Goal: Information Seeking & Learning: Learn about a topic

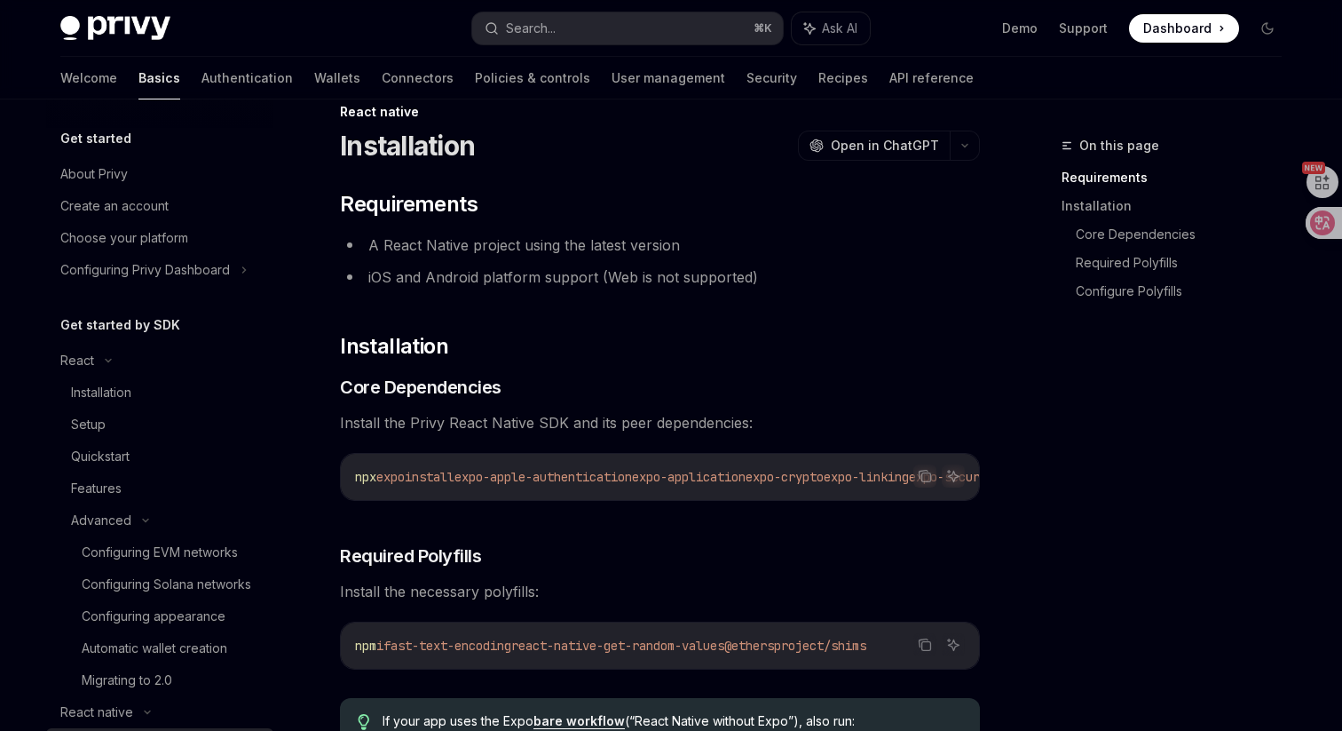
scroll to position [277, 0]
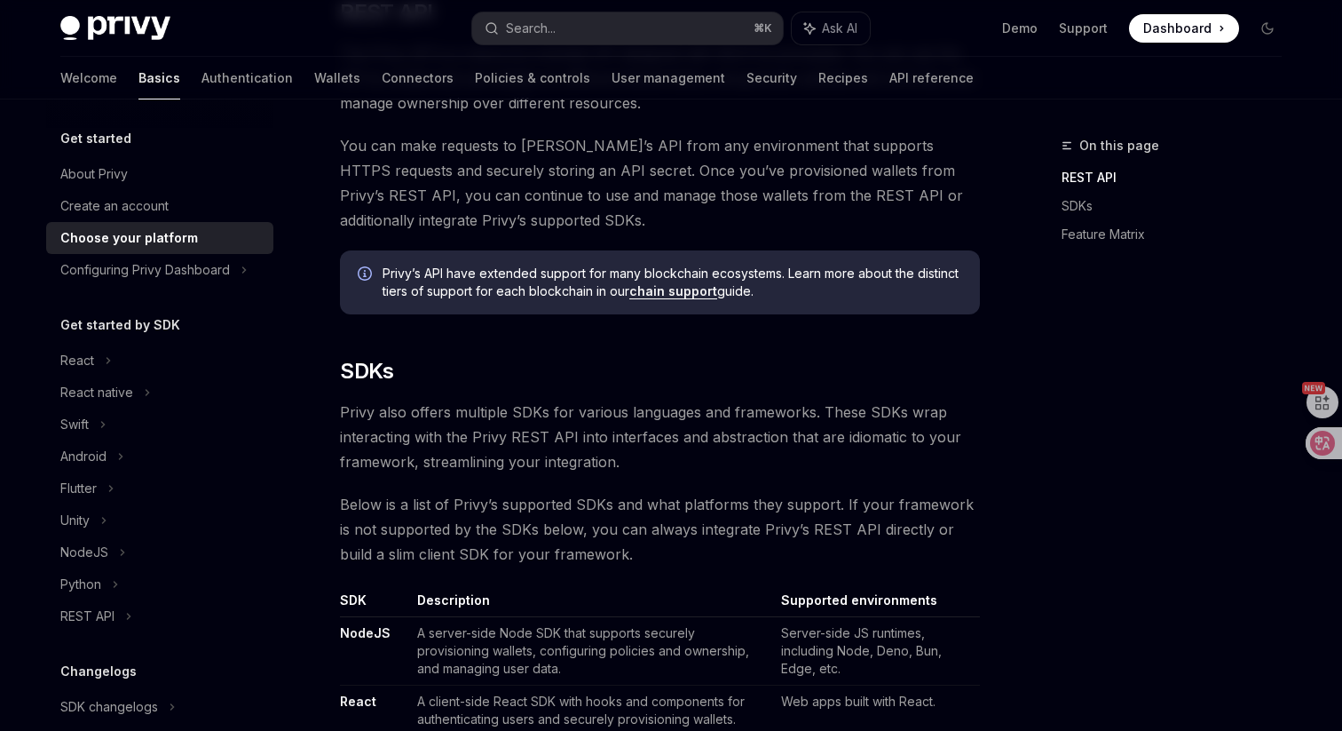
scroll to position [698, 0]
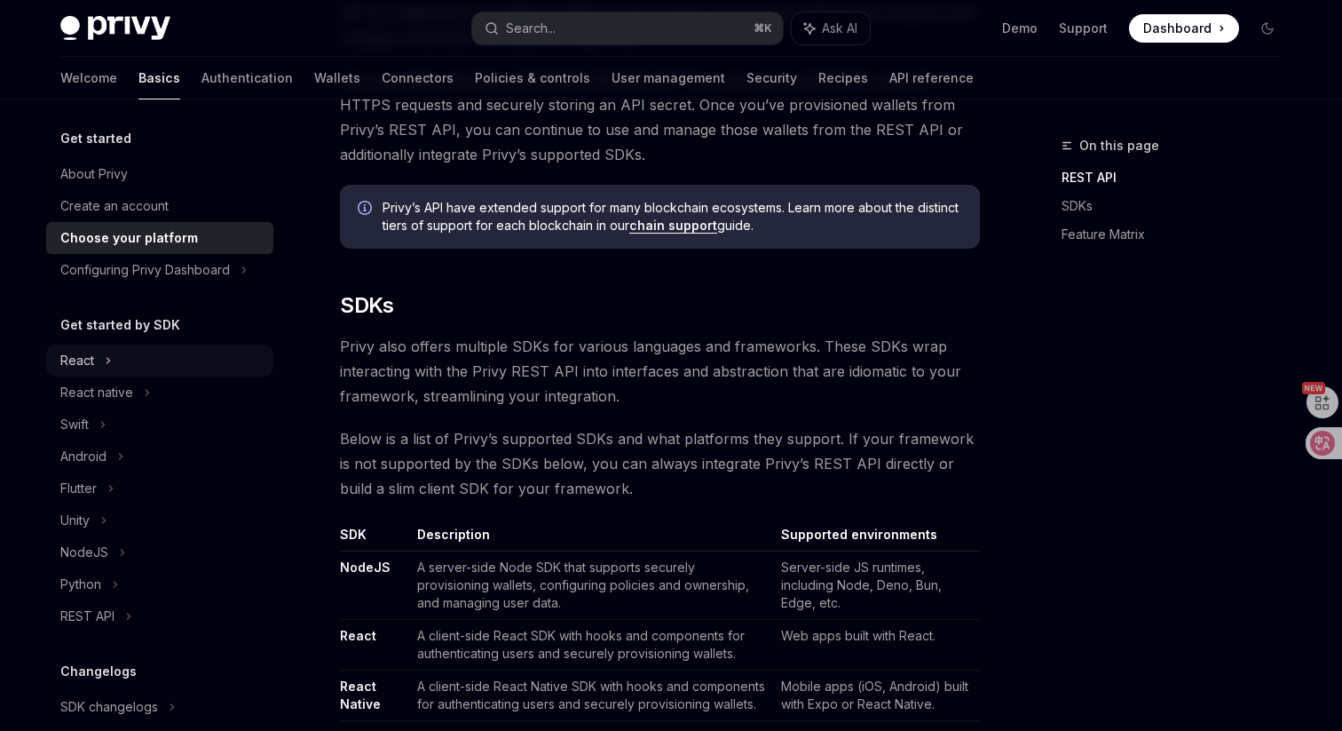
click at [103, 346] on div "React" at bounding box center [159, 360] width 227 height 32
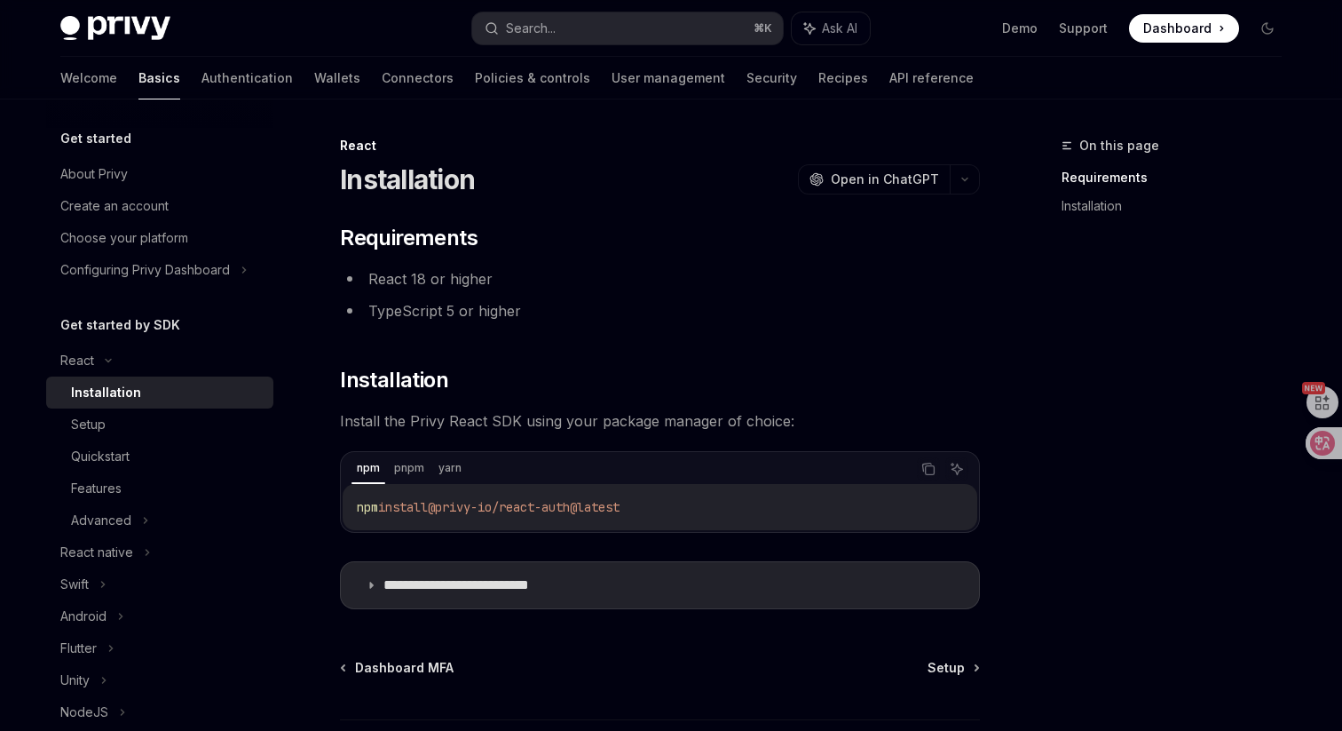
click at [154, 394] on div "Installation" at bounding box center [167, 392] width 192 height 21
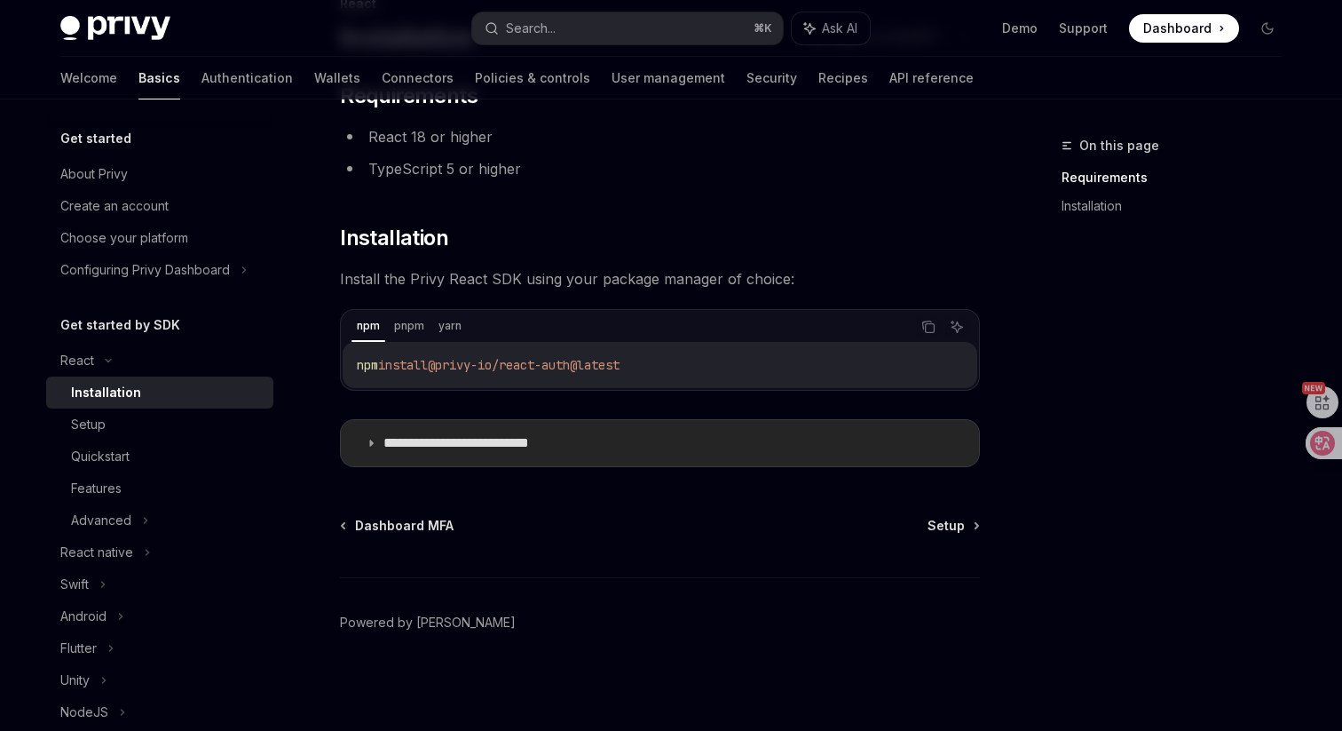
click at [498, 446] on p "**********" at bounding box center [483, 443] width 201 height 18
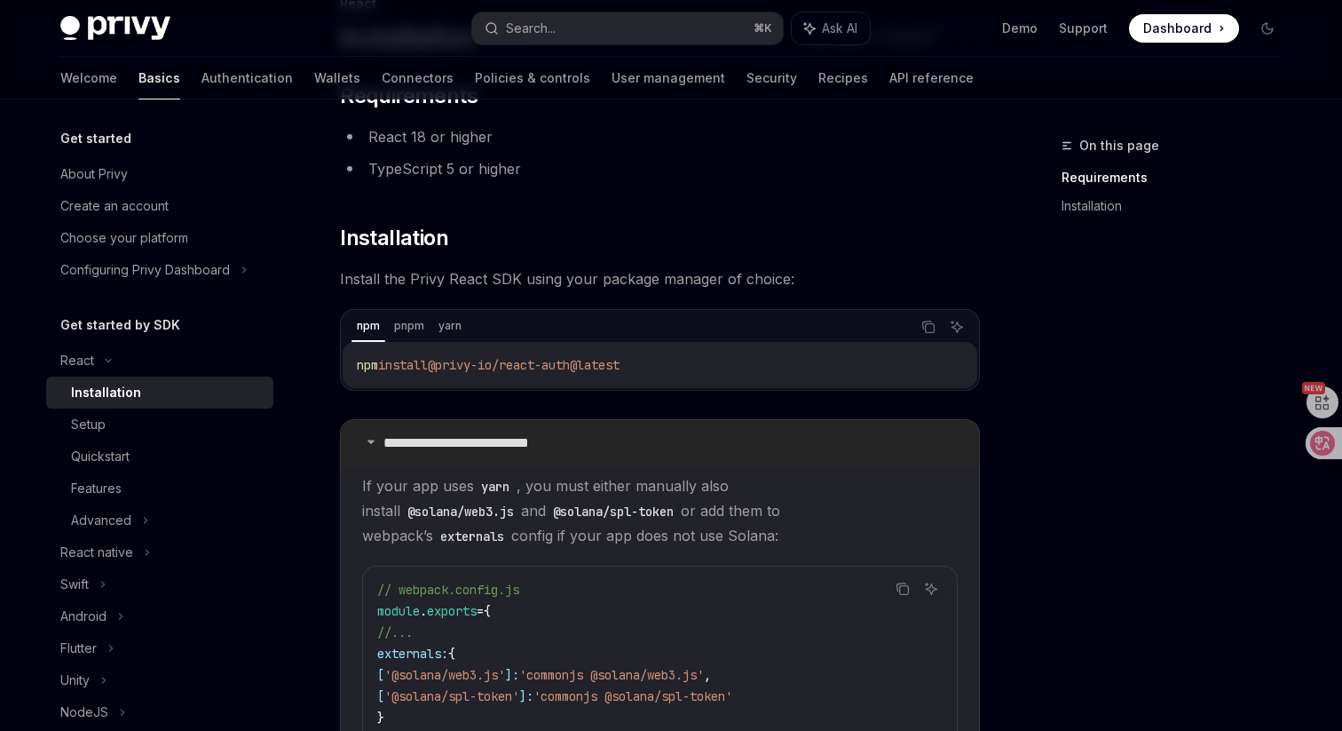
click at [498, 446] on p "**********" at bounding box center [483, 443] width 201 height 18
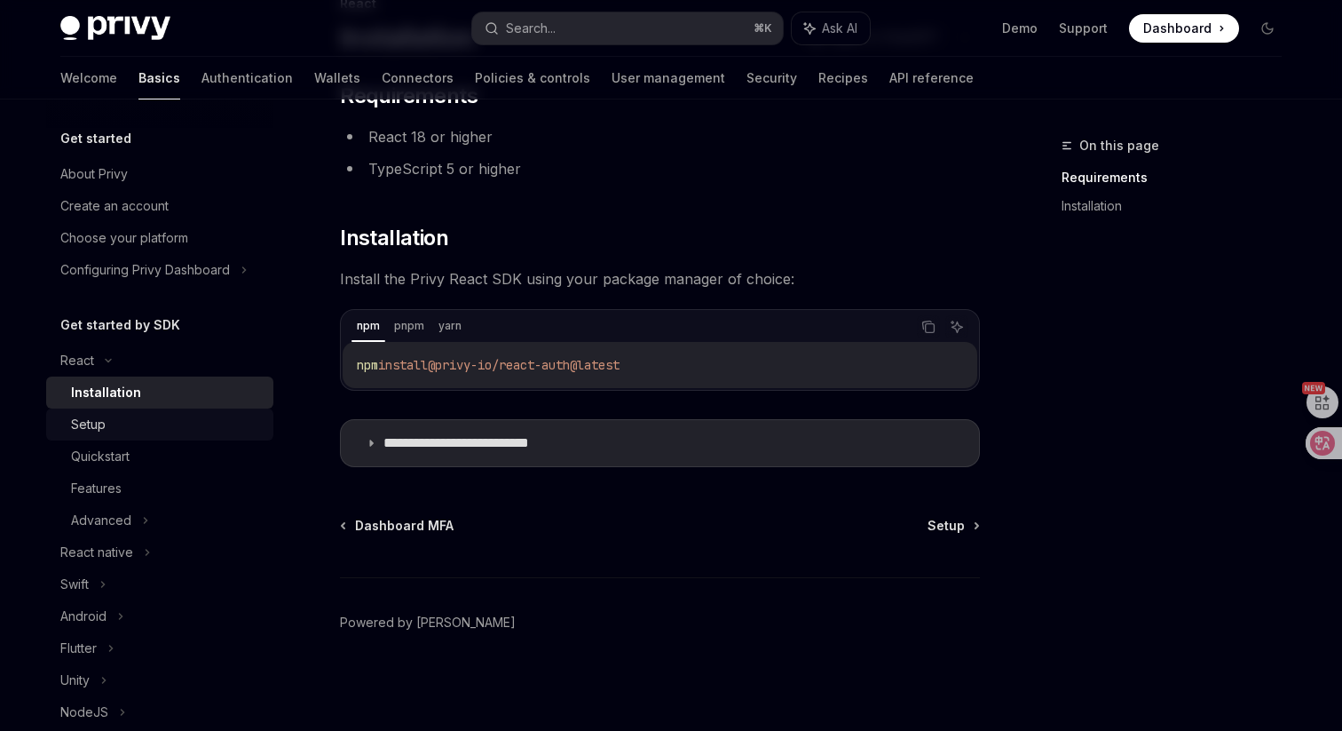
click at [232, 423] on div "Setup" at bounding box center [167, 424] width 192 height 21
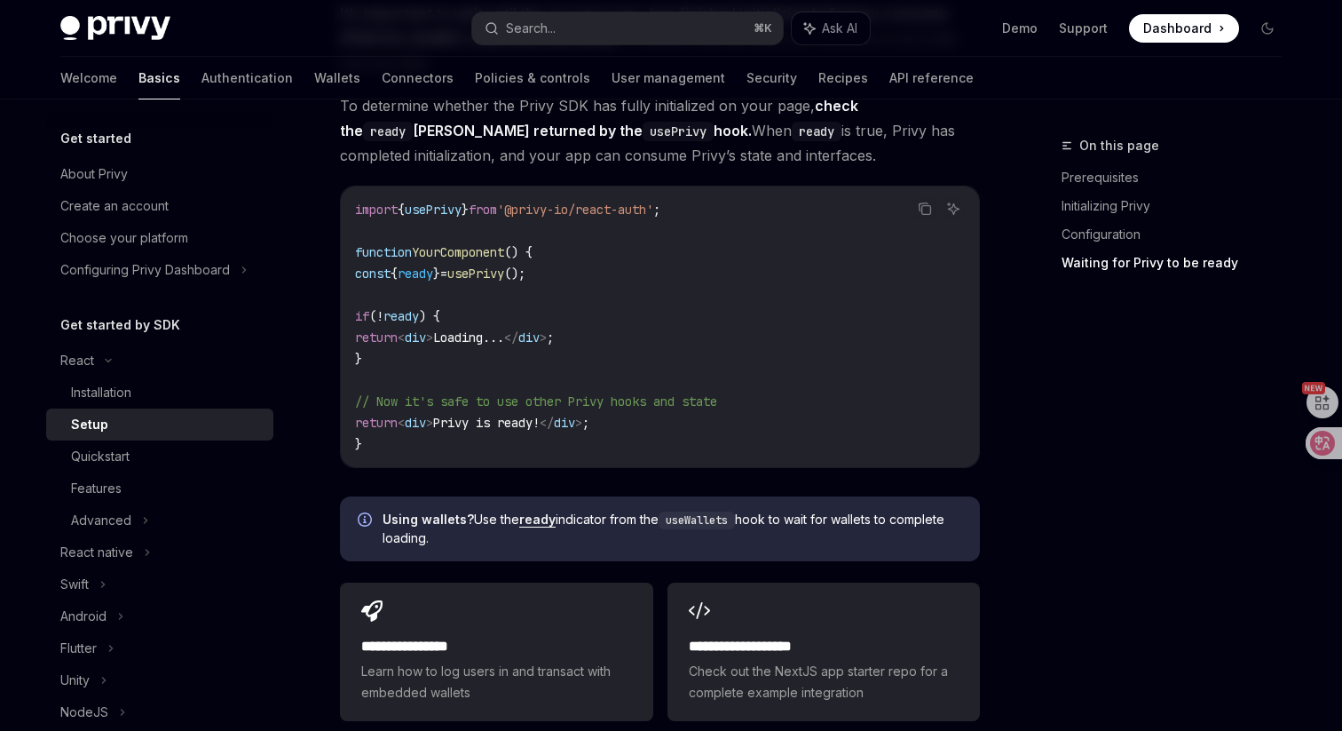
scroll to position [2125, 0]
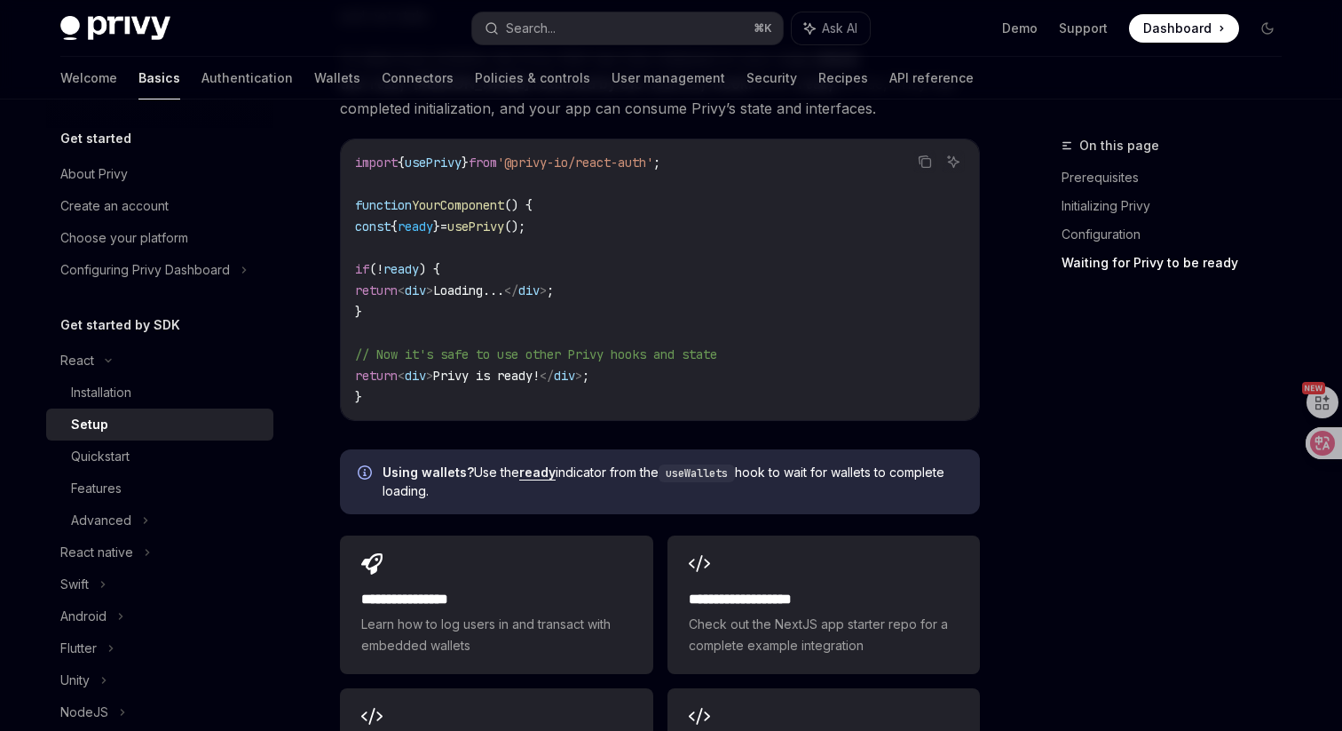
click at [919, 449] on div "Using wallets? Use the ready indicator from the useWallets hook to wait for wal…" at bounding box center [660, 481] width 640 height 65
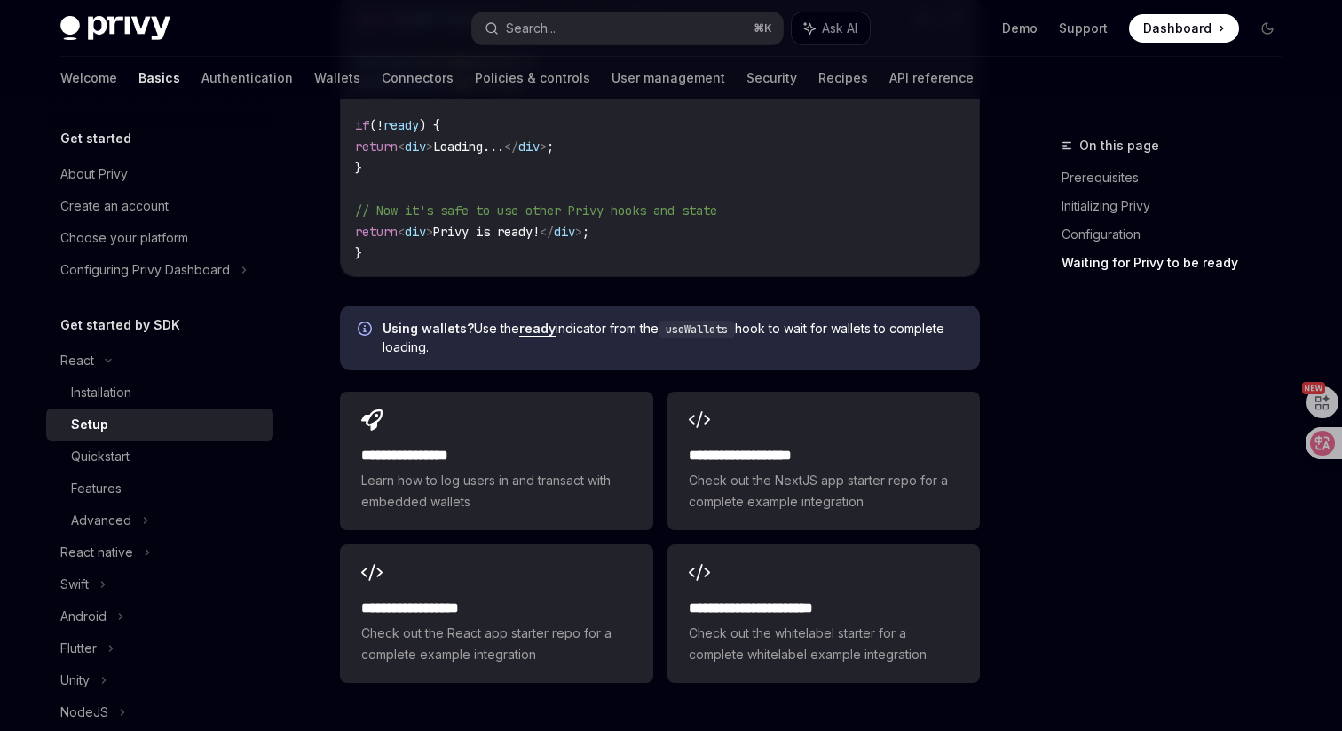
scroll to position [2466, 0]
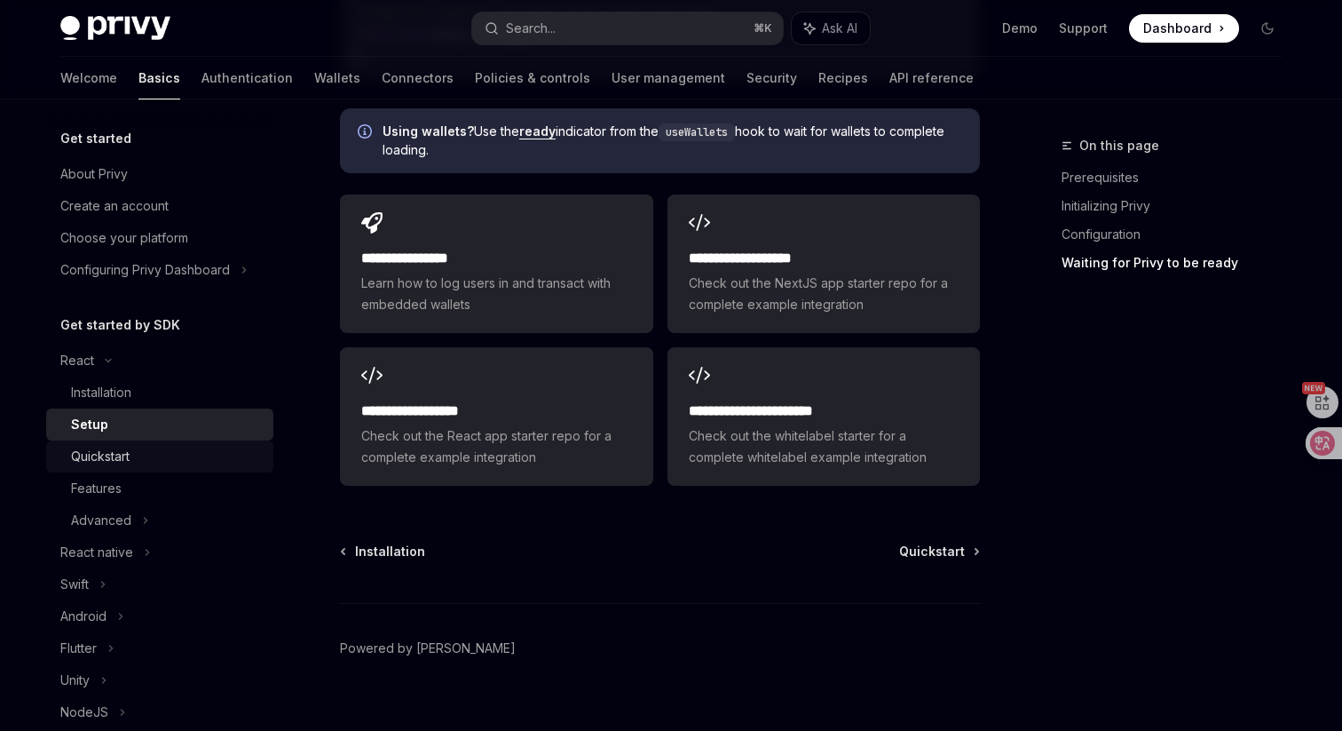
click at [123, 470] on link "Quickstart" at bounding box center [159, 456] width 227 height 32
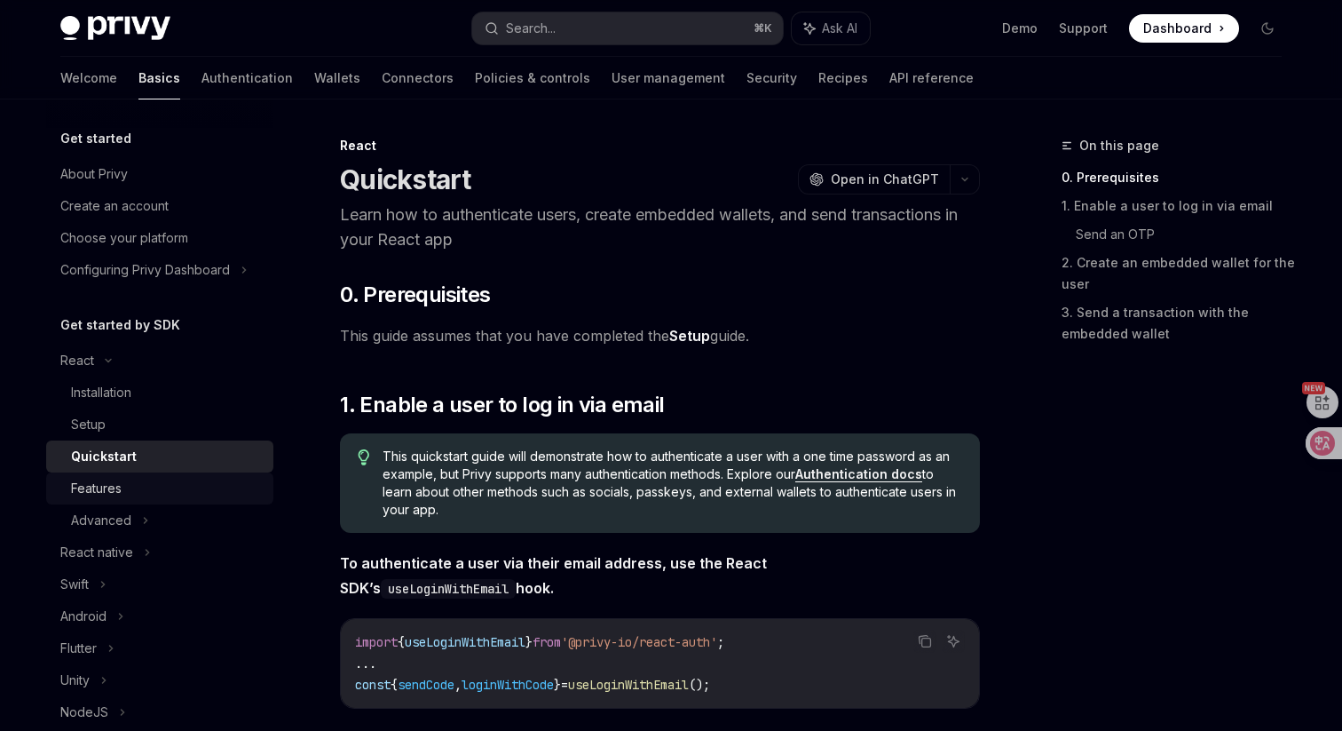
click at [120, 485] on div "Features" at bounding box center [96, 488] width 51 height 21
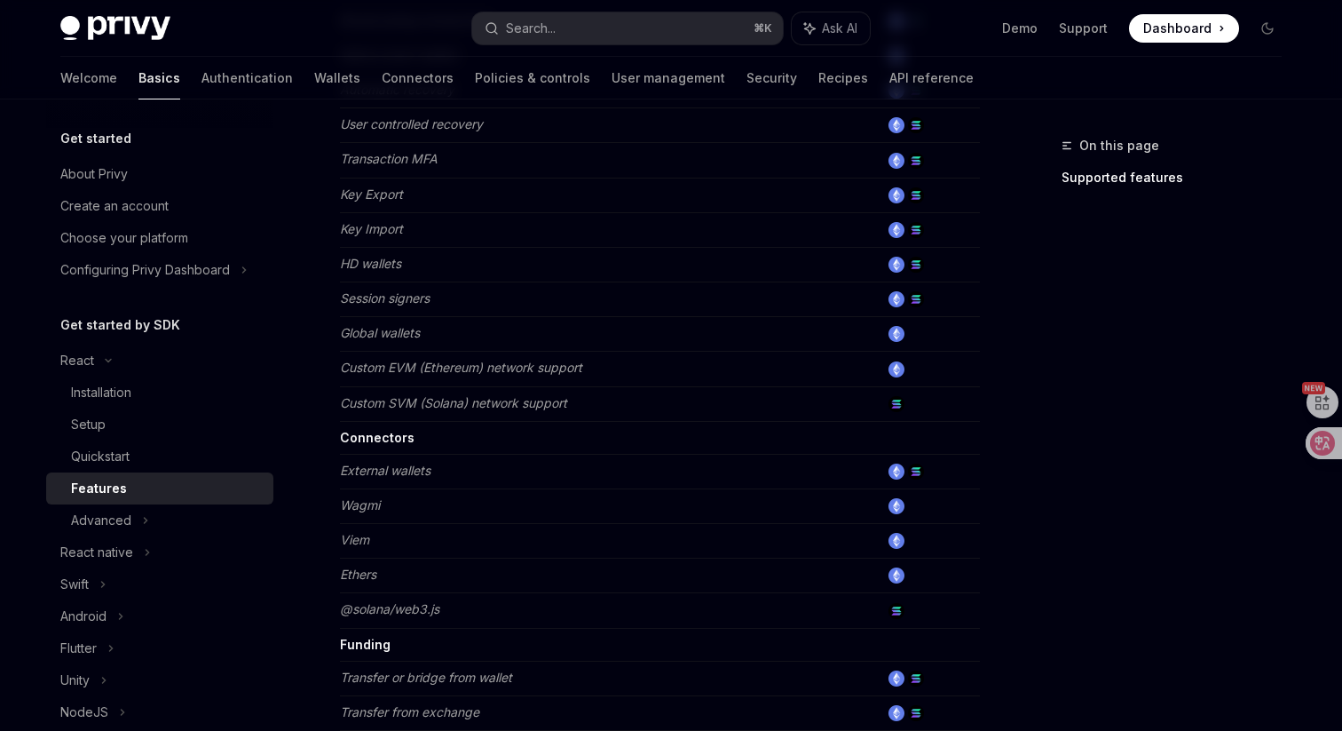
scroll to position [1158, 0]
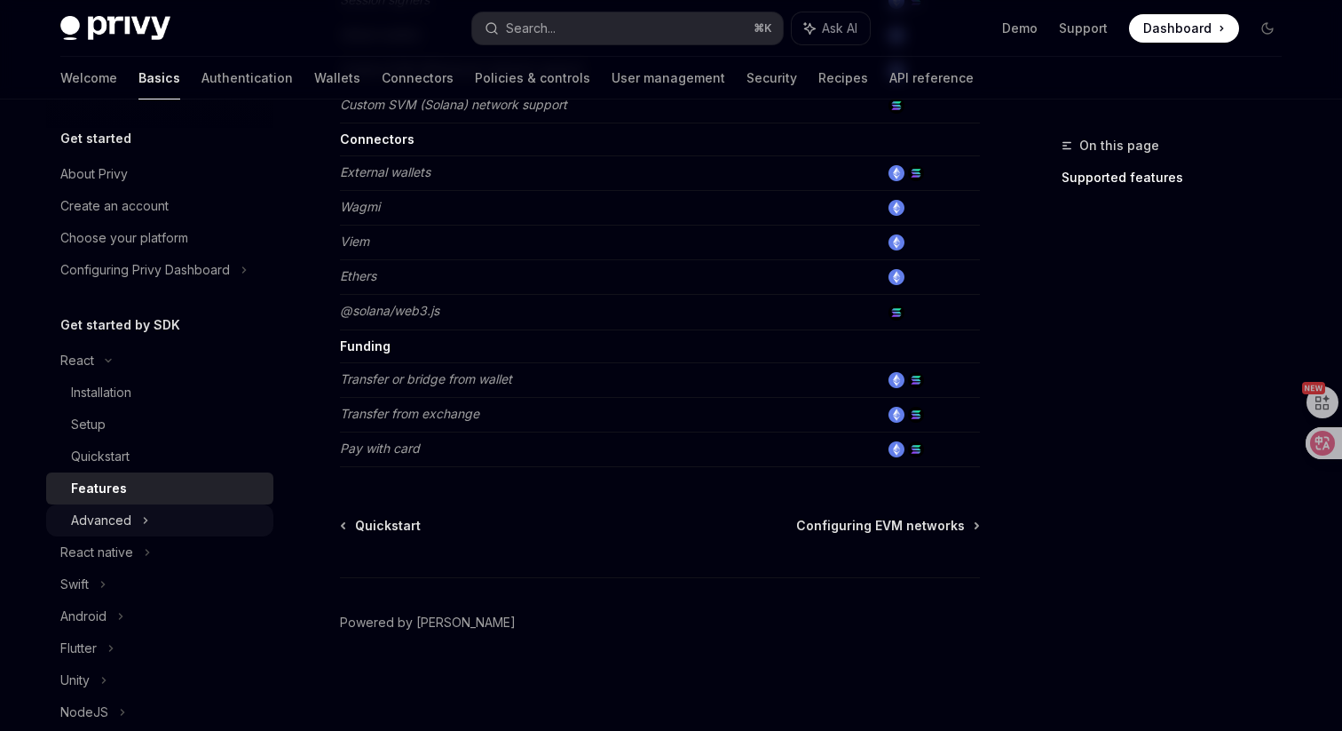
click at [206, 510] on div "Advanced" at bounding box center [159, 520] width 227 height 32
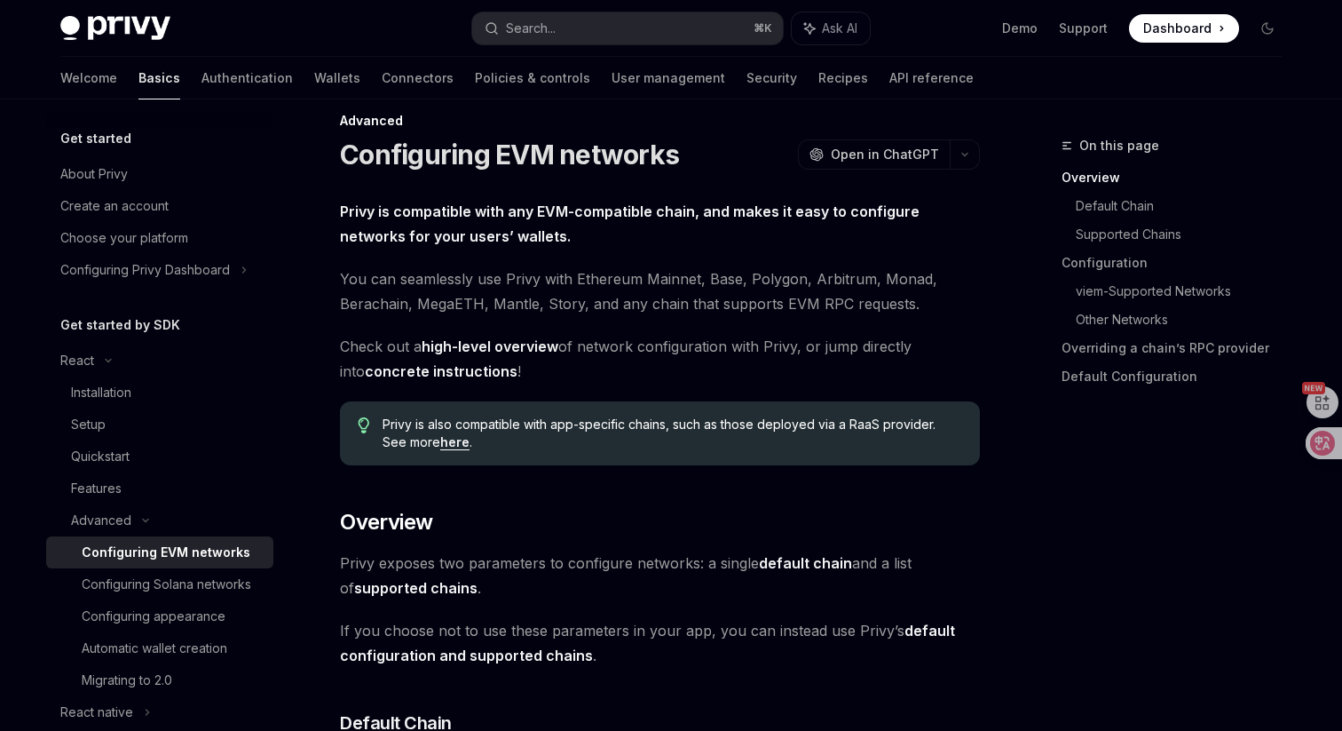
scroll to position [22, 0]
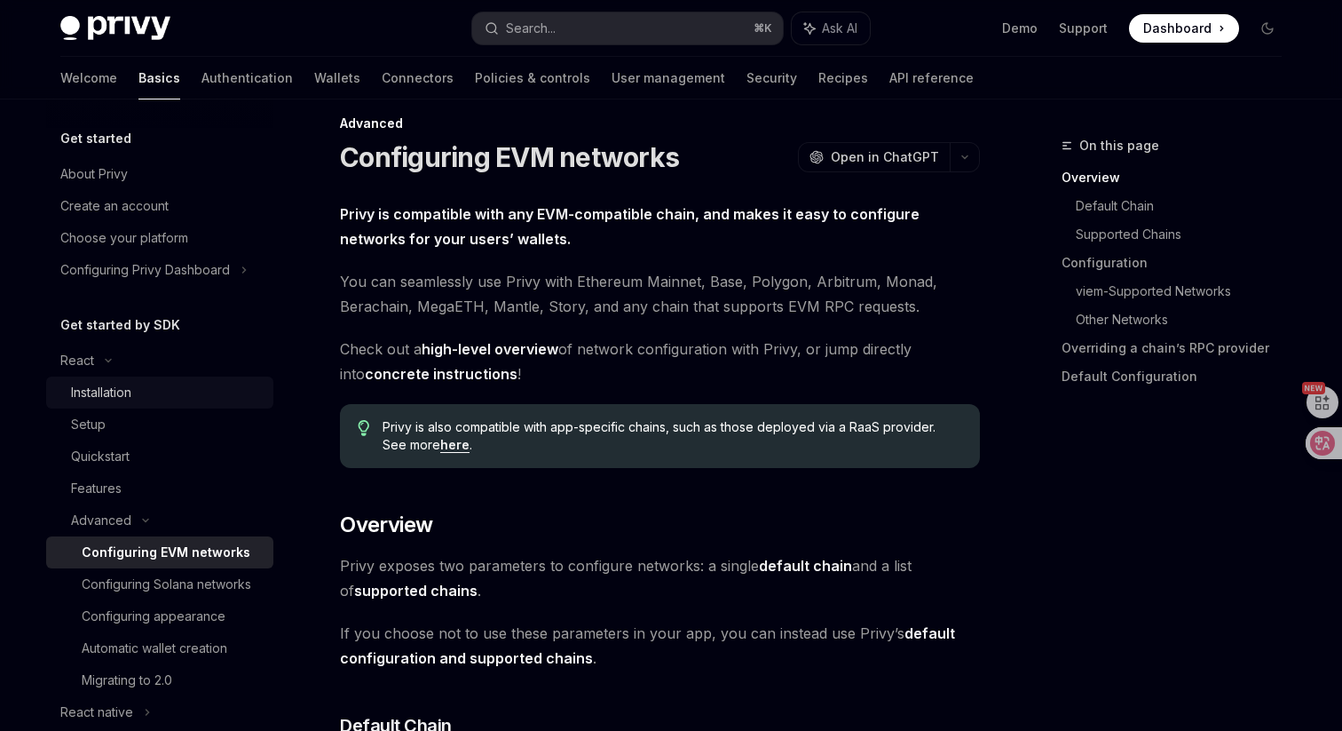
click at [176, 391] on div "Installation" at bounding box center [167, 392] width 192 height 21
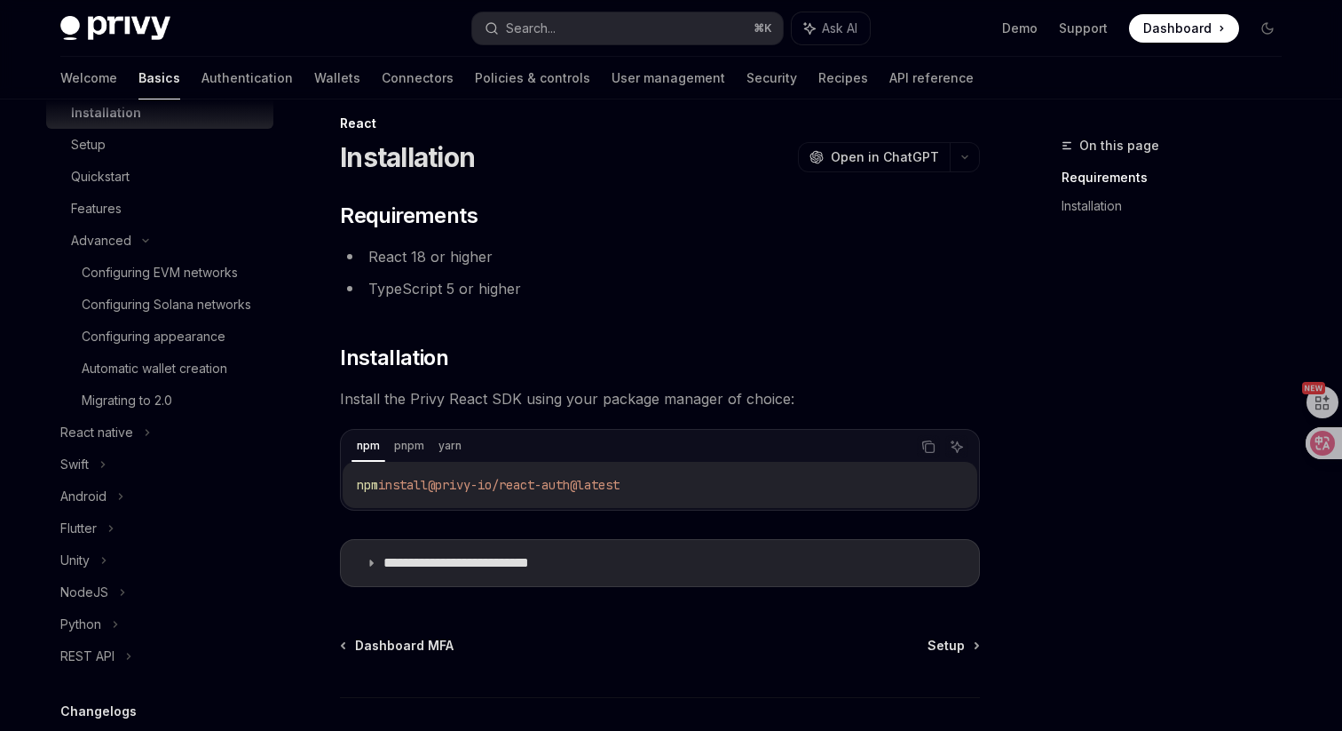
scroll to position [448, 0]
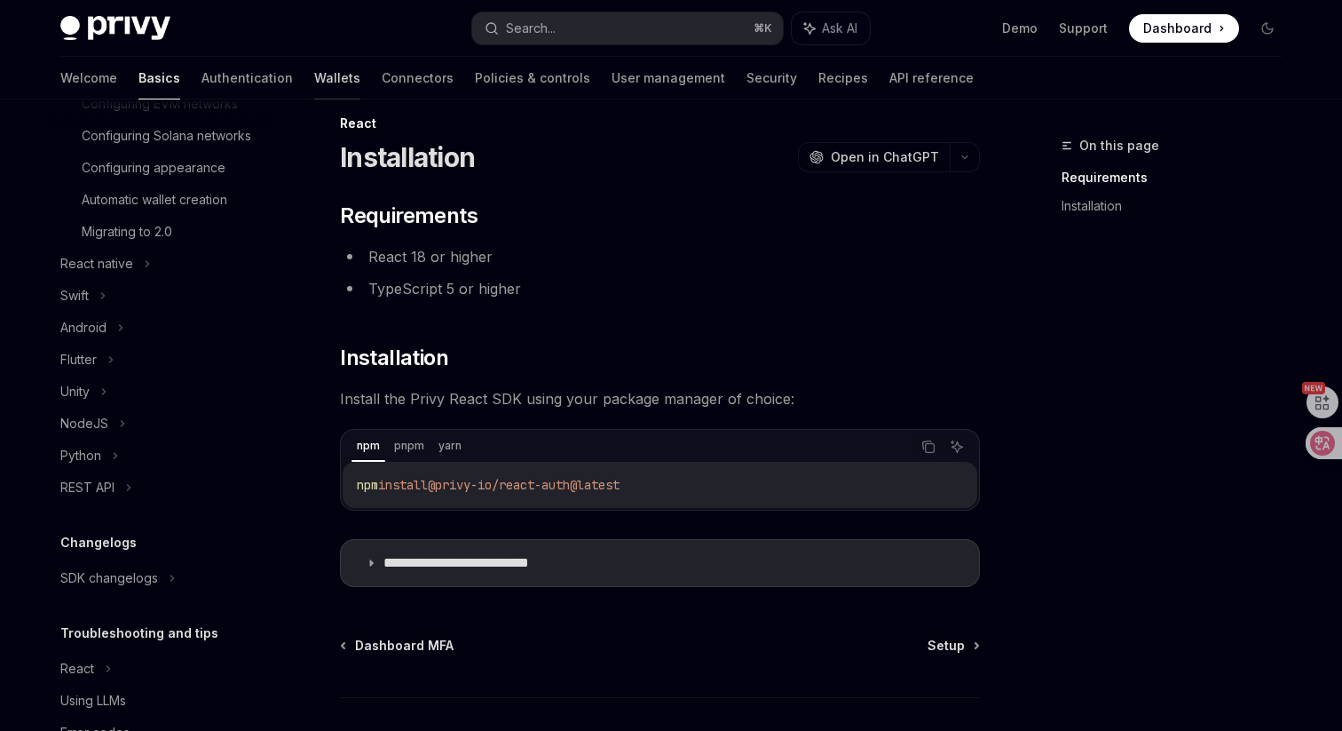
click at [314, 77] on link "Wallets" at bounding box center [337, 78] width 46 height 43
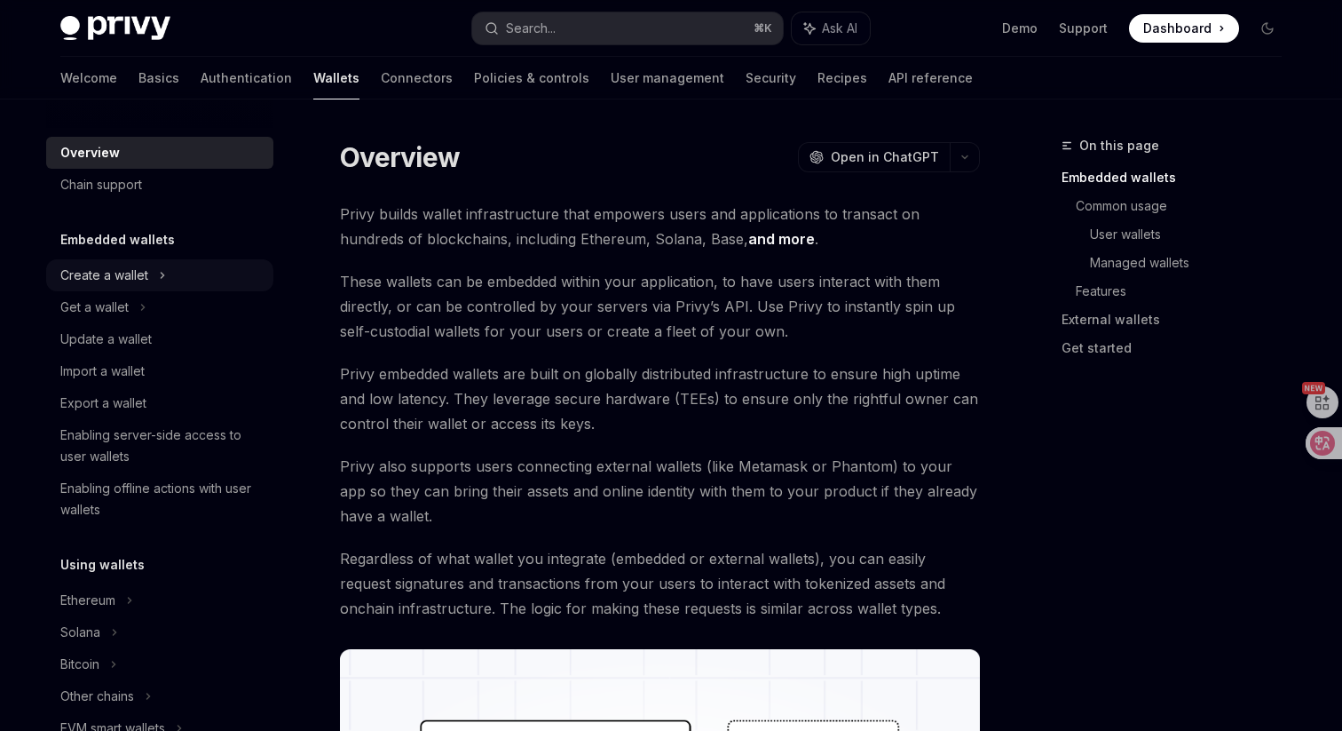
click at [180, 265] on div "Create a wallet" at bounding box center [159, 275] width 227 height 32
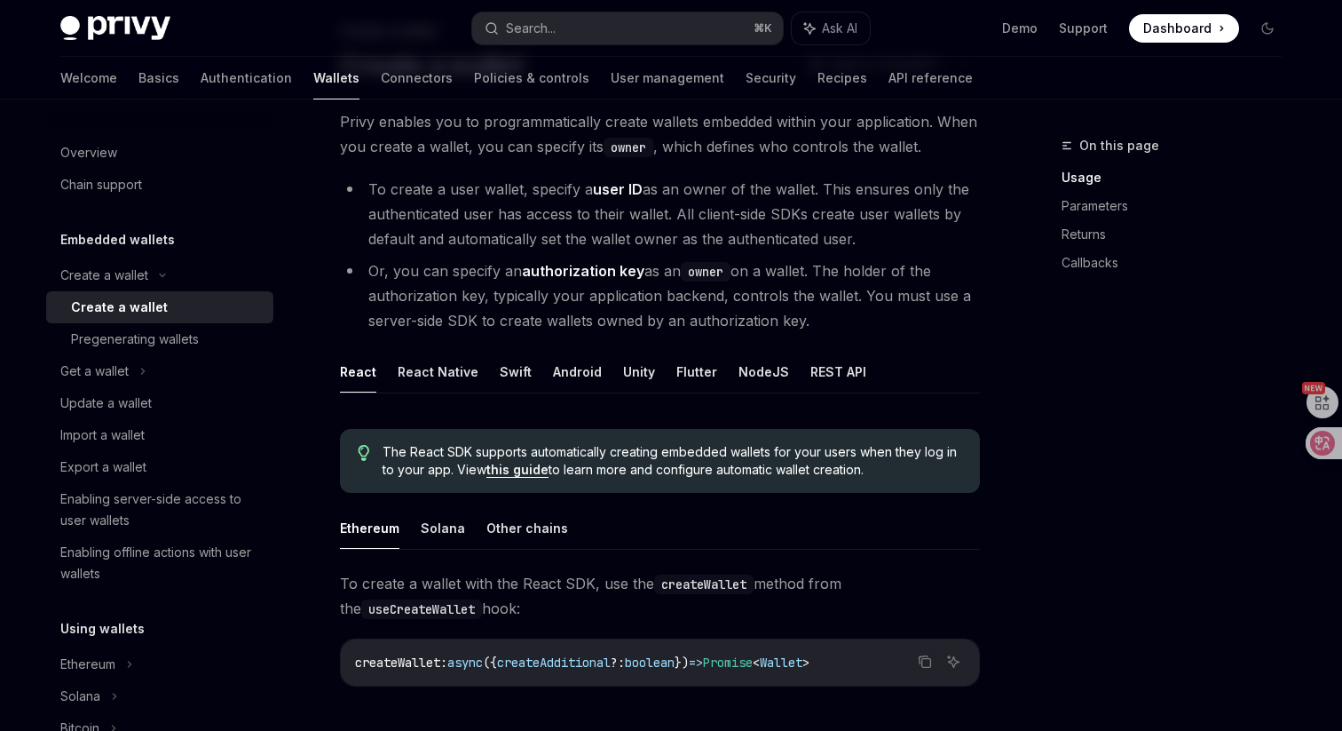
scroll to position [198, 0]
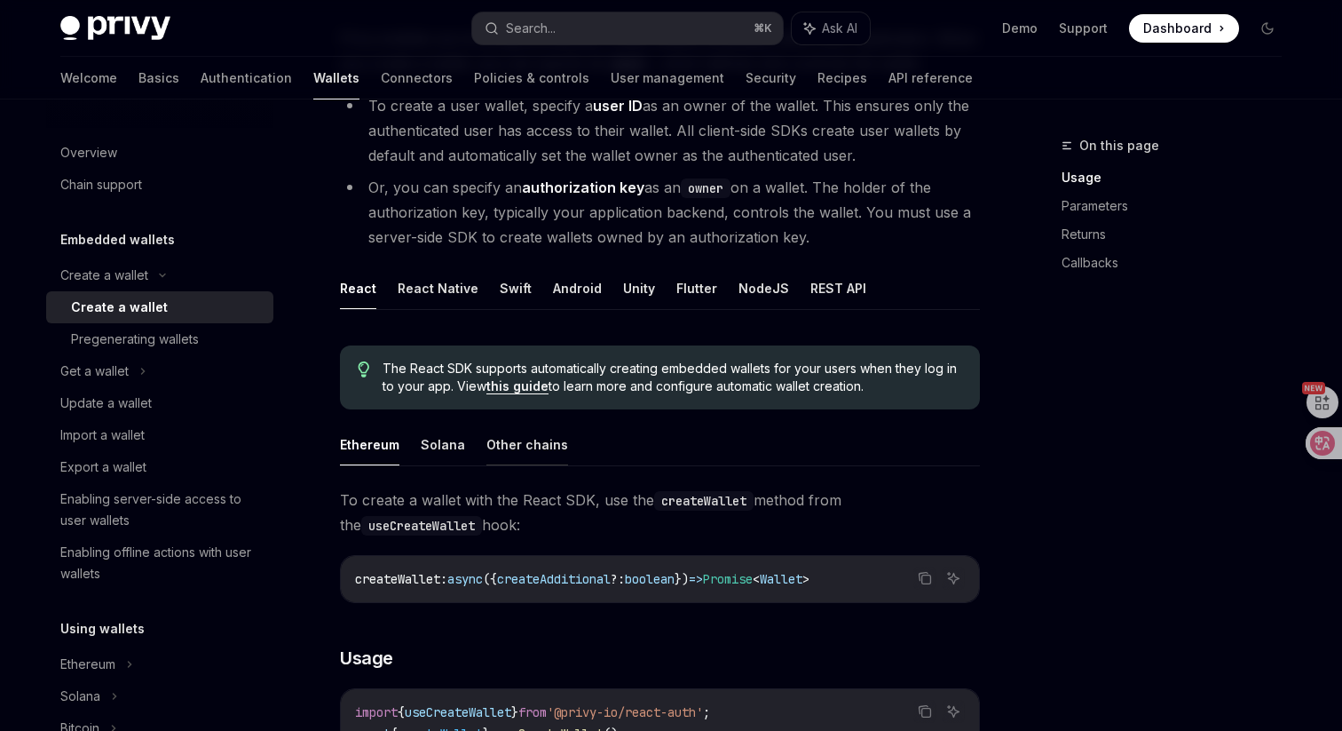
click at [536, 443] on button "Other chains" at bounding box center [527, 444] width 82 height 42
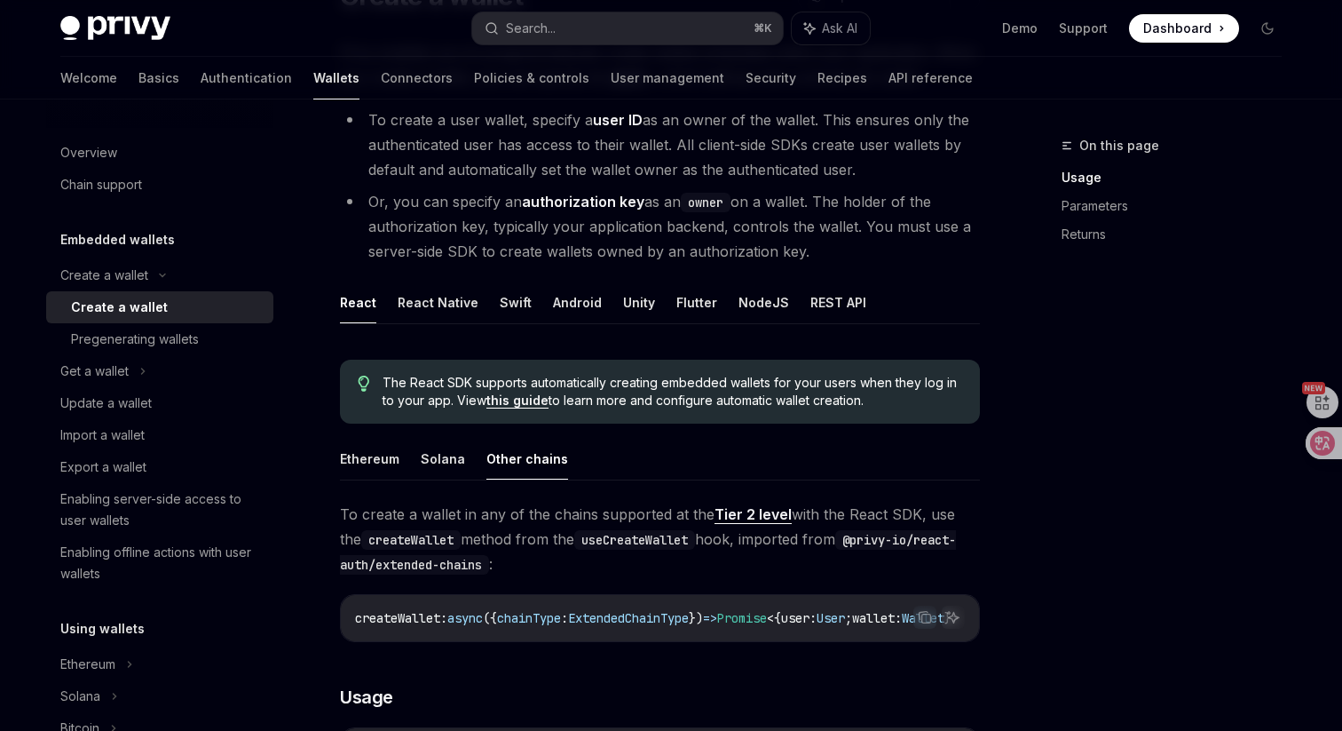
scroll to position [136, 0]
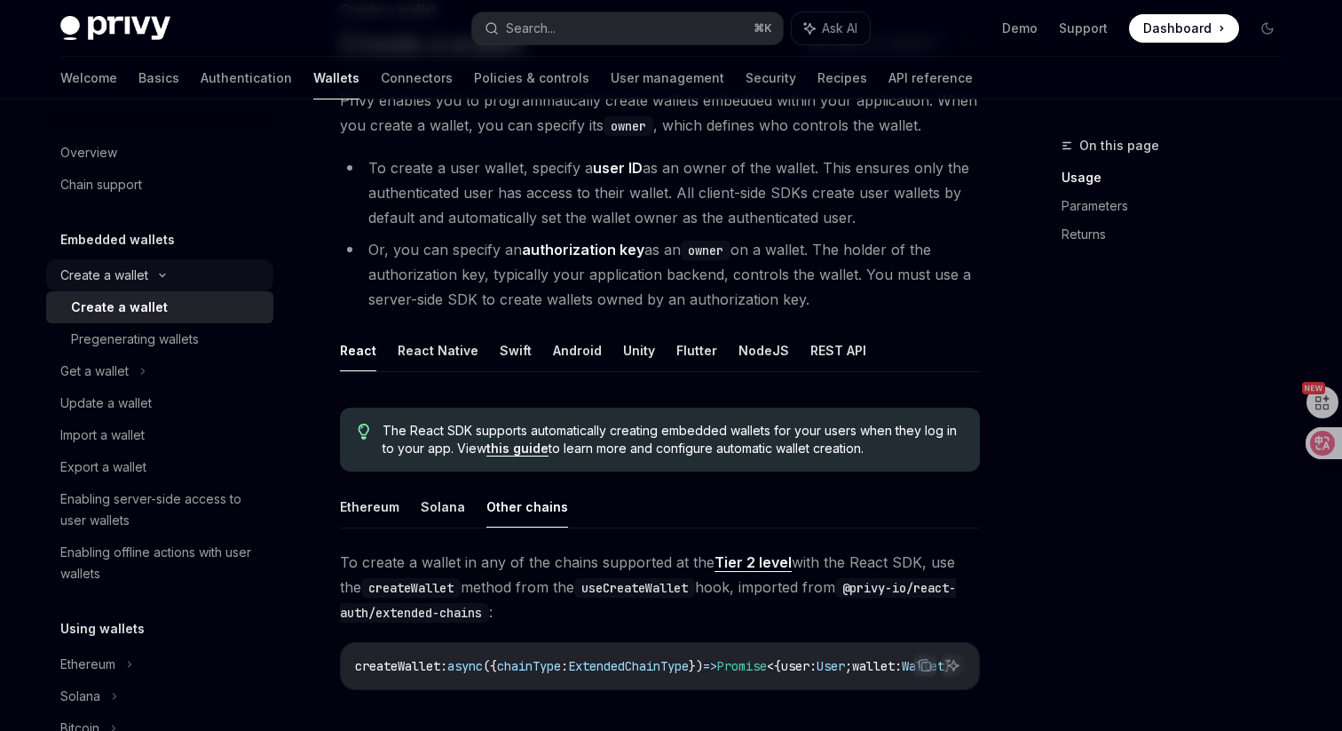
click at [145, 266] on div "Create a wallet" at bounding box center [104, 275] width 88 height 21
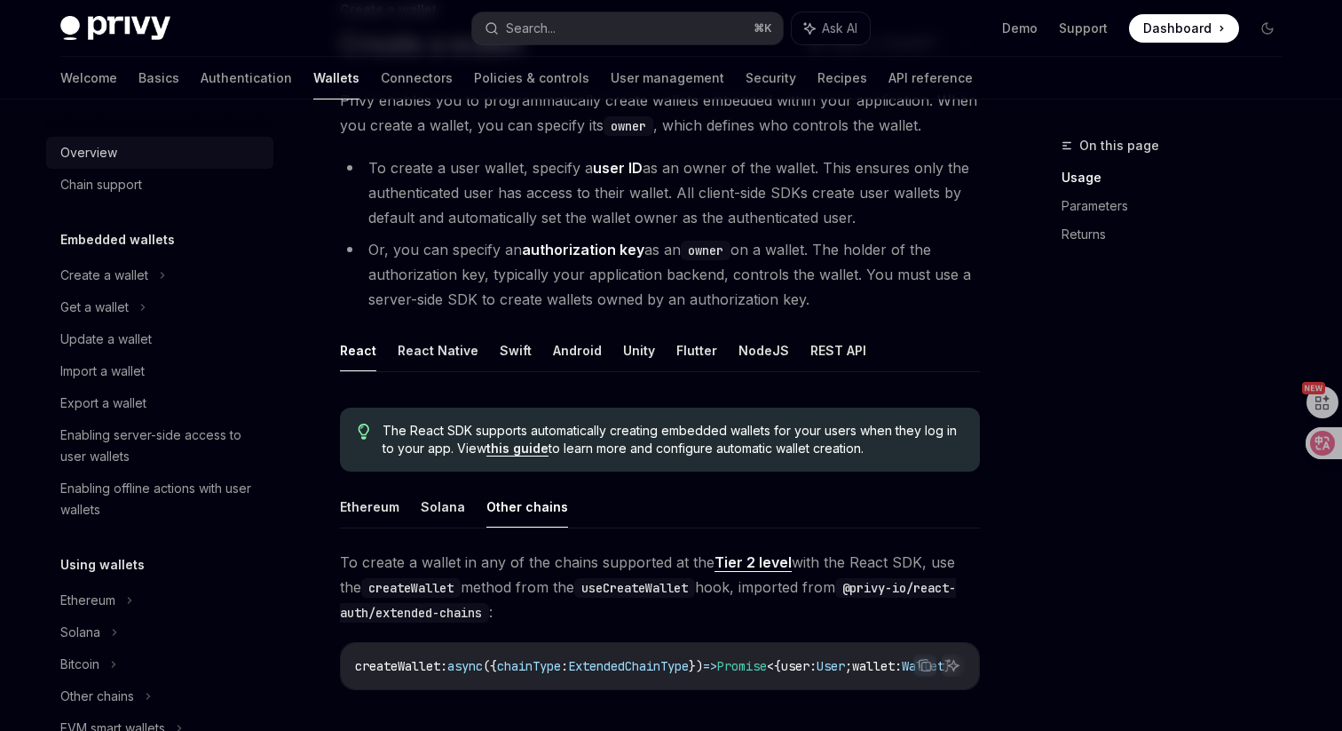
click at [165, 148] on div "Overview" at bounding box center [161, 152] width 202 height 21
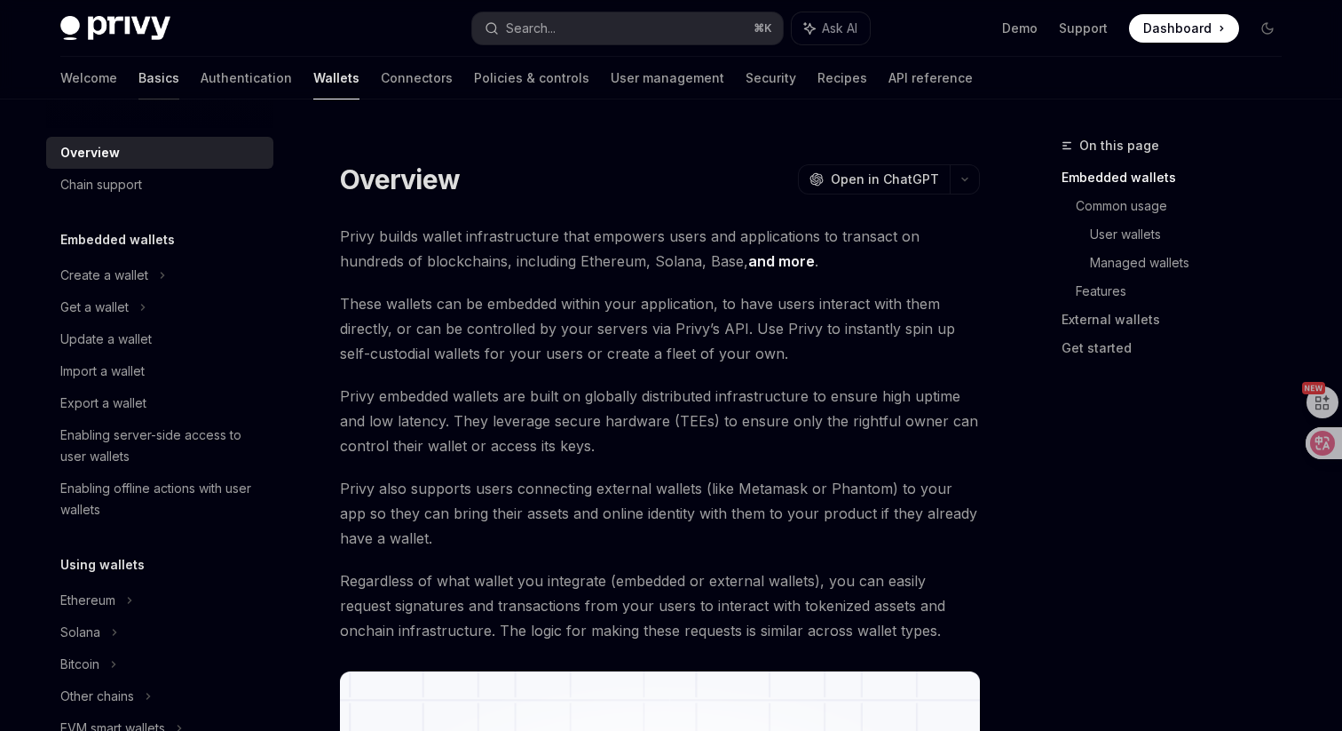
click at [138, 79] on link "Basics" at bounding box center [158, 78] width 41 height 43
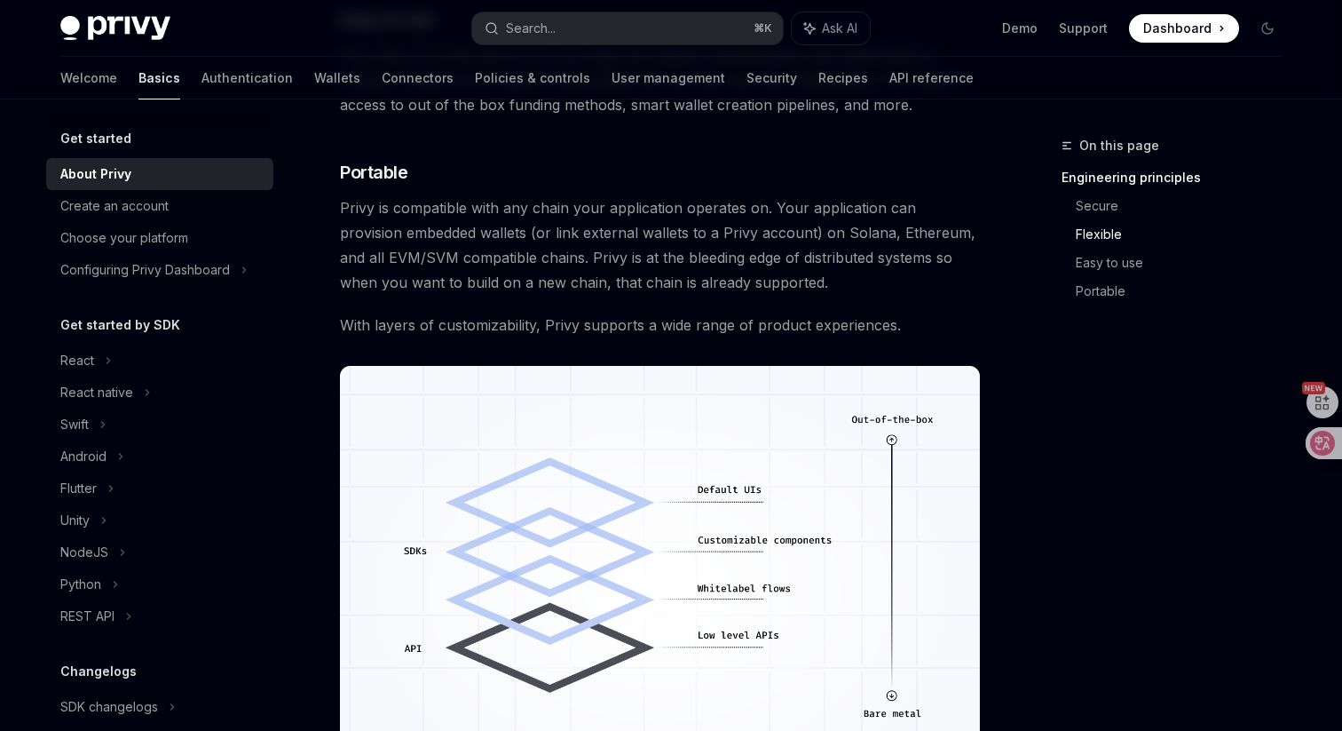
scroll to position [1592, 0]
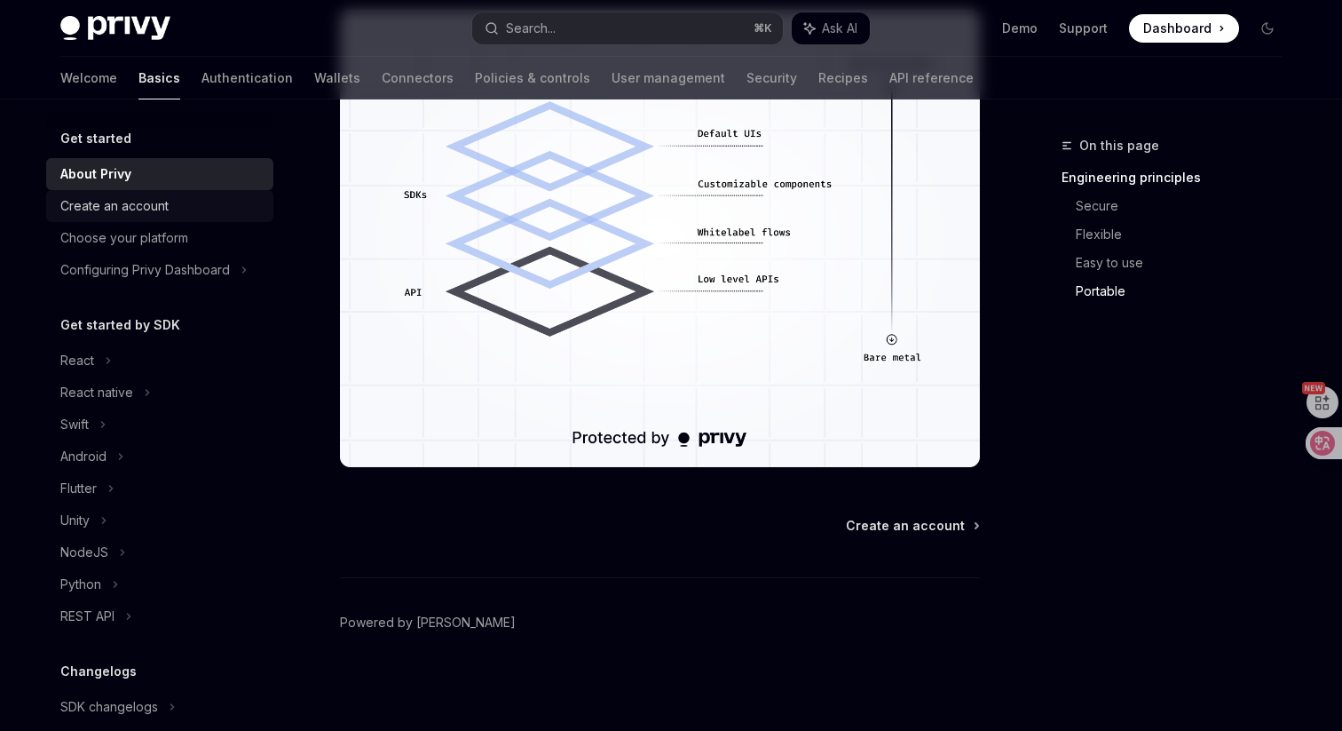
click at [114, 209] on div "Create an account" at bounding box center [114, 205] width 108 height 21
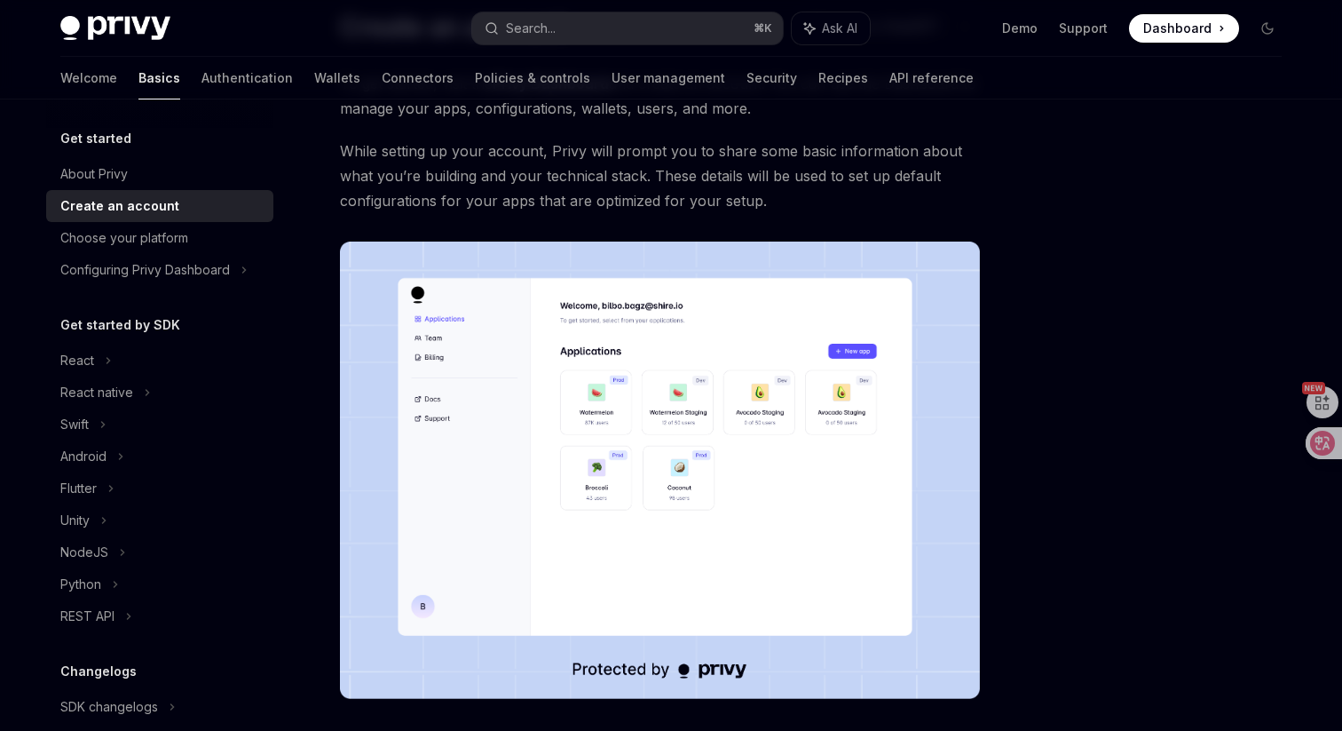
scroll to position [384, 0]
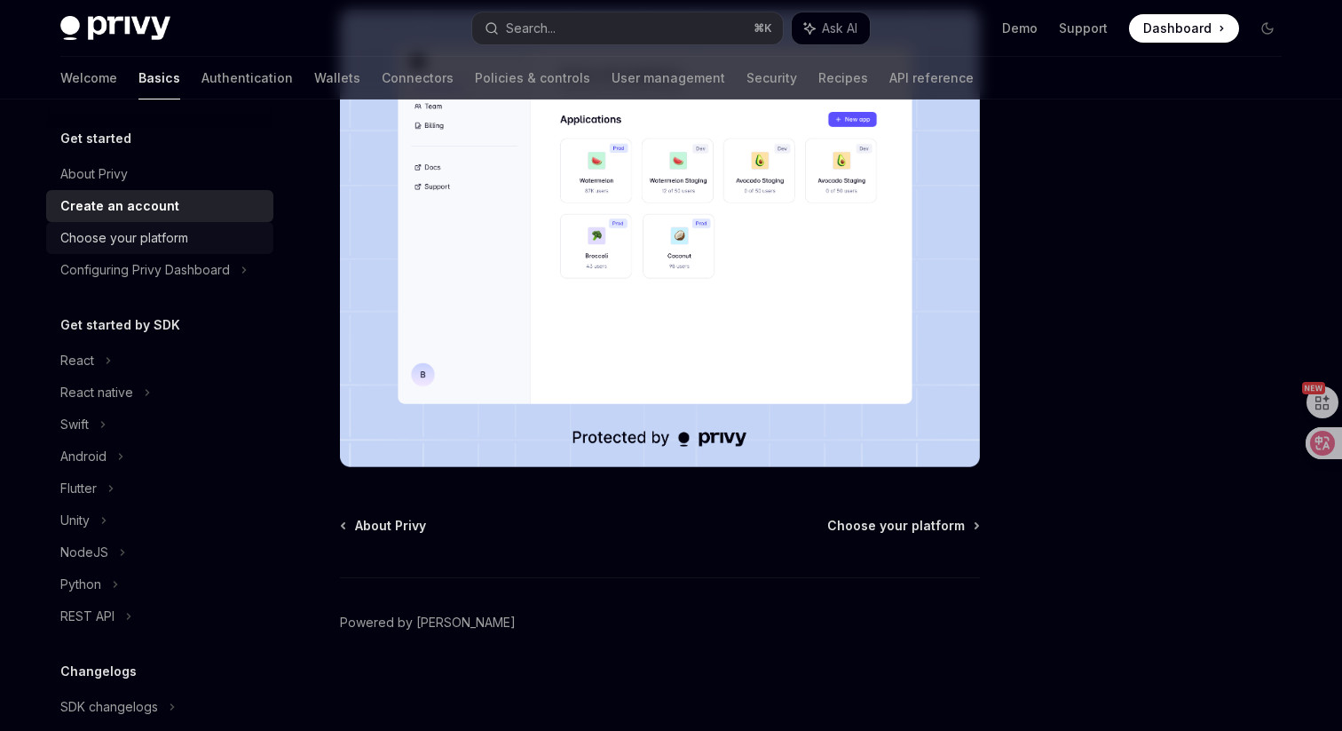
click at [96, 245] on div "Choose your platform" at bounding box center [124, 237] width 128 height 21
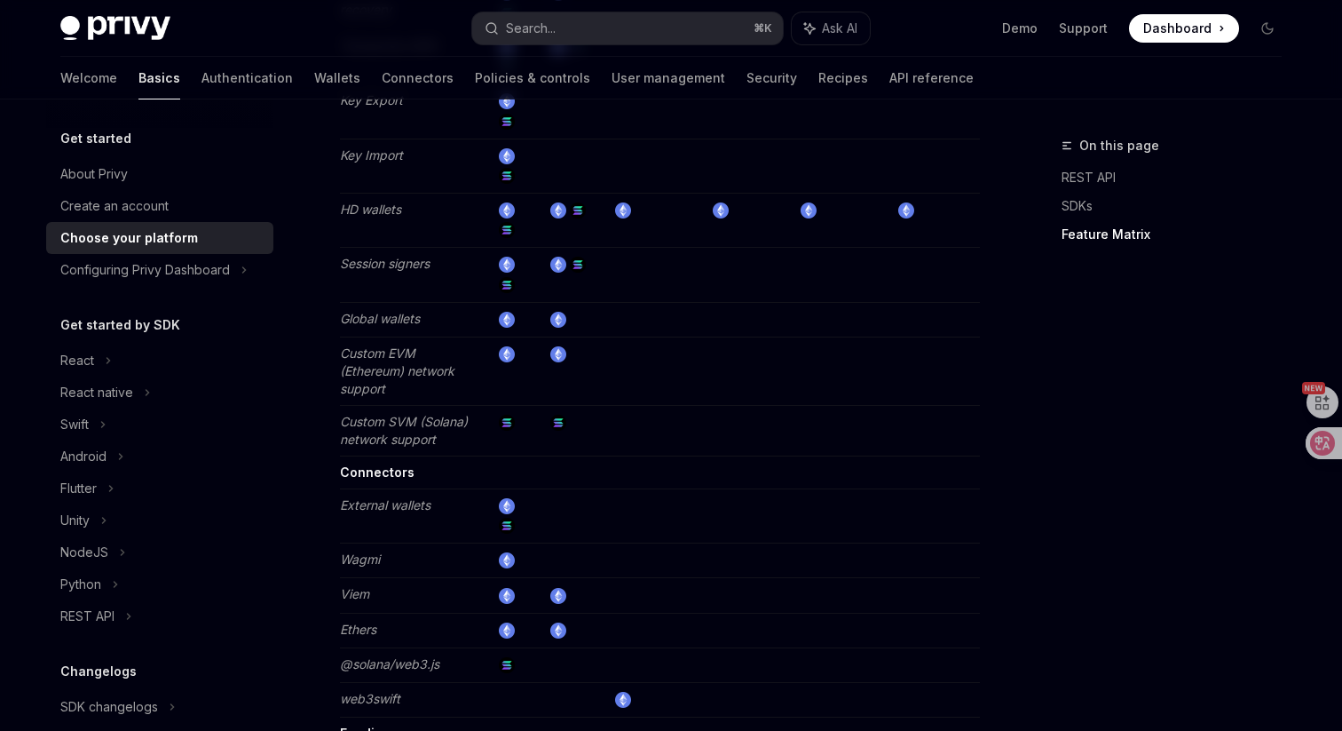
scroll to position [3085, 0]
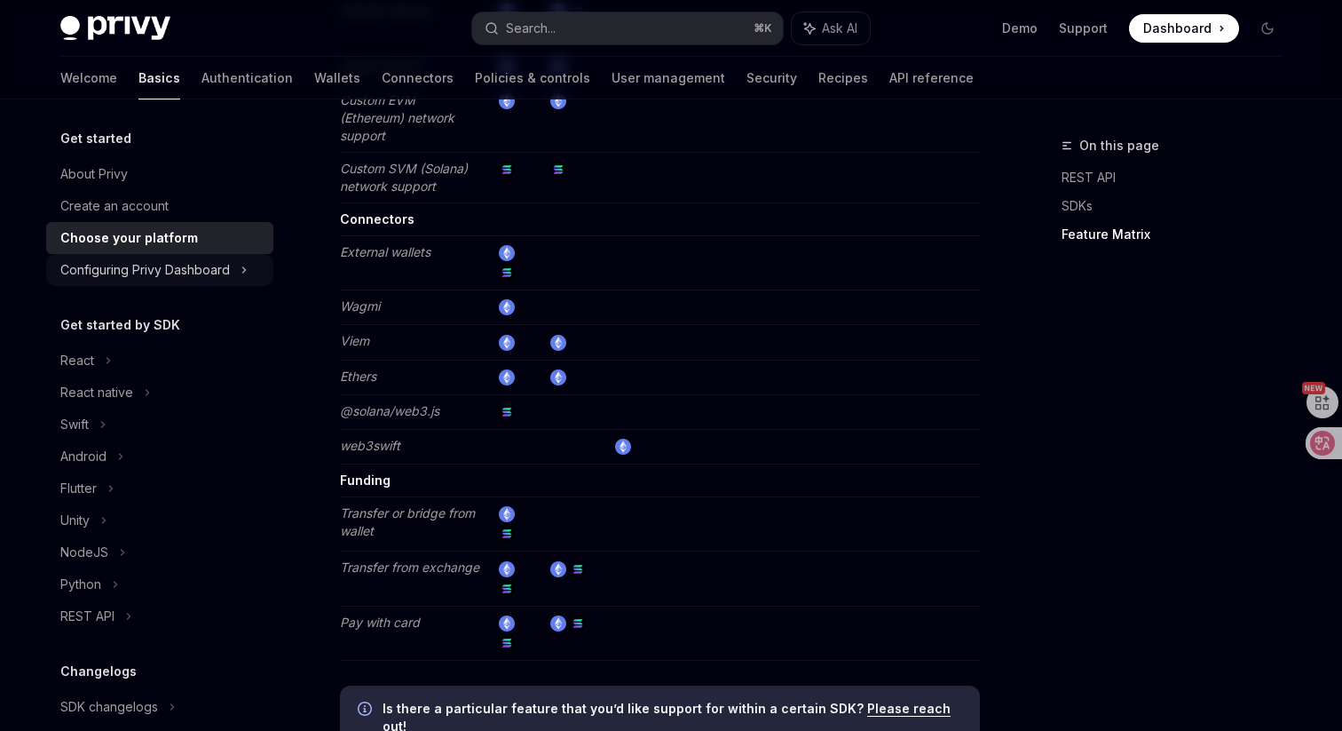
click at [164, 269] on div "Configuring Privy Dashboard" at bounding box center [145, 269] width 170 height 21
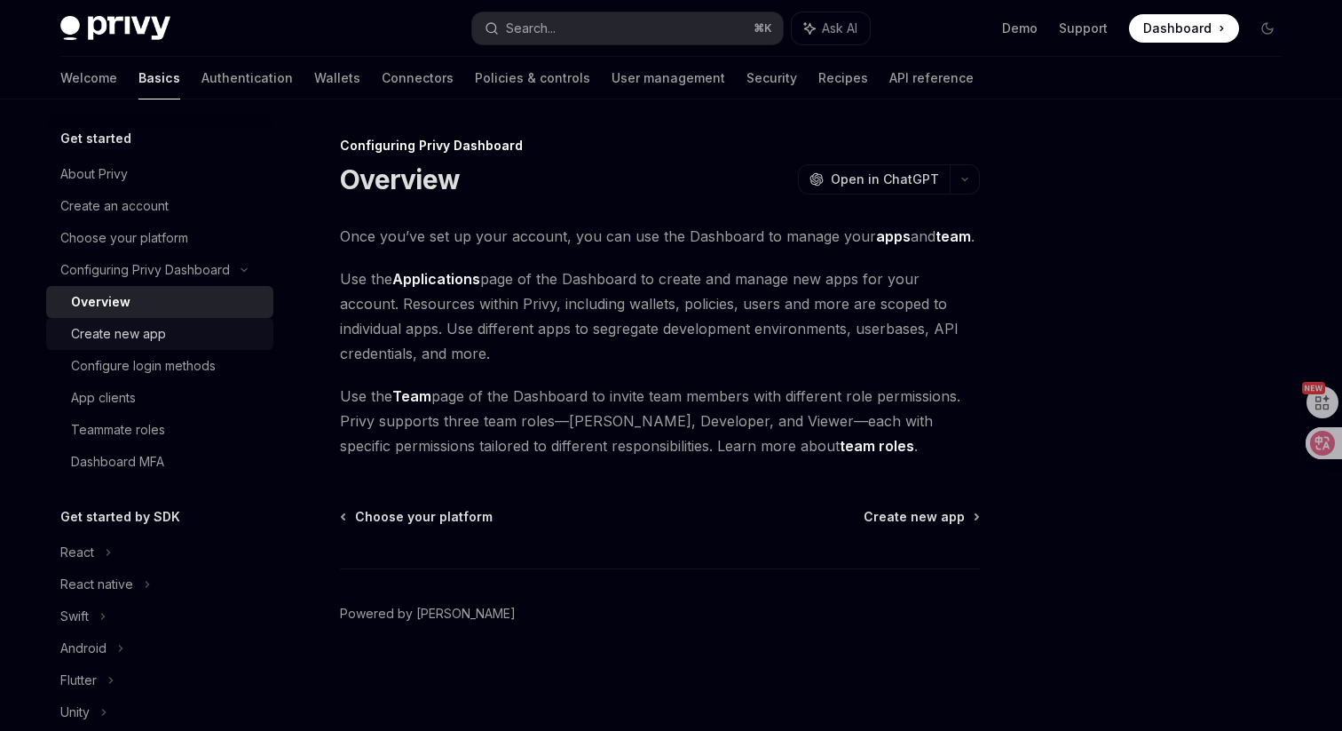
click at [181, 339] on div "Create new app" at bounding box center [167, 333] width 192 height 21
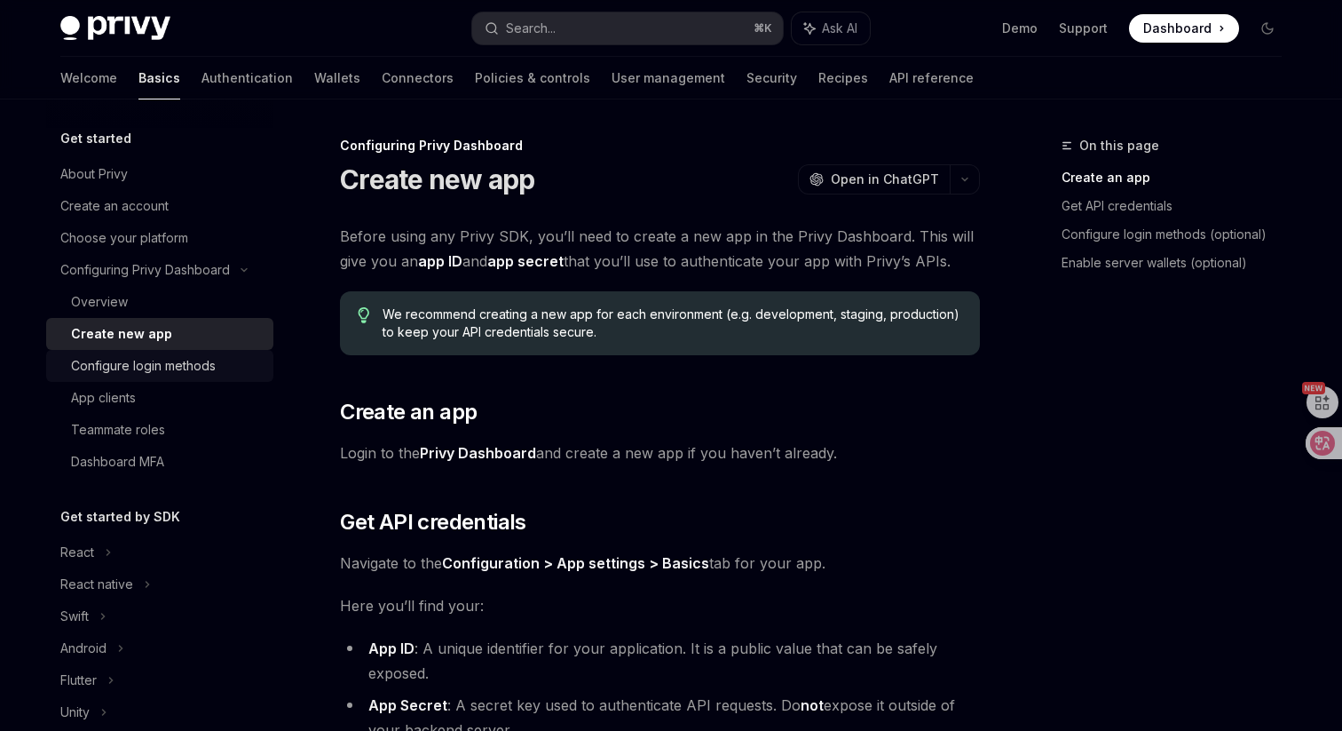
click at [190, 368] on div "Configure login methods" at bounding box center [143, 365] width 145 height 21
type textarea "*"
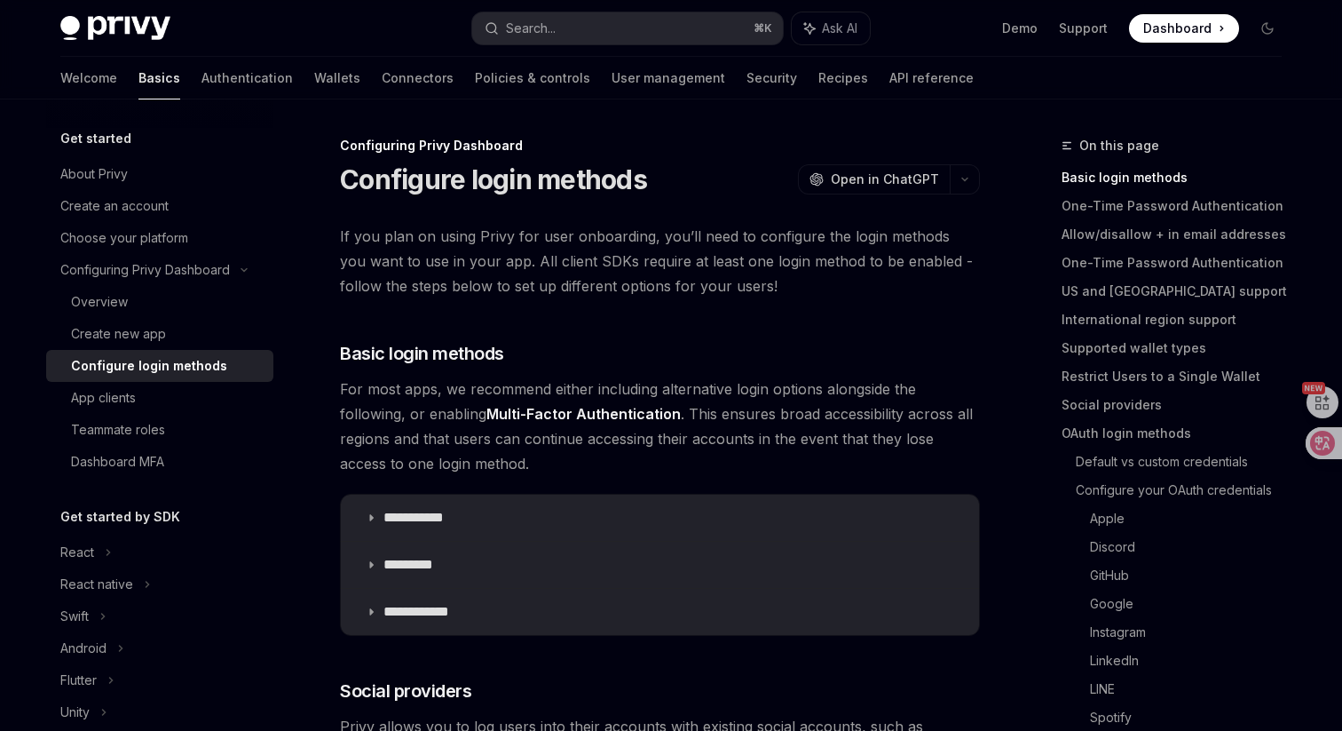
scroll to position [204, 0]
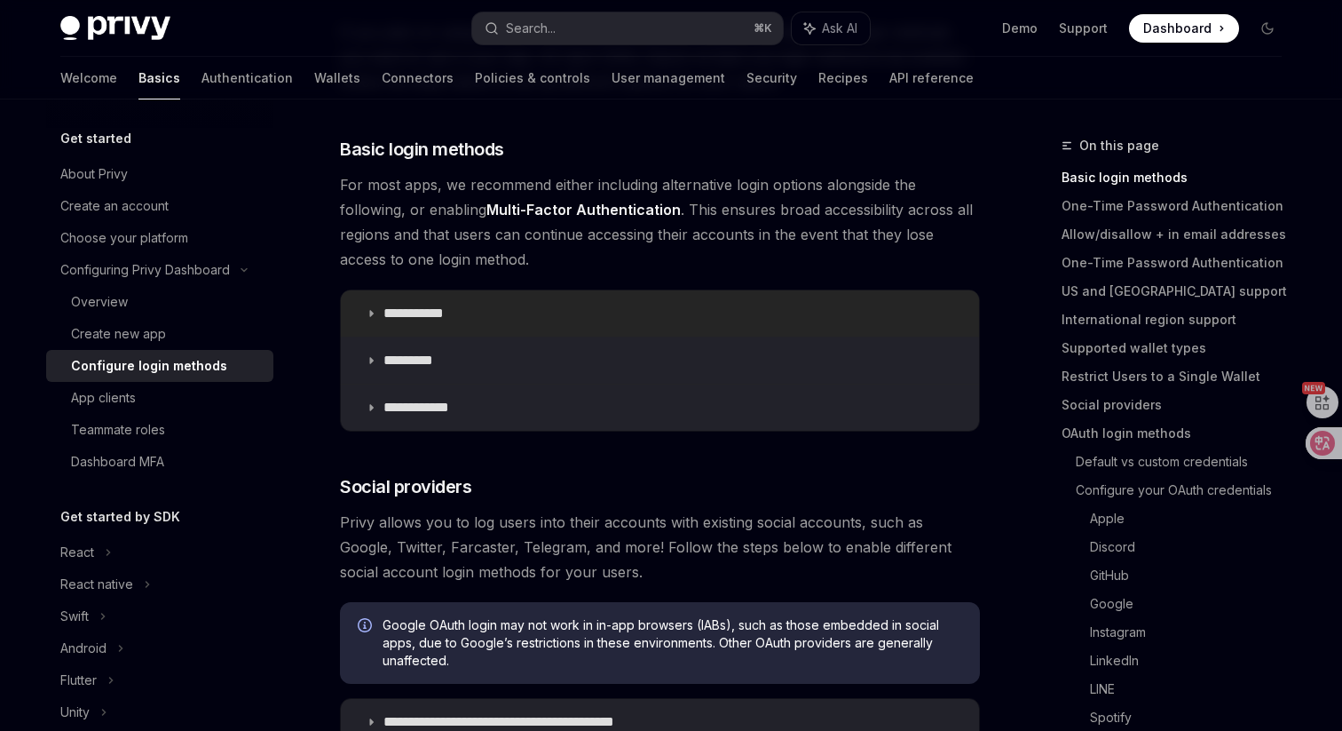
click at [424, 317] on p "**********" at bounding box center [420, 313] width 74 height 18
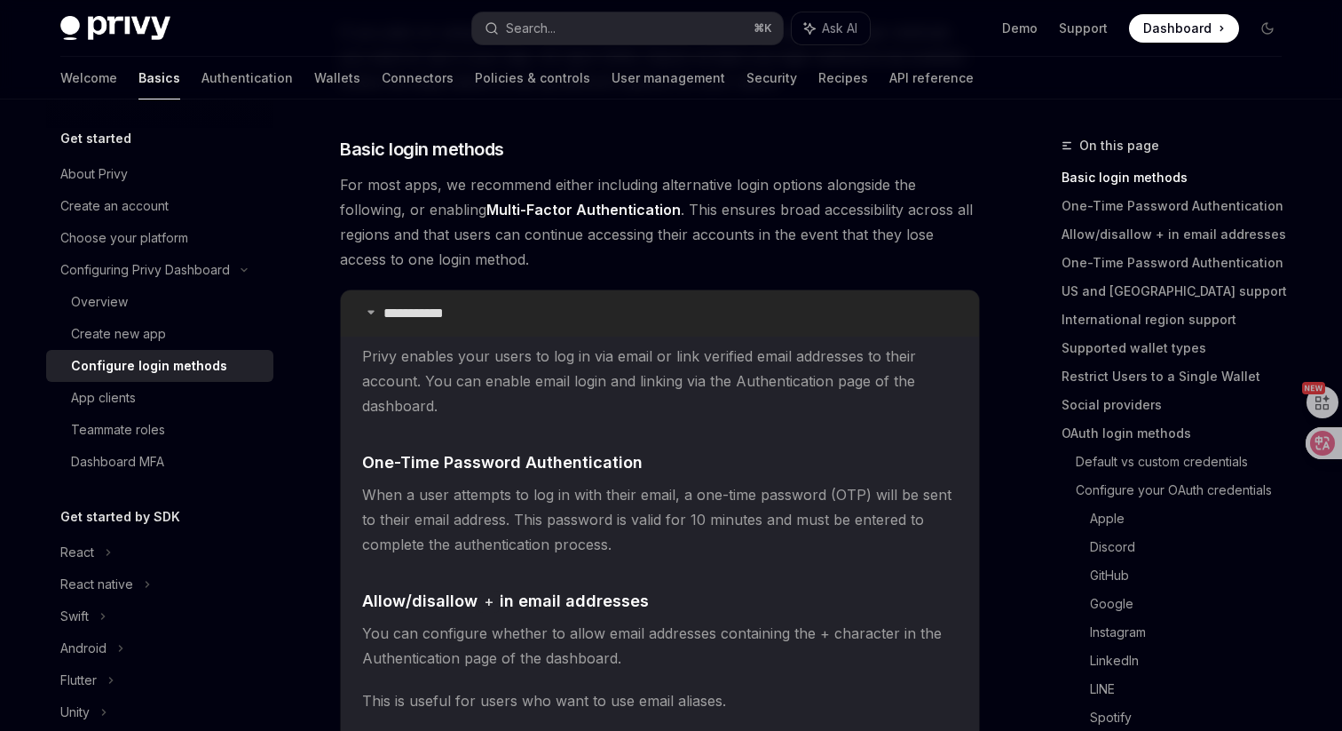
click at [424, 317] on p "**********" at bounding box center [420, 313] width 74 height 18
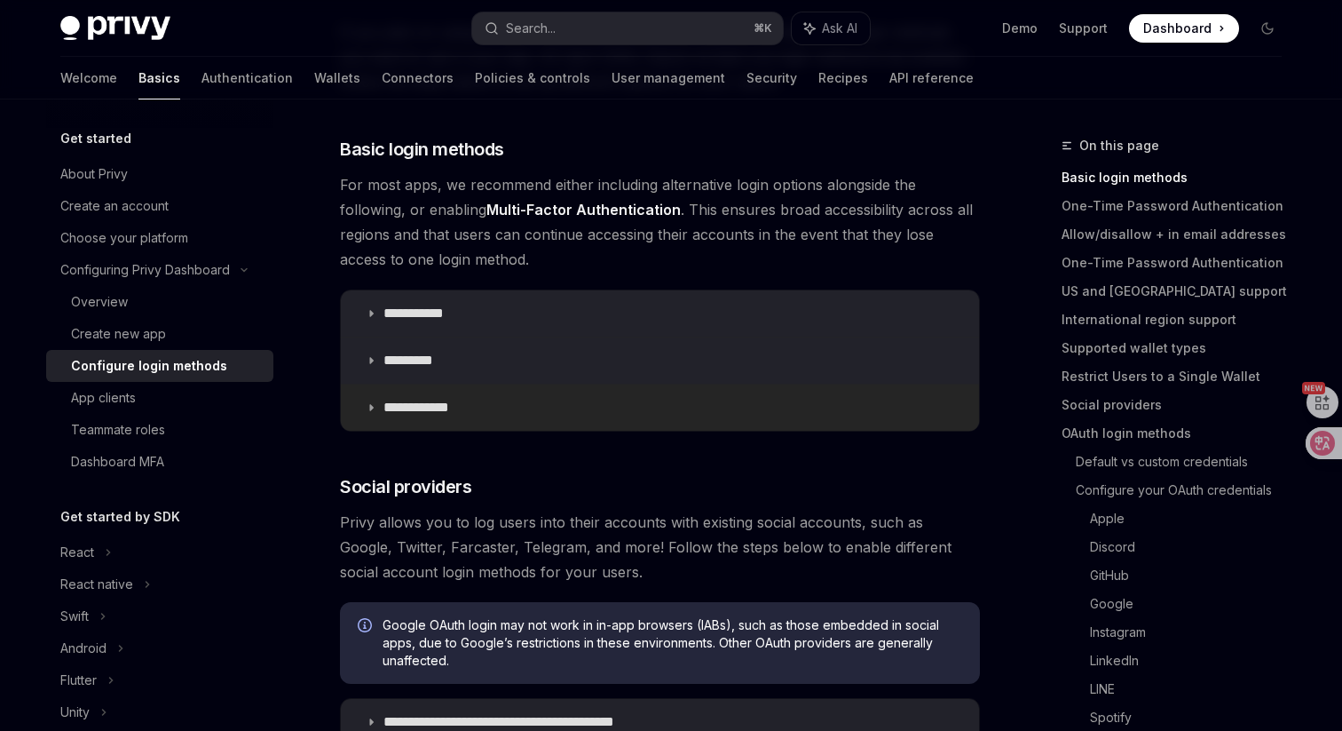
click at [426, 398] on summary "**********" at bounding box center [660, 407] width 638 height 46
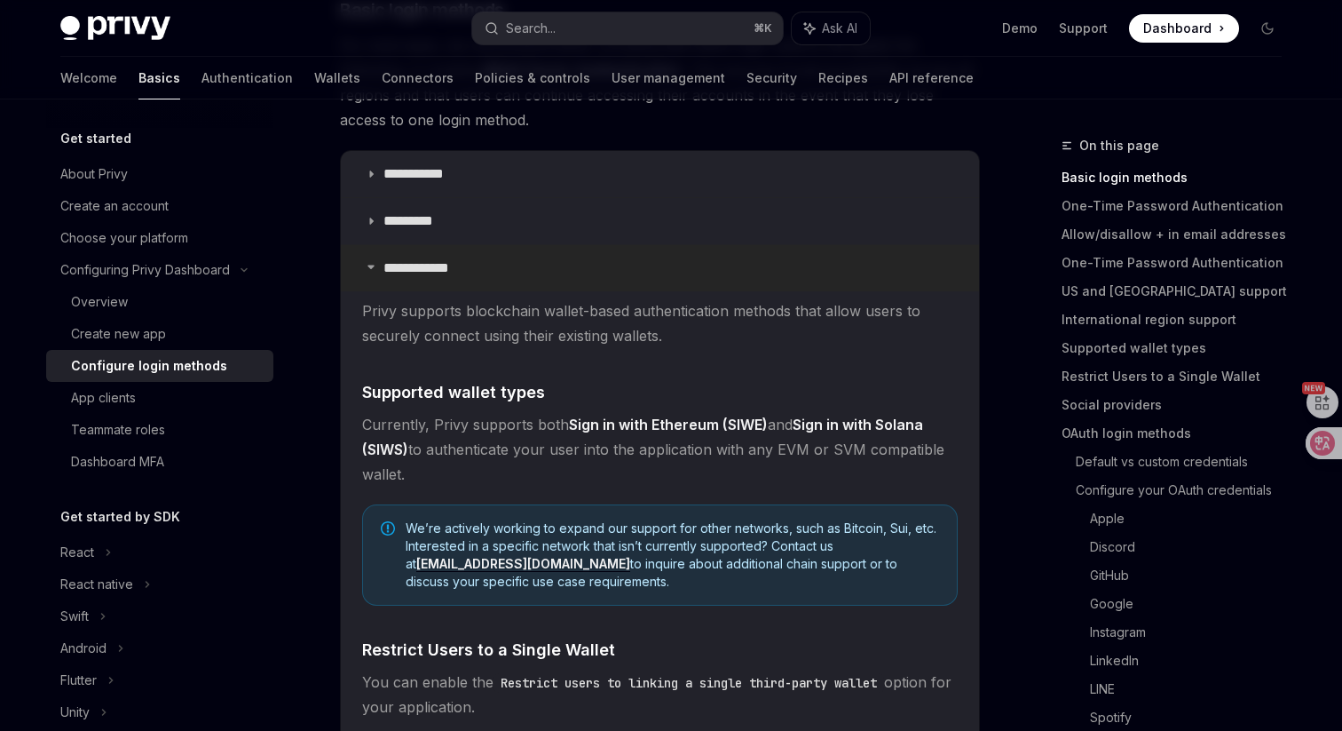
scroll to position [350, 0]
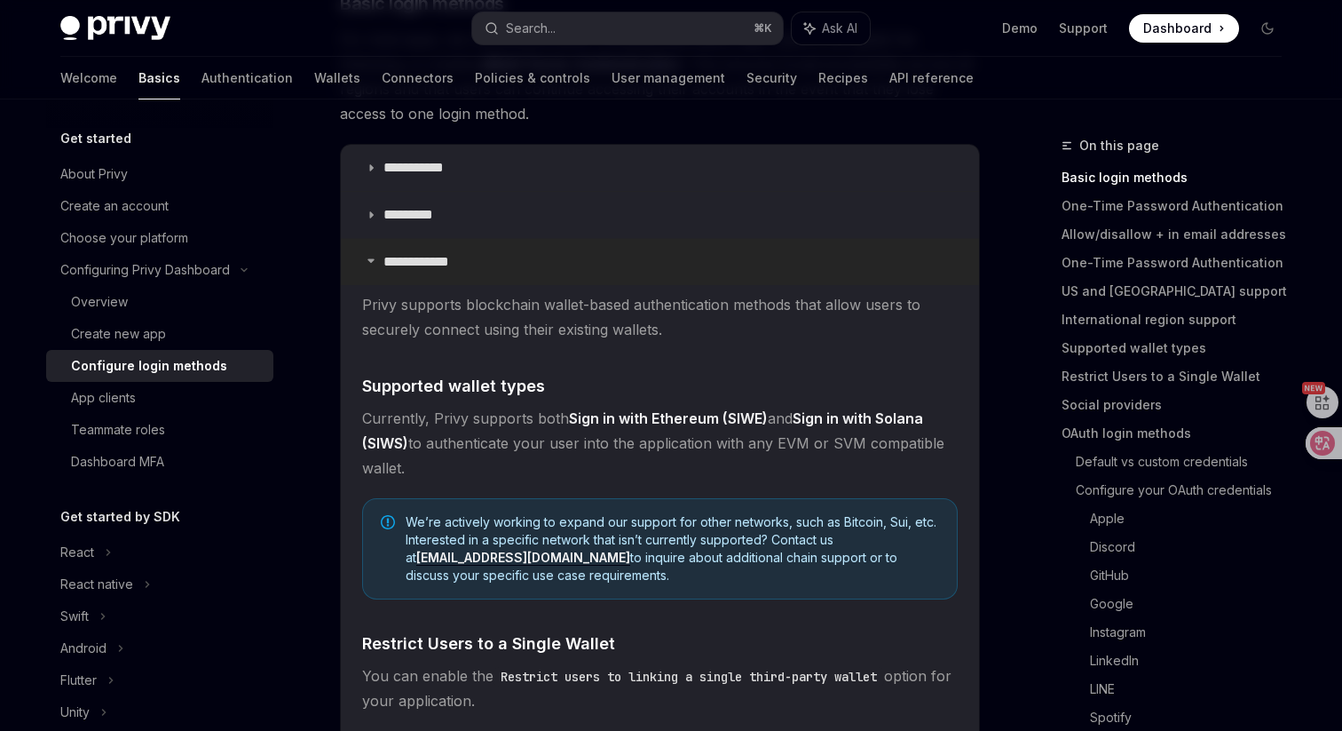
click at [394, 251] on summary "**********" at bounding box center [660, 262] width 638 height 46
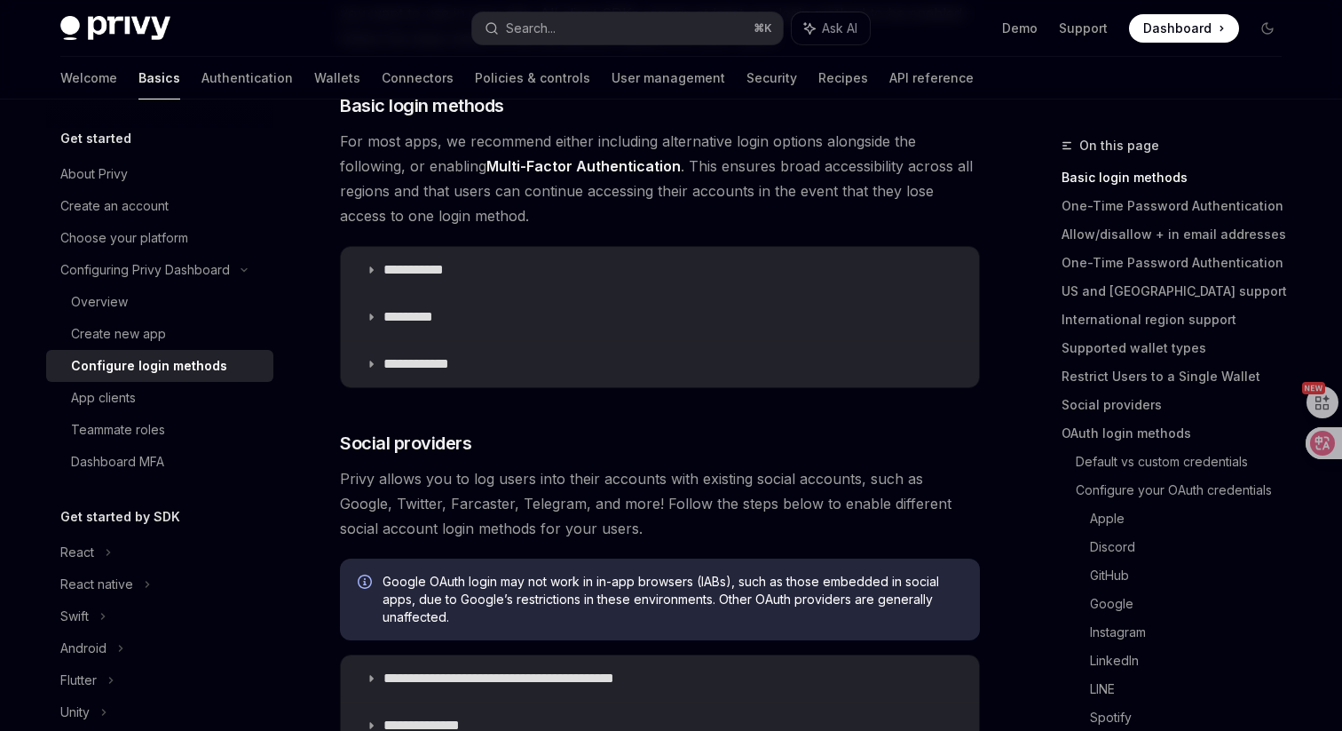
scroll to position [209, 0]
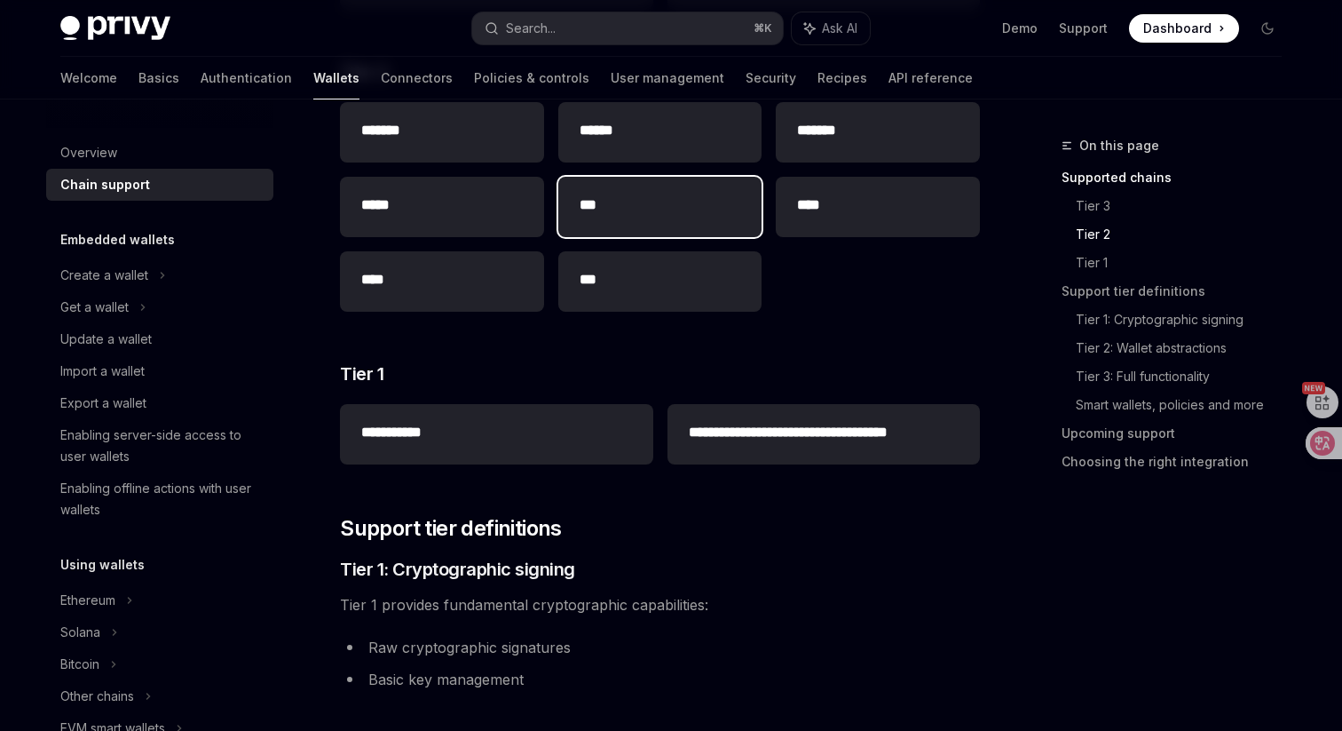
click at [633, 213] on h2 "***" at bounding box center [661, 204] width 162 height 21
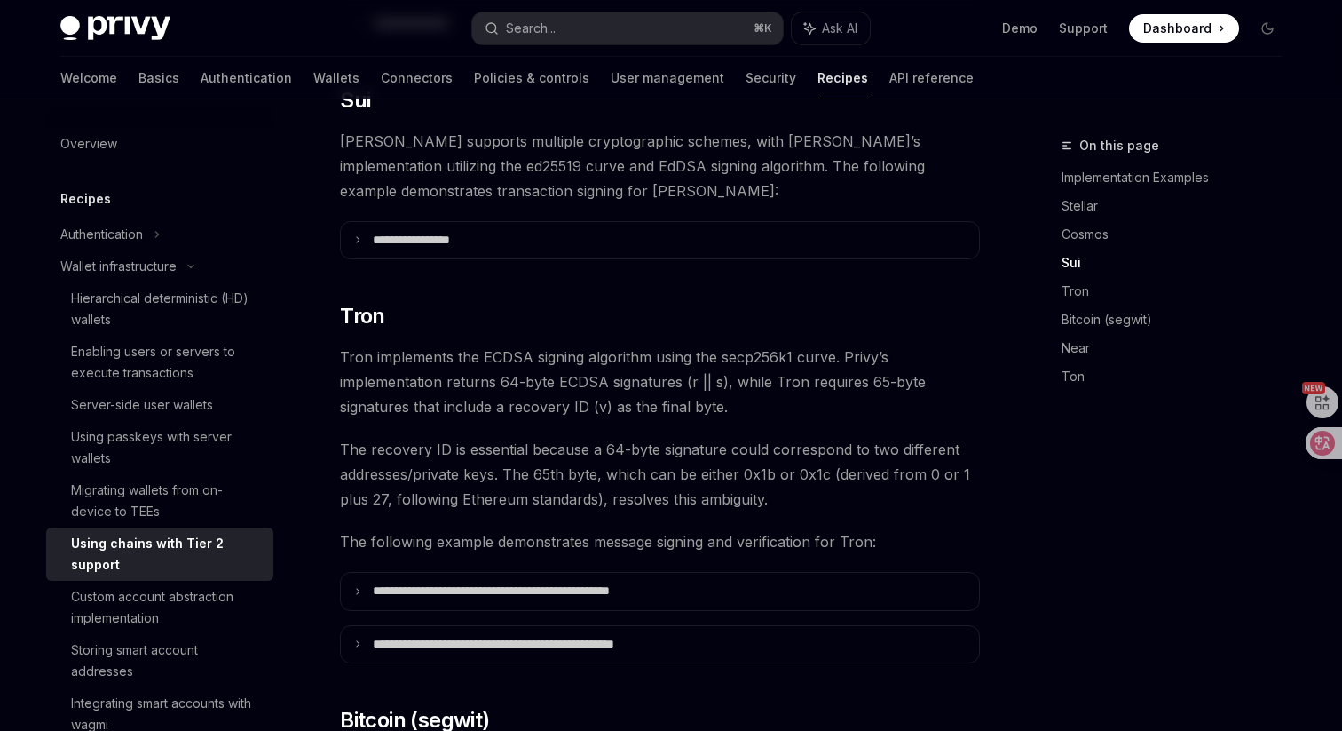
scroll to position [963, 0]
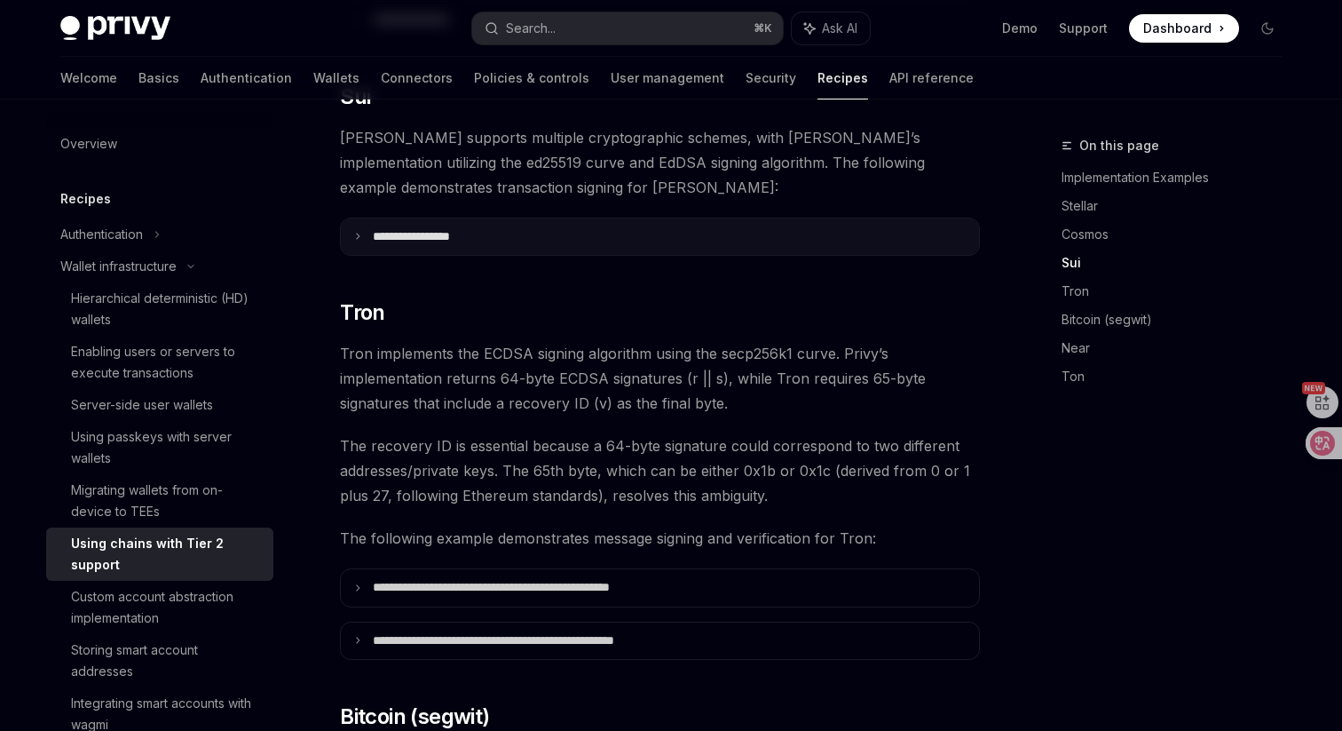
click at [537, 218] on summary "**********" at bounding box center [660, 236] width 638 height 37
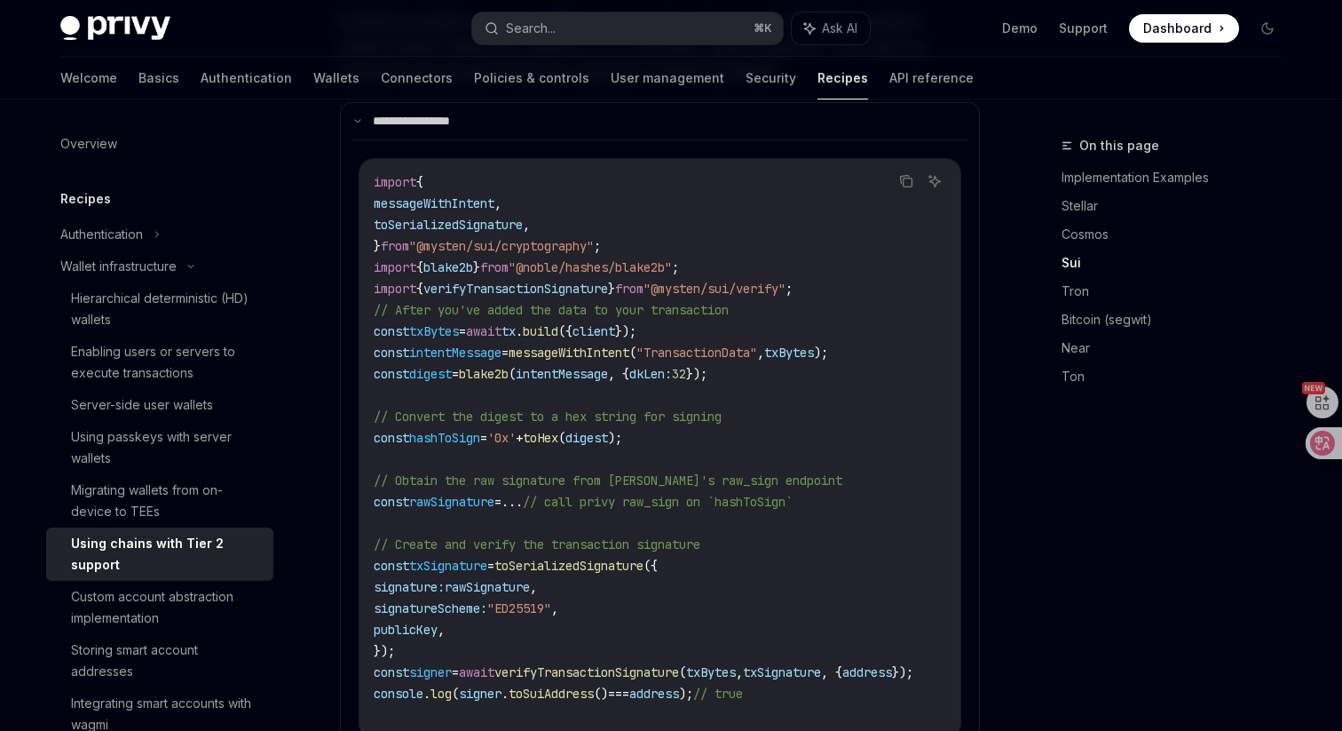
scroll to position [1077, 0]
click at [889, 83] on link "API reference" at bounding box center [931, 78] width 84 height 43
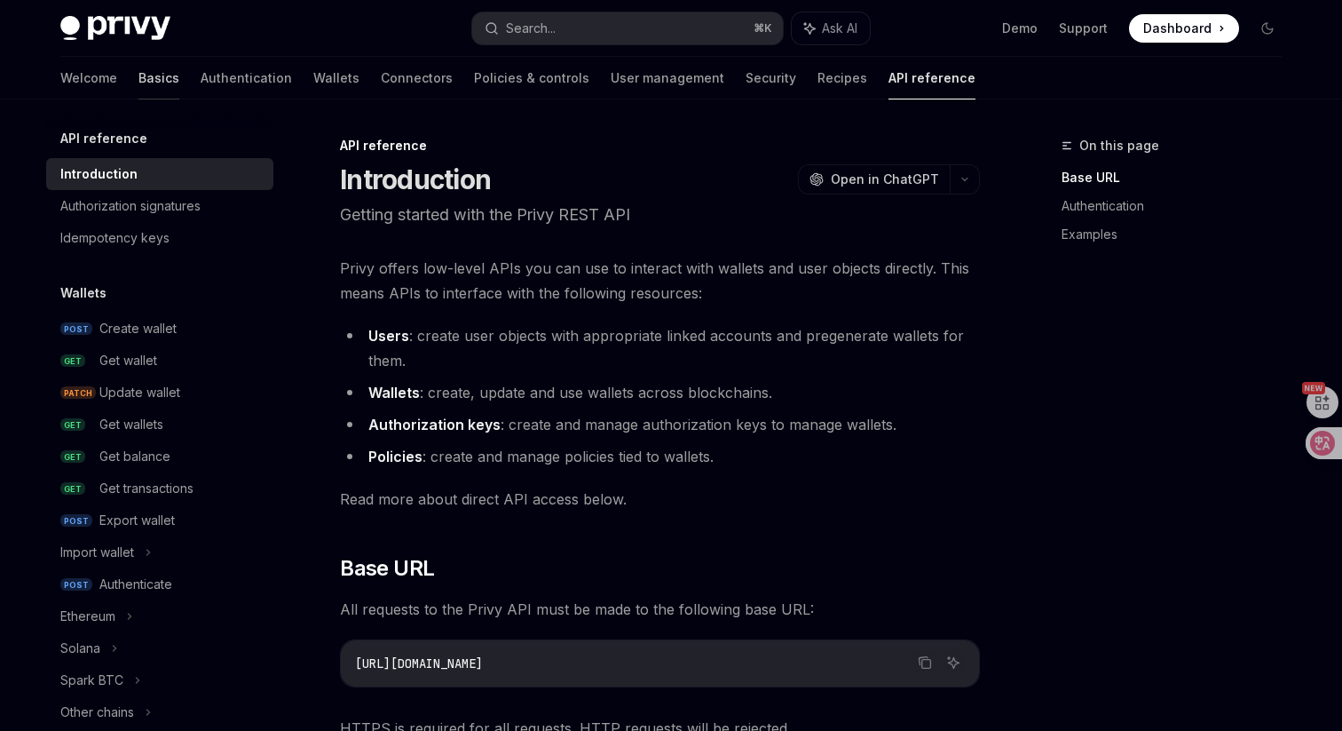
click at [138, 93] on link "Basics" at bounding box center [158, 78] width 41 height 43
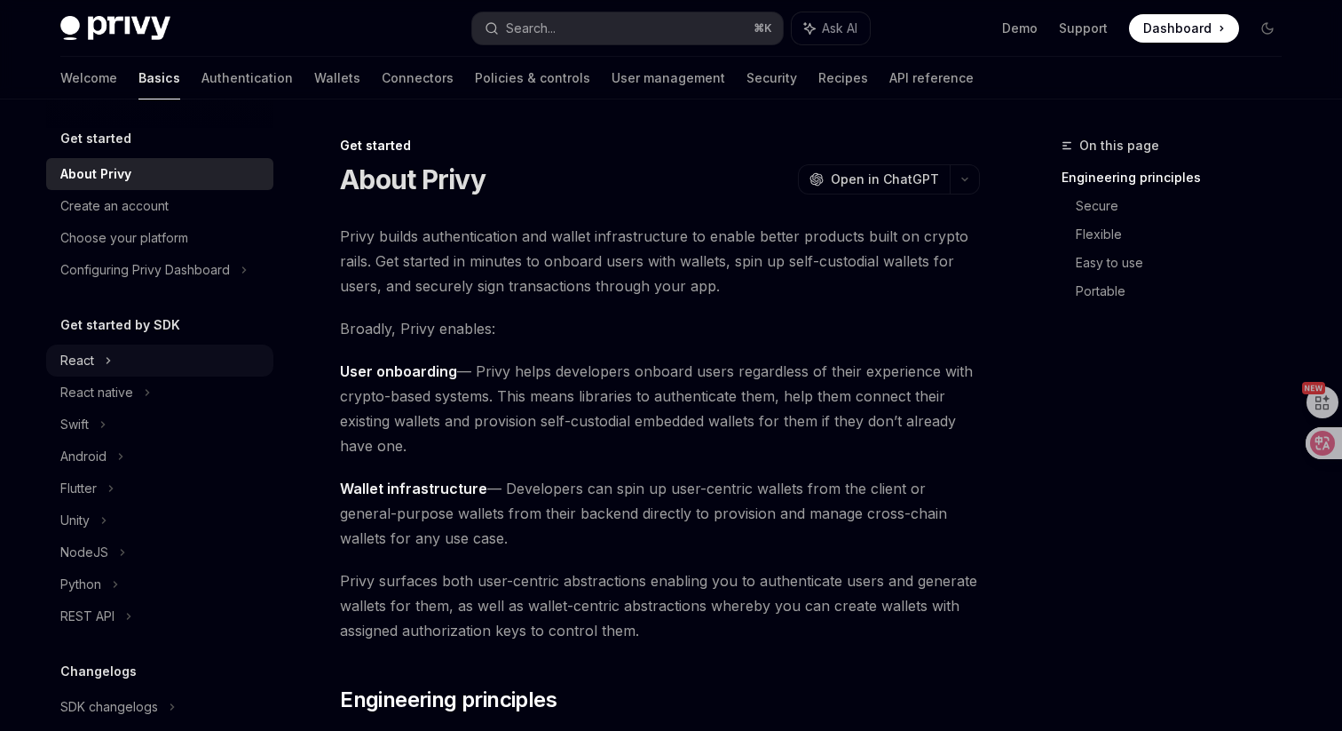
click at [116, 375] on div "React" at bounding box center [159, 360] width 227 height 32
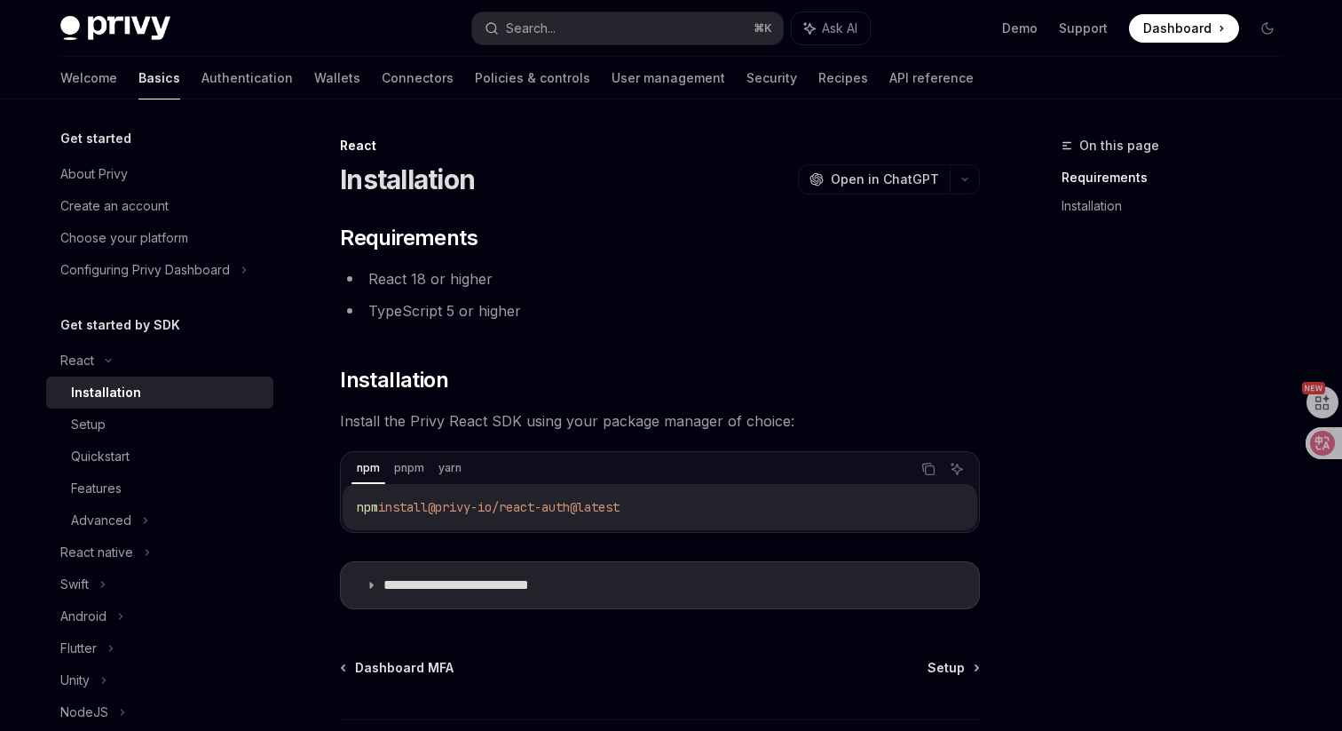
click at [176, 400] on div "Installation" at bounding box center [167, 392] width 192 height 21
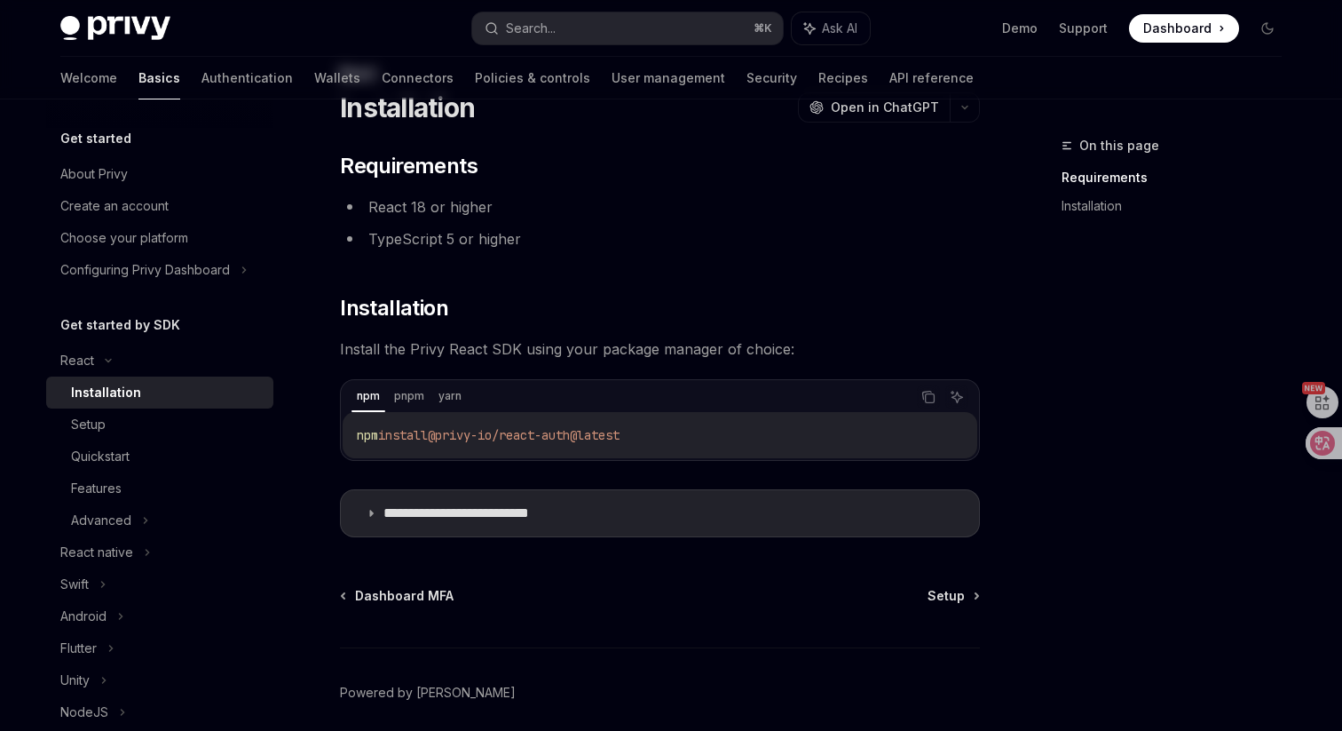
scroll to position [79, 0]
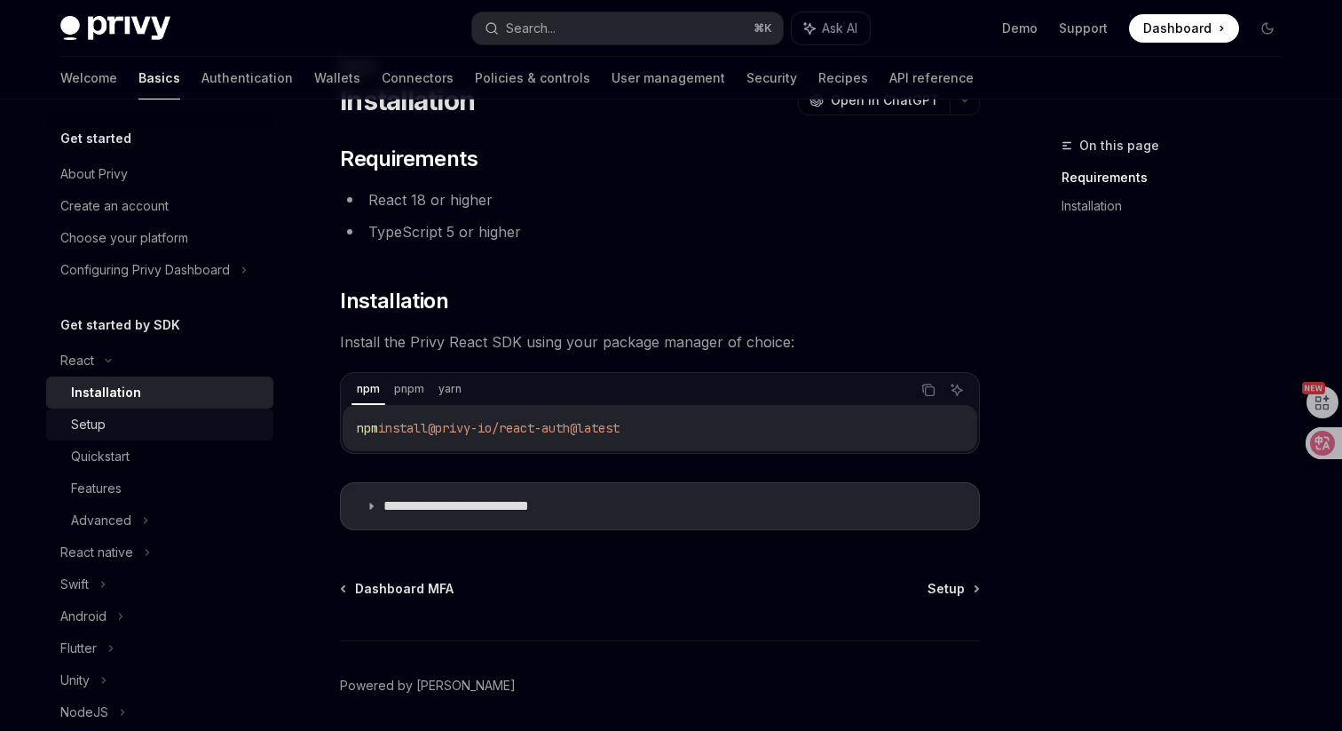
click at [226, 416] on div "Setup" at bounding box center [167, 424] width 192 height 21
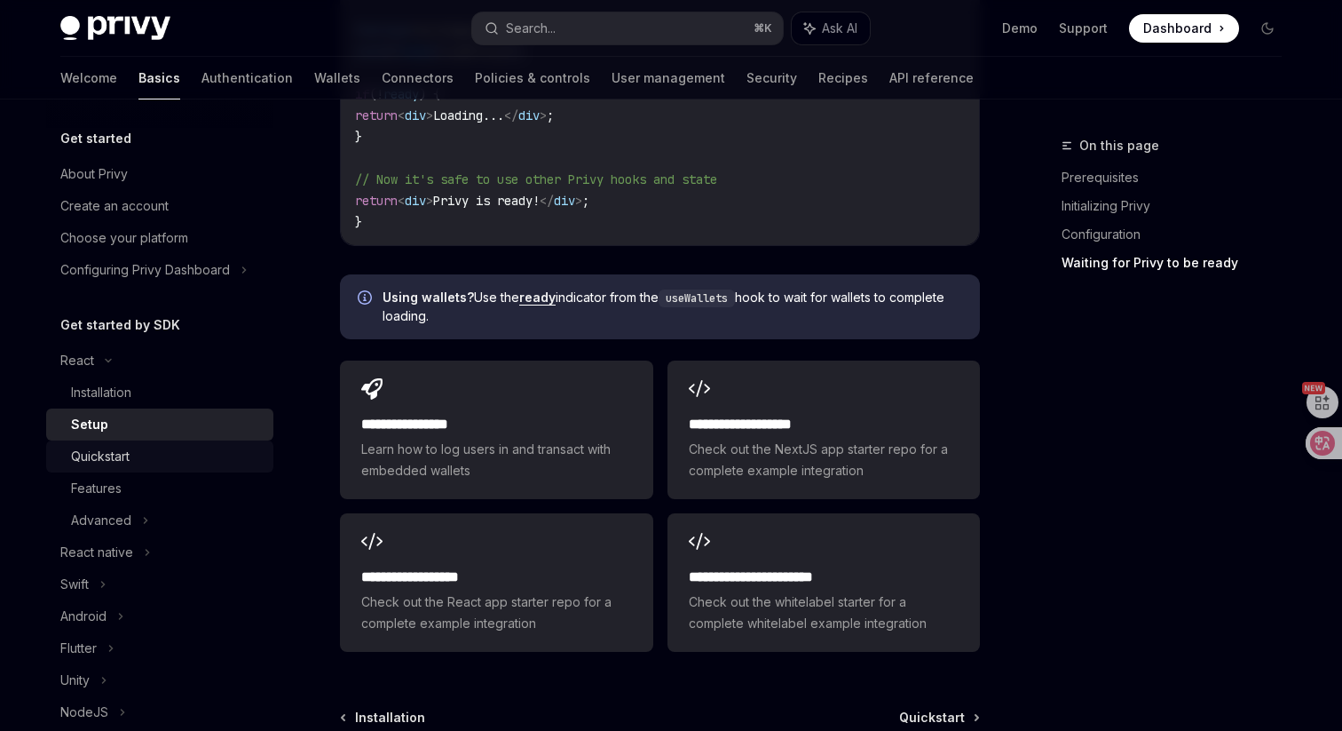
scroll to position [2257, 0]
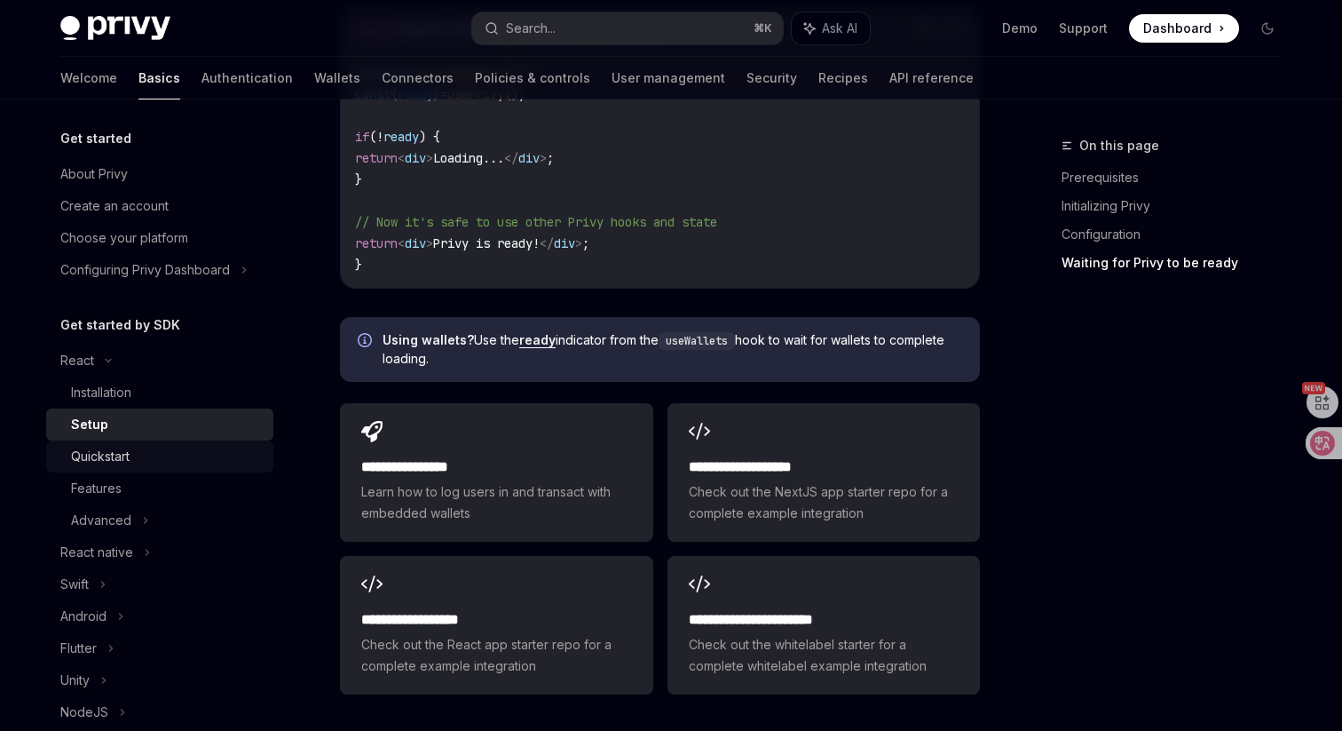
click at [198, 452] on div "Quickstart" at bounding box center [167, 456] width 192 height 21
type textarea "*"
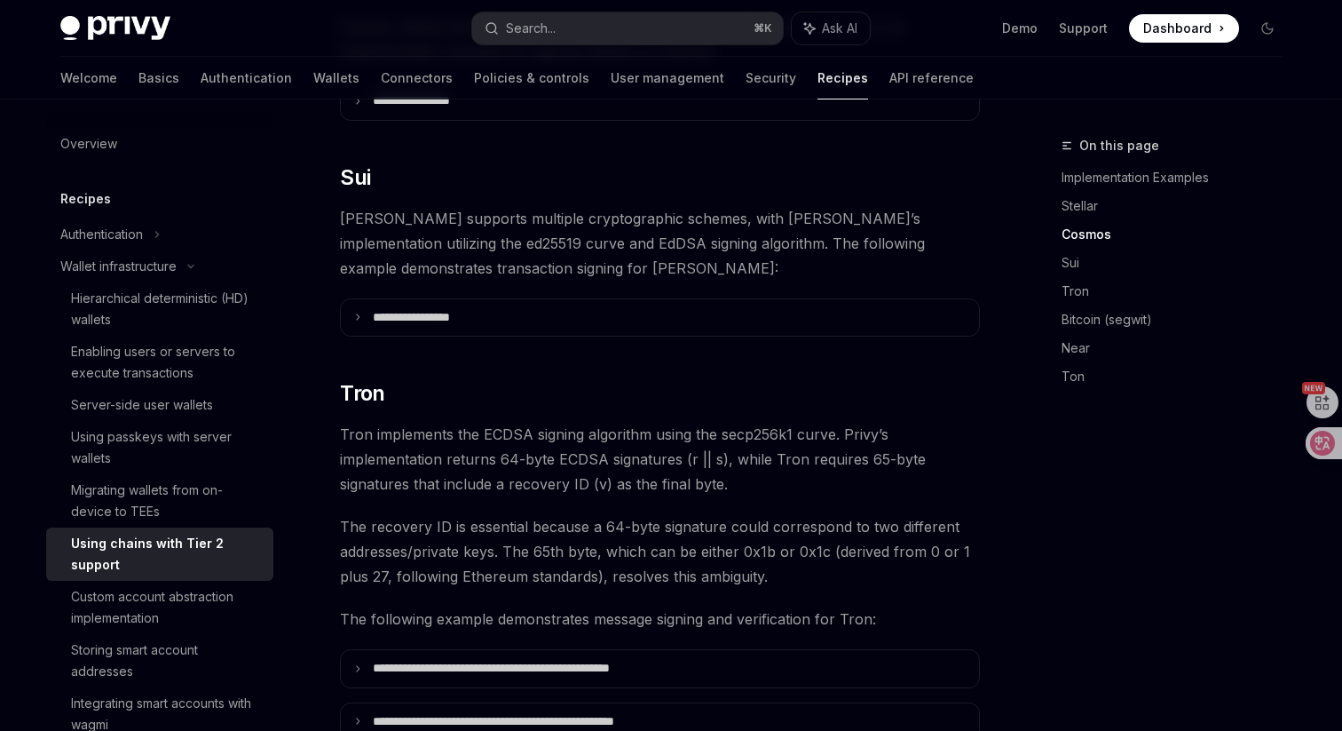
scroll to position [862, 0]
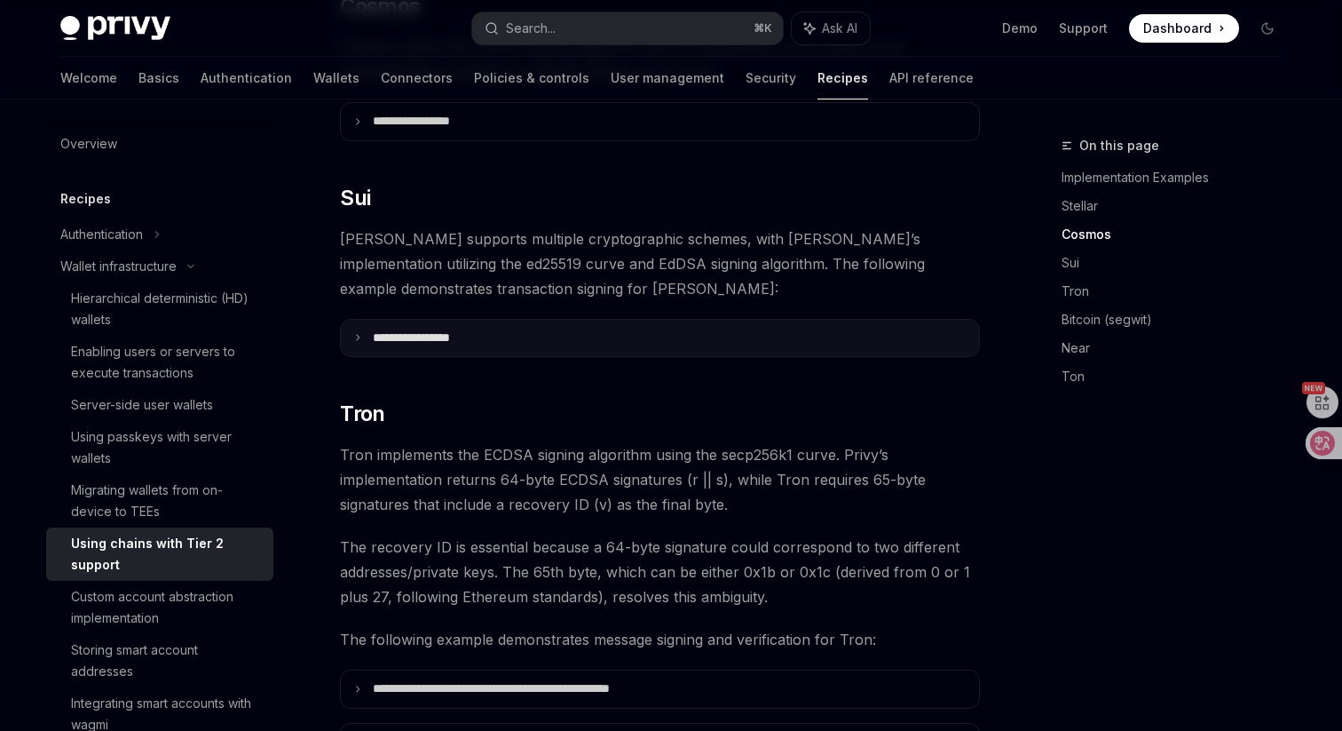
click at [721, 320] on summary "**********" at bounding box center [660, 338] width 638 height 37
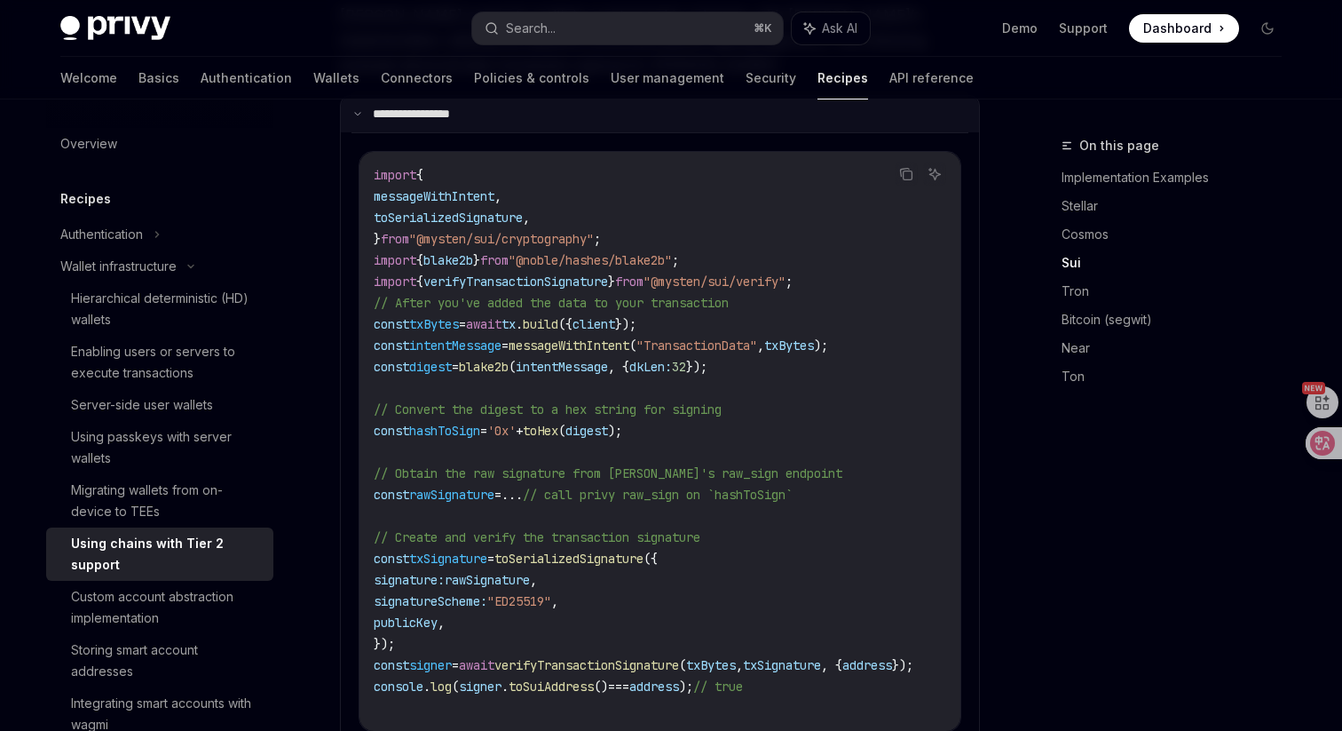
scroll to position [1087, 0]
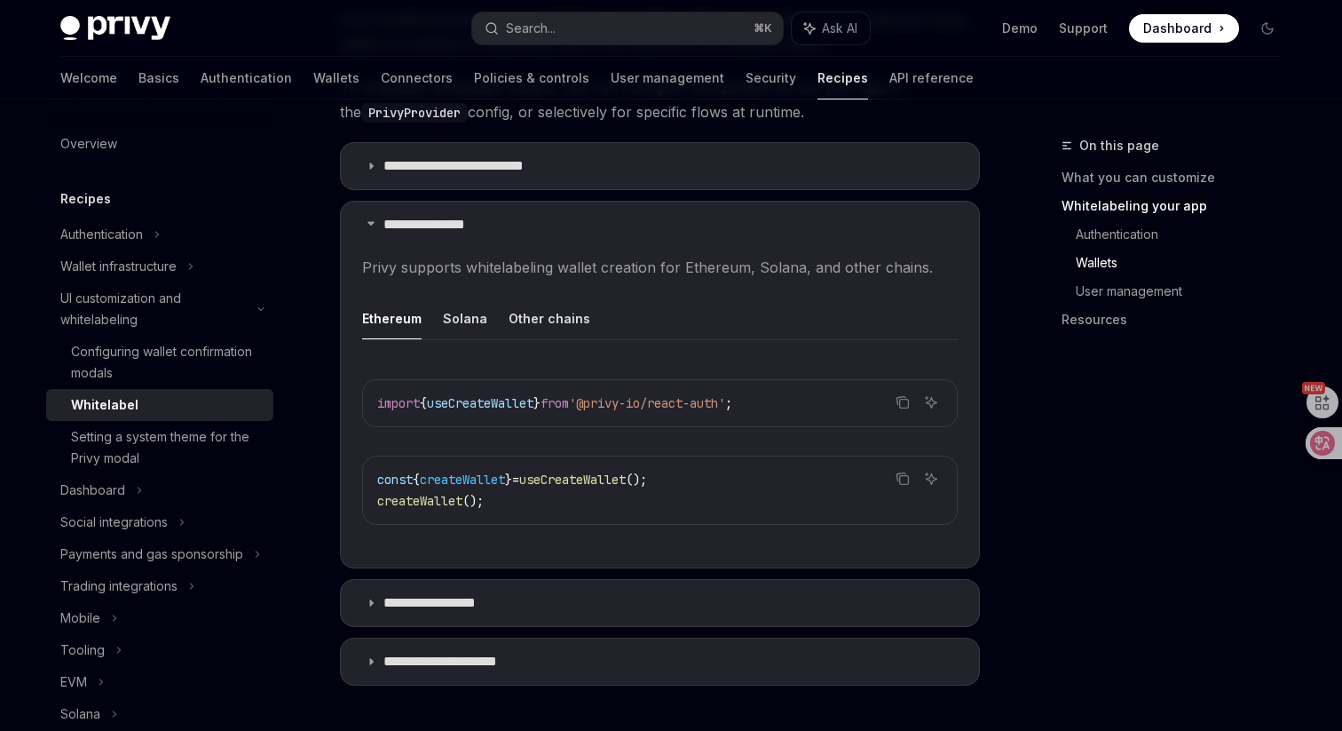
scroll to position [1710, 0]
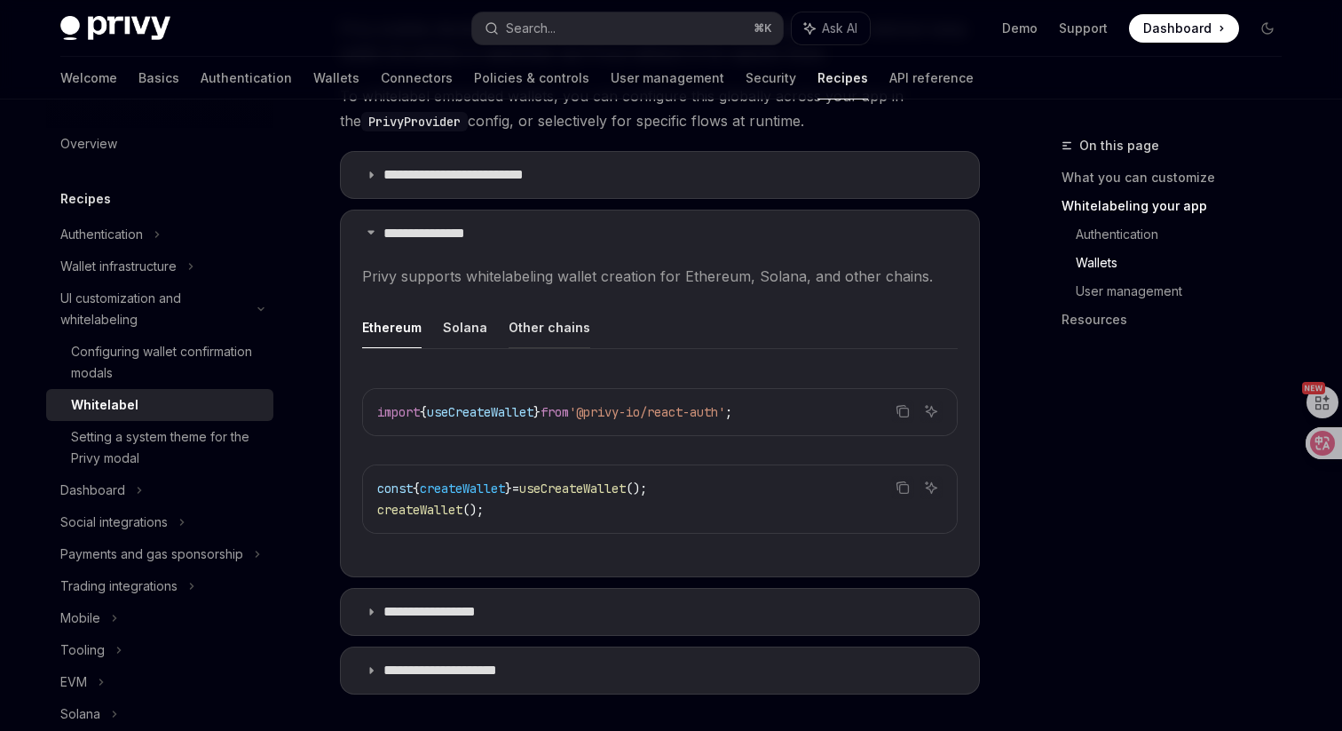
click at [571, 306] on button "Other chains" at bounding box center [550, 327] width 82 height 42
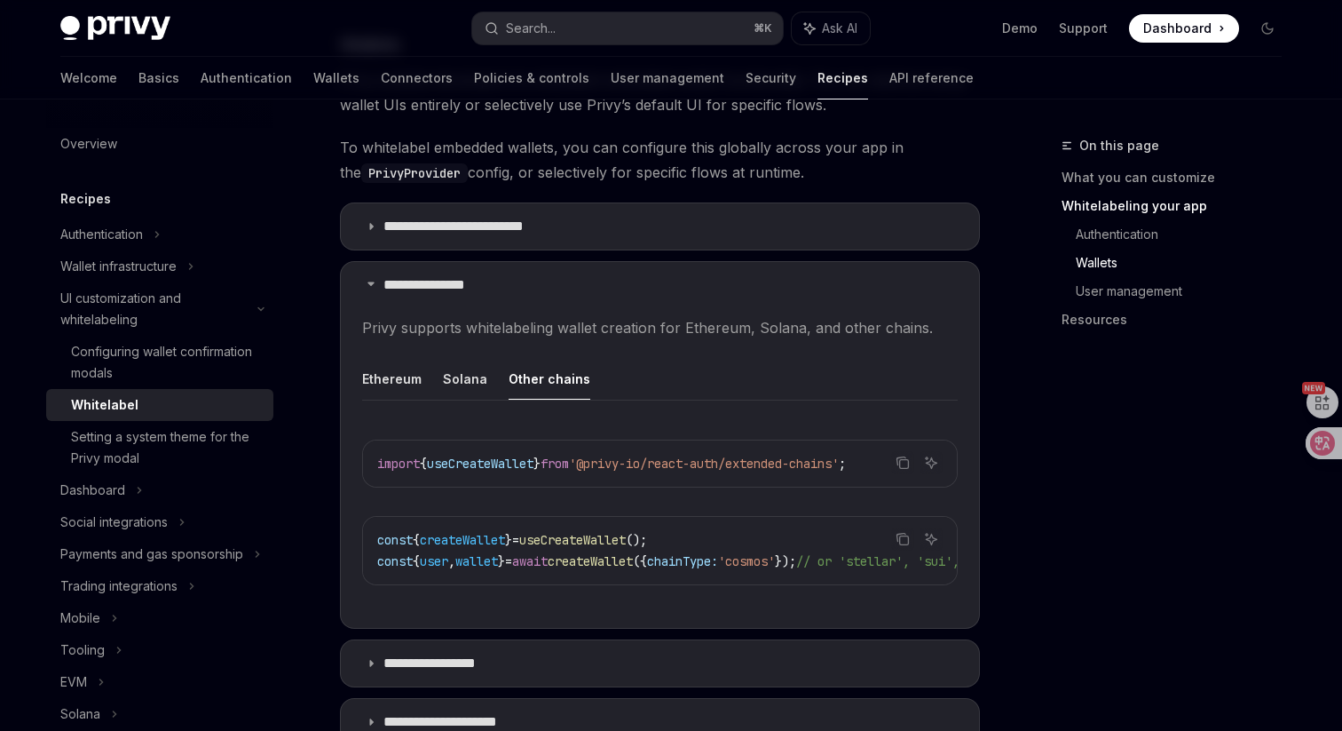
scroll to position [1657, 0]
click at [518, 218] on p "**********" at bounding box center [468, 227] width 171 height 18
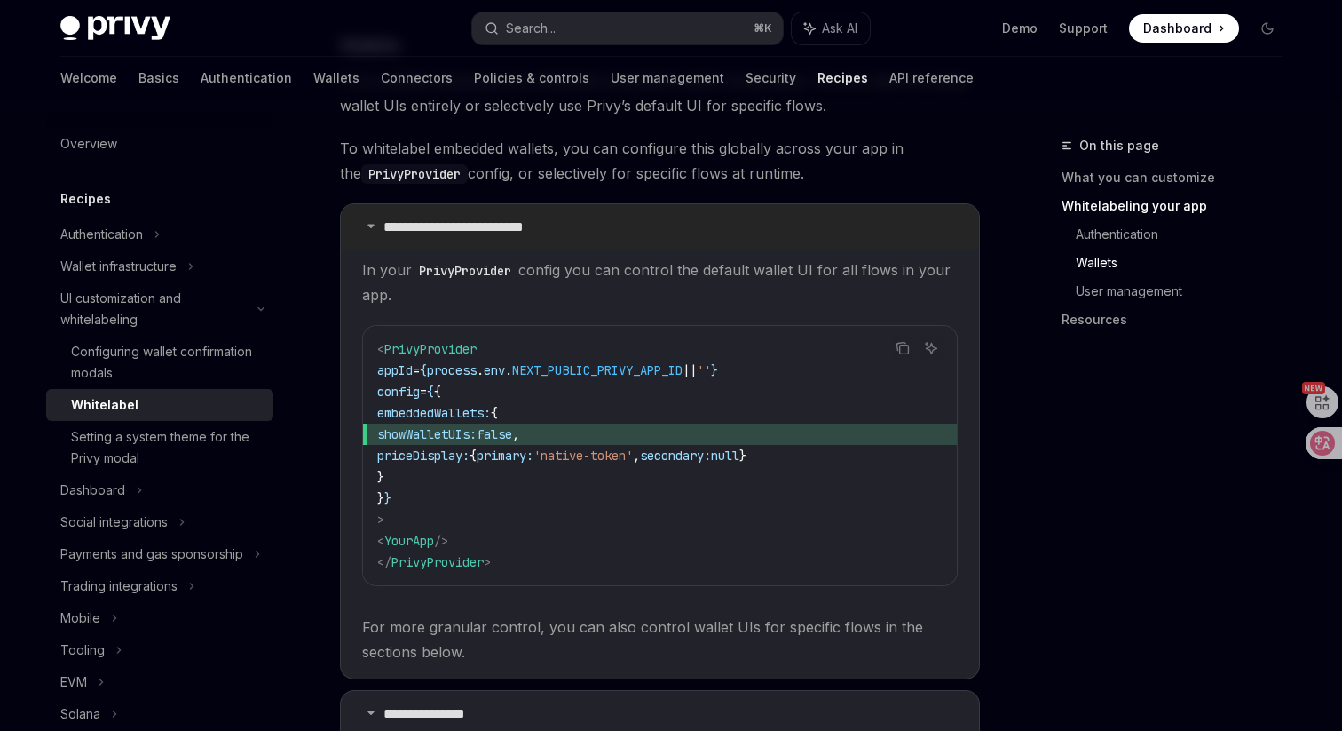
click at [518, 218] on p "**********" at bounding box center [468, 227] width 171 height 18
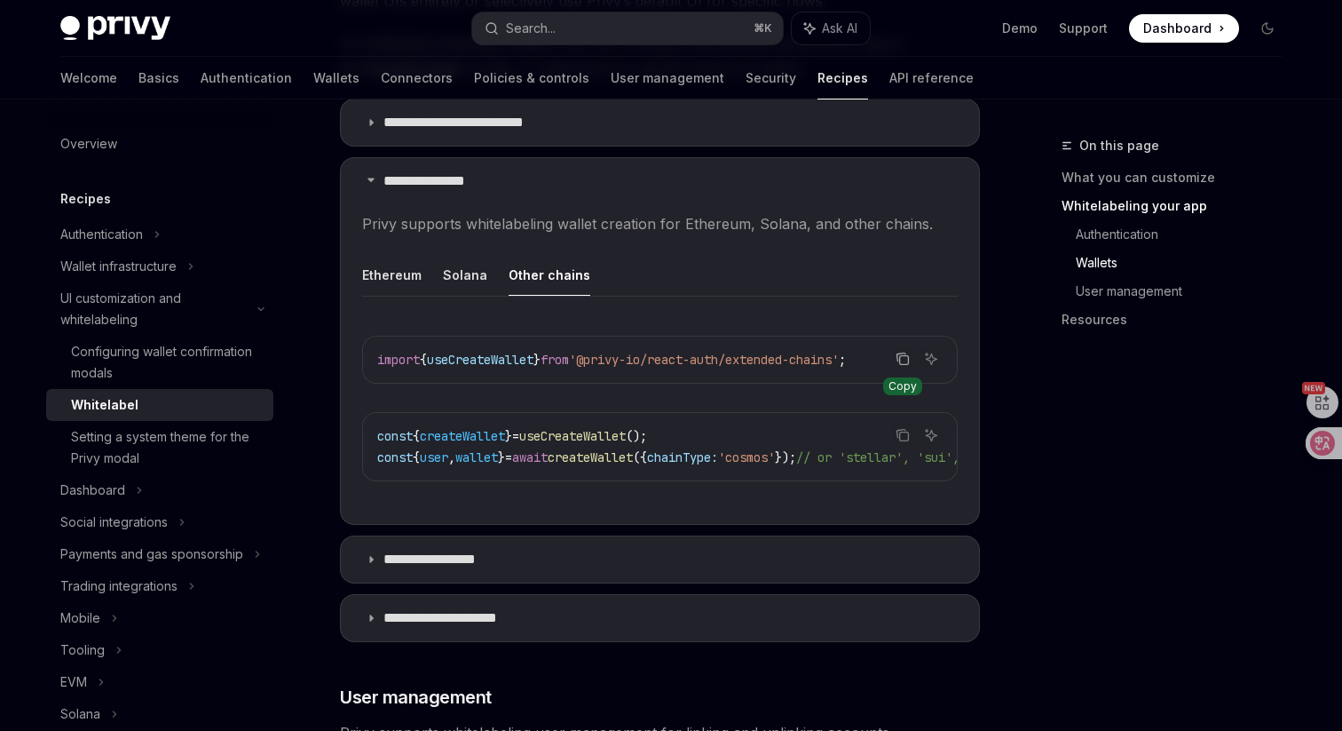
click at [901, 352] on icon "Copy the contents from the code block" at bounding box center [903, 359] width 14 height 14
click at [1111, 241] on link "Authentication" at bounding box center [1186, 234] width 220 height 28
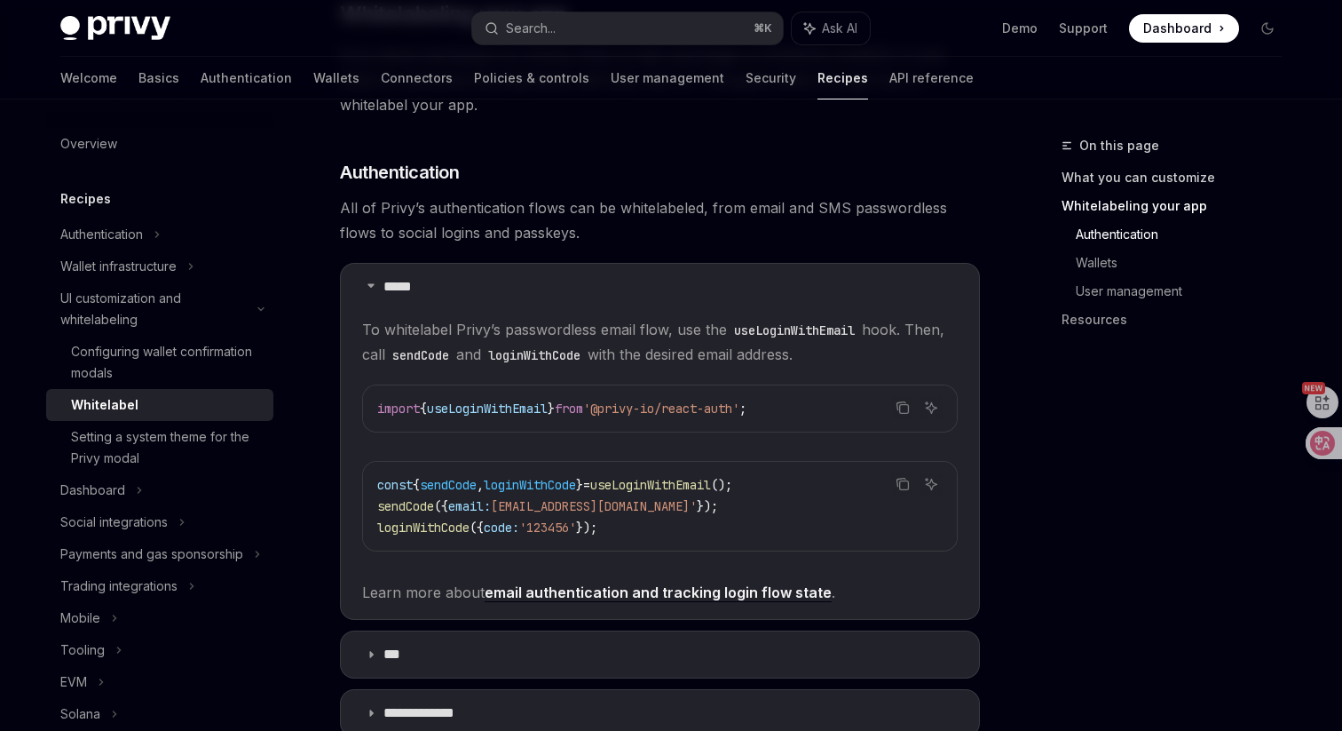
click at [1115, 170] on link "What you can customize" at bounding box center [1179, 177] width 234 height 28
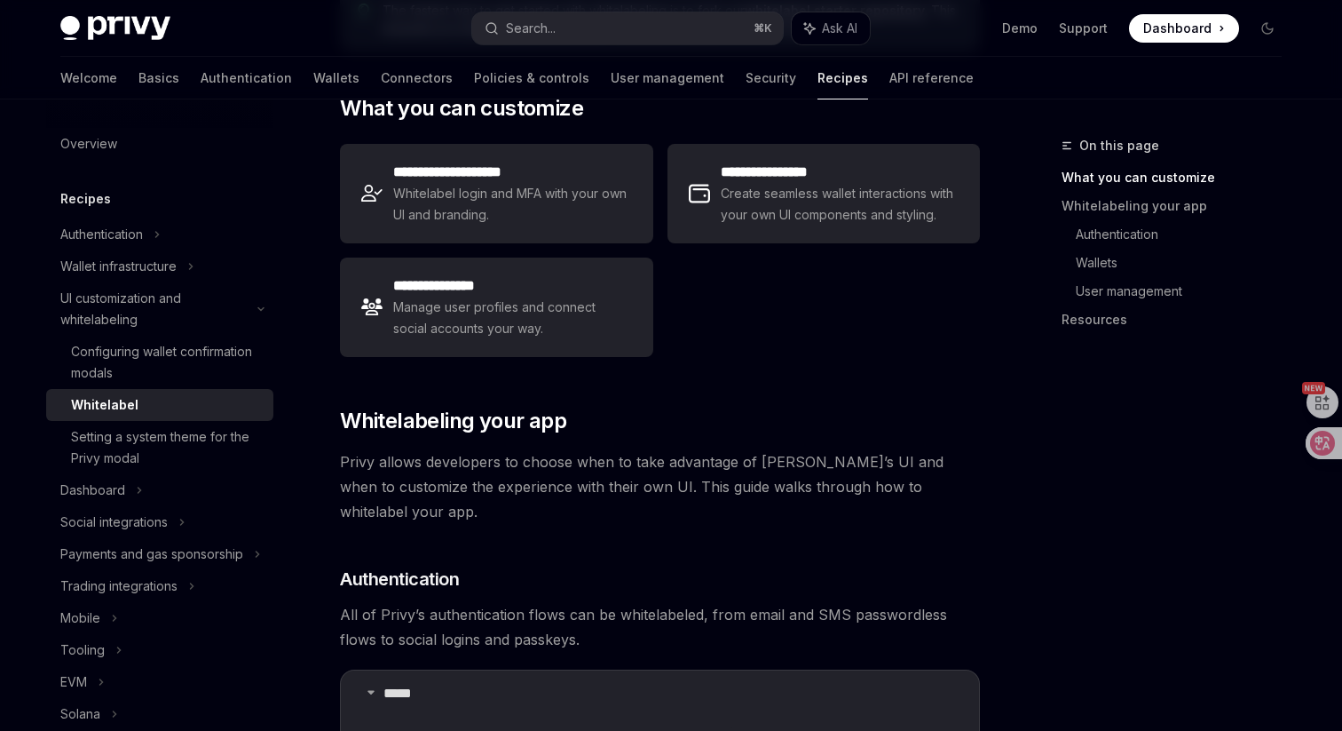
scroll to position [288, 0]
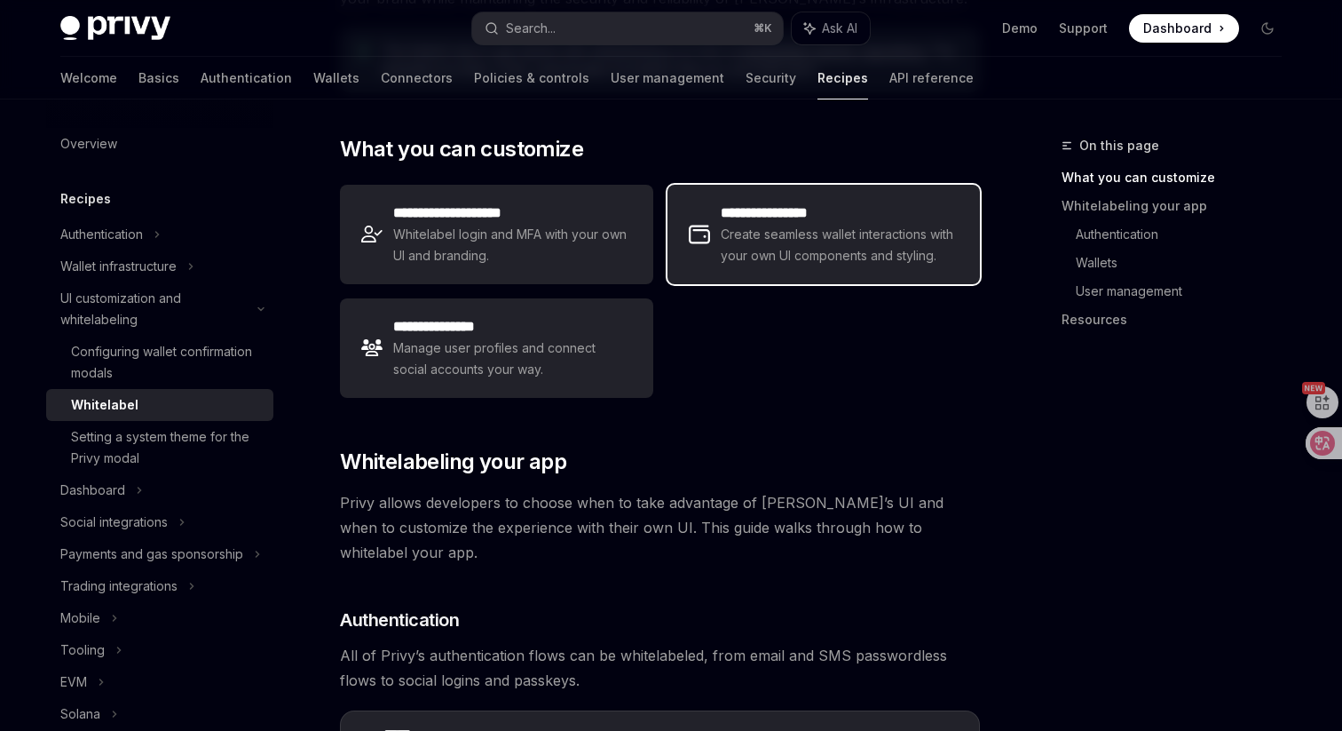
click at [849, 234] on span "Create seamless wallet interactions with your own UI components and styling." at bounding box center [840, 245] width 238 height 43
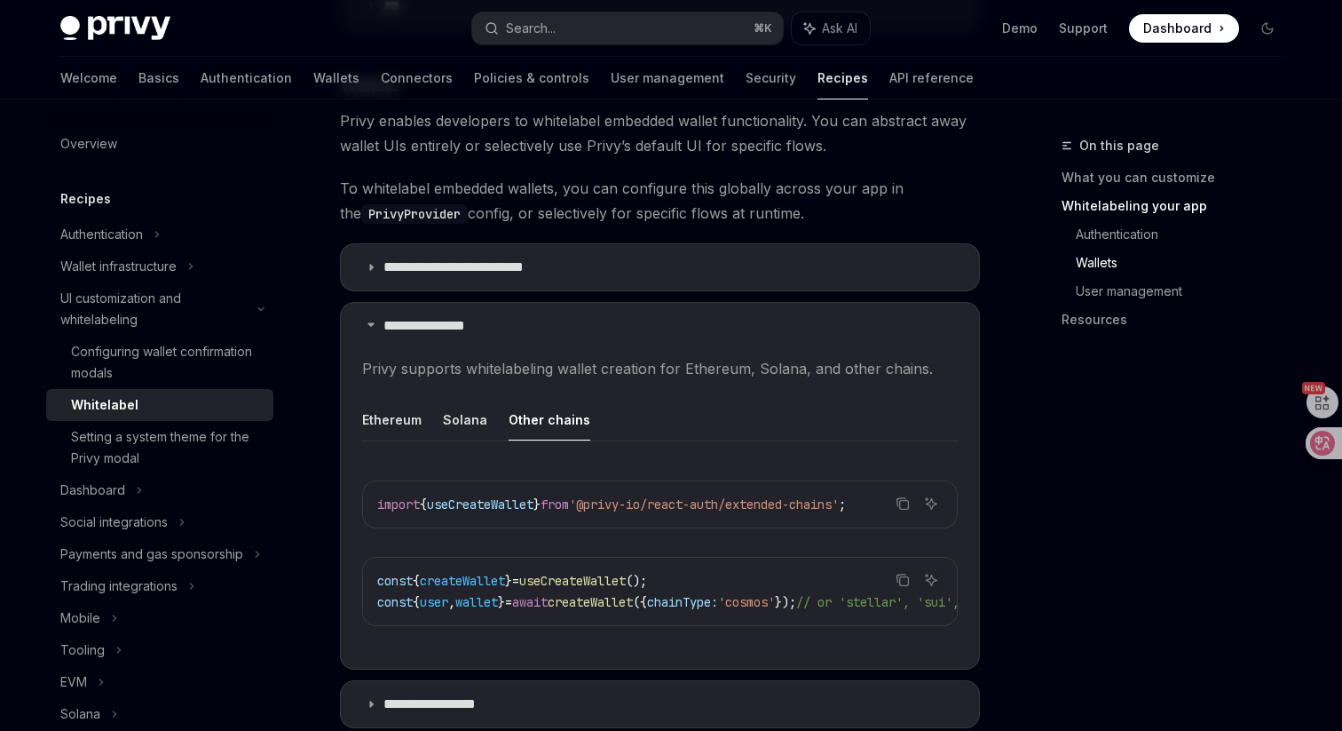
scroll to position [1619, 0]
click at [446, 397] on button "Solana" at bounding box center [465, 418] width 44 height 42
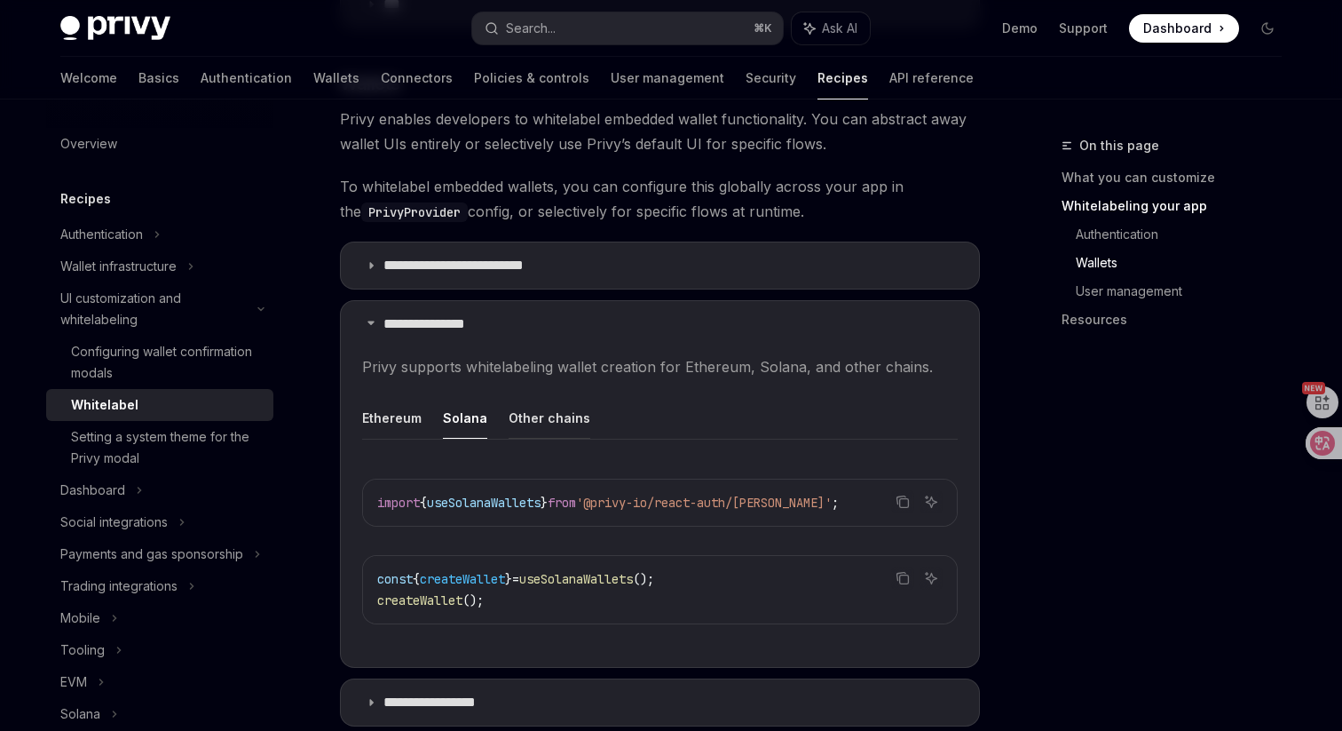
click at [541, 397] on button "Other chains" at bounding box center [550, 418] width 82 height 42
type textarea "*"
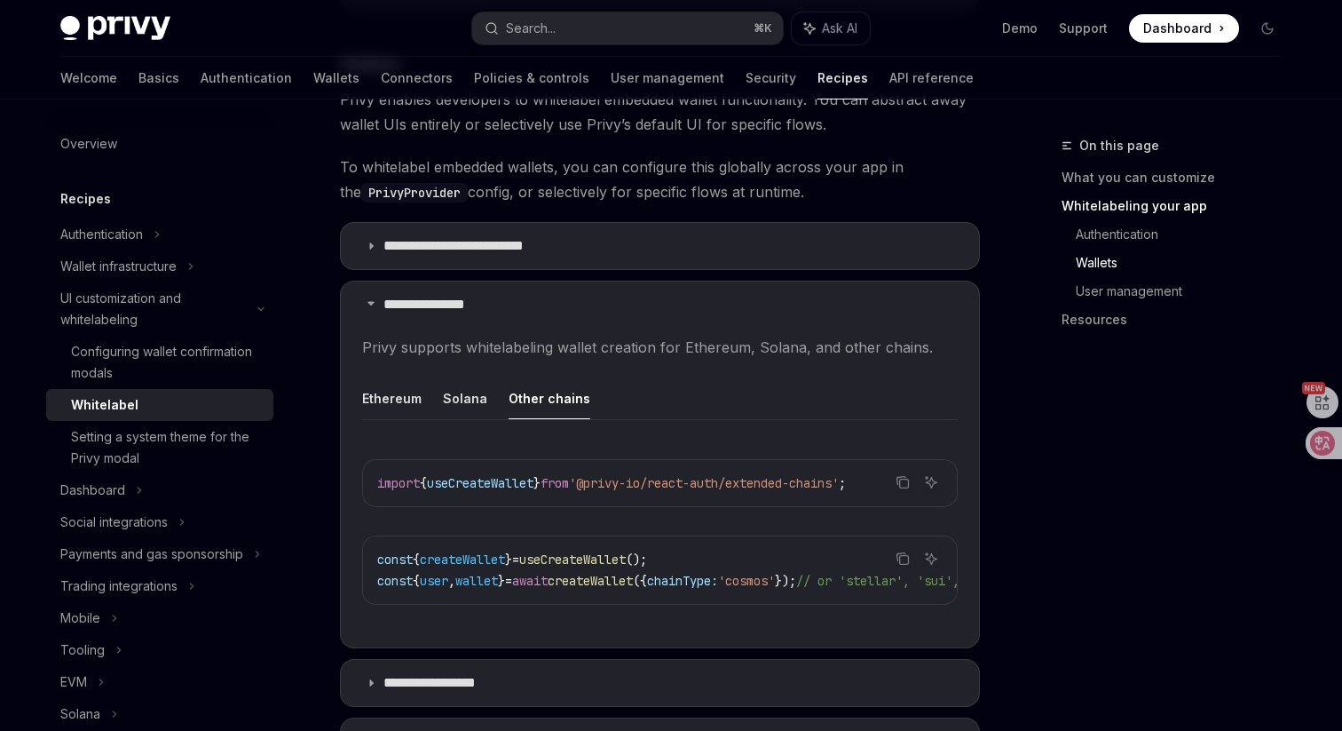
scroll to position [1647, 0]
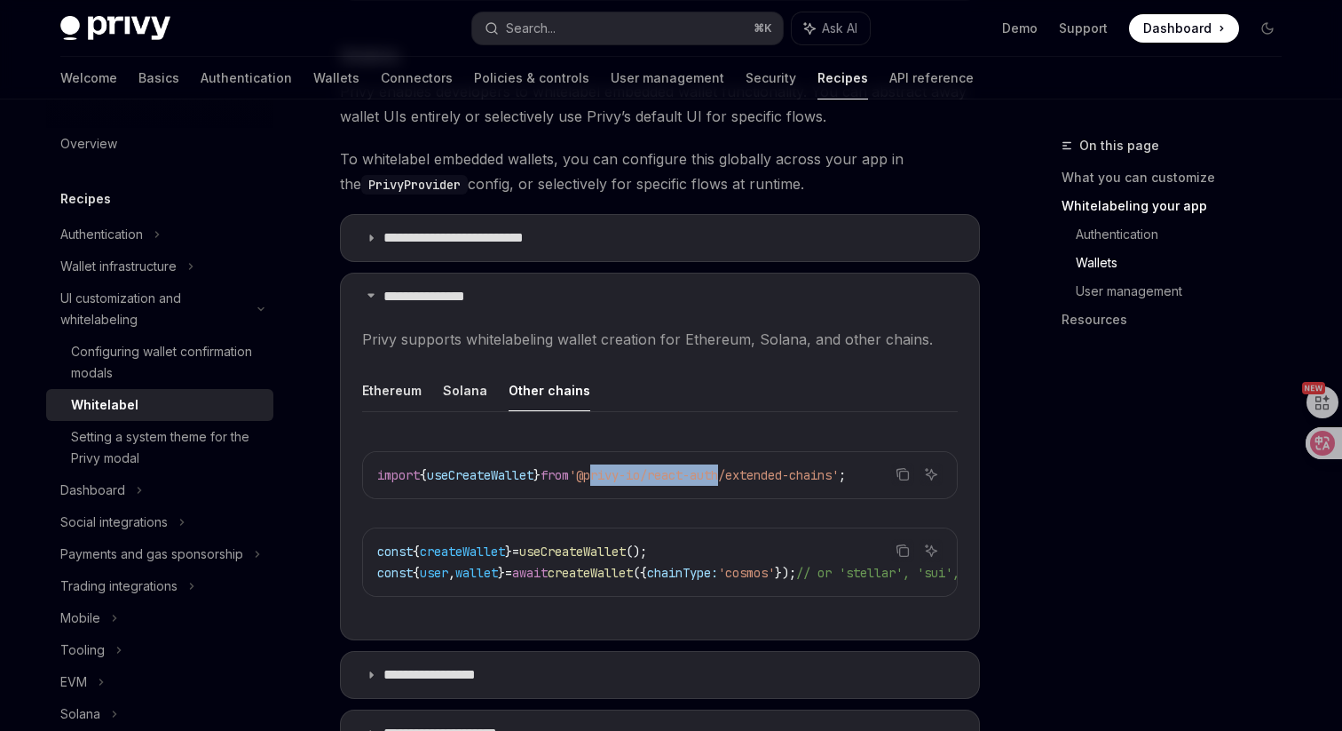
drag, startPoint x: 614, startPoint y: 447, endPoint x: 751, endPoint y: 450, distance: 136.7
click at [751, 467] on span "'@privy-io/react-auth/extended-chains'" at bounding box center [704, 475] width 270 height 16
click at [619, 464] on div "import { useCreateWallet } from '@privy-io/react-auth/extended-chains' ;" at bounding box center [660, 475] width 594 height 46
drag, startPoint x: 607, startPoint y: 454, endPoint x: 759, endPoint y: 449, distance: 151.9
click at [759, 467] on span "'@privy-io/react-auth/extended-chains'" at bounding box center [704, 475] width 270 height 16
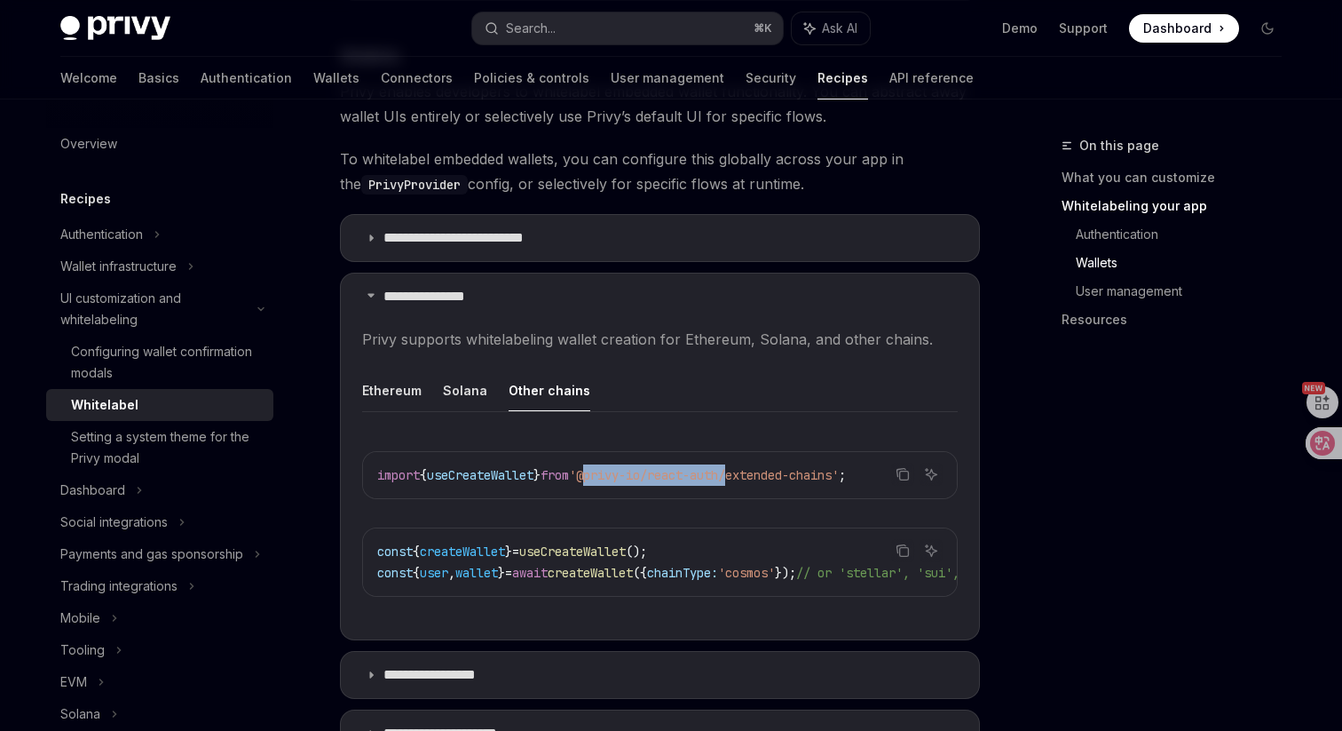
copy span "@privy-io/react-auth"
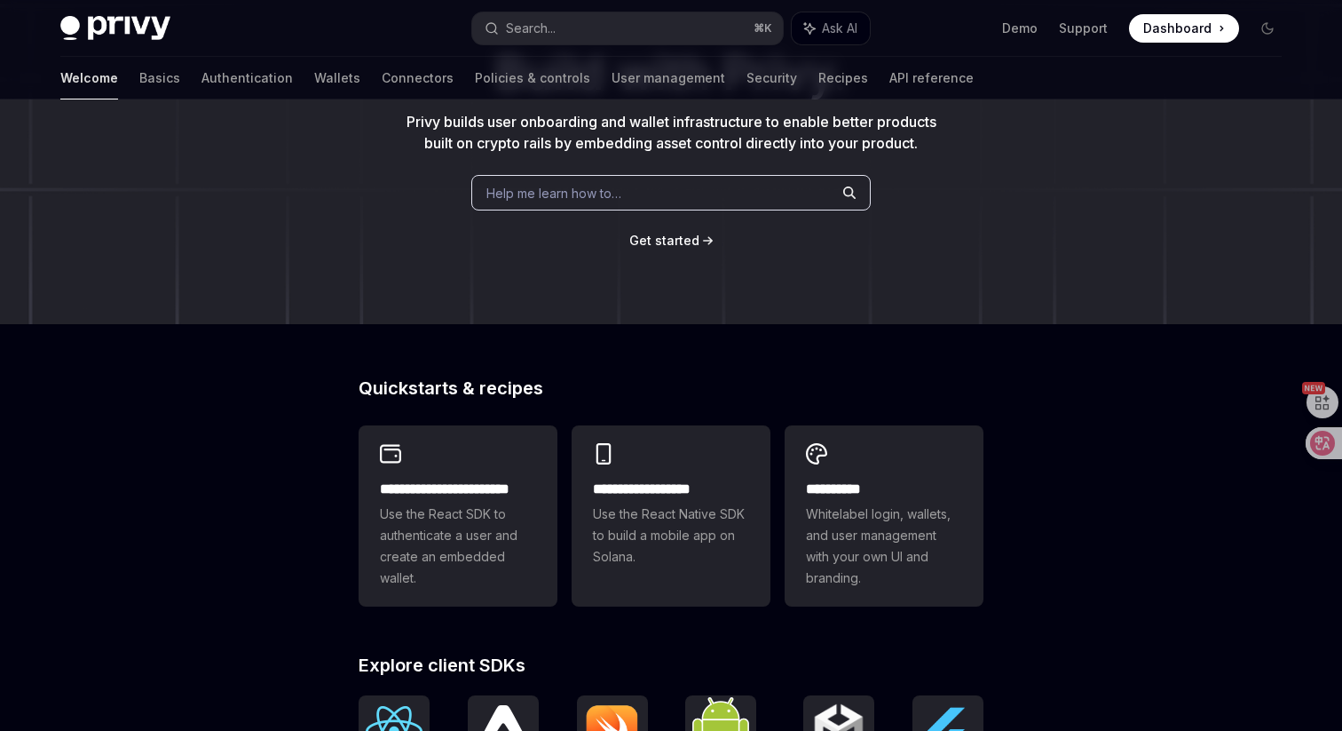
scroll to position [270, 0]
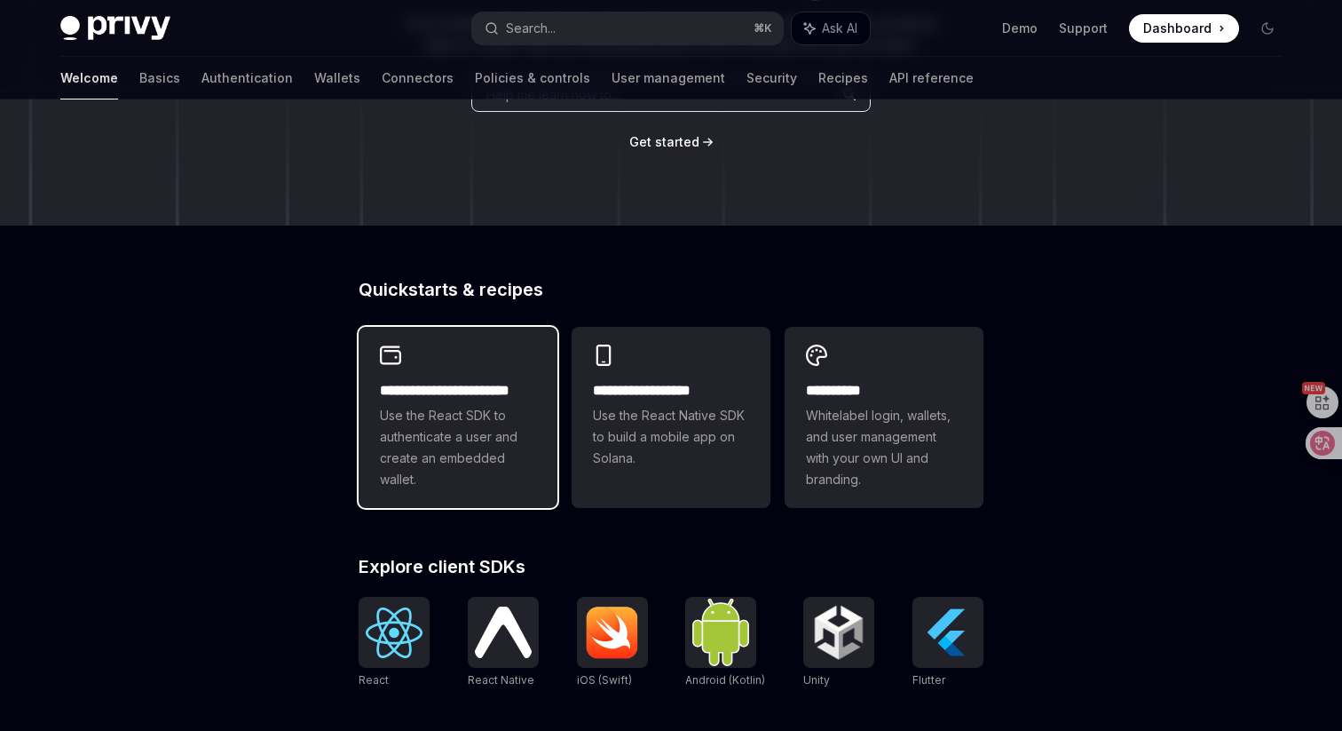
click at [455, 423] on span "Use the React SDK to authenticate a user and create an embedded wallet." at bounding box center [458, 447] width 156 height 85
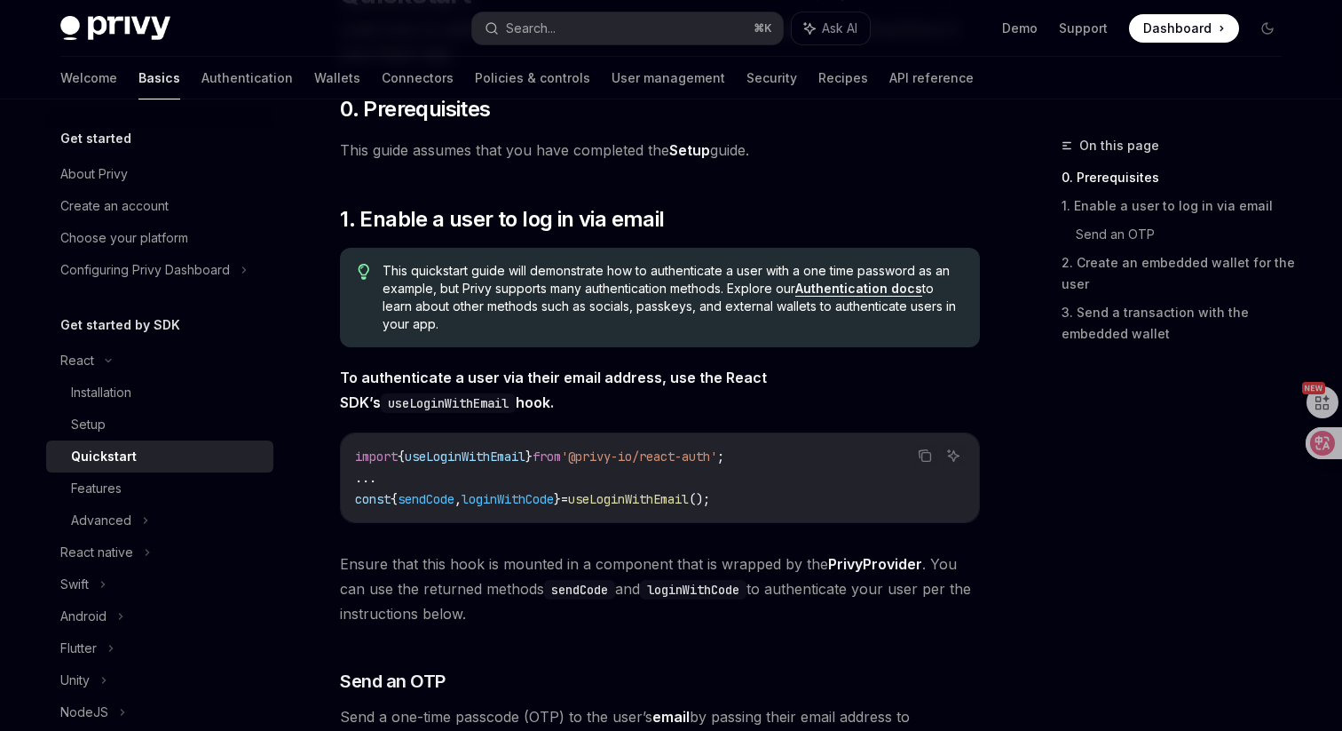
scroll to position [180, 0]
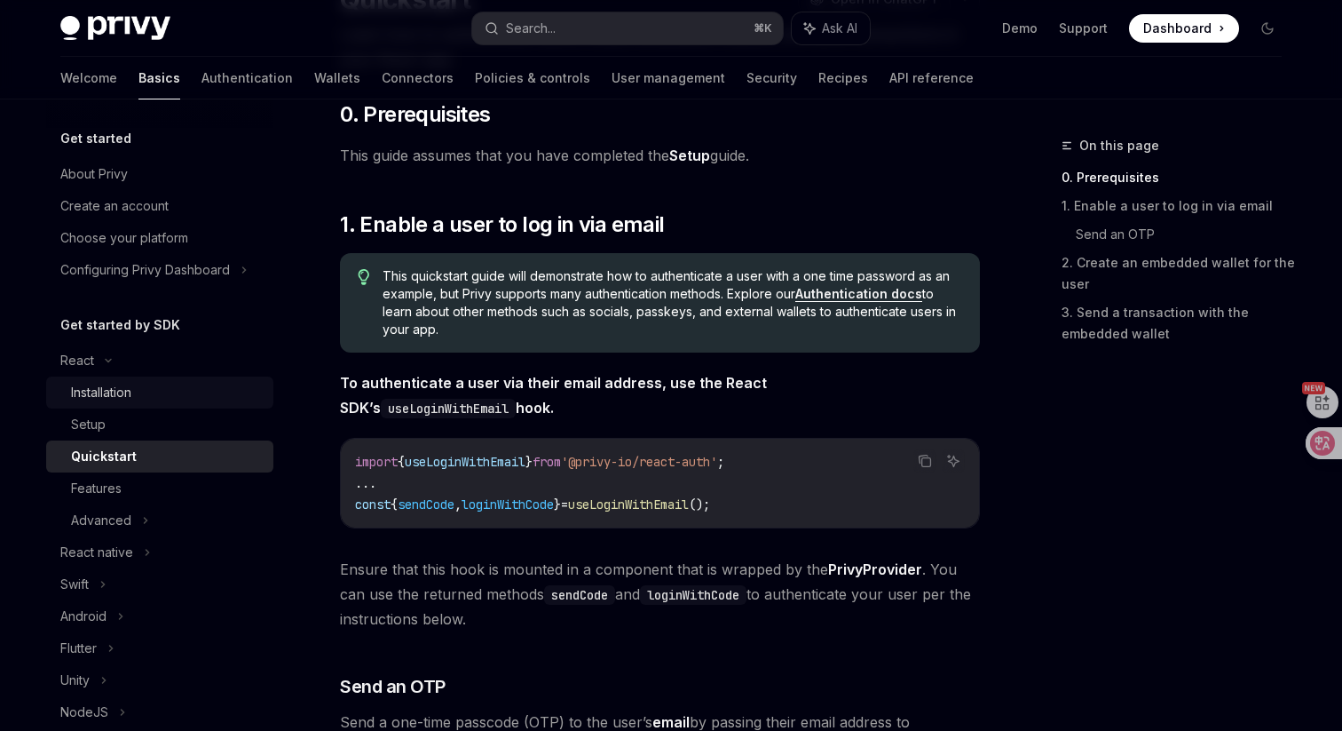
click at [201, 400] on div "Installation" at bounding box center [167, 392] width 192 height 21
type textarea "*"
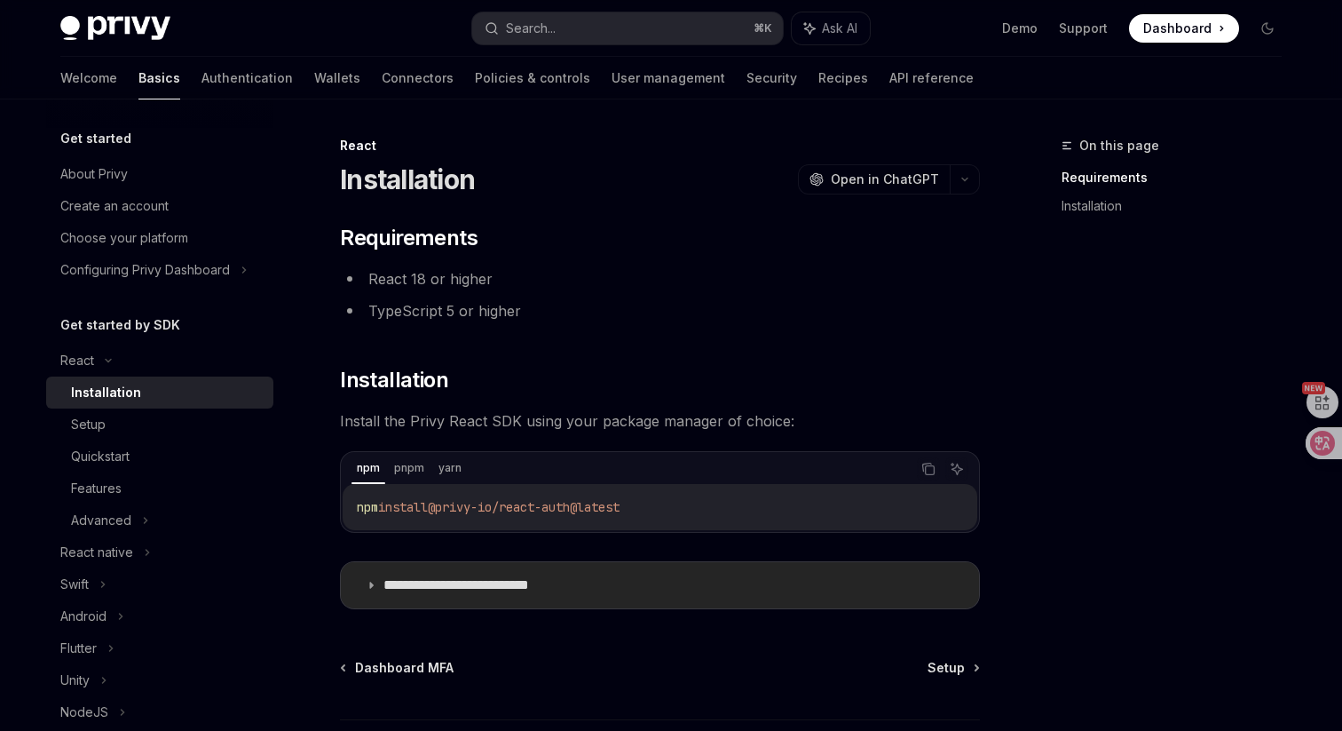
click at [392, 582] on p "**********" at bounding box center [483, 585] width 201 height 18
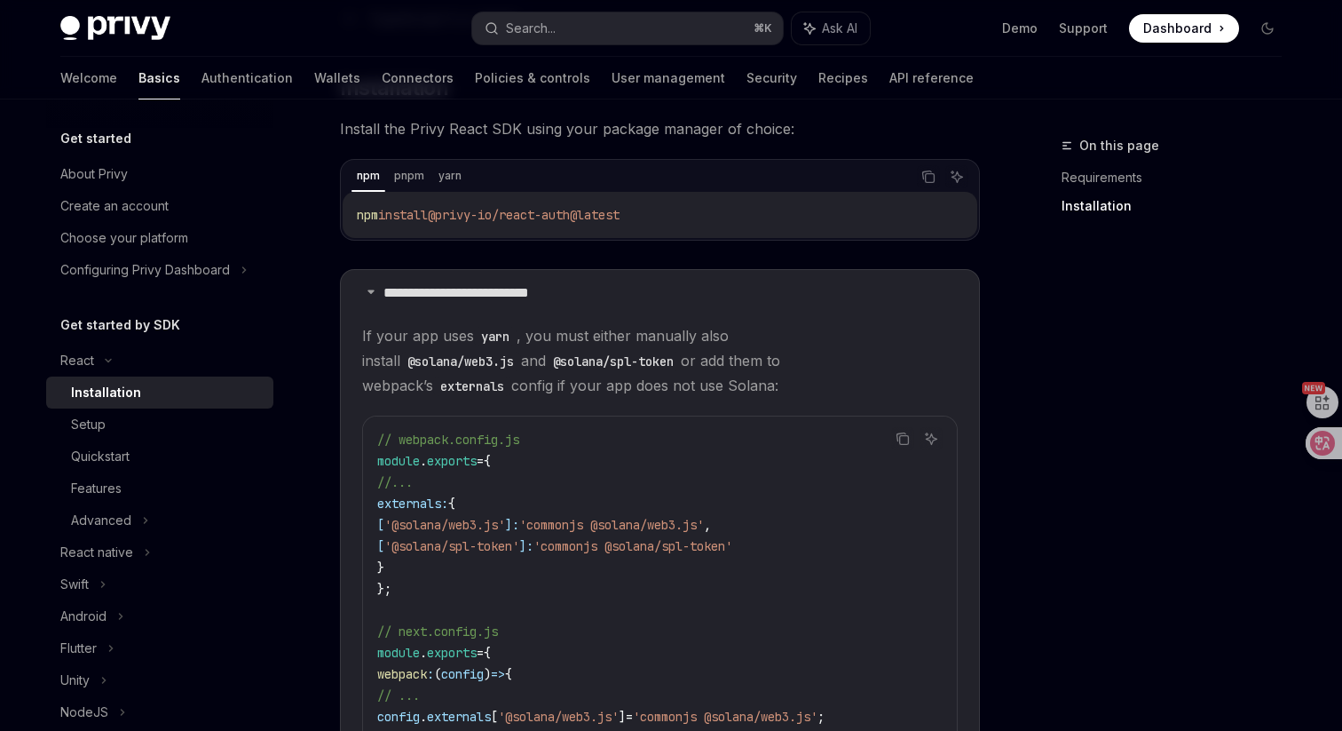
scroll to position [280, 0]
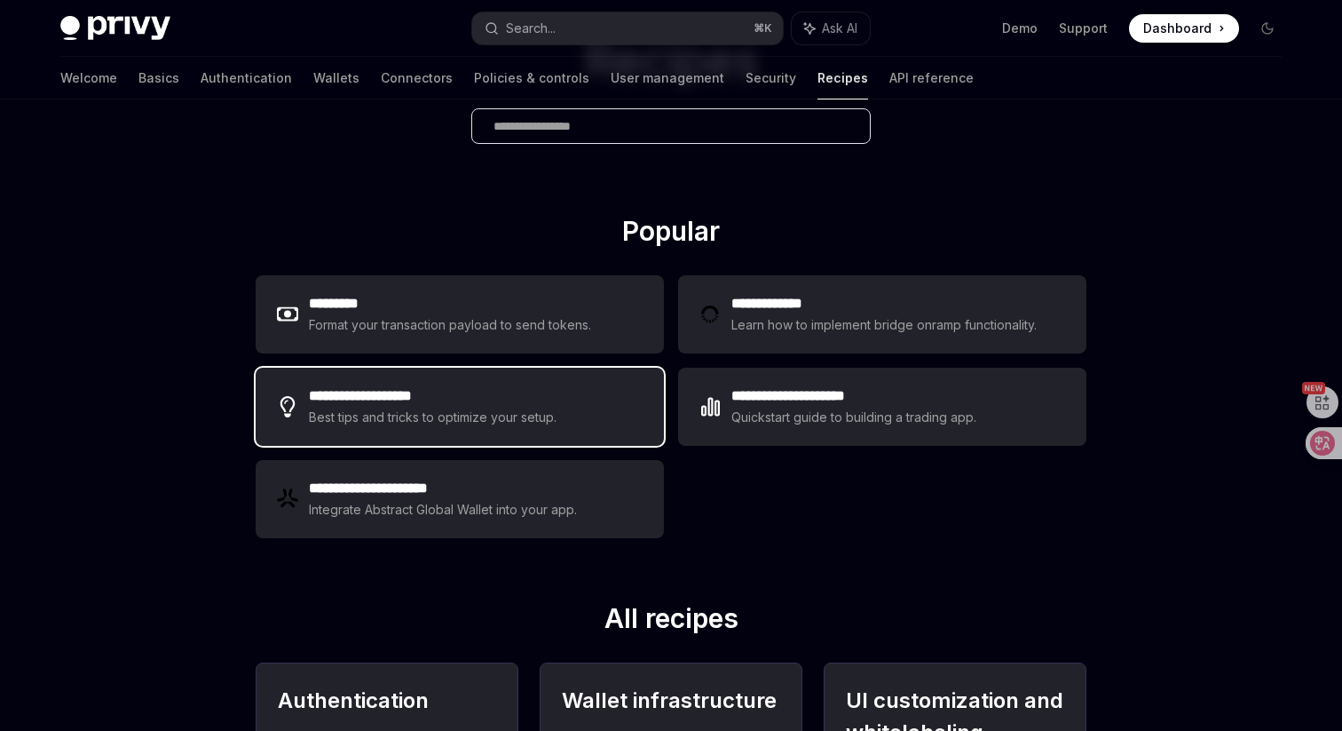
scroll to position [160, 0]
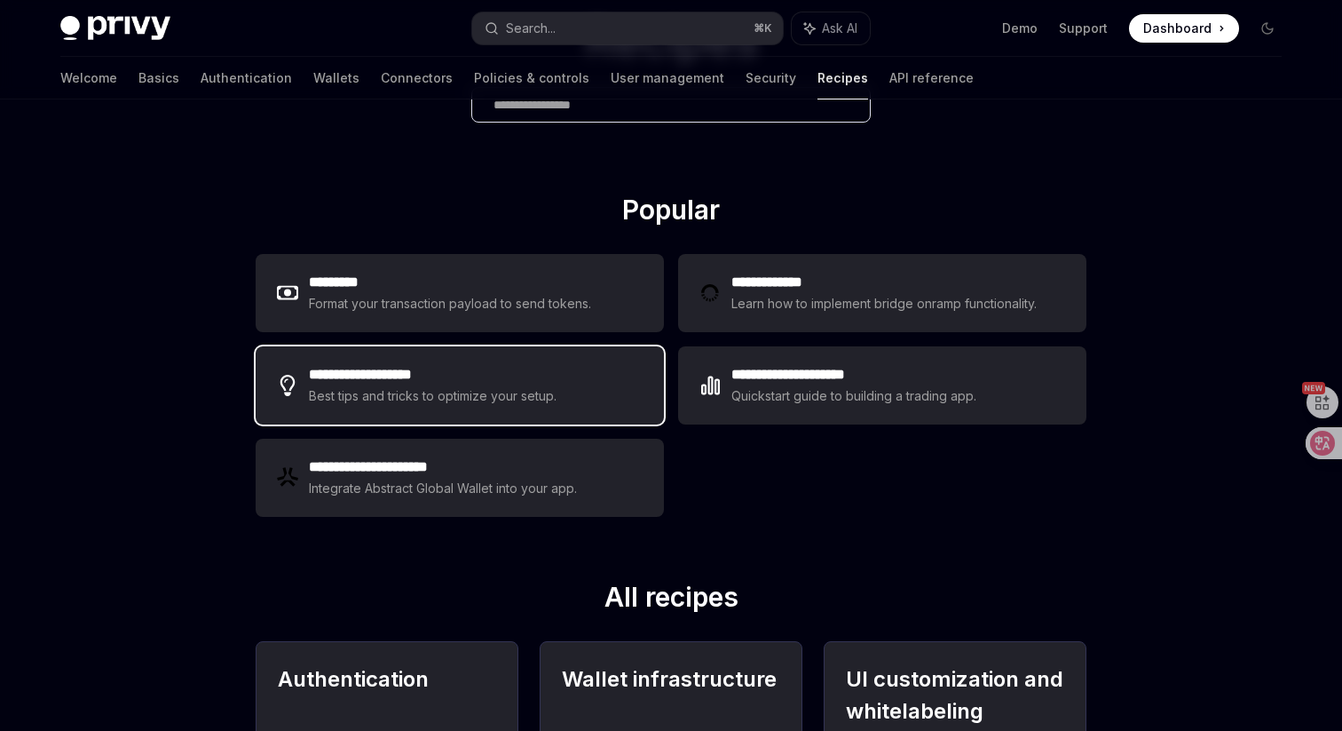
click at [612, 399] on div "**********" at bounding box center [460, 385] width 408 height 78
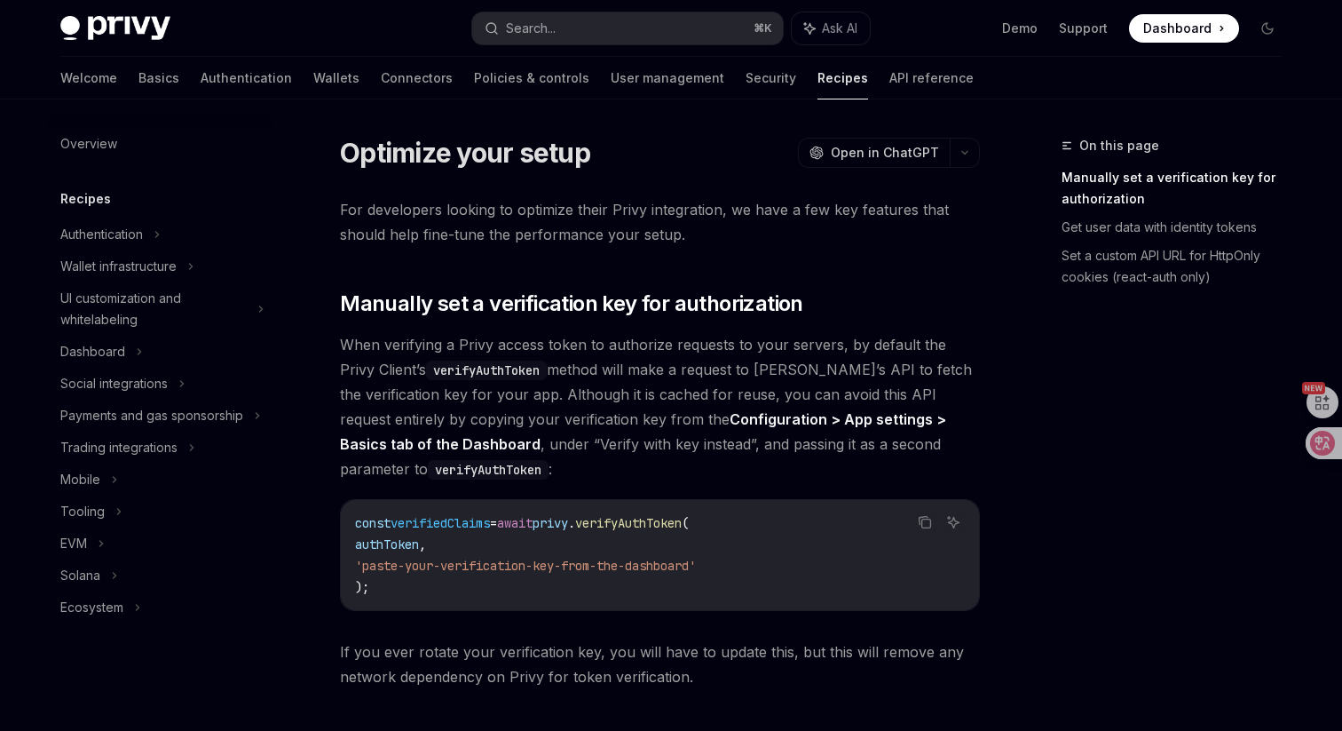
click at [518, 151] on h1 "Optimize your setup" at bounding box center [465, 153] width 250 height 32
click at [90, 132] on link "Overview" at bounding box center [159, 144] width 227 height 32
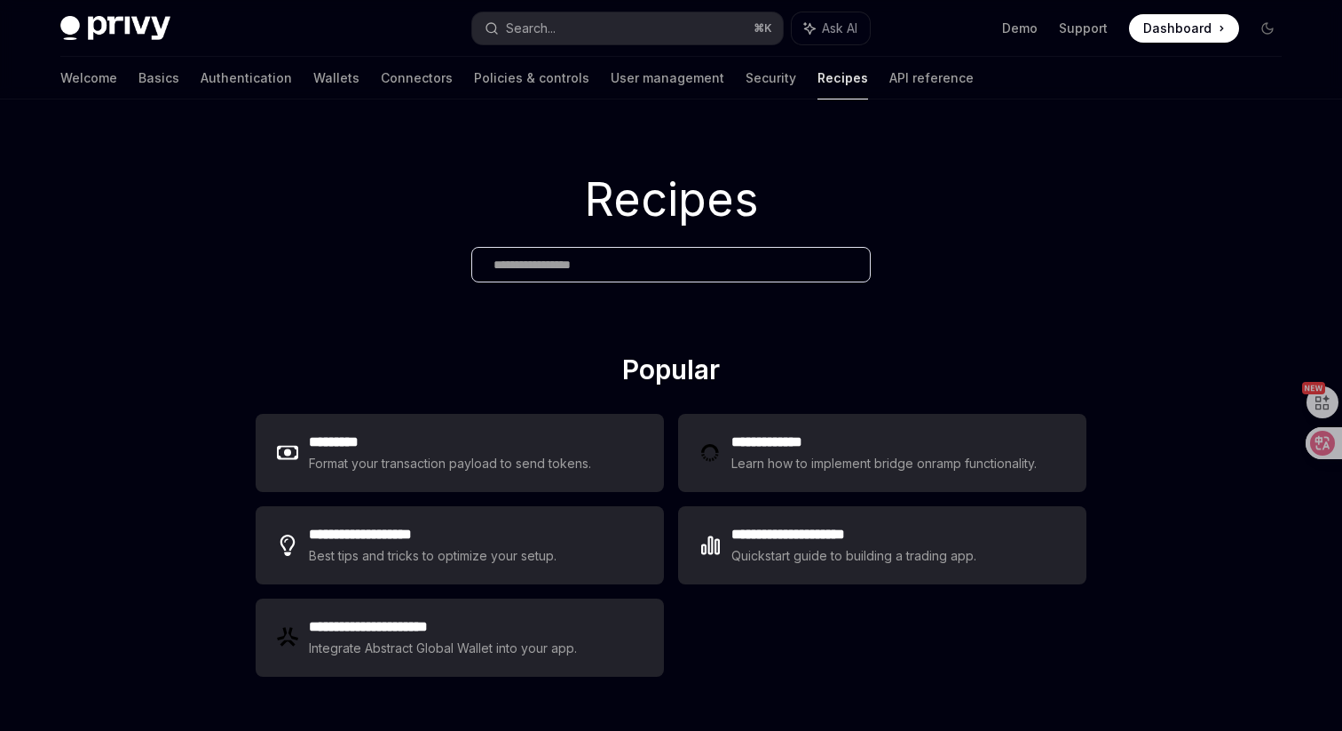
scroll to position [49, 0]
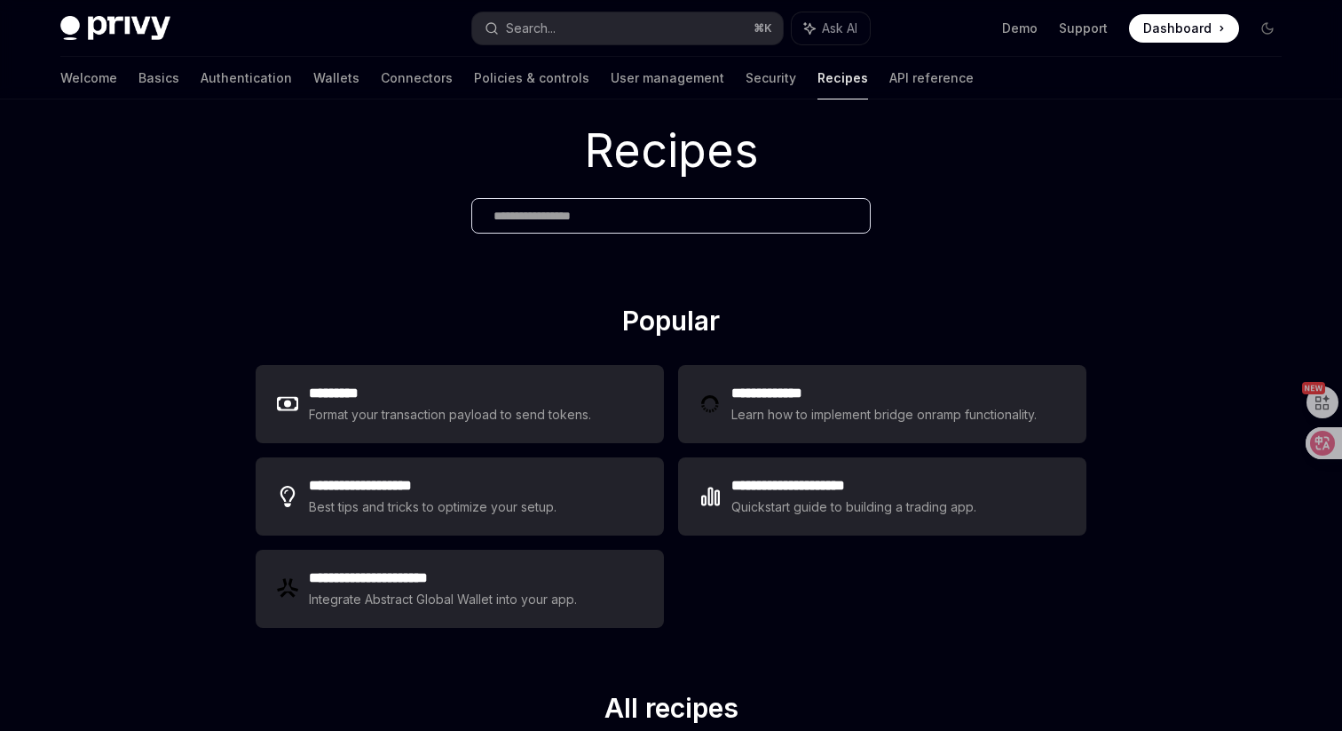
type textarea "*"
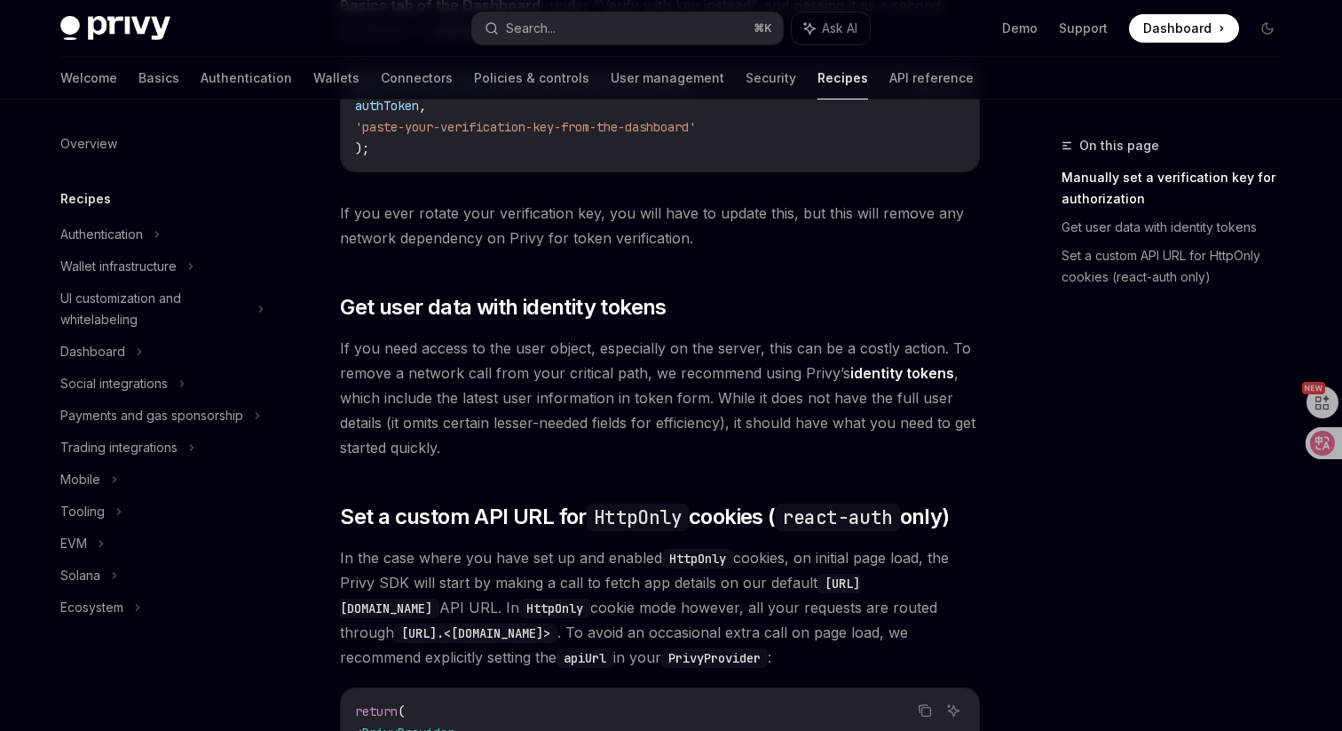
scroll to position [906, 0]
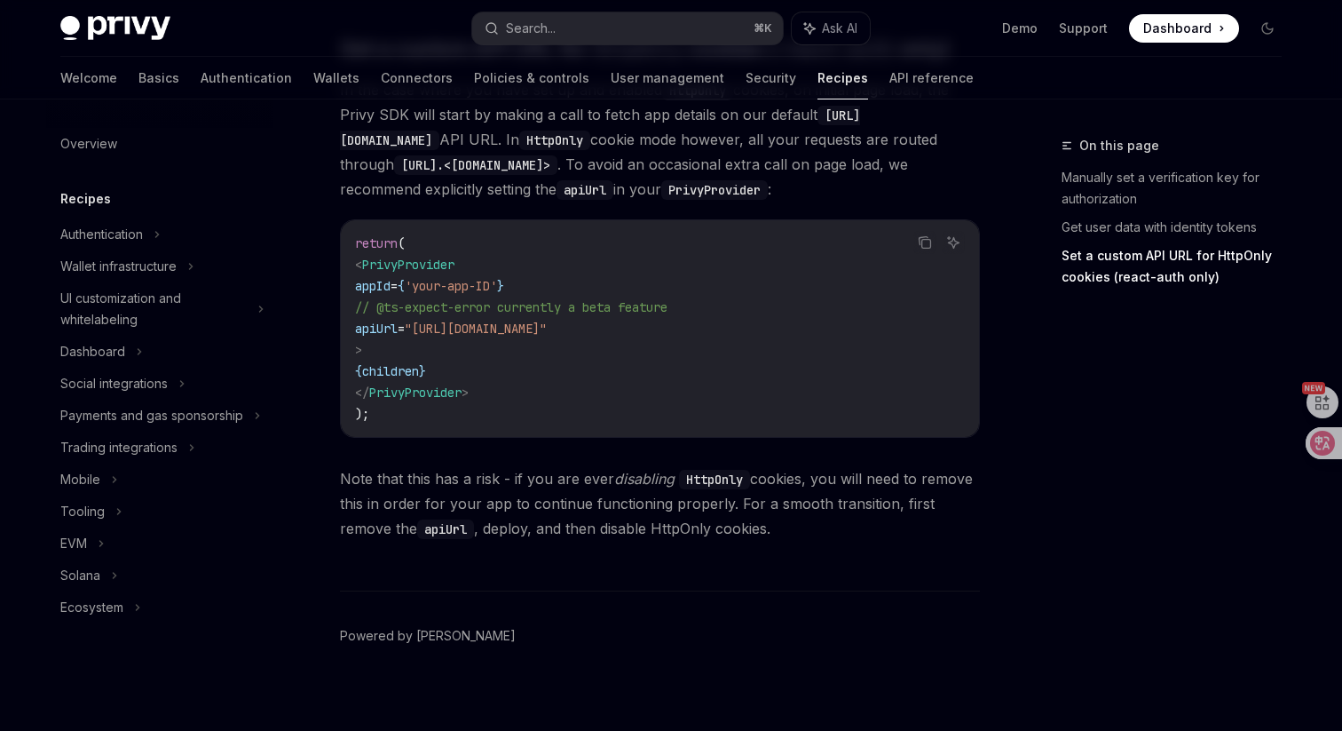
click at [452, 273] on code "return ( < PrivyProvider appId = { 'your-app-ID' } // @ts-expect-error currentl…" at bounding box center [660, 329] width 610 height 192
copy span "PrivyProvider"
click at [700, 46] on div "Privy Docs home page Search... ⌘ K Ask AI Demo Support Dashboard Dashboard Sear…" at bounding box center [670, 28] width 1221 height 57
click at [716, 31] on button "Search... ⌘ K" at bounding box center [627, 28] width 311 height 32
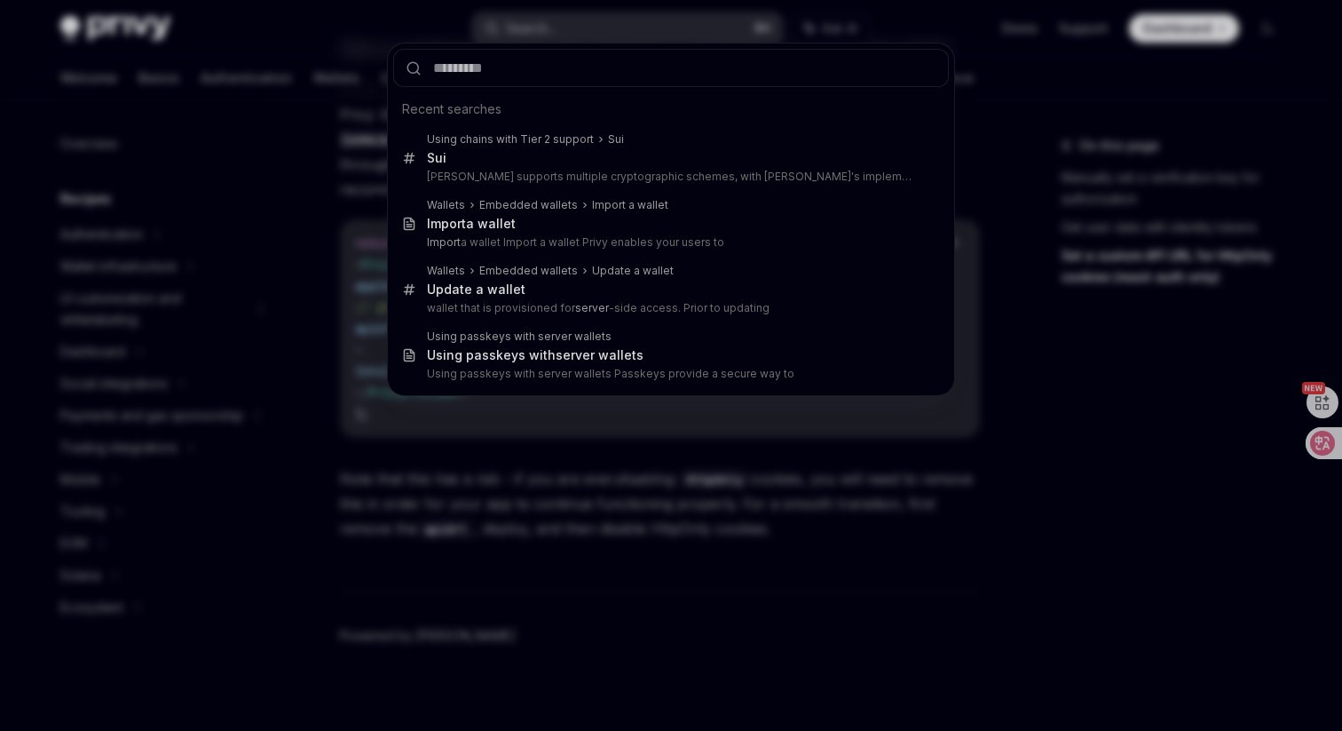
type input "**********"
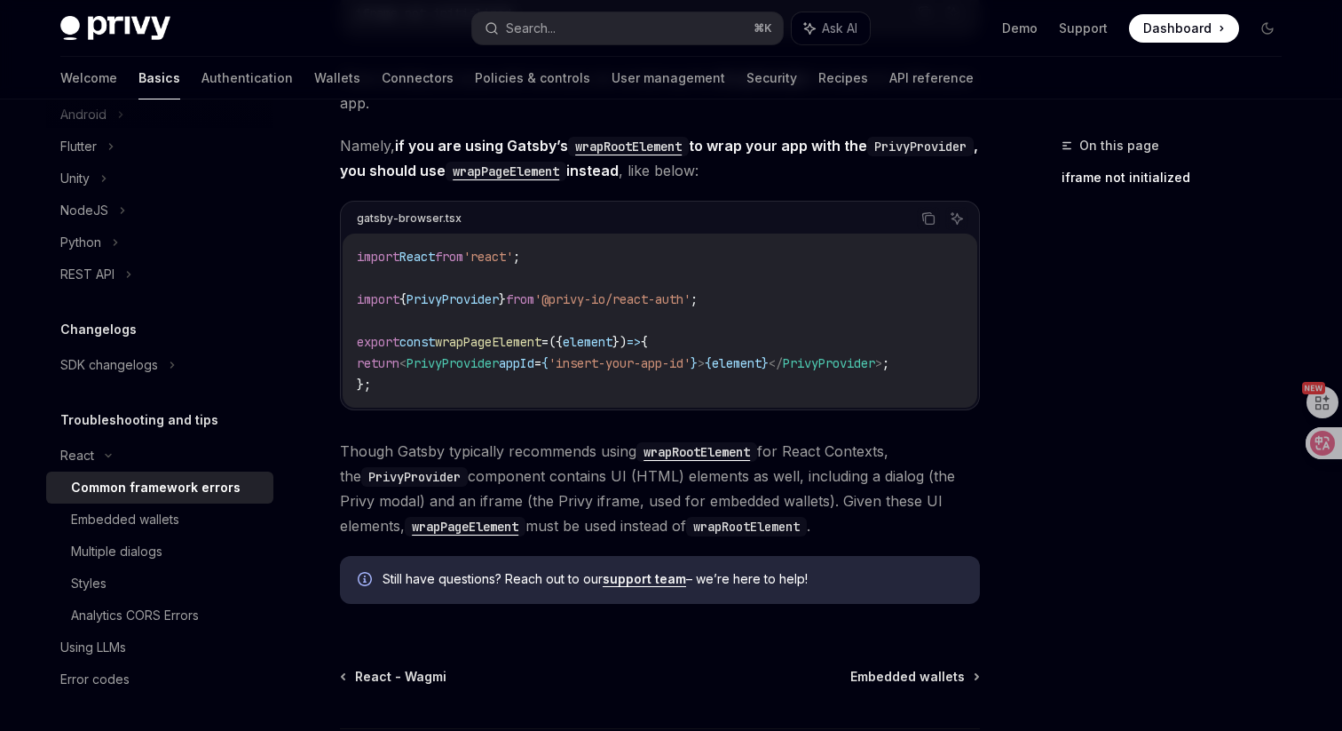
scroll to position [701, 0]
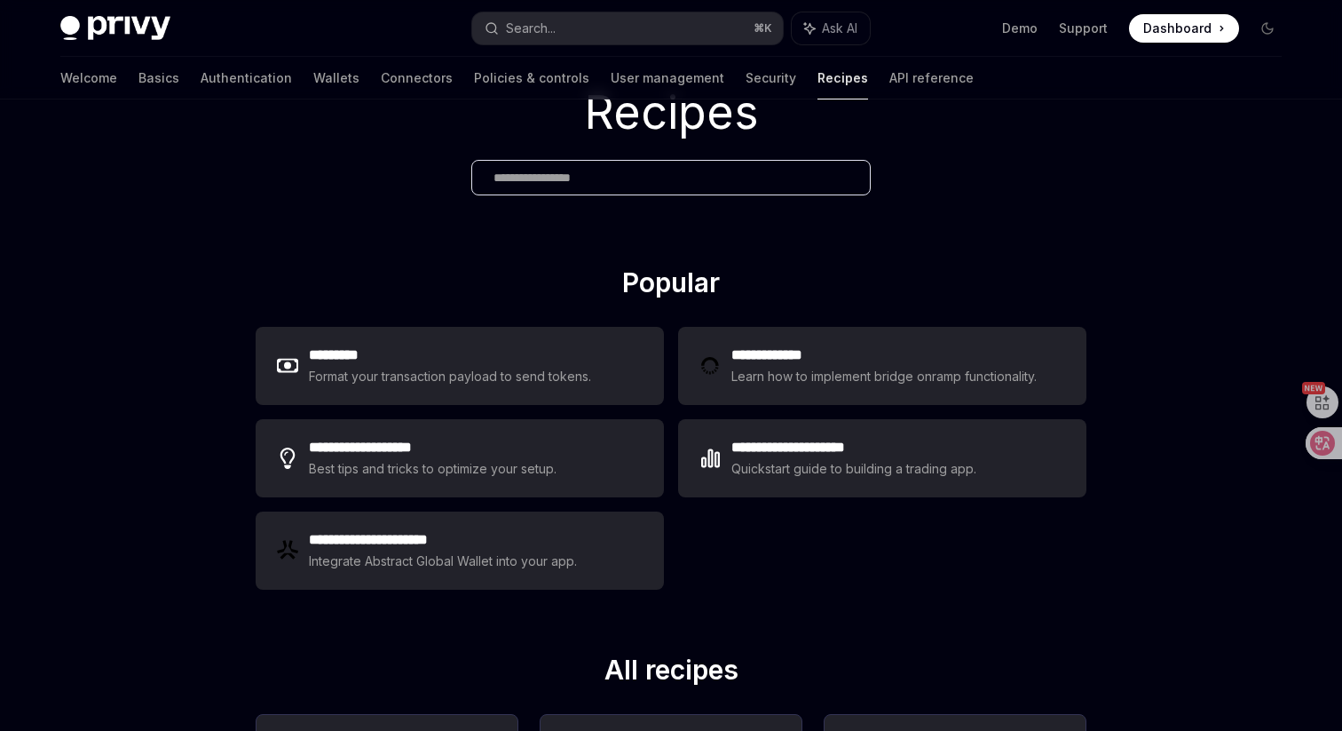
scroll to position [160, 0]
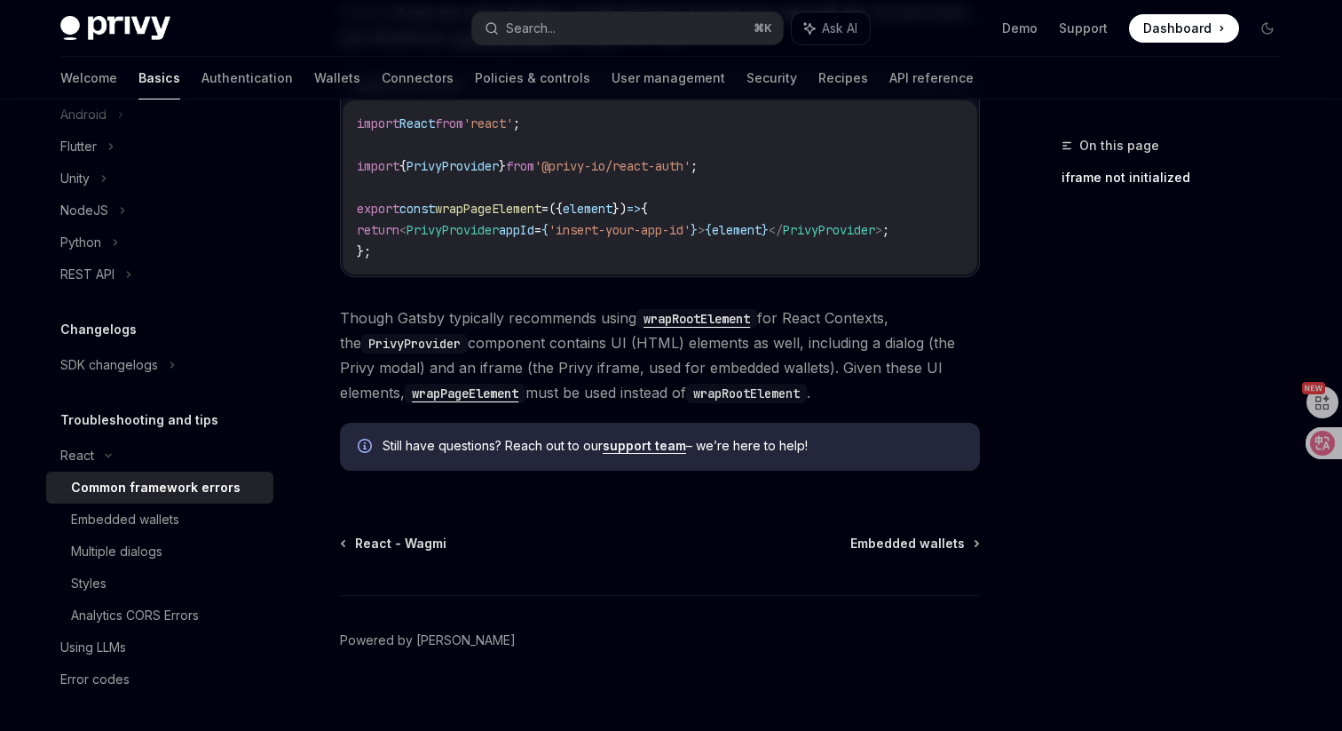
scroll to position [701, 0]
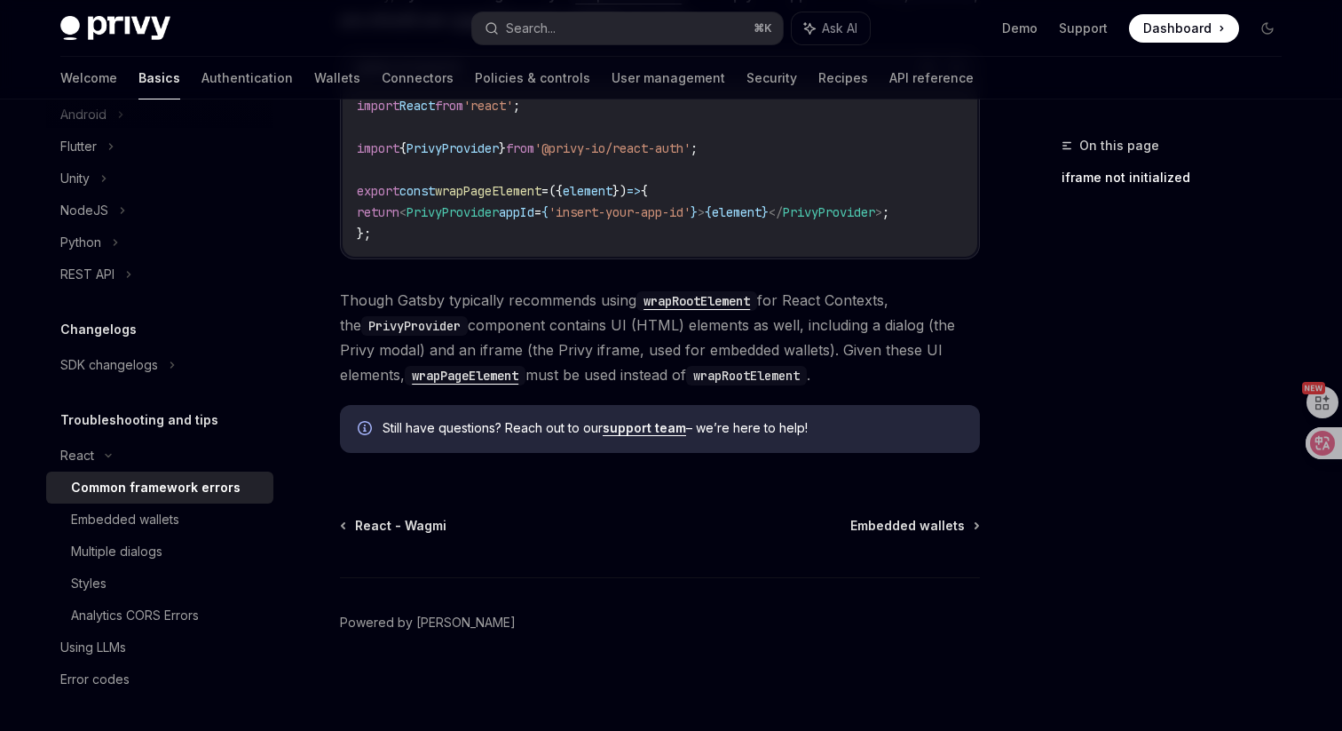
click at [885, 385] on span "Though Gatsby typically recommends using wrapRootElement for React Contexts, th…" at bounding box center [660, 337] width 640 height 99
click at [187, 513] on div "Embedded wallets" at bounding box center [167, 519] width 192 height 21
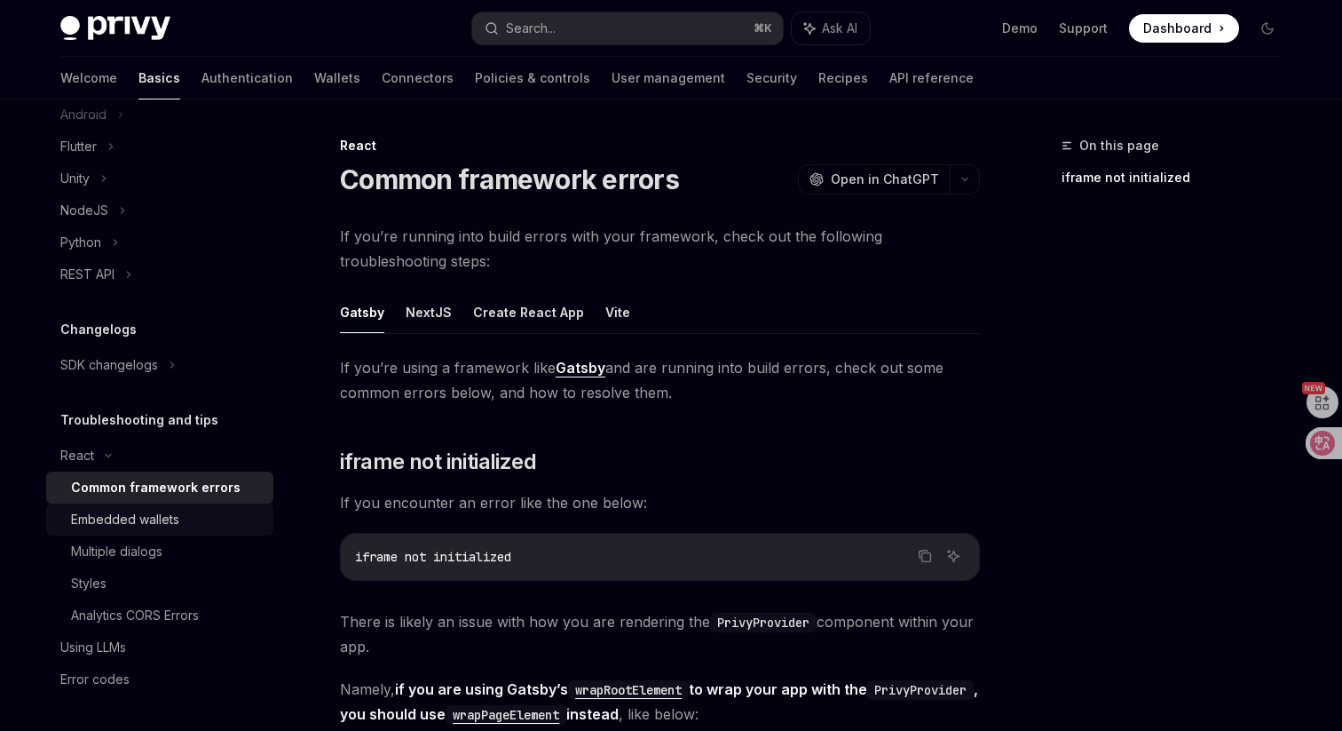
type textarea "*"
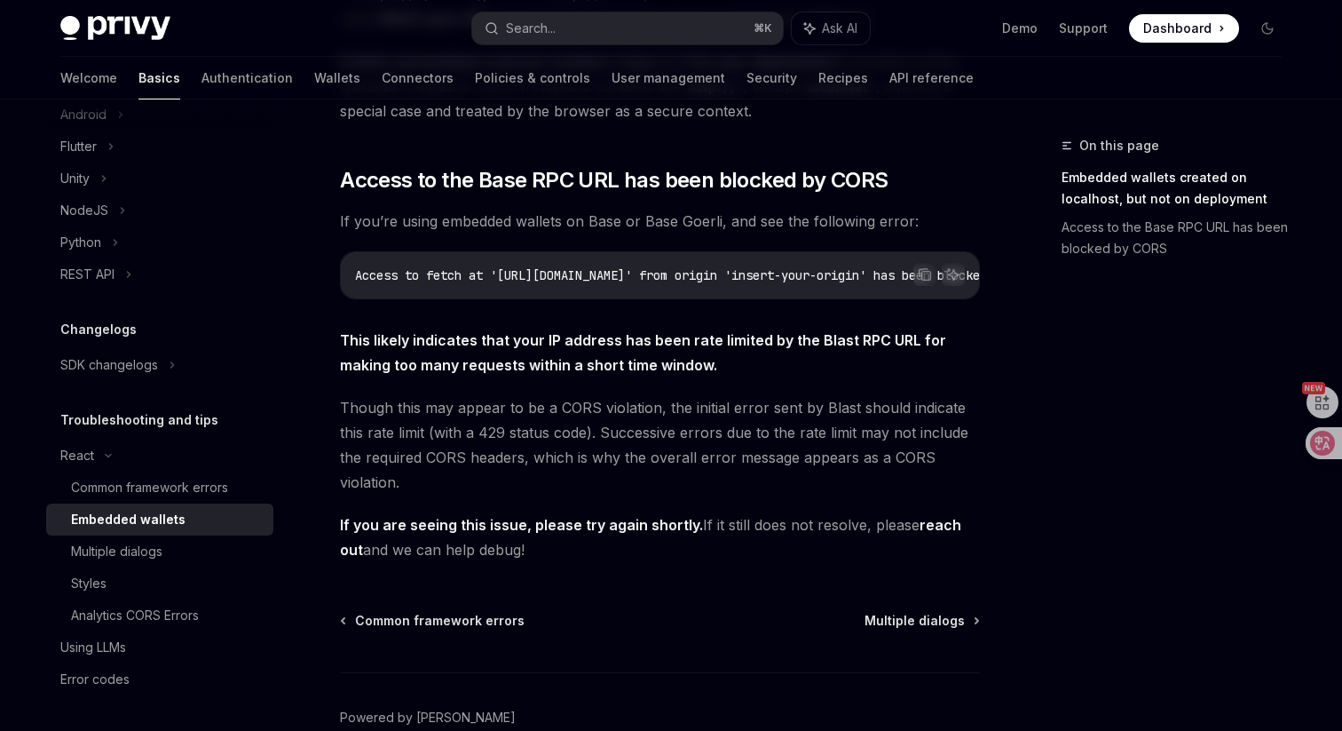
scroll to position [529, 0]
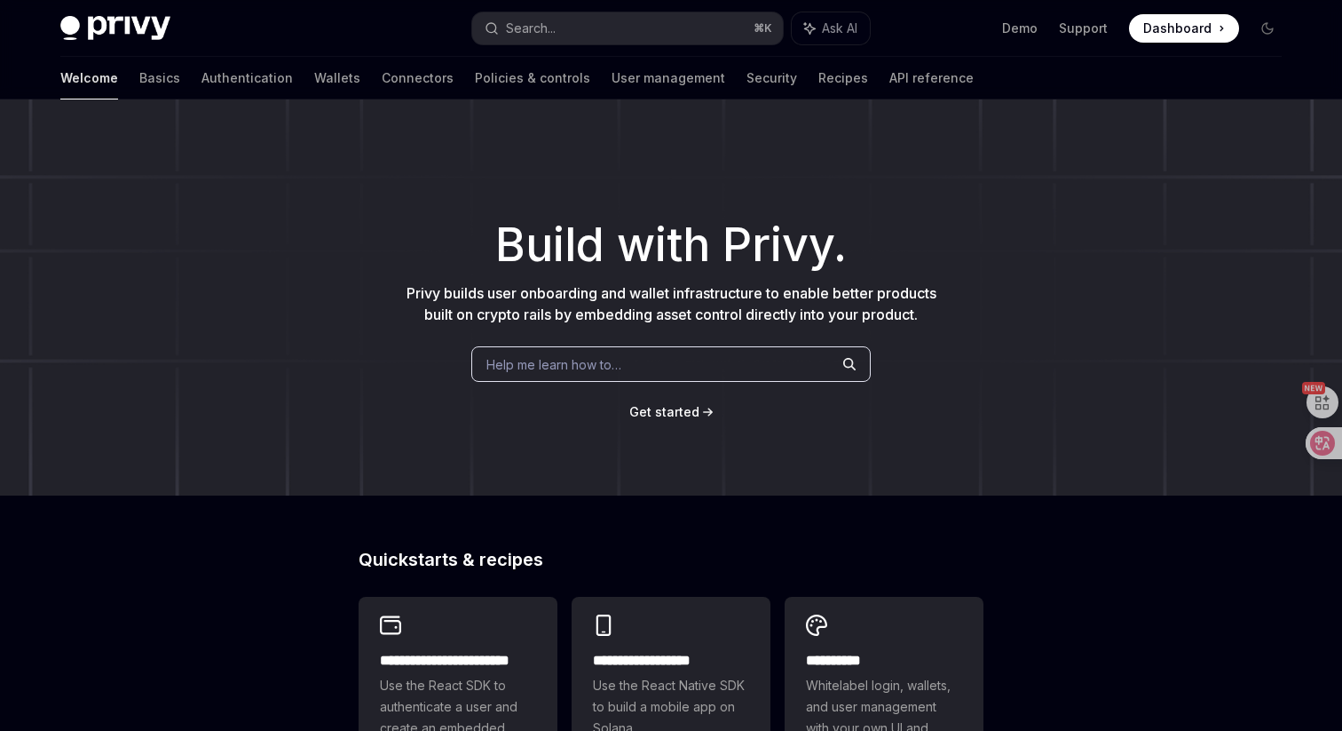
click at [666, 346] on div "Help me learn how to…" at bounding box center [670, 364] width 399 height 36
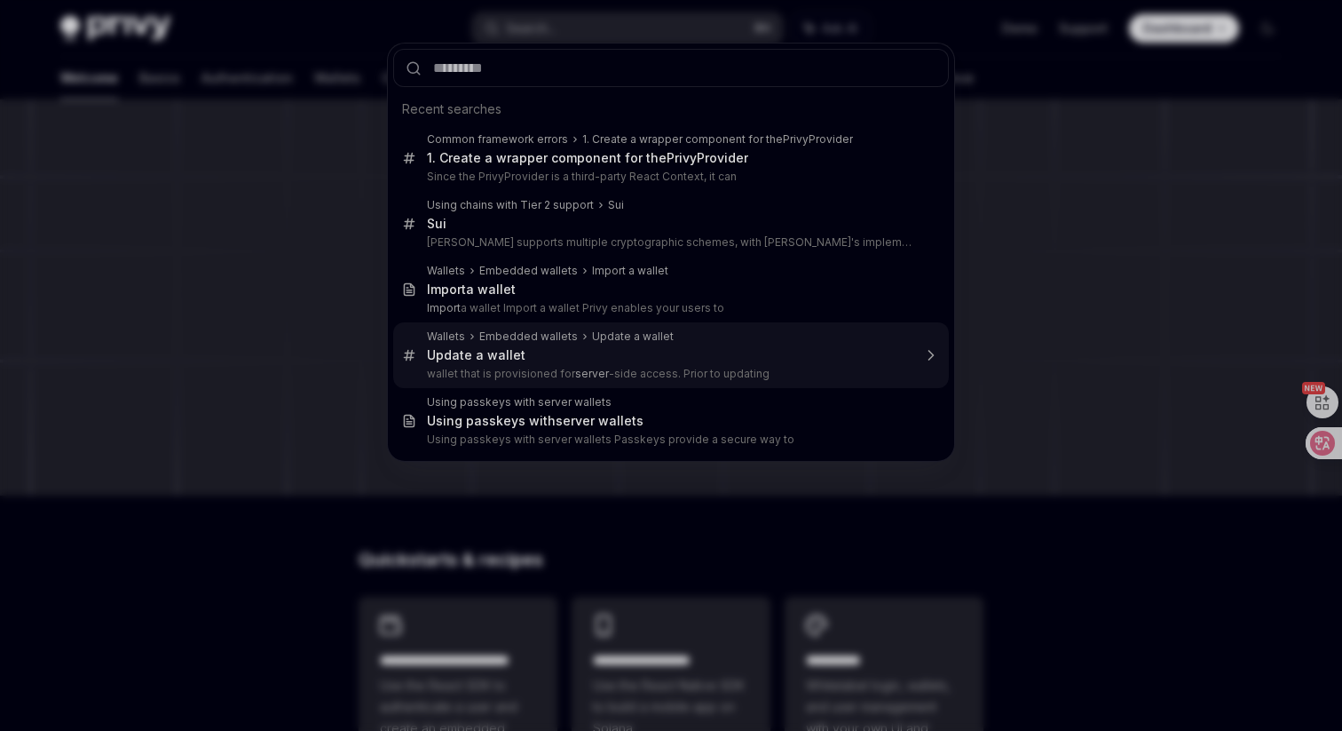
click at [666, 352] on div "Update a wallet" at bounding box center [669, 355] width 485 height 16
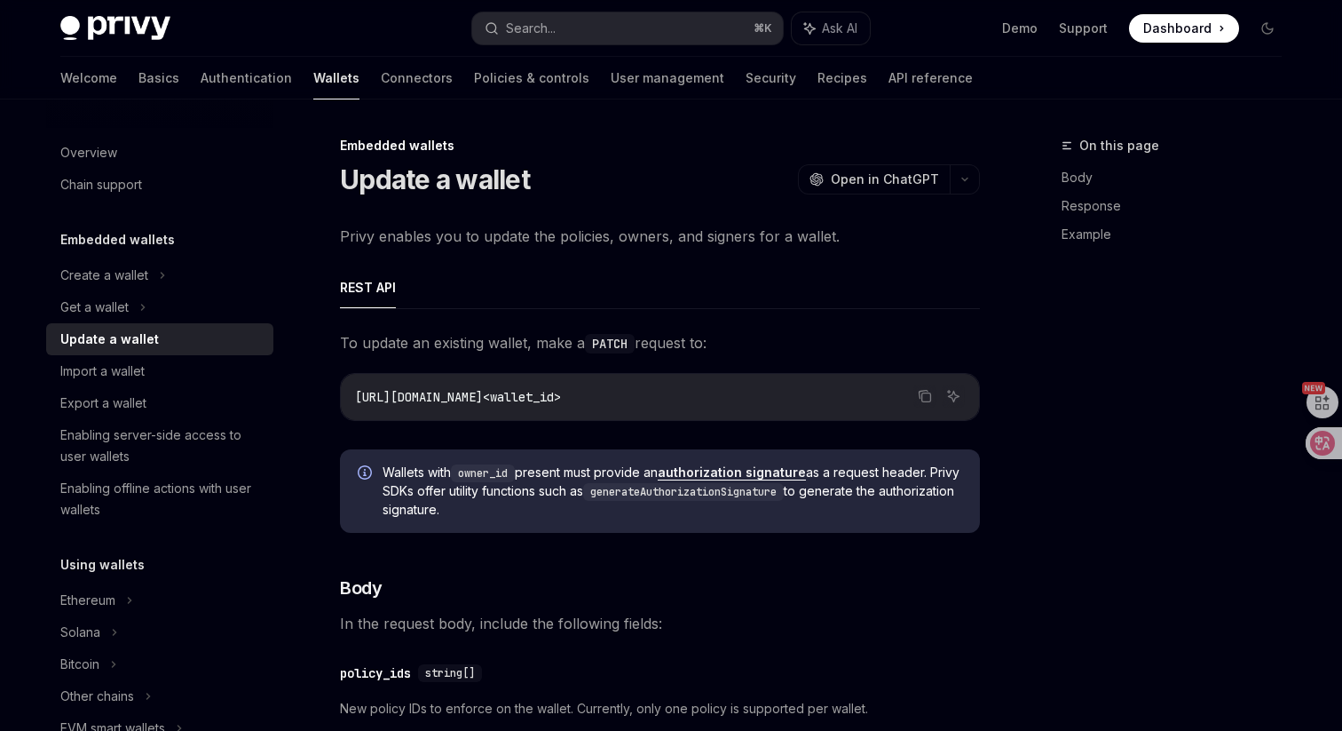
type textarea "*"
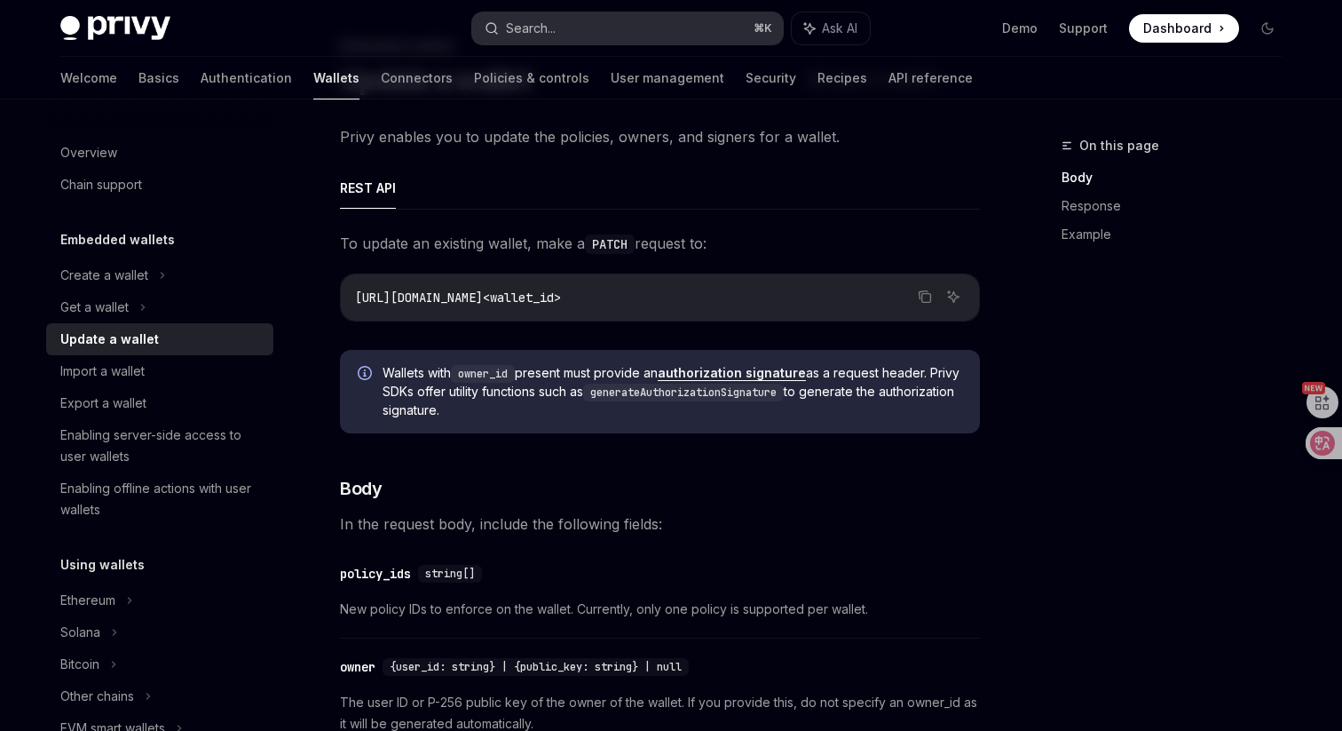
click at [688, 31] on button "Search... ⌘ K" at bounding box center [627, 28] width 311 height 32
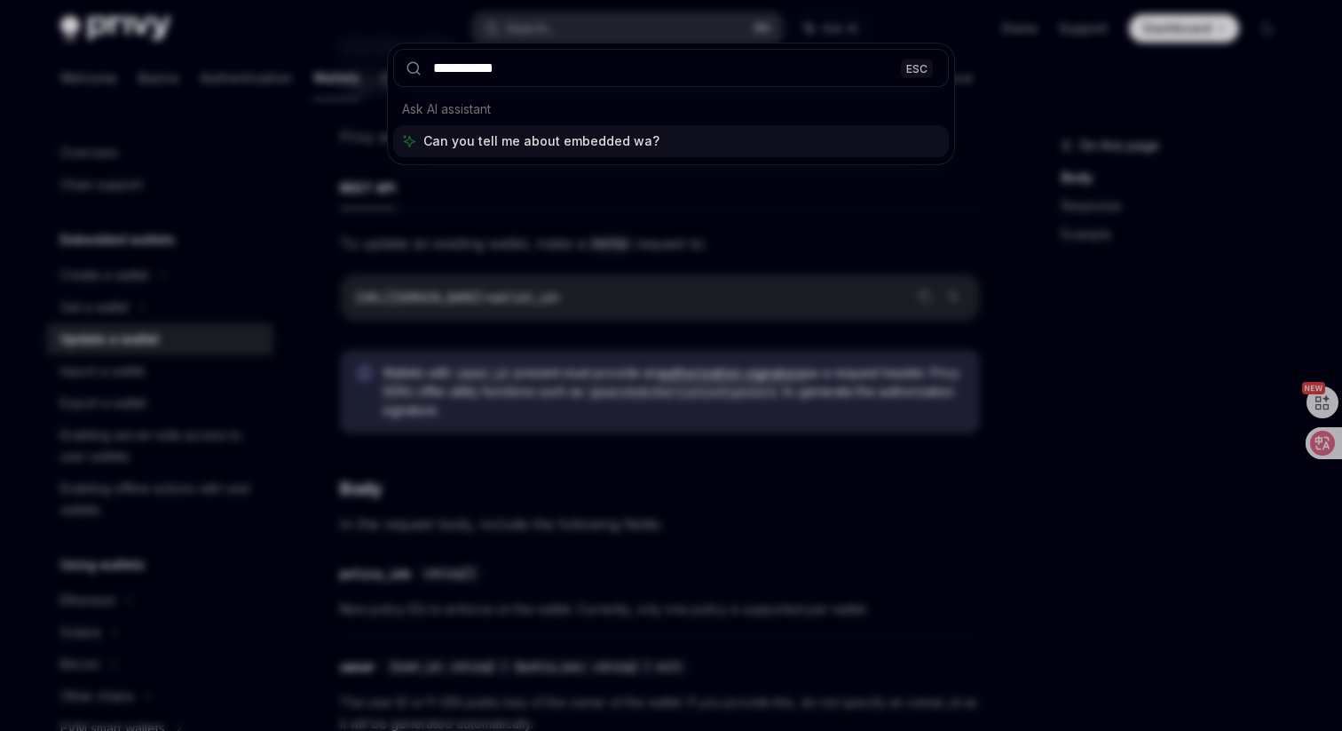
type input "**********"
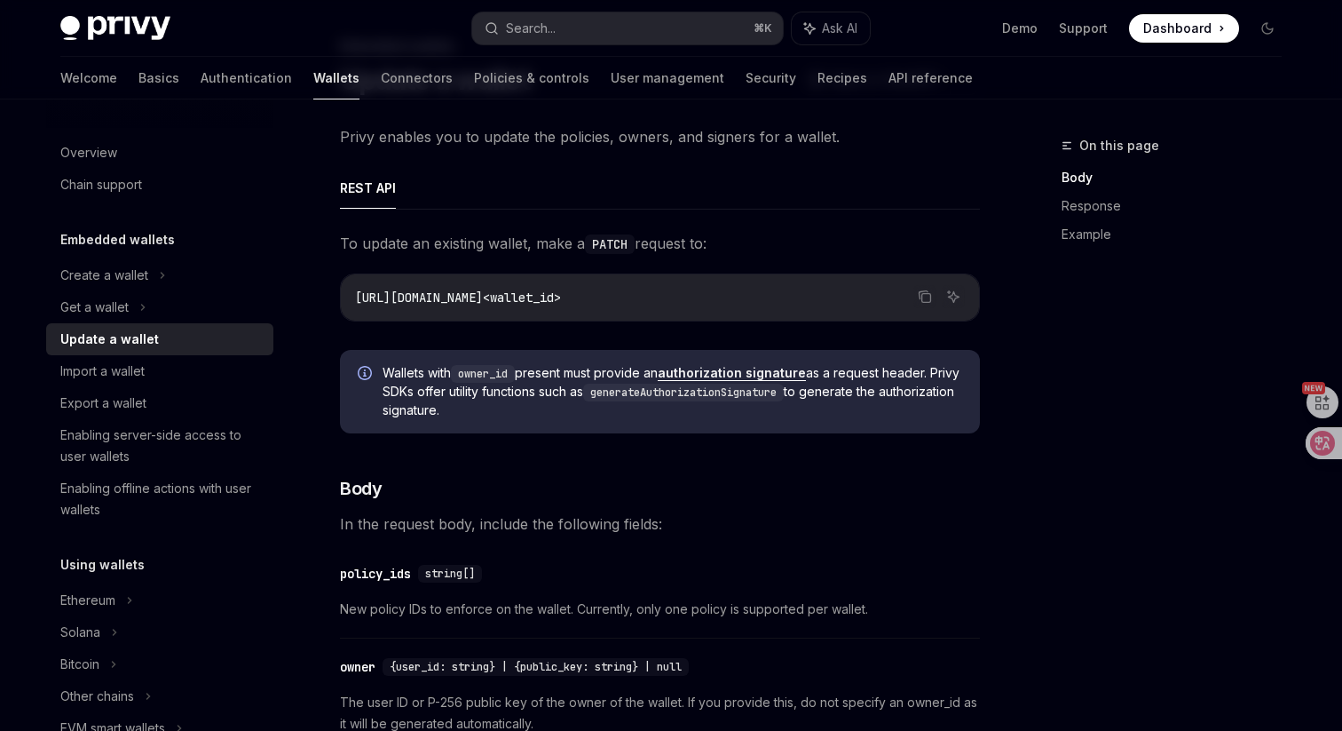
type textarea "*"
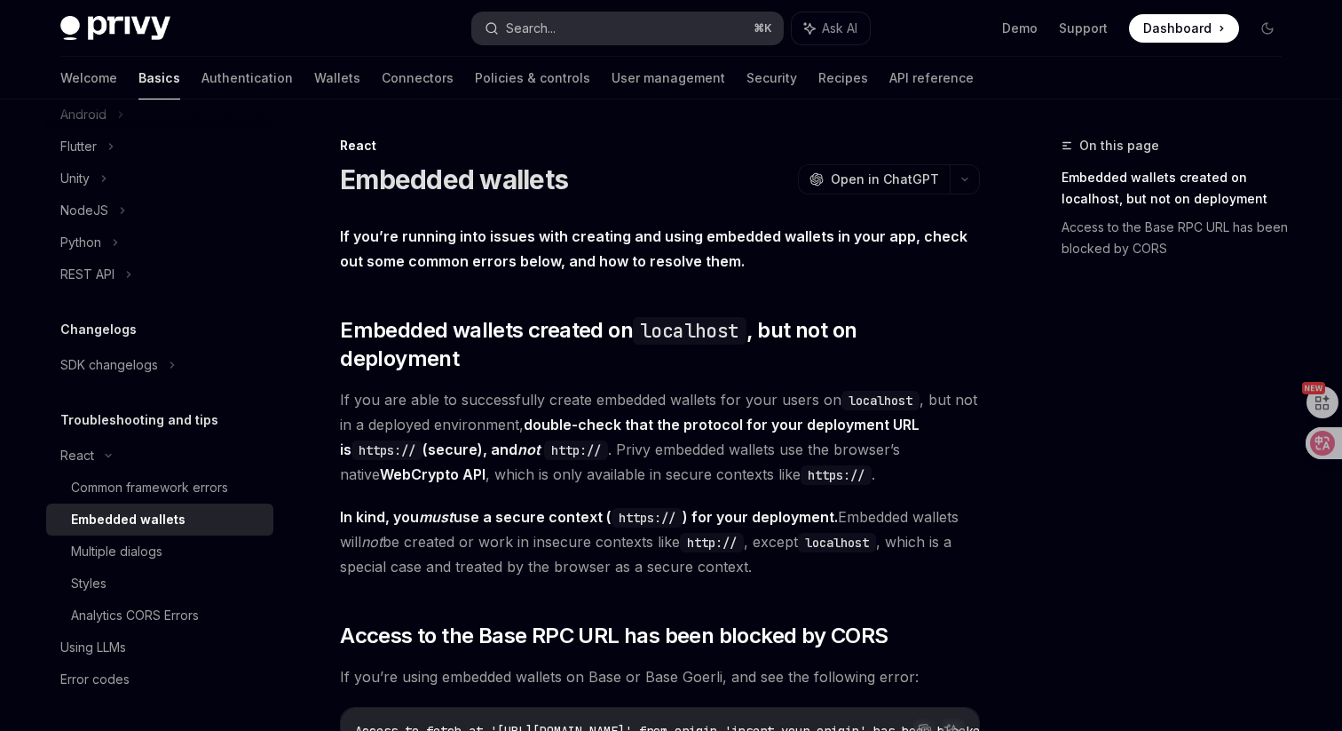
click at [609, 33] on button "Search... ⌘ K" at bounding box center [627, 28] width 311 height 32
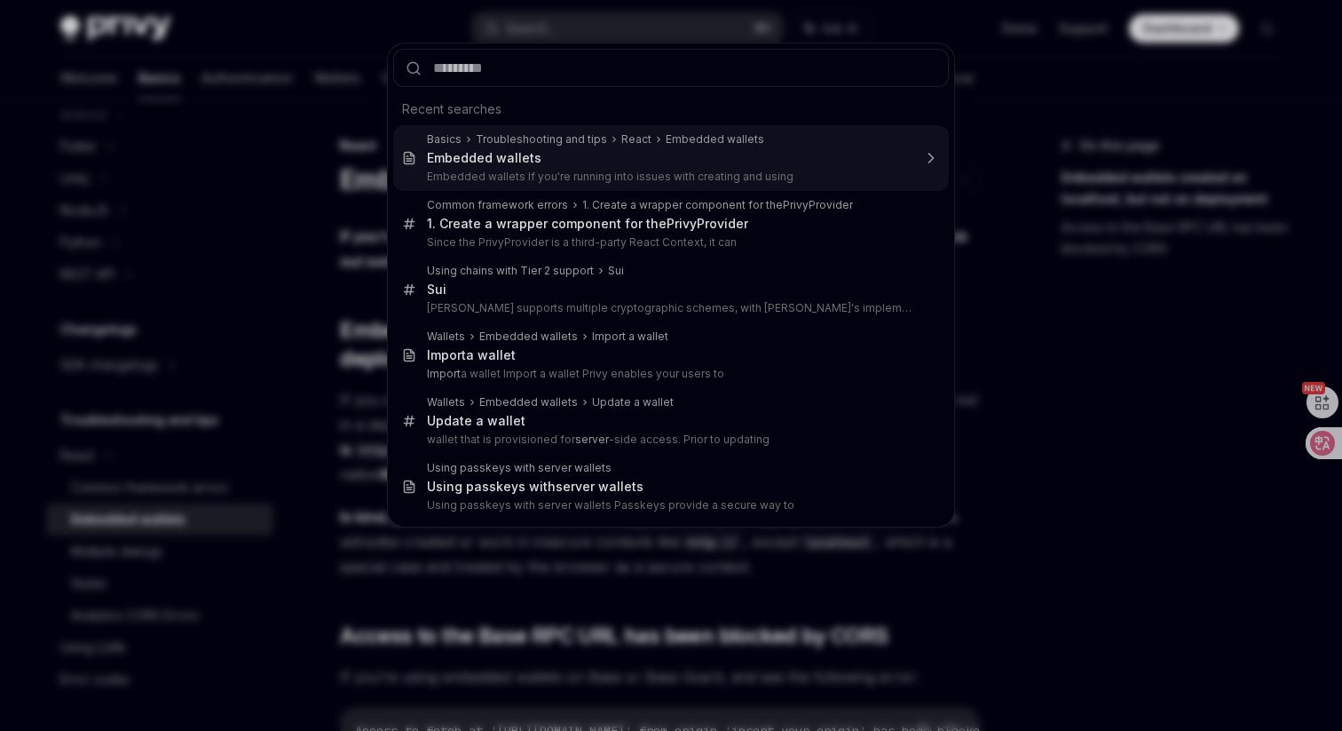
click at [511, 173] on p "Embedded wallets If you're running into issues with creating and using" at bounding box center [669, 177] width 485 height 14
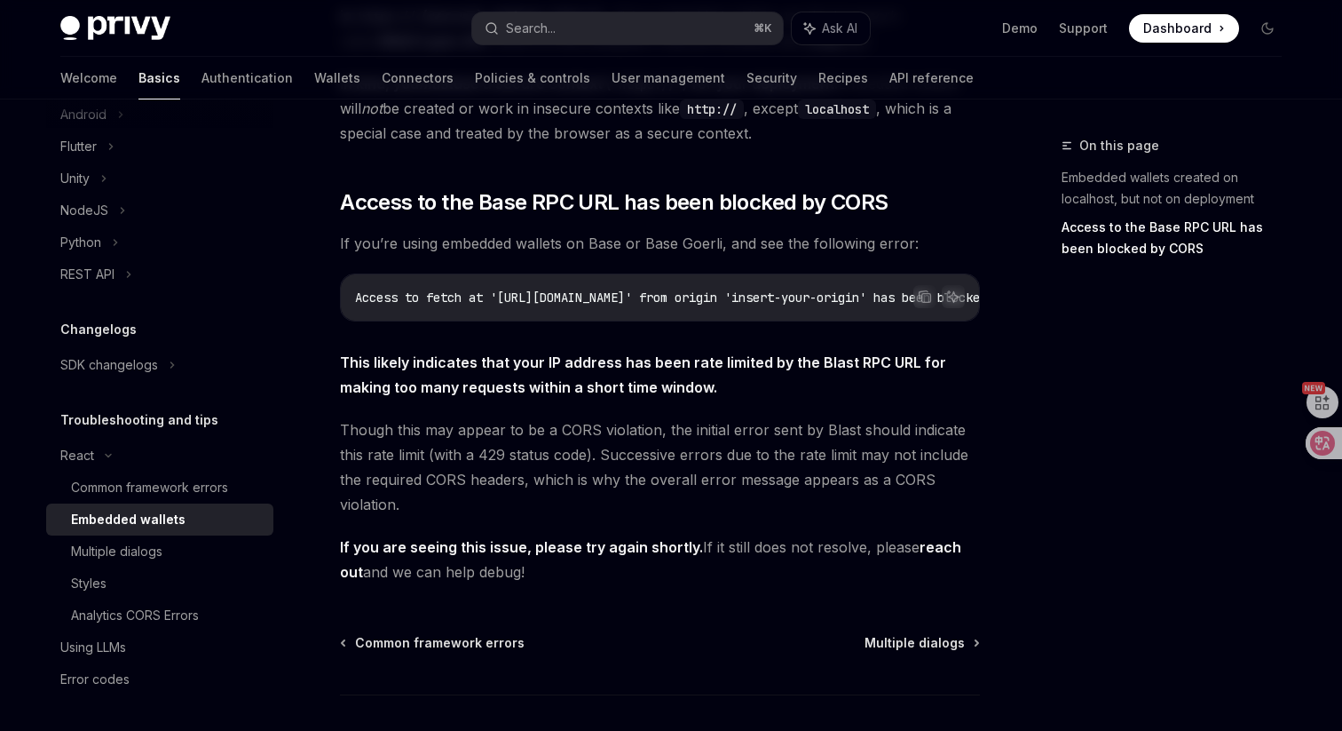
scroll to position [483, 0]
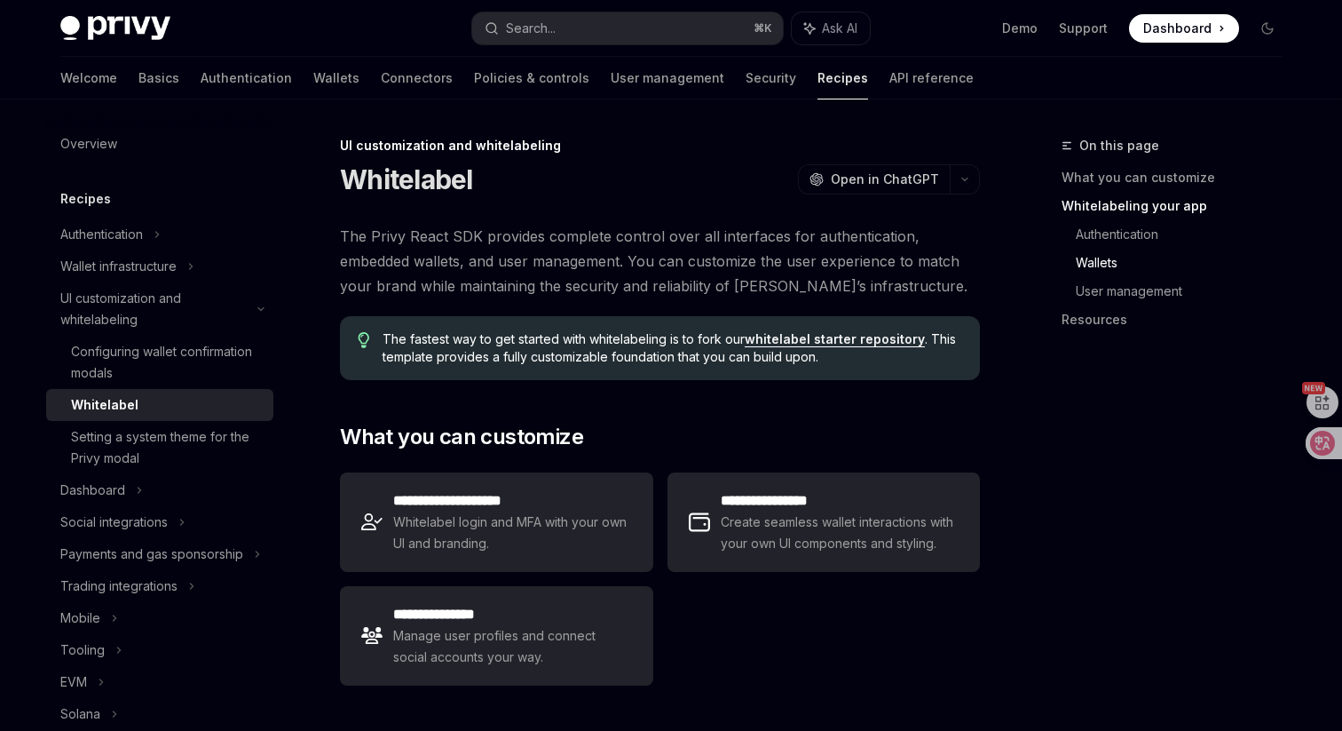
scroll to position [1782, 0]
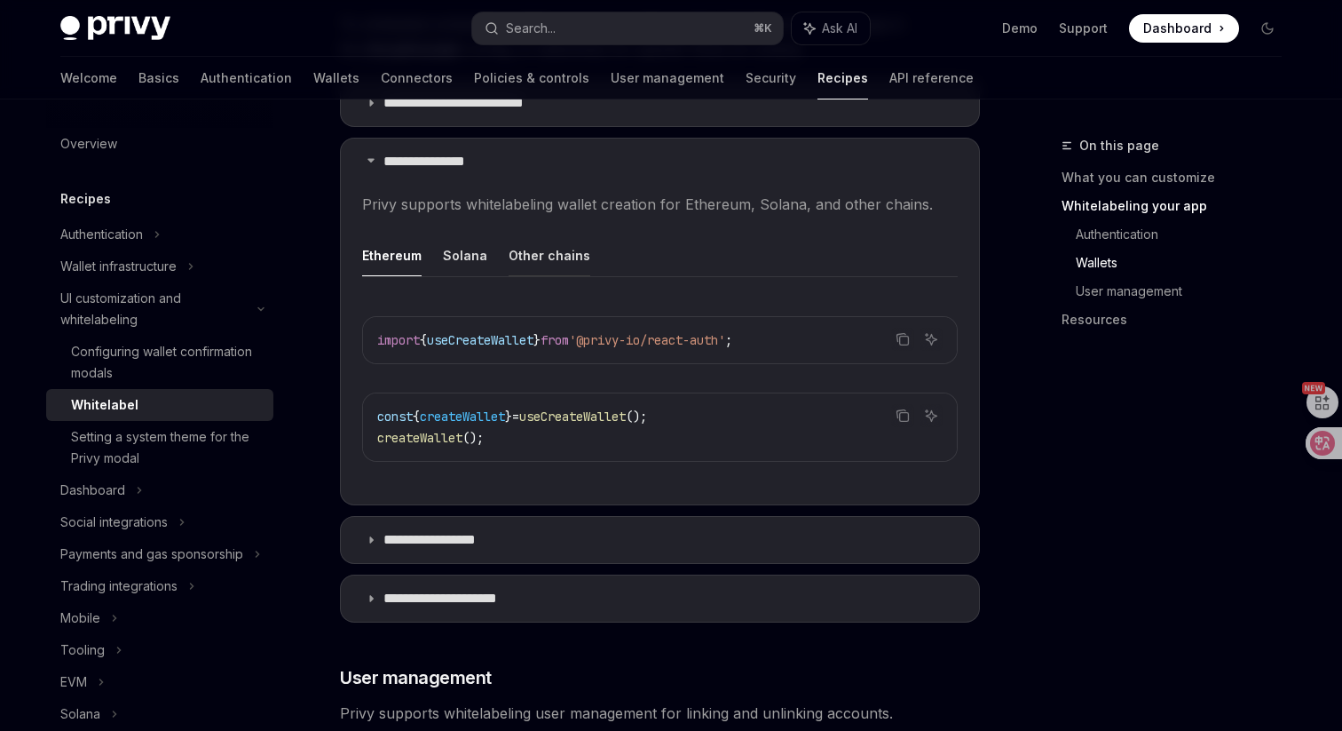
click at [510, 234] on button "Other chains" at bounding box center [550, 255] width 82 height 42
type textarea "*"
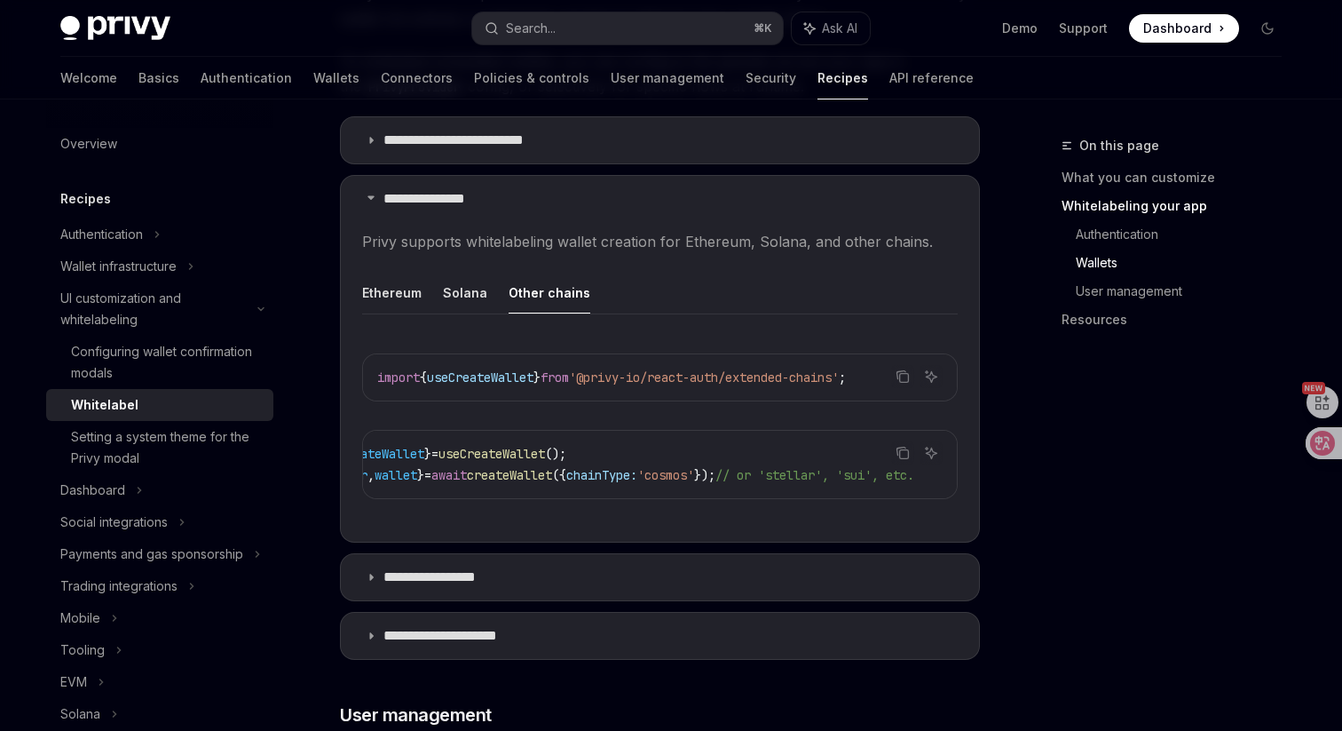
scroll to position [1743, 0]
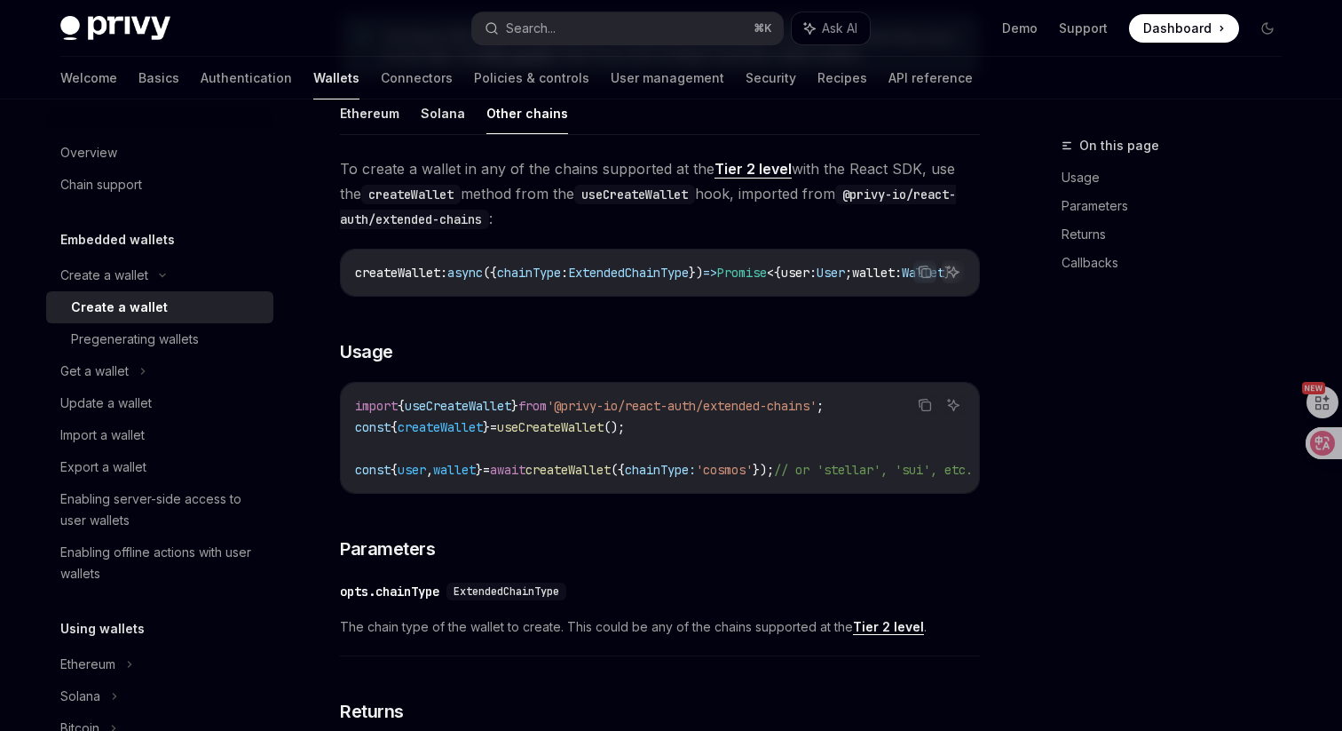
scroll to position [0, 112]
click at [747, 412] on span "'@privy-io/react-auth/extended-chains'" at bounding box center [682, 406] width 270 height 16
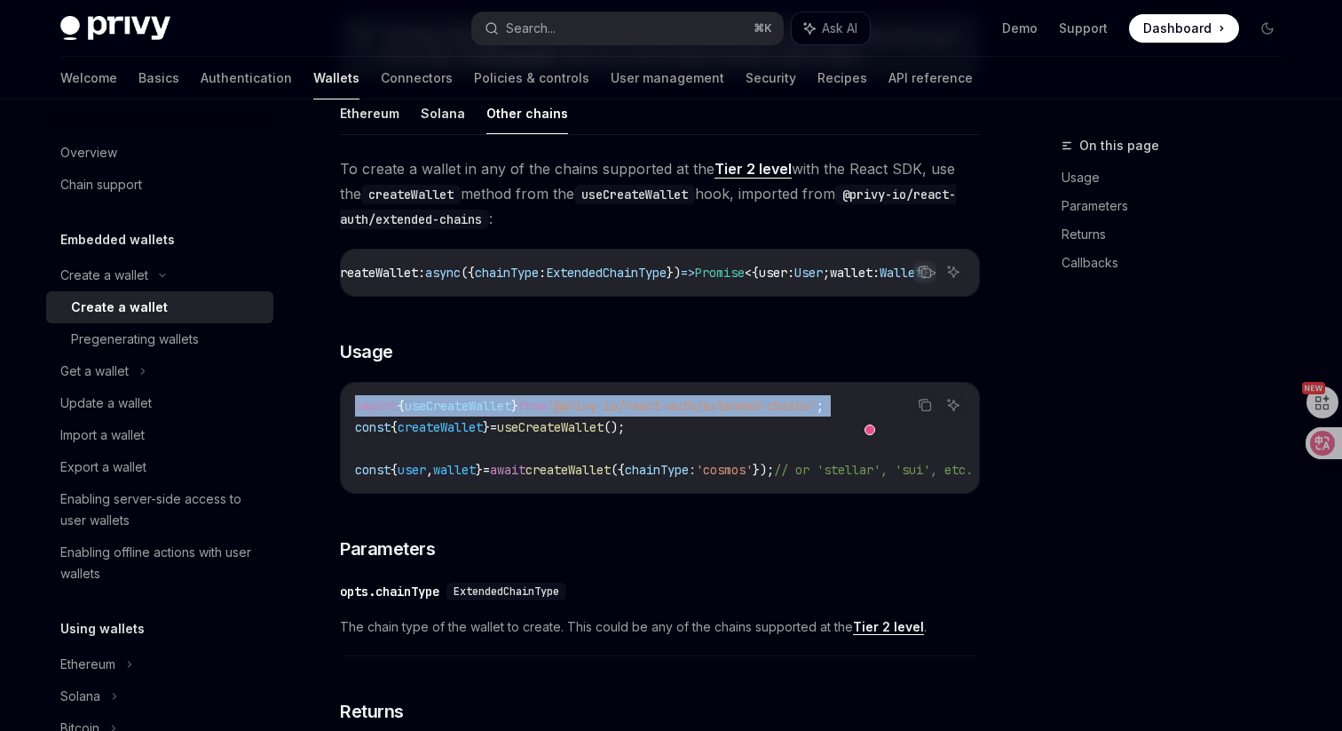
copy code "import { useCreateWallet } from '@privy-io/react-auth/extended-chains' ;"
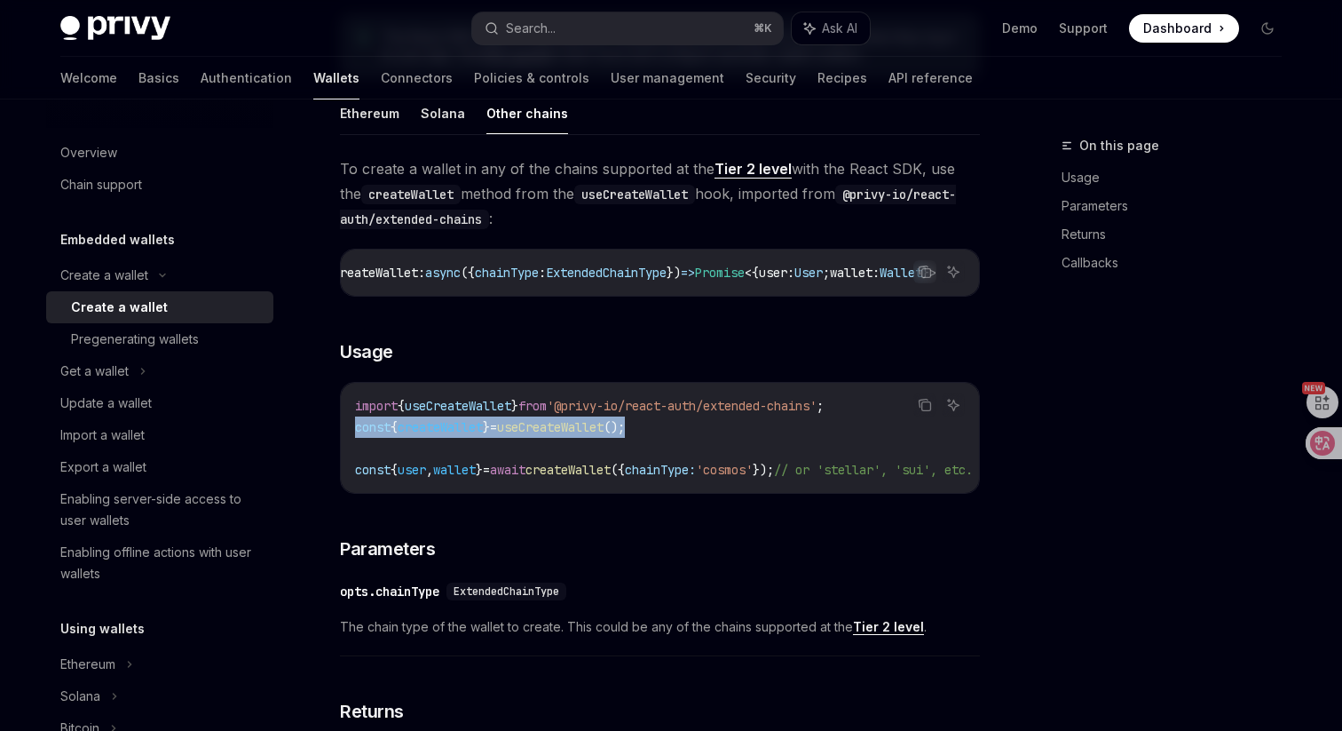
drag, startPoint x: 688, startPoint y: 437, endPoint x: 353, endPoint y: 438, distance: 334.6
click at [353, 438] on div "import { useCreateWallet } from '@privy-io/react-auth/extended-chains' ; const …" at bounding box center [660, 438] width 638 height 110
copy span "const { createWallet } = useCreateWallet ();"
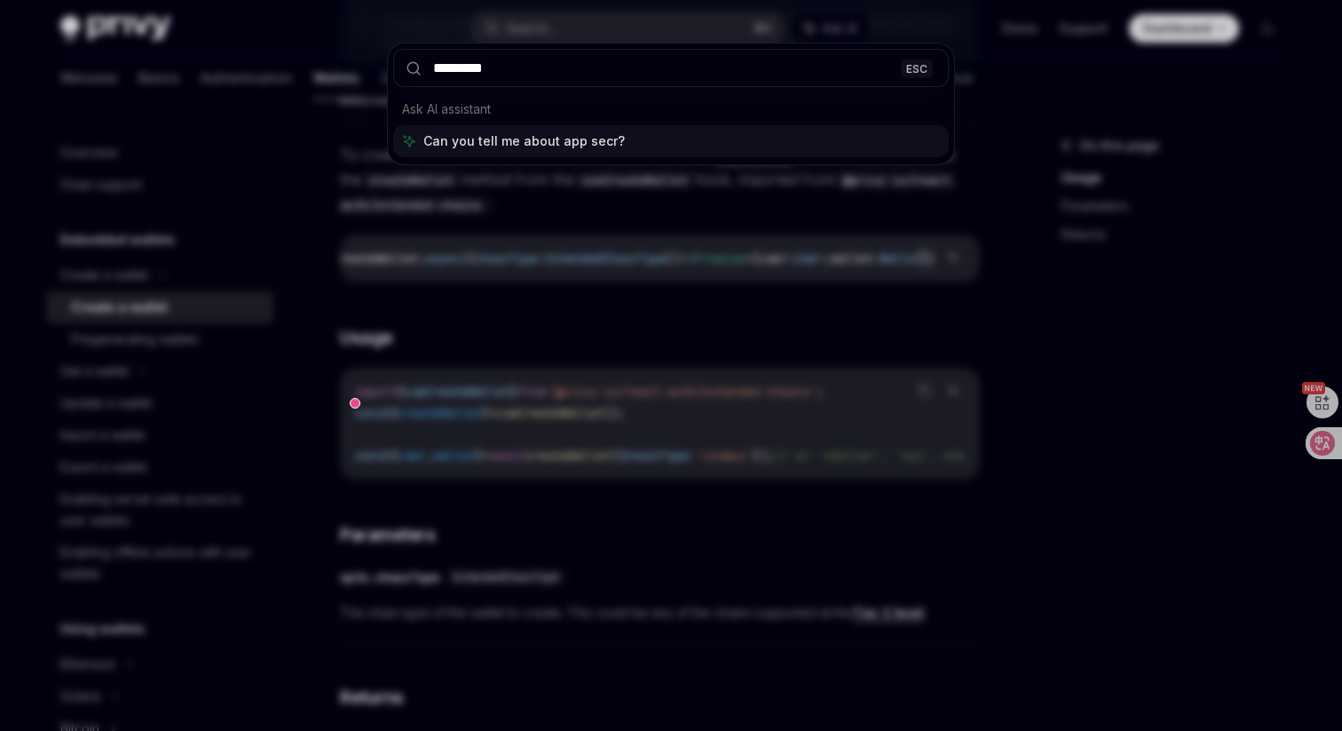
type input "**********"
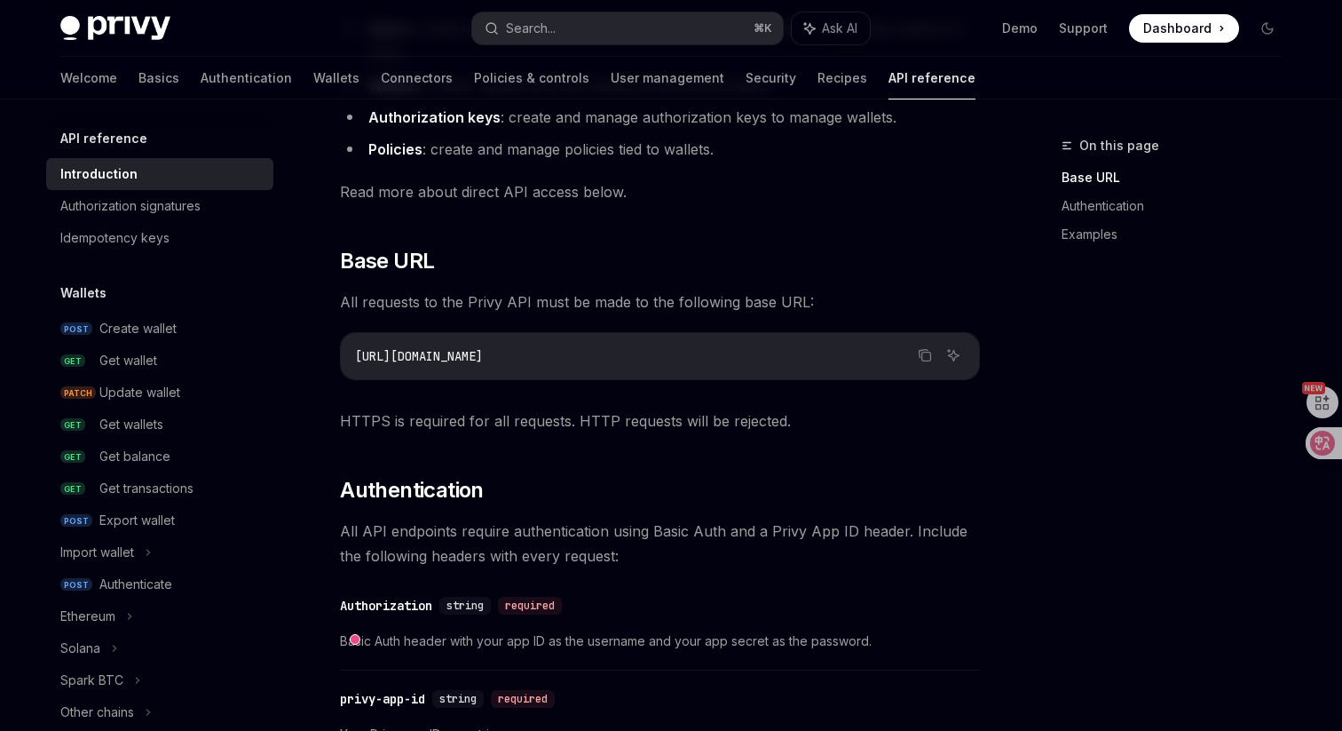
scroll to position [328, 0]
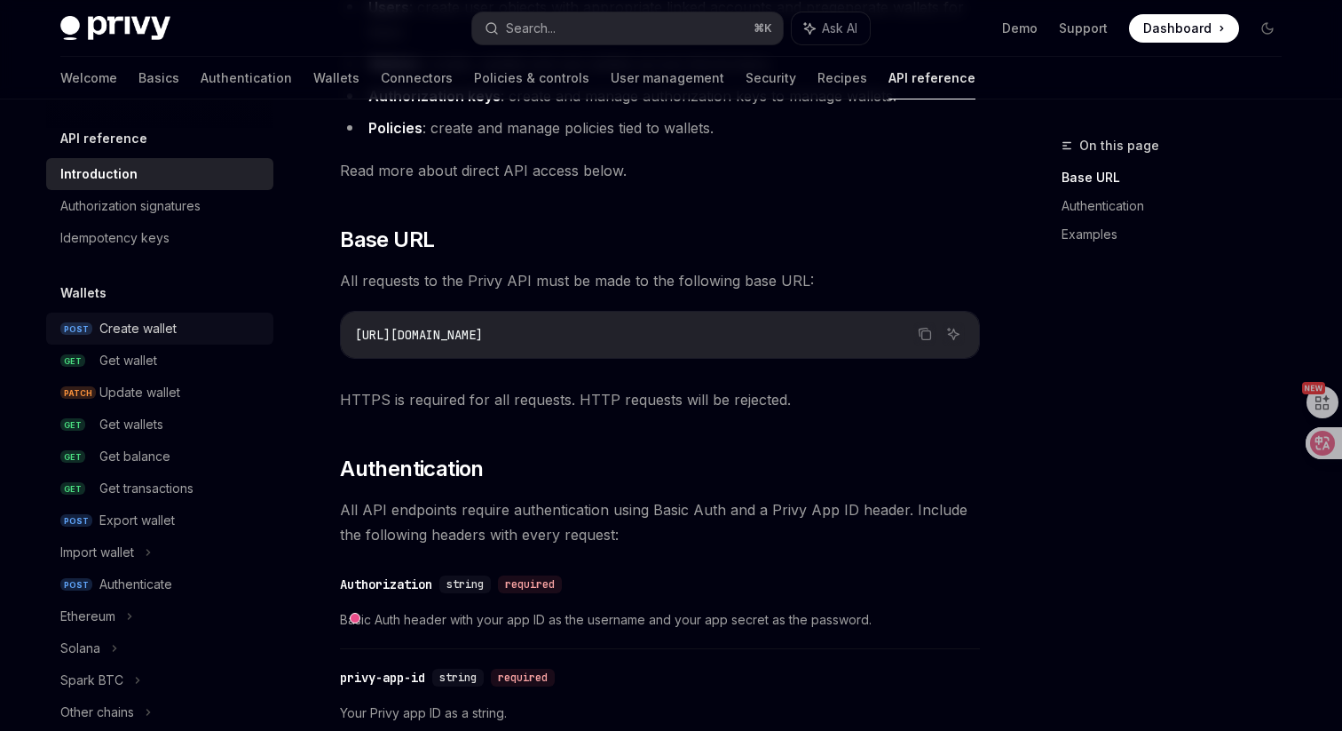
click at [209, 338] on div "Create wallet" at bounding box center [180, 328] width 163 height 21
type textarea "*"
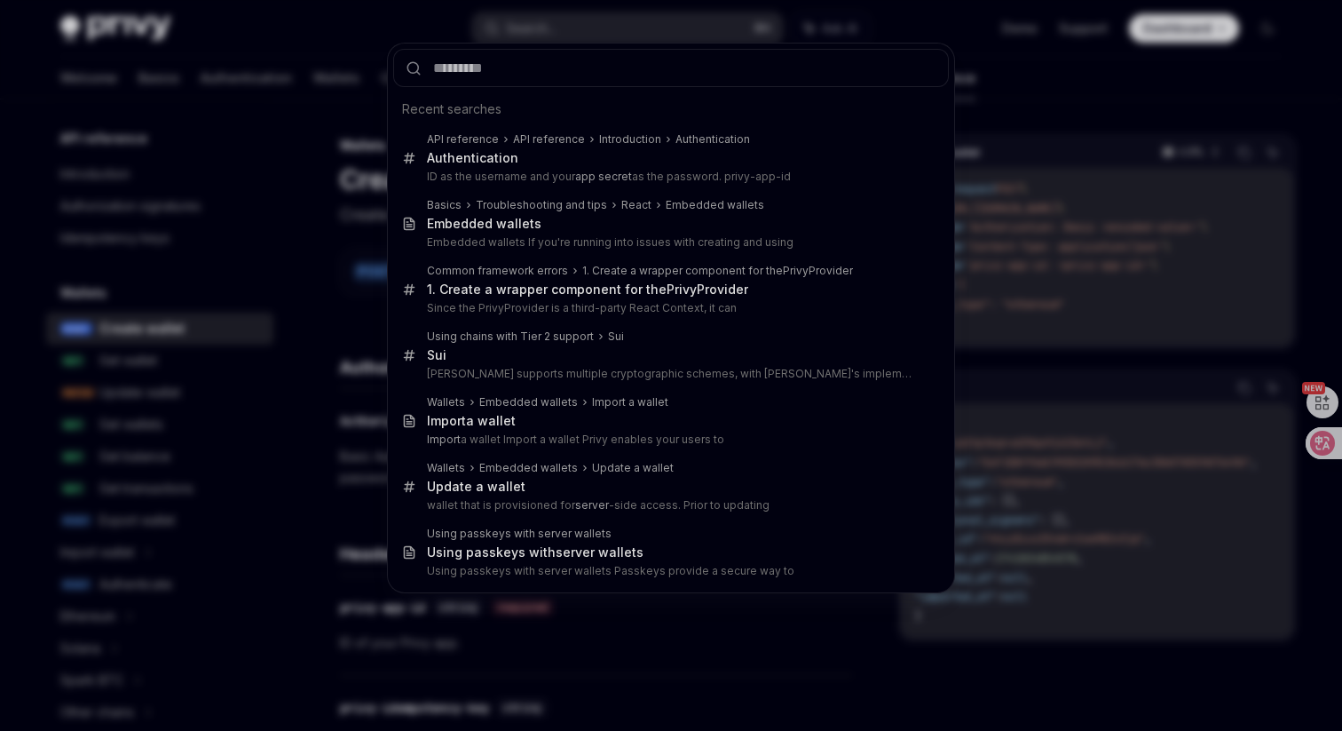
type input "**********"
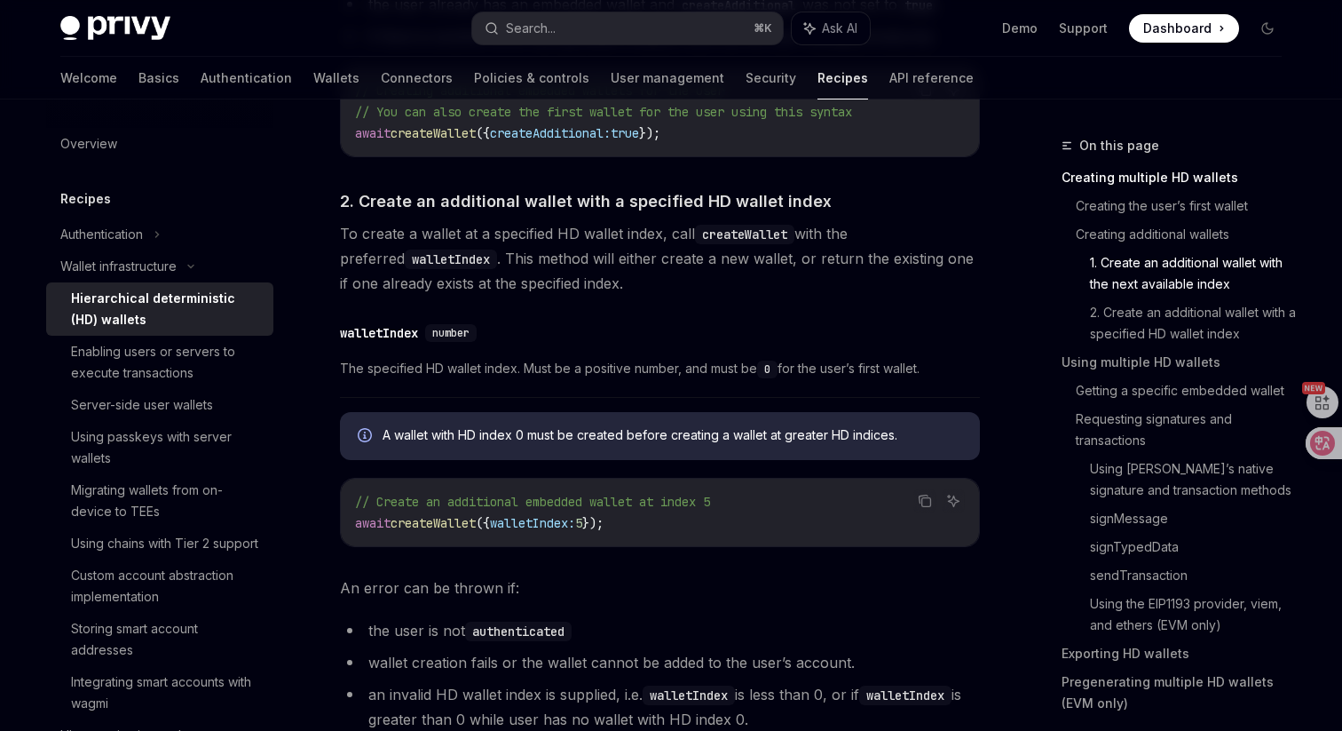
scroll to position [1260, 0]
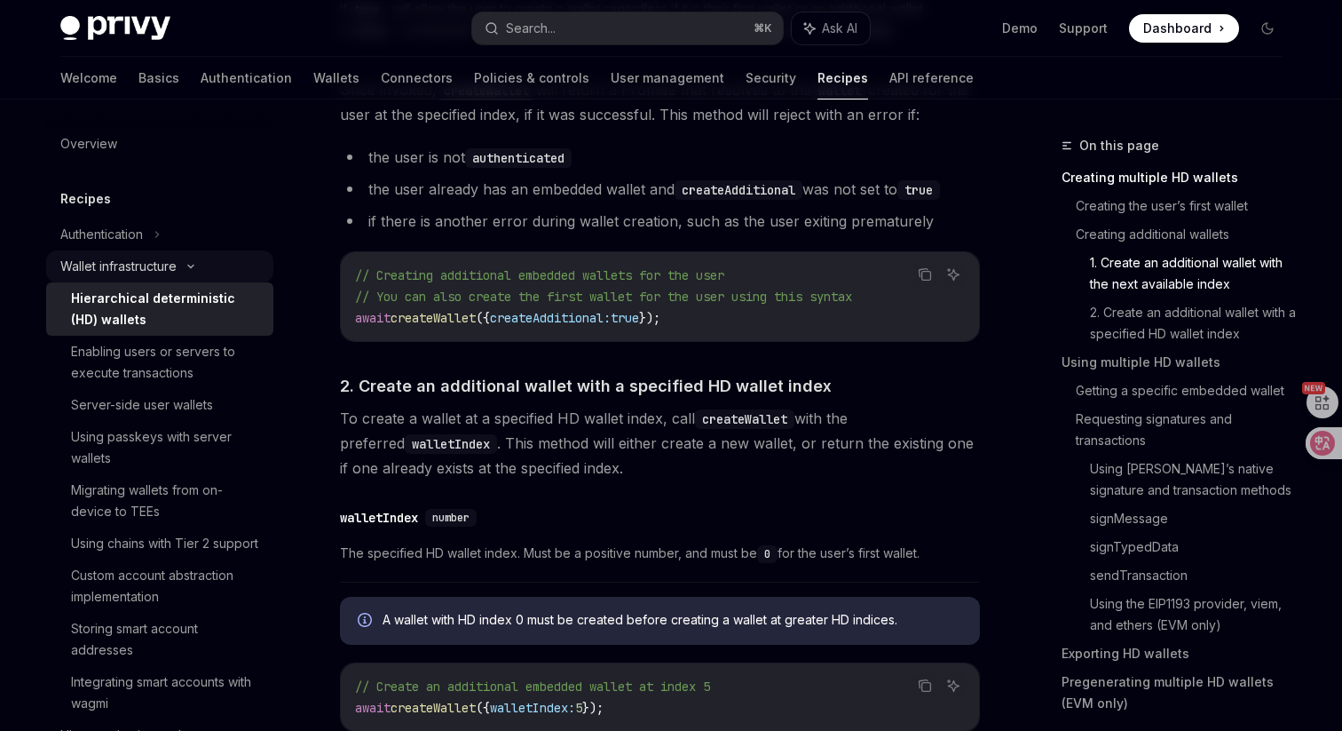
click at [186, 264] on icon at bounding box center [190, 266] width 21 height 7
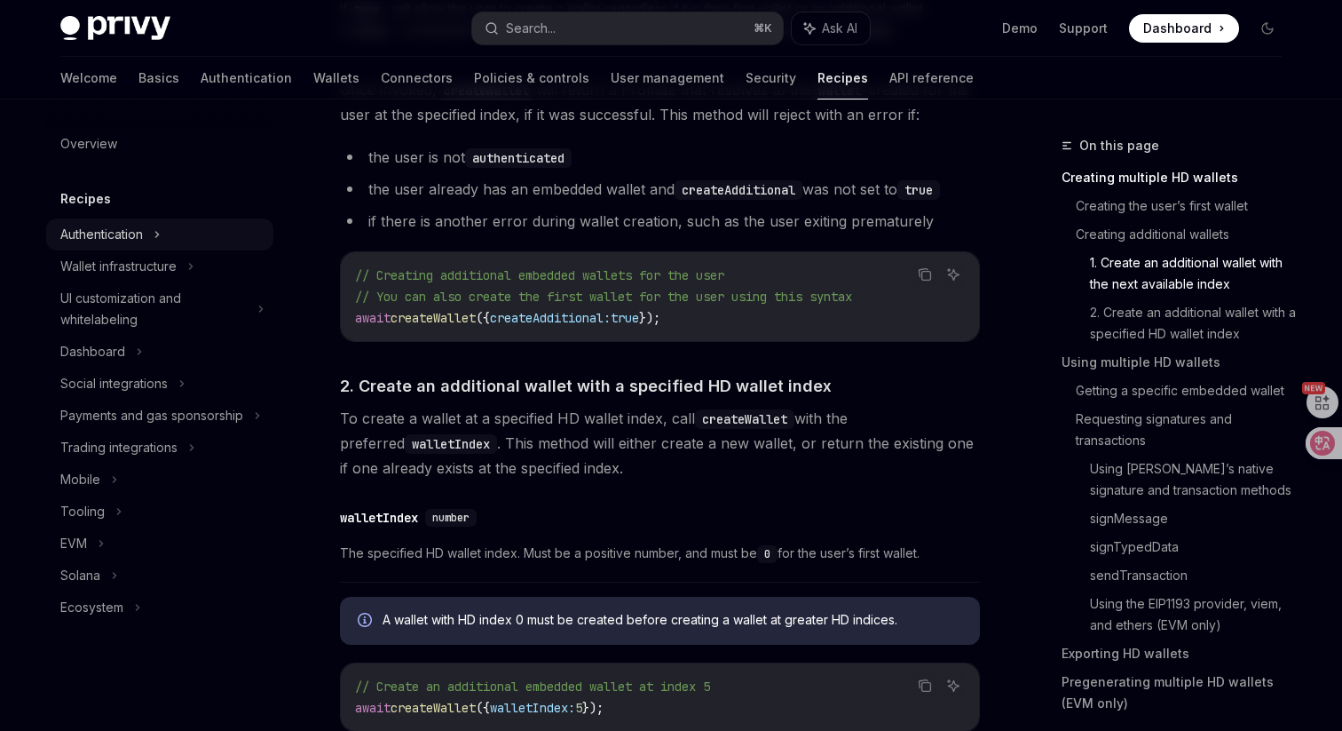
click at [130, 239] on div "Authentication" at bounding box center [101, 234] width 83 height 21
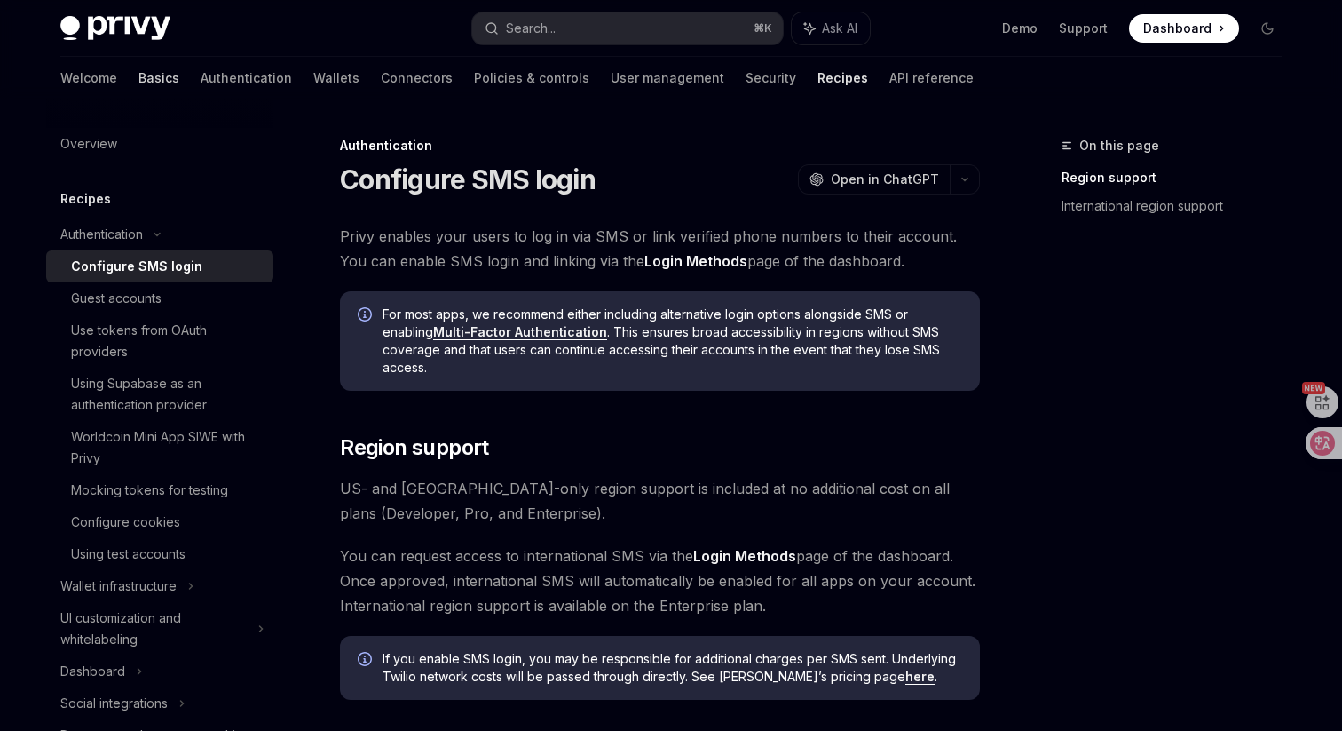
click at [138, 81] on link "Basics" at bounding box center [158, 78] width 41 height 43
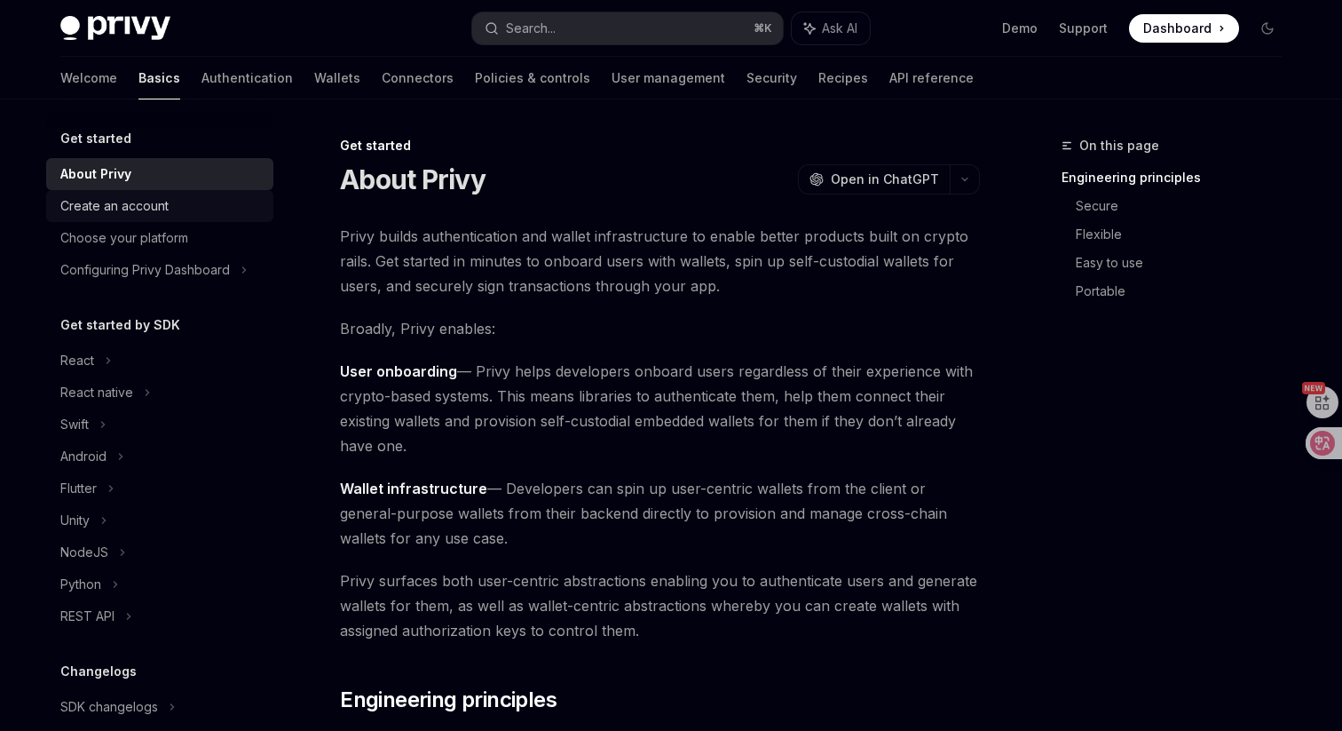
click at [138, 209] on div "Create an account" at bounding box center [114, 205] width 108 height 21
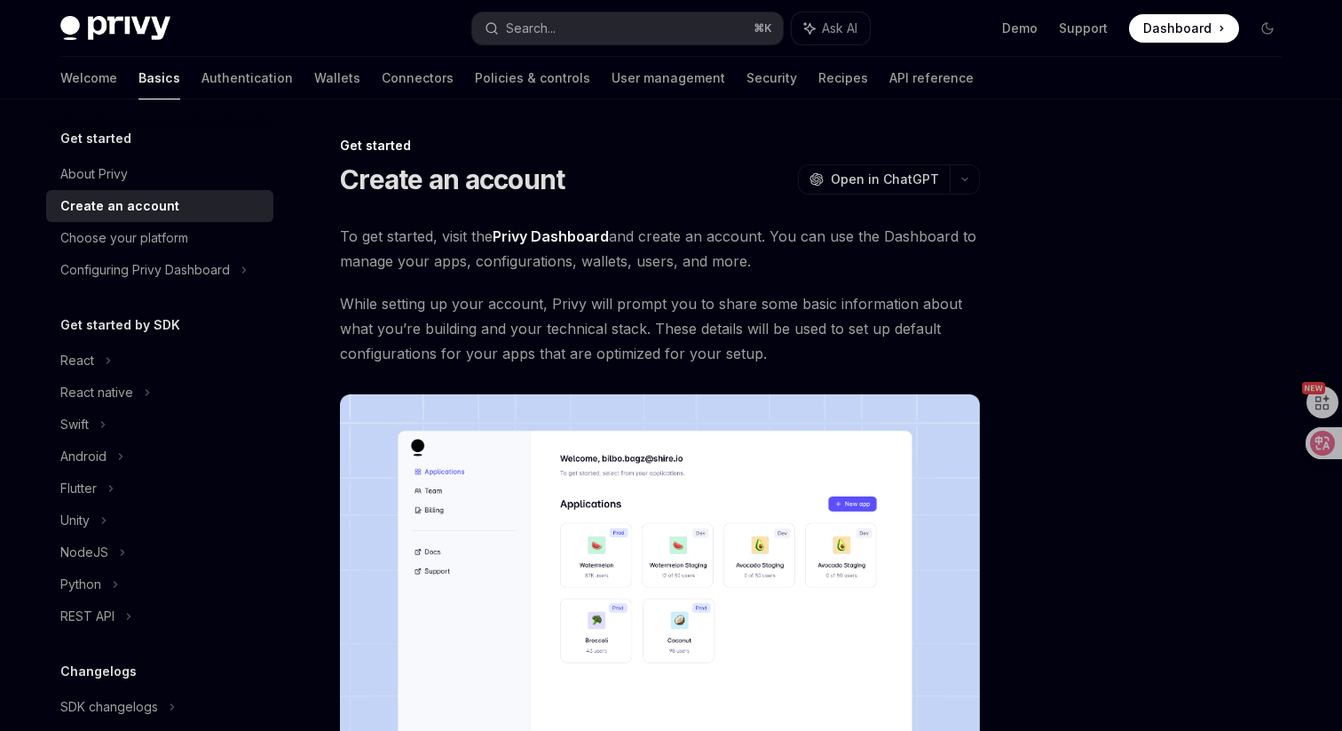
scroll to position [384, 0]
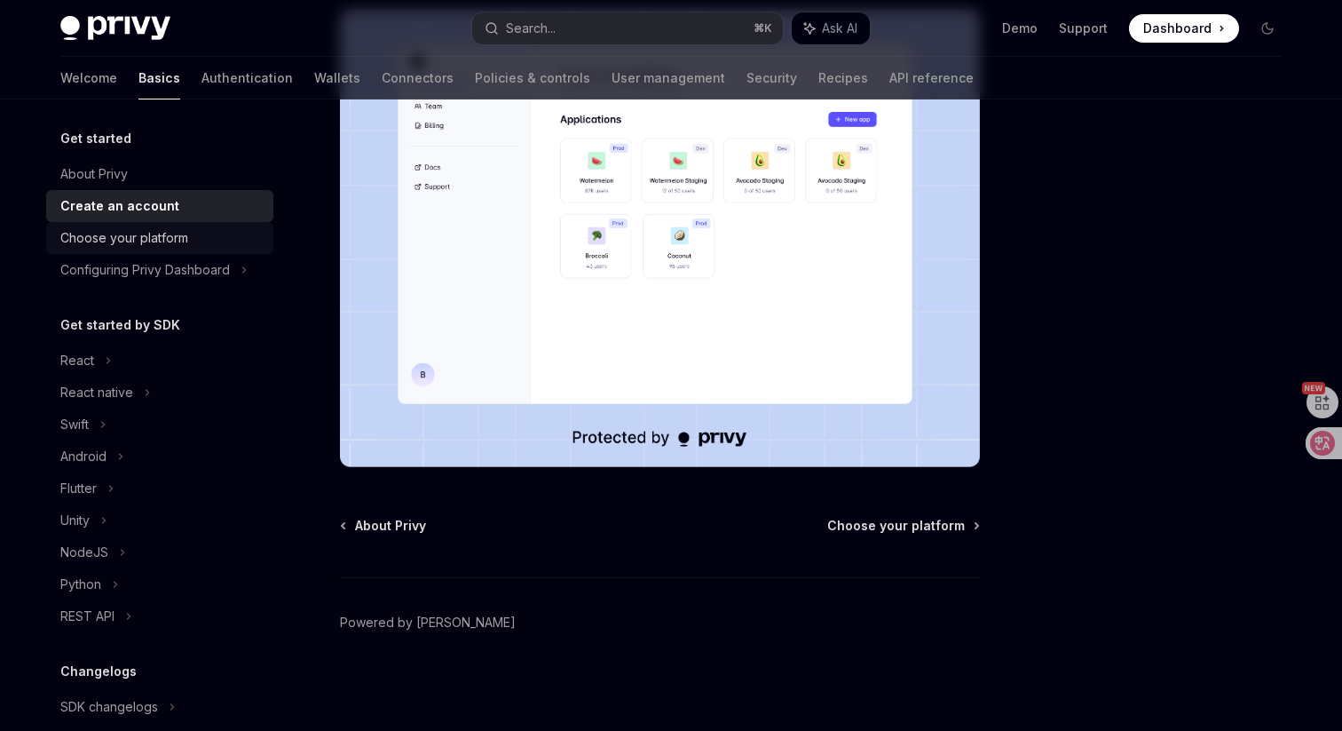
click at [173, 225] on link "Choose your platform" at bounding box center [159, 238] width 227 height 32
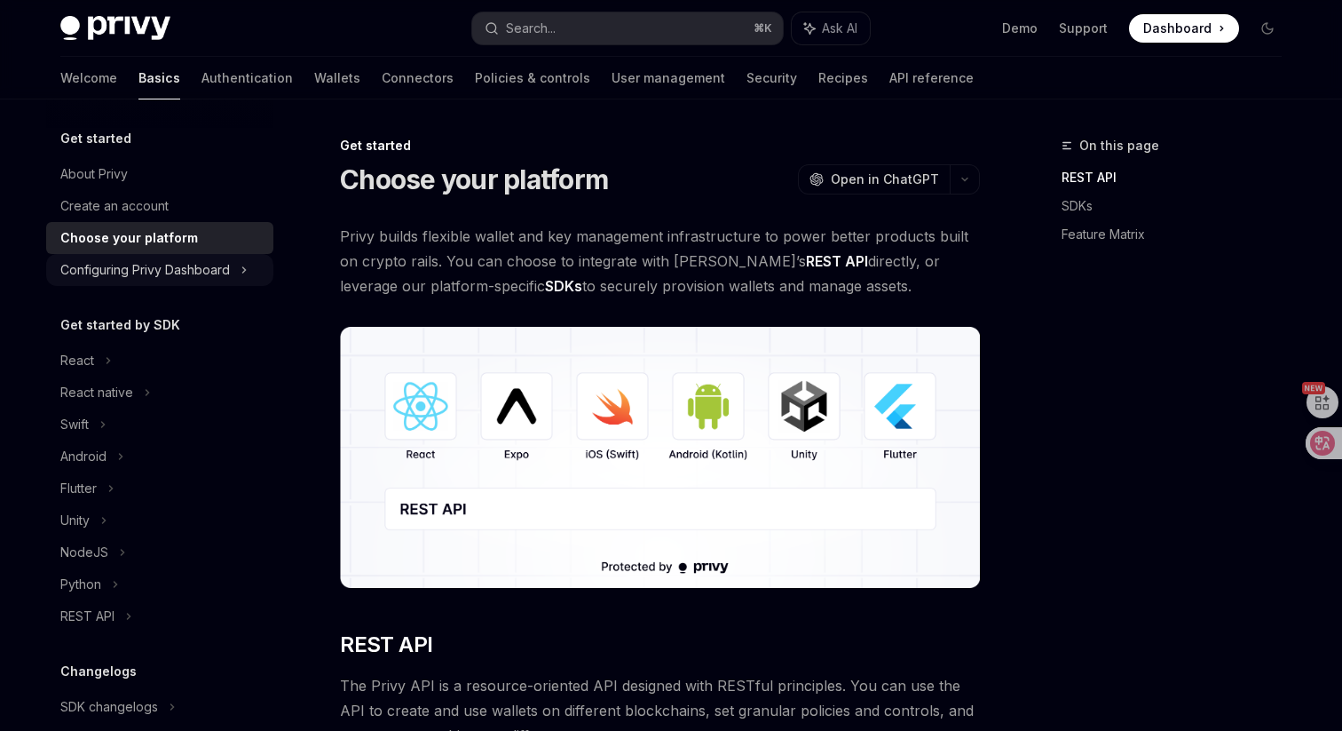
click at [194, 272] on div "Configuring Privy Dashboard" at bounding box center [145, 269] width 170 height 21
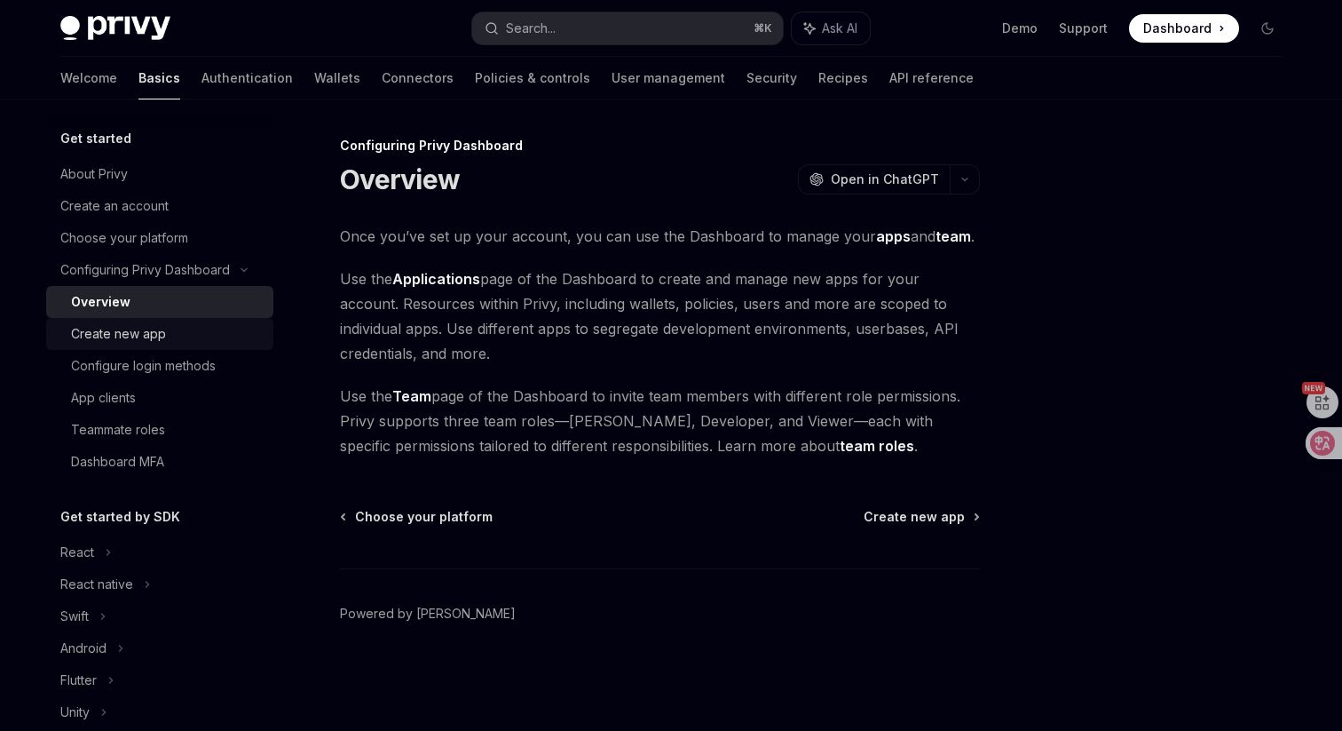
click at [171, 332] on div "Create new app" at bounding box center [167, 333] width 192 height 21
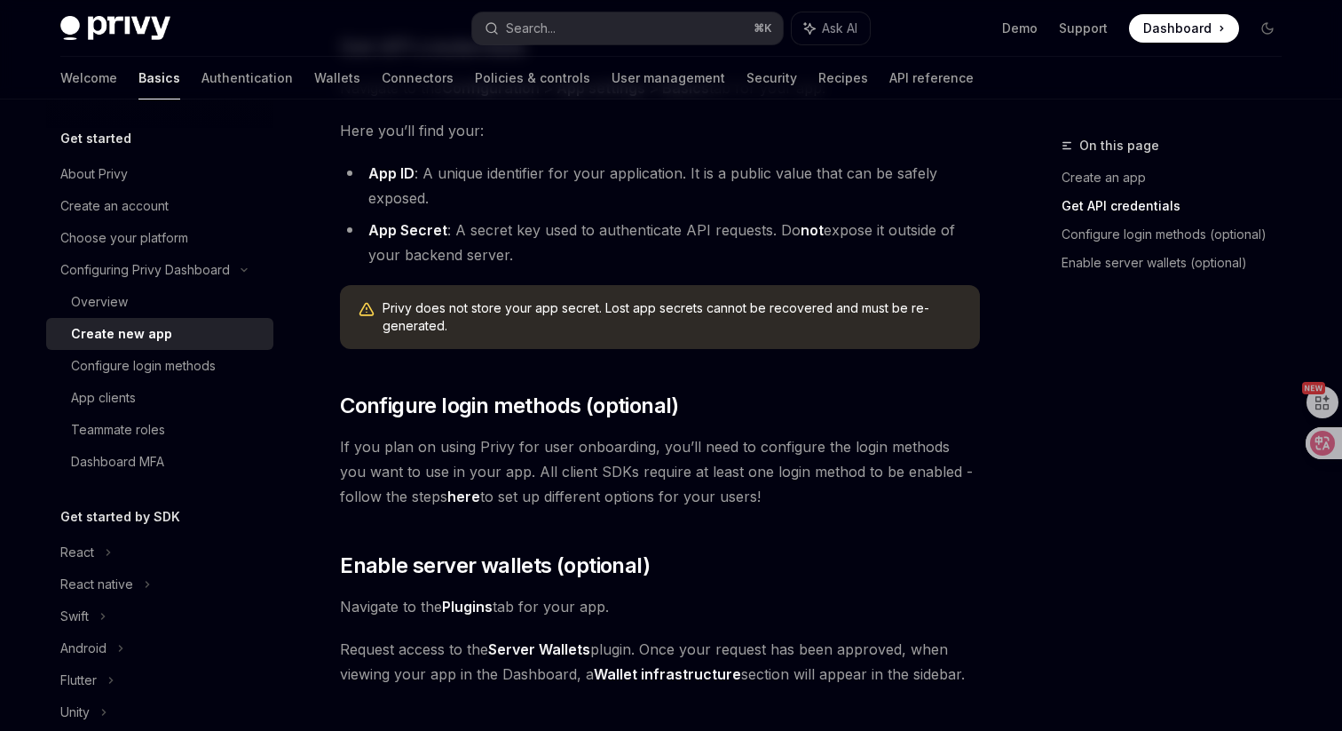
scroll to position [694, 0]
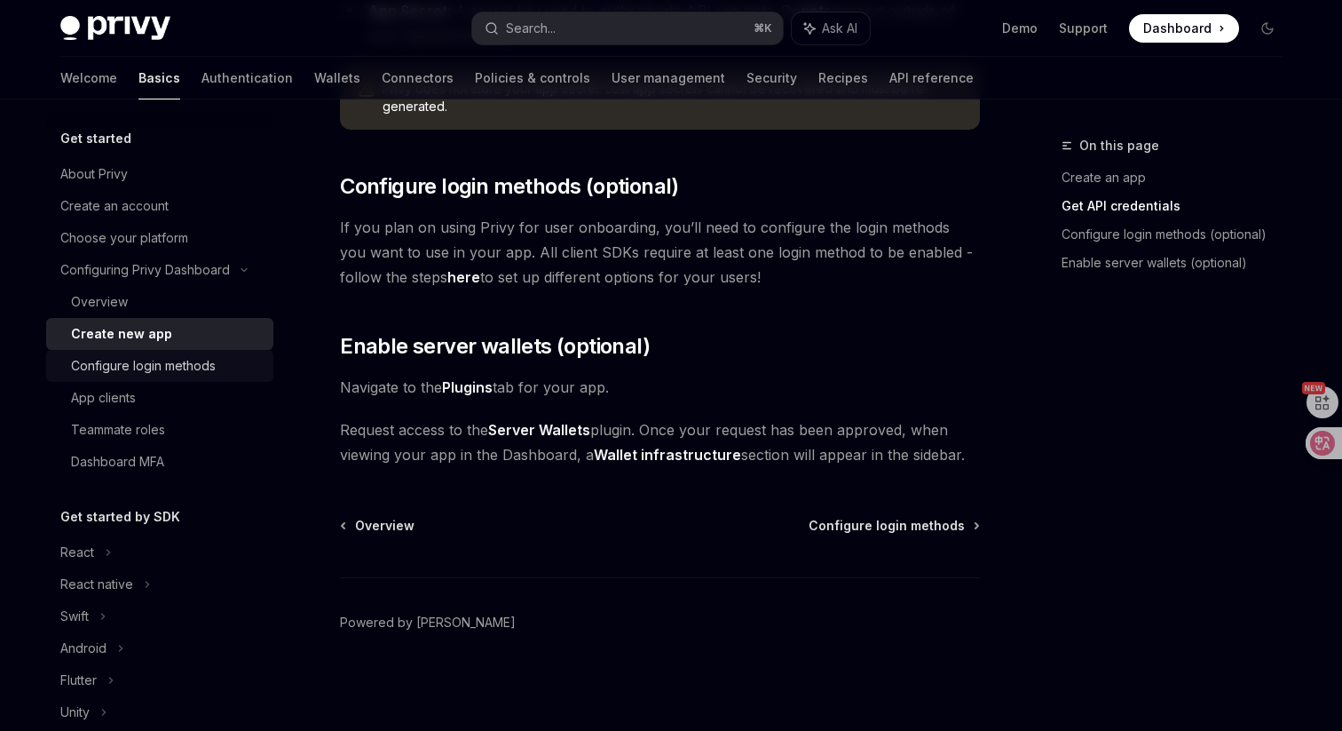
click at [180, 360] on div "Configure login methods" at bounding box center [143, 365] width 145 height 21
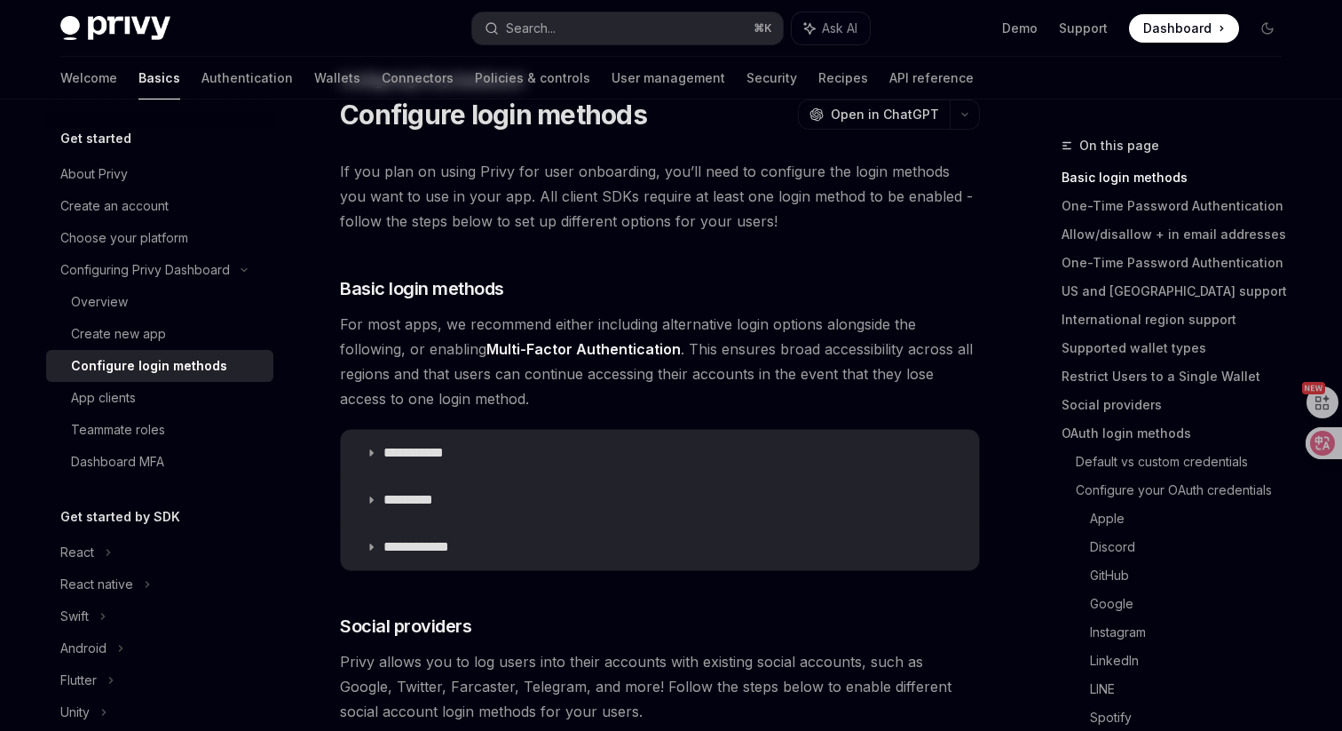
scroll to position [10, 0]
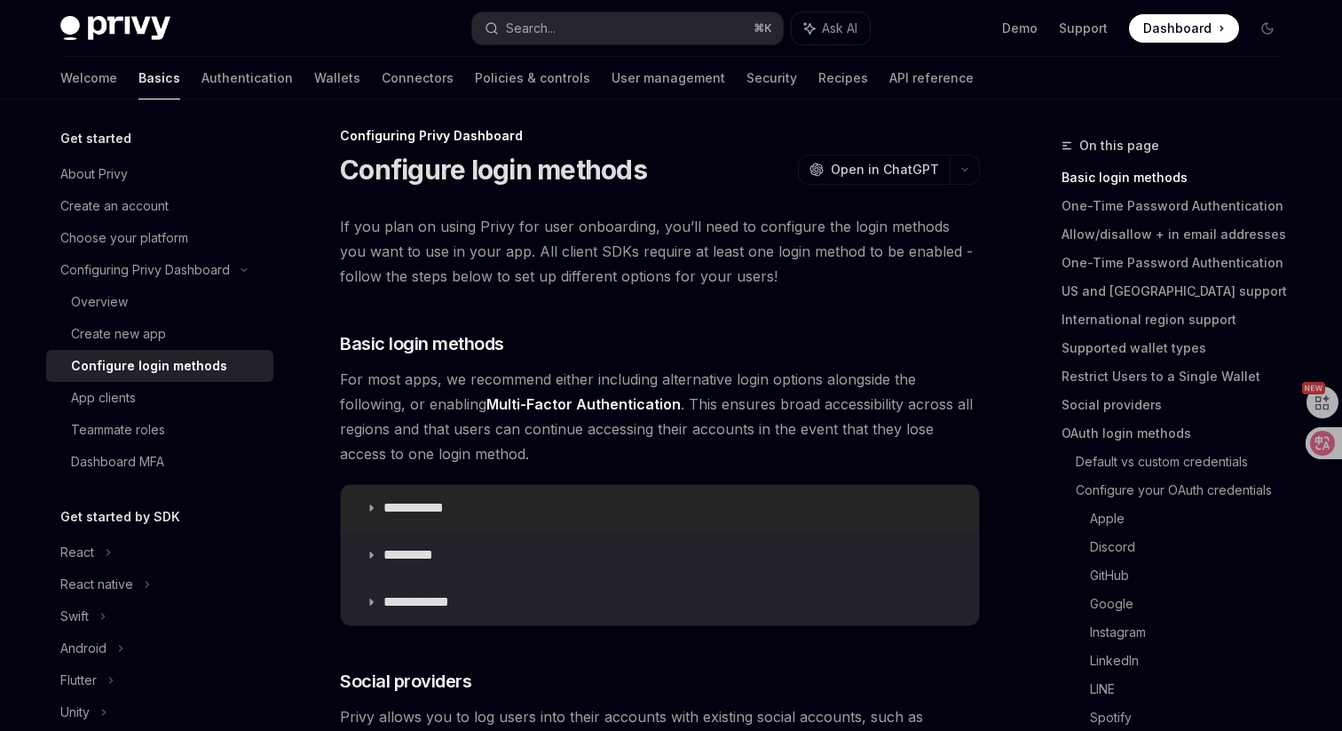
click at [445, 500] on p "**********" at bounding box center [420, 508] width 74 height 18
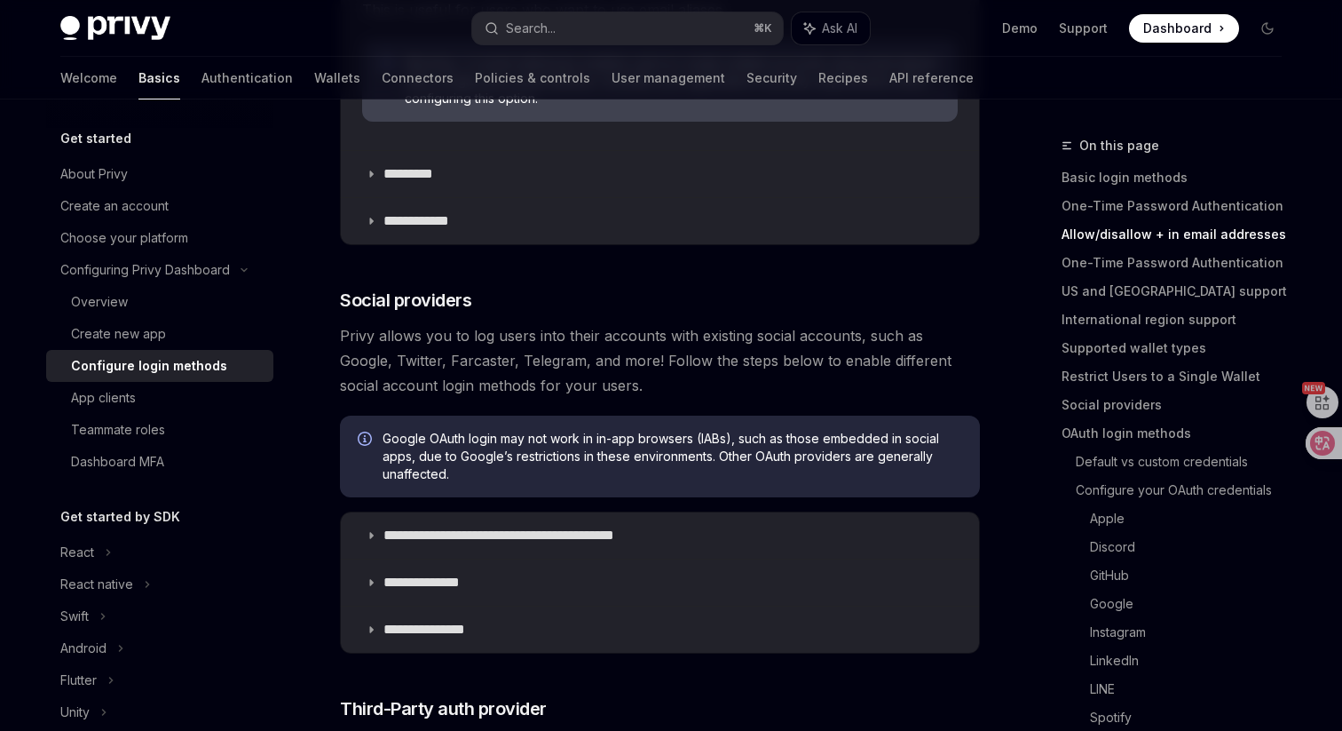
scroll to position [1039, 0]
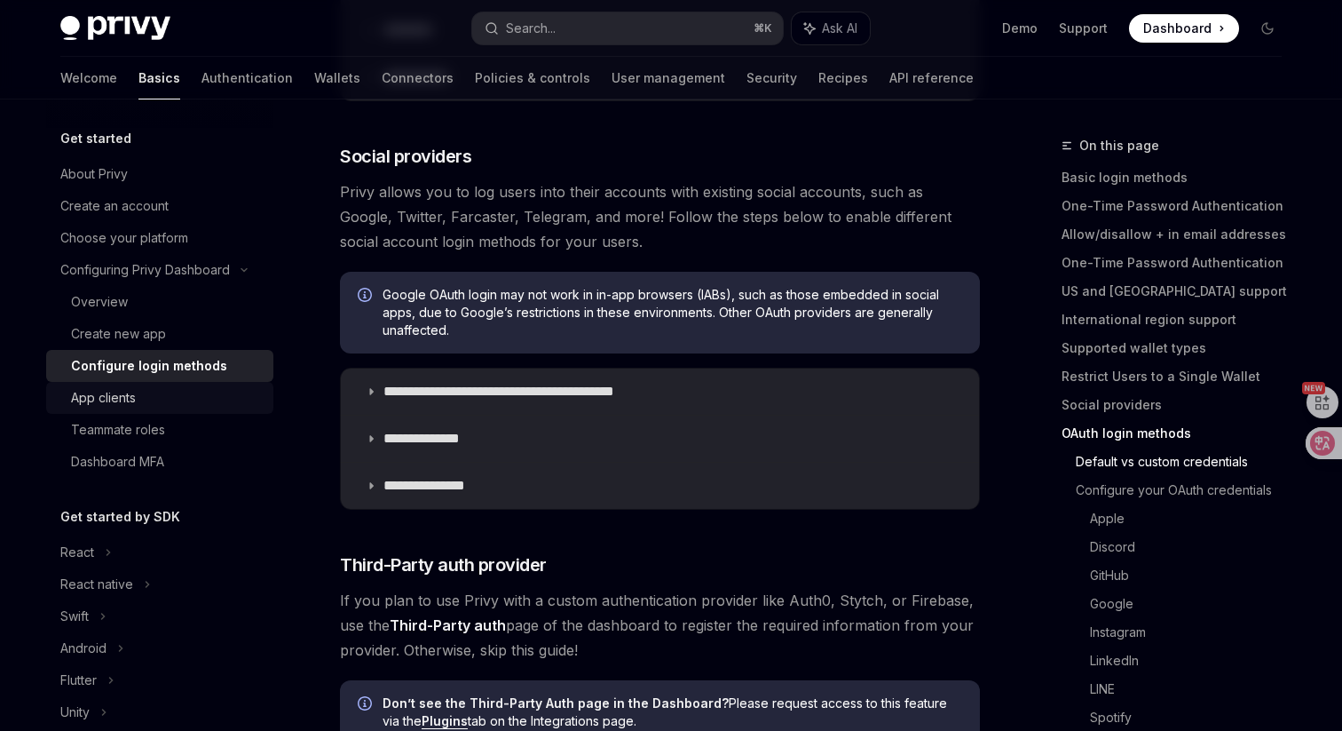
click at [160, 401] on div "App clients" at bounding box center [167, 397] width 192 height 21
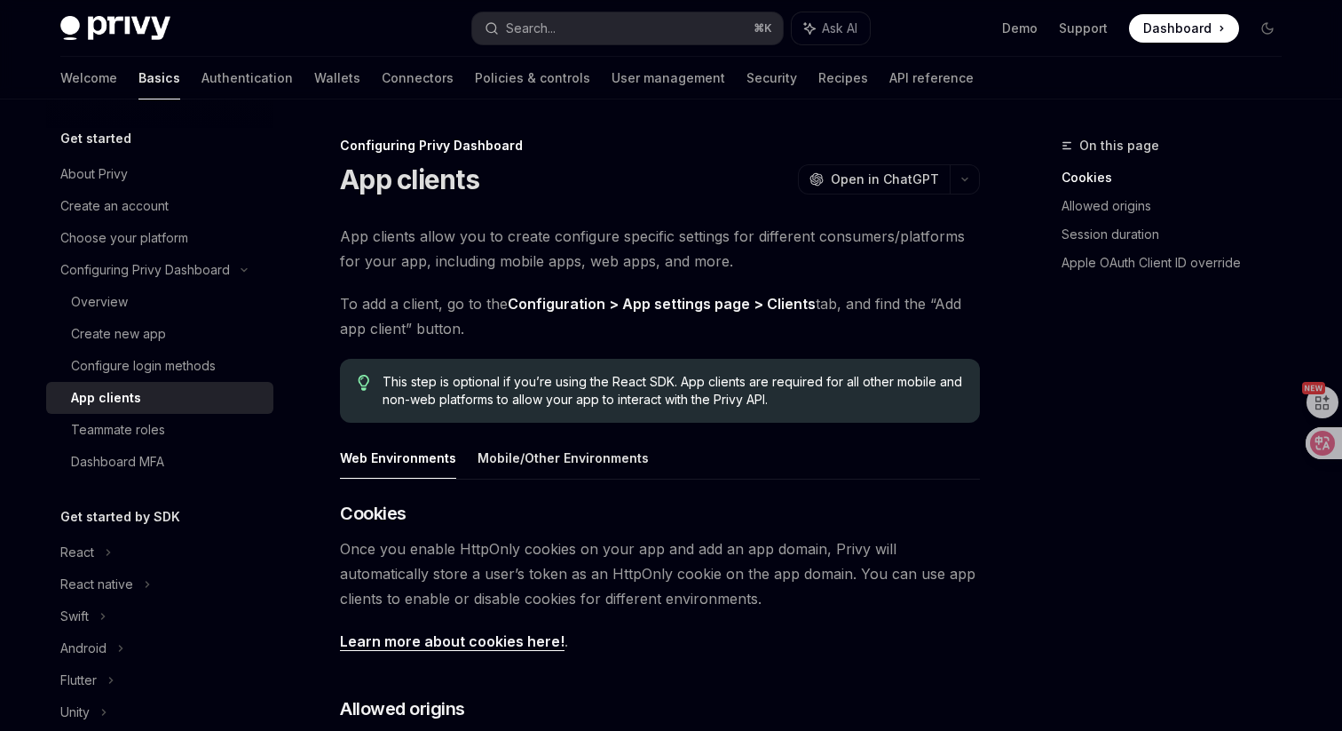
click at [160, 401] on div "App clients" at bounding box center [167, 397] width 192 height 21
click at [533, 463] on button "Mobile/Other Environments" at bounding box center [563, 458] width 171 height 42
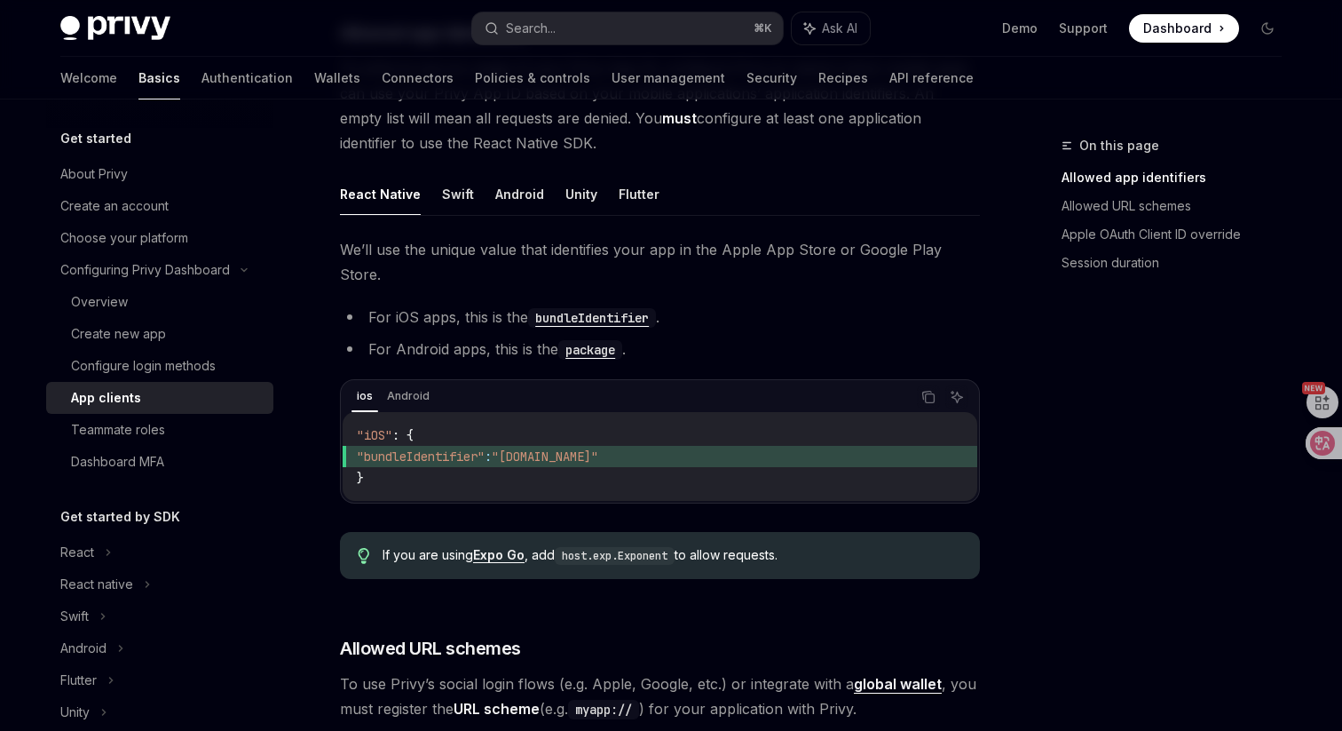
scroll to position [628, 0]
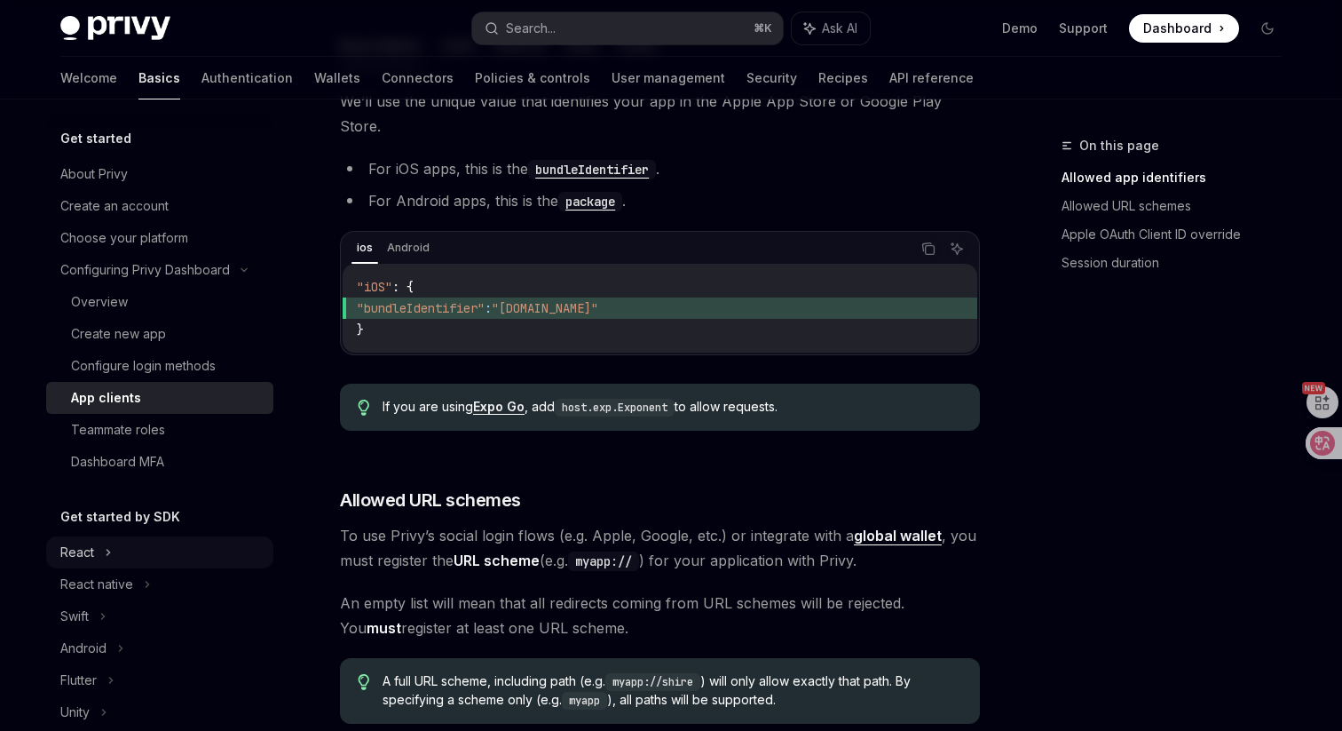
click at [175, 549] on div "React" at bounding box center [159, 552] width 227 height 32
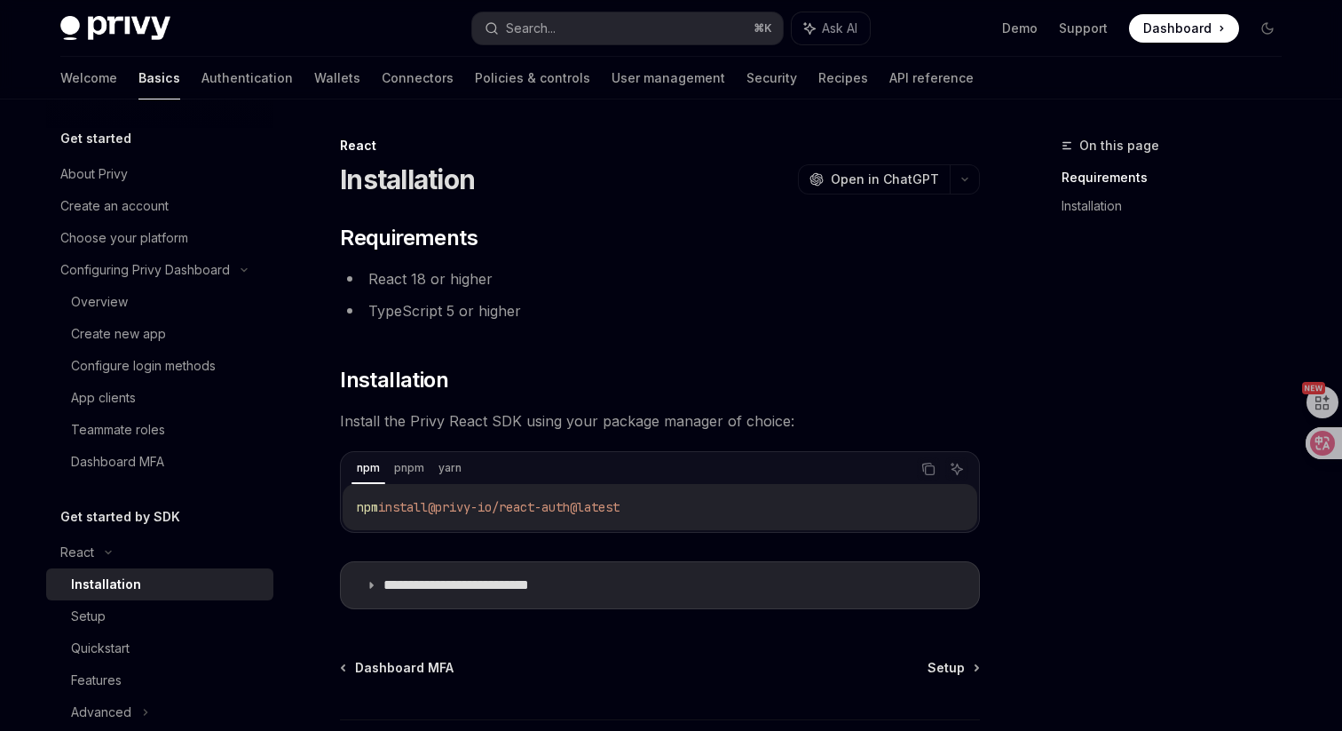
scroll to position [142, 0]
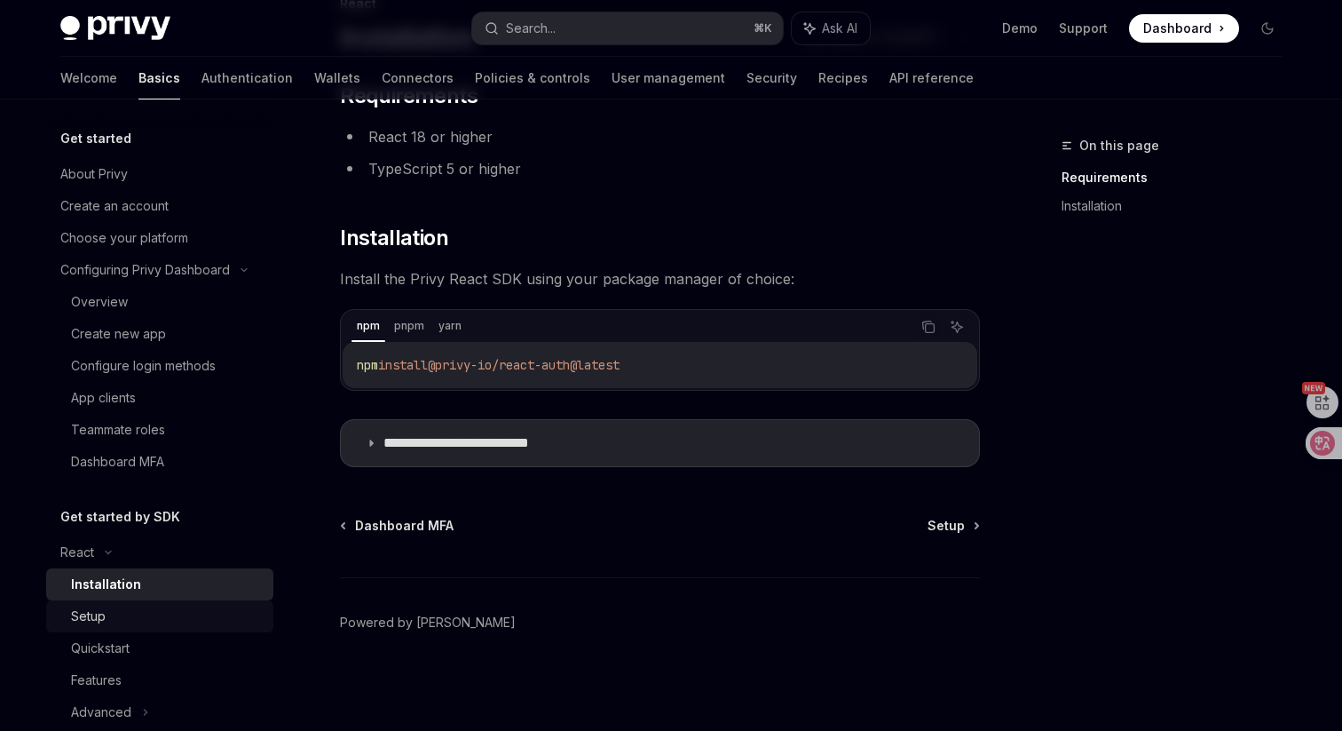
click at [160, 604] on link "Setup" at bounding box center [159, 616] width 227 height 32
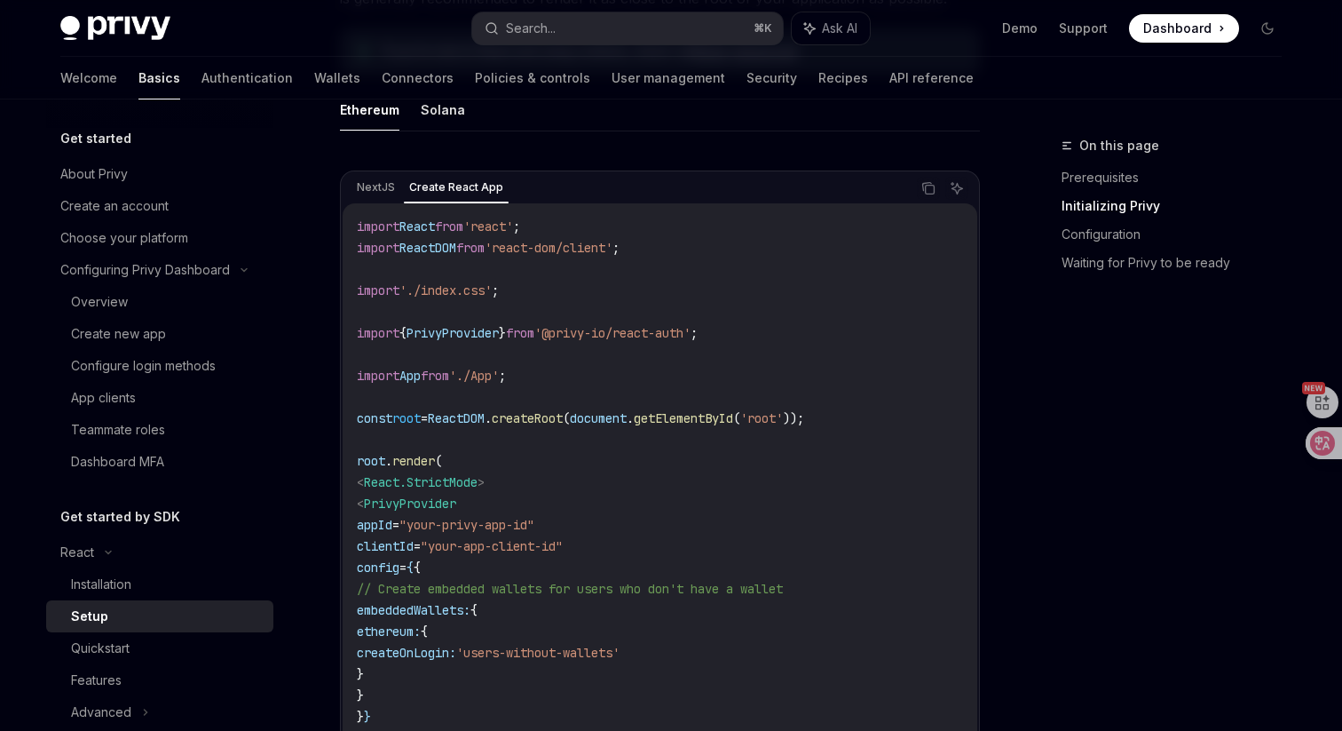
scroll to position [661, 0]
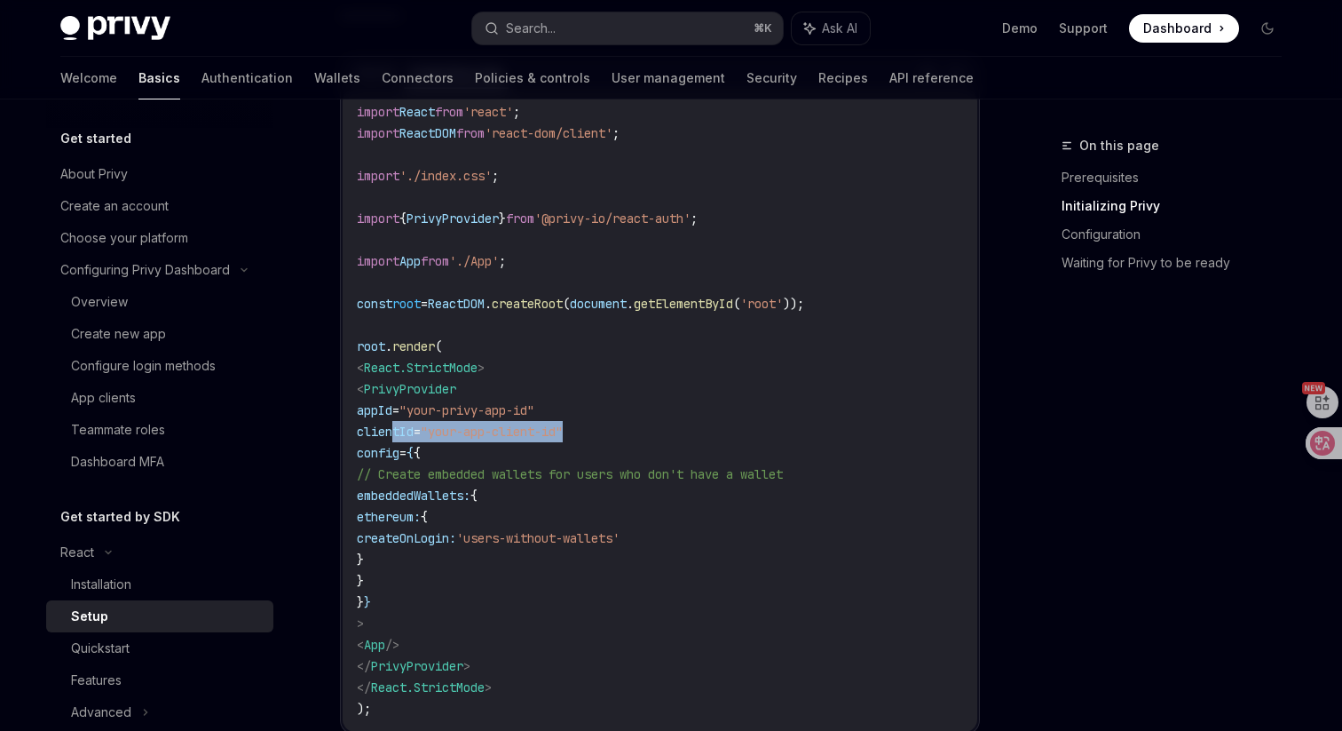
drag, startPoint x: 392, startPoint y: 434, endPoint x: 656, endPoint y: 427, distance: 263.7
click at [656, 427] on code "import React from 'react' ; import ReactDOM from 'react-dom/client' ; import '.…" at bounding box center [660, 410] width 606 height 618
copy span "clientId = "your-app-client-id""
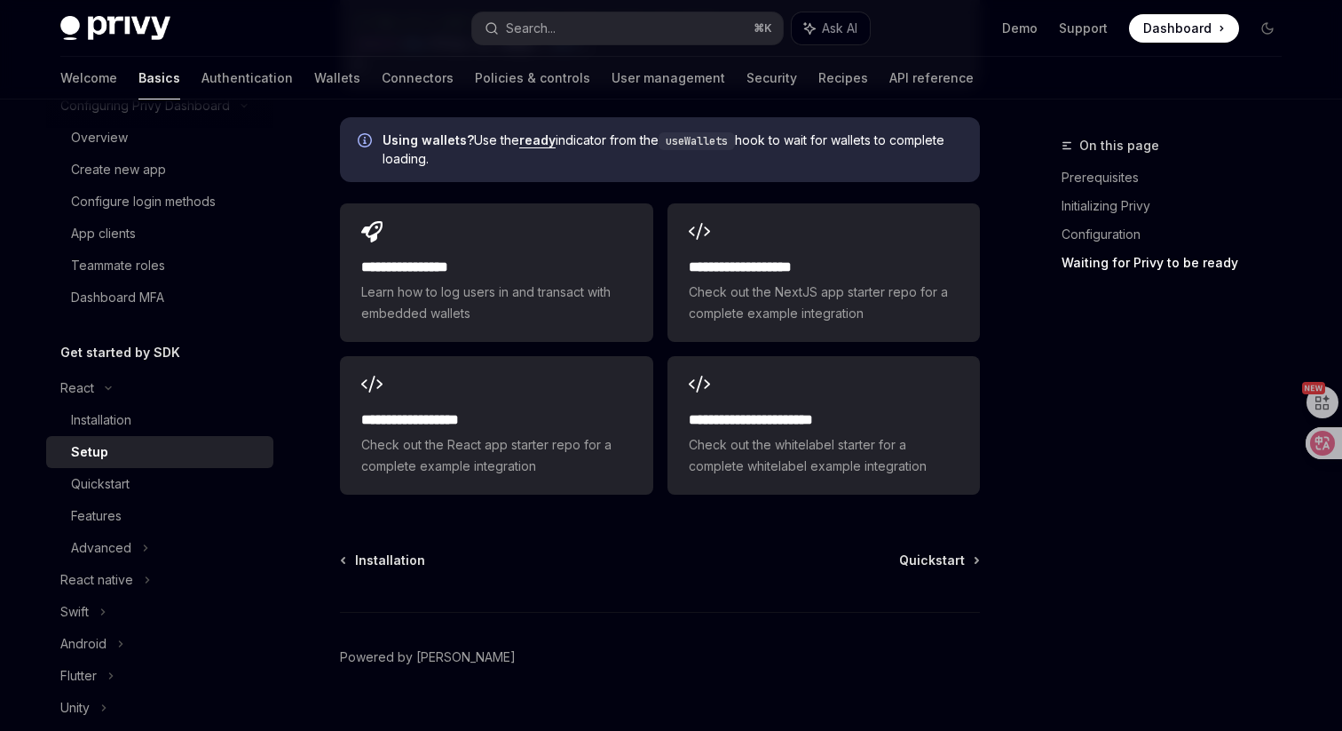
scroll to position [193, 0]
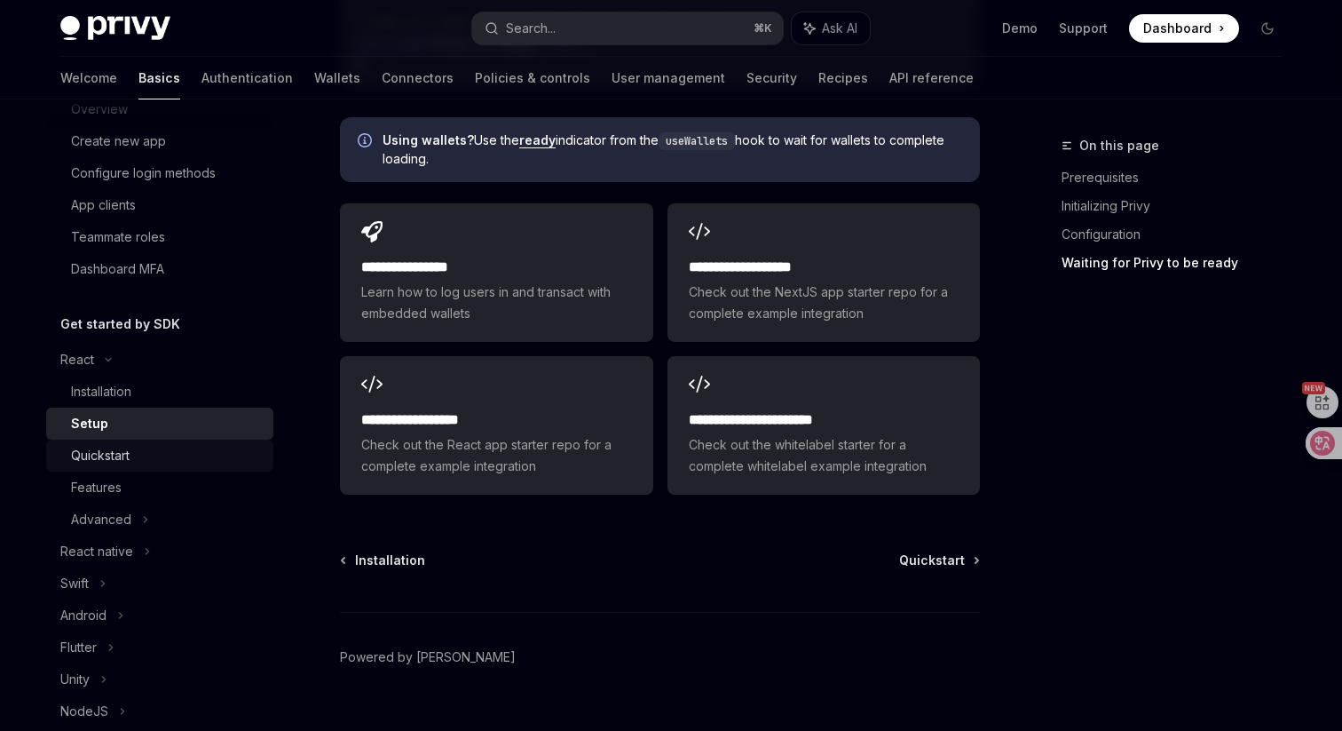
click at [144, 464] on div "Quickstart" at bounding box center [167, 455] width 192 height 21
type textarea "*"
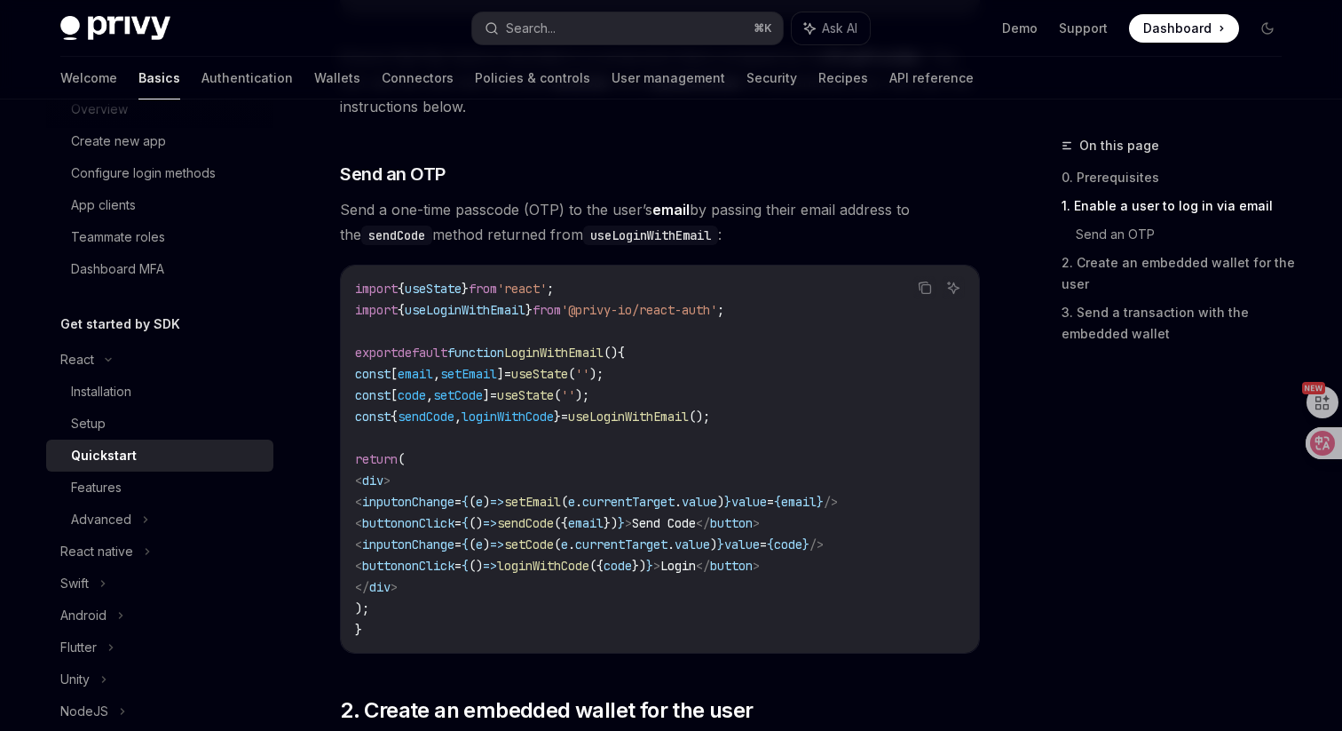
scroll to position [705, 0]
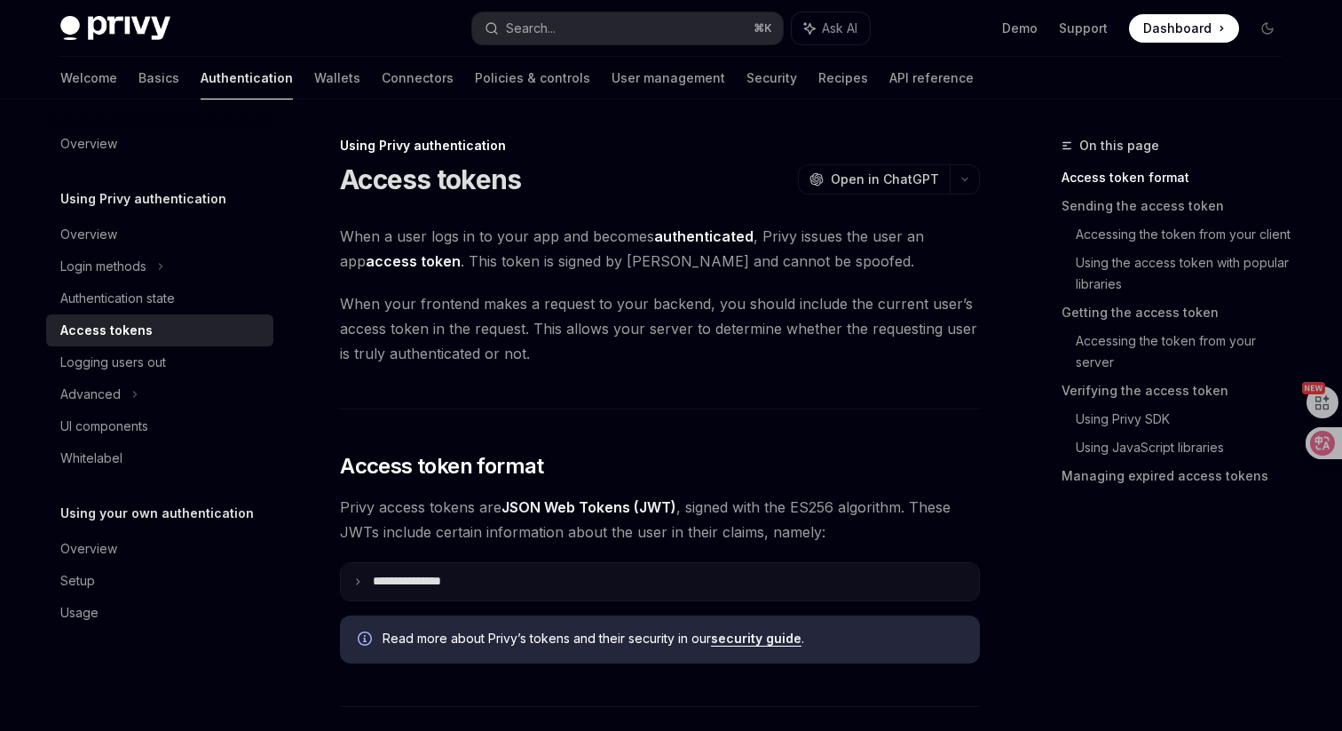
click at [573, 577] on summary "**********" at bounding box center [660, 581] width 638 height 37
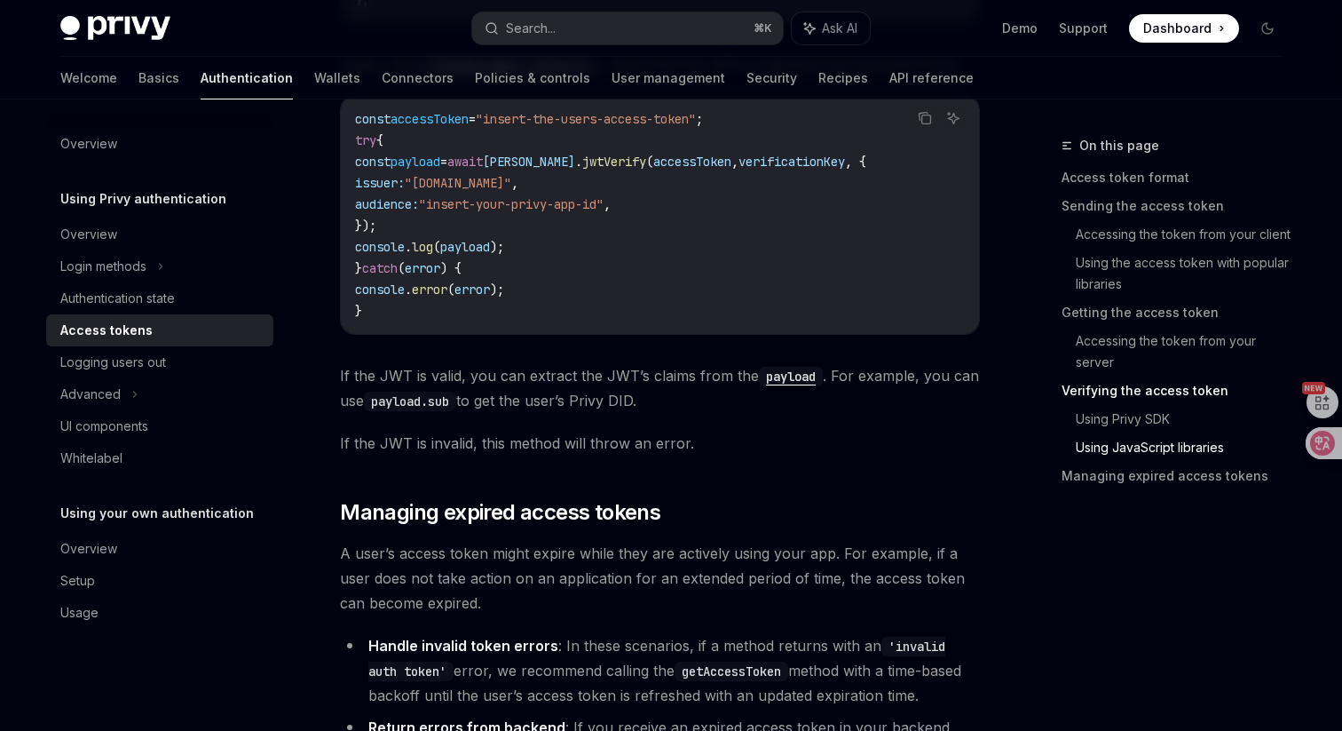
scroll to position [5192, 0]
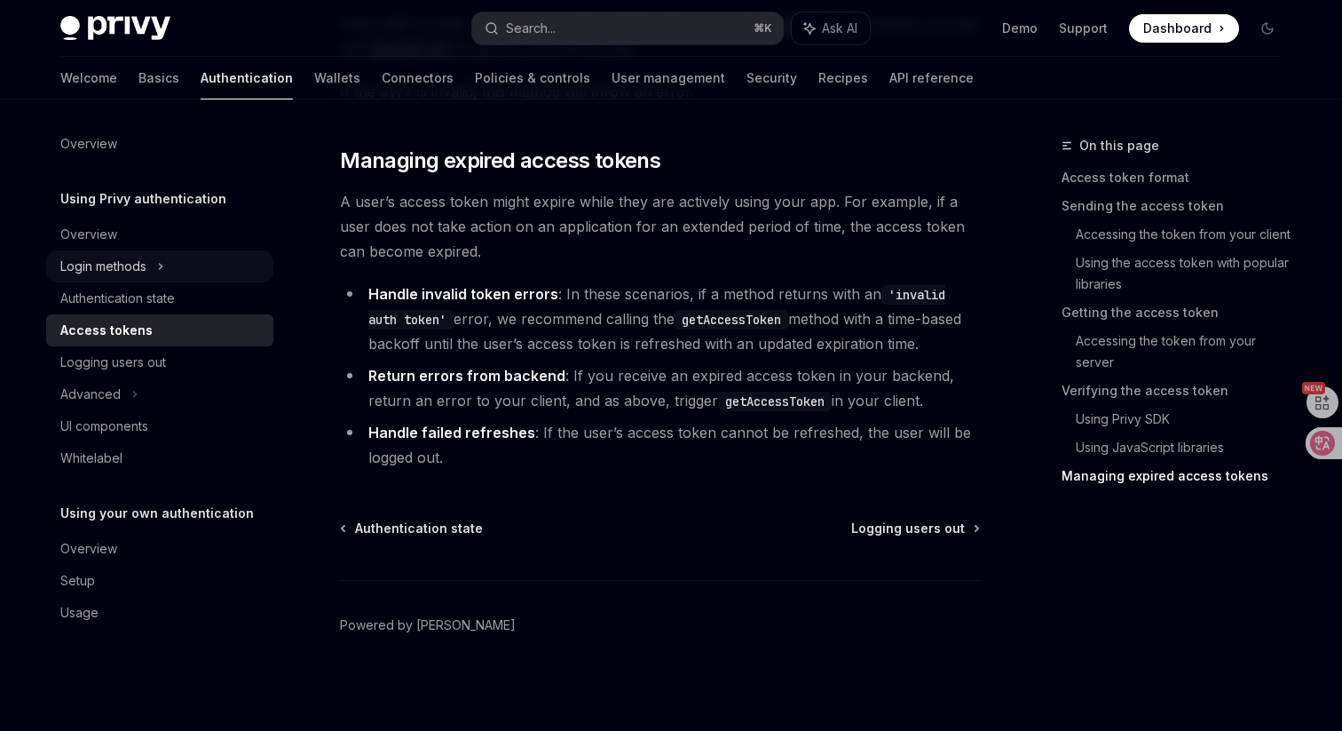
click at [151, 273] on div "Login methods" at bounding box center [159, 266] width 227 height 32
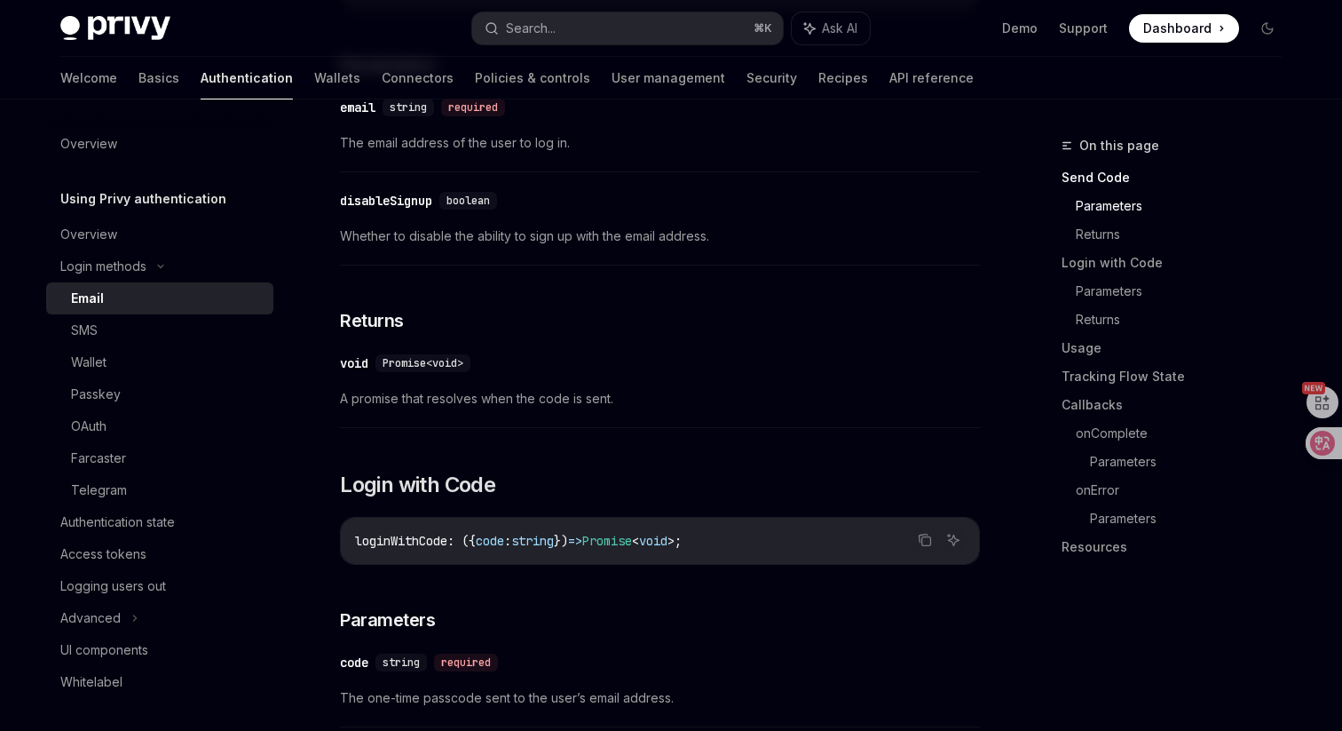
scroll to position [829, 0]
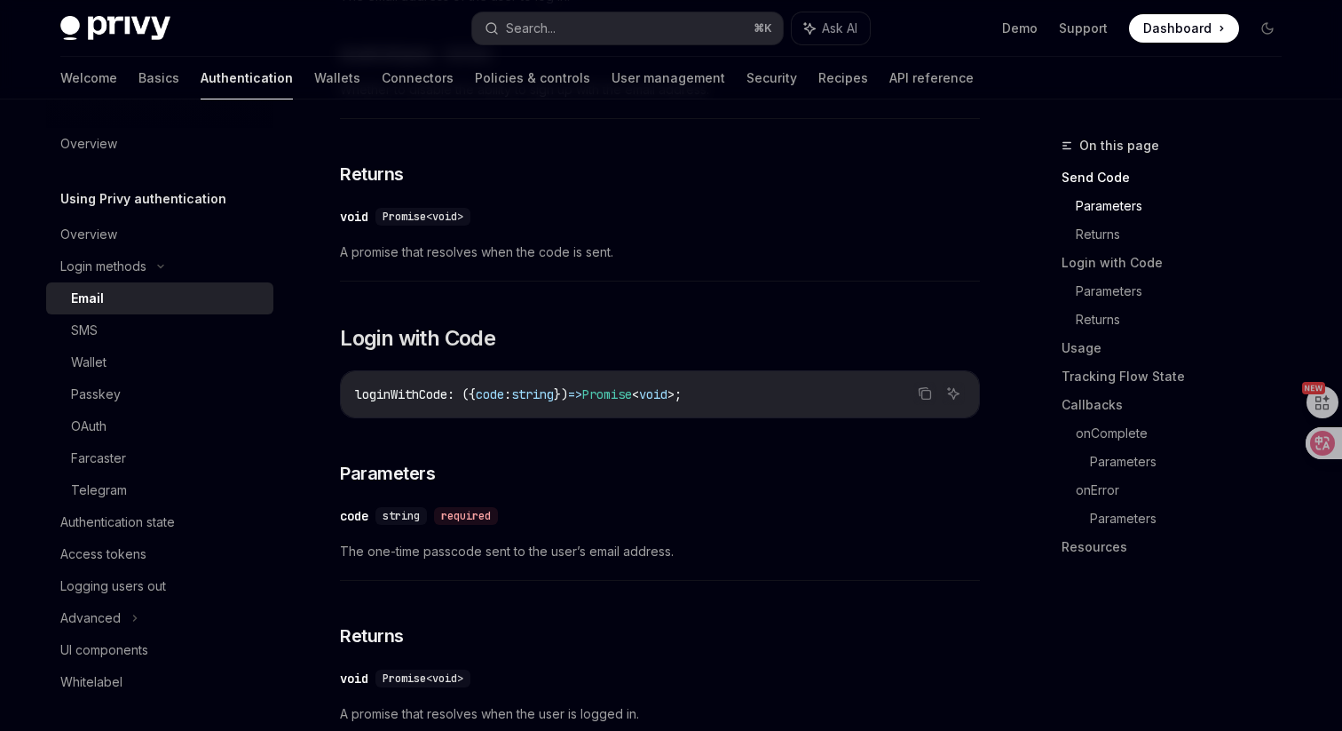
type textarea "*"
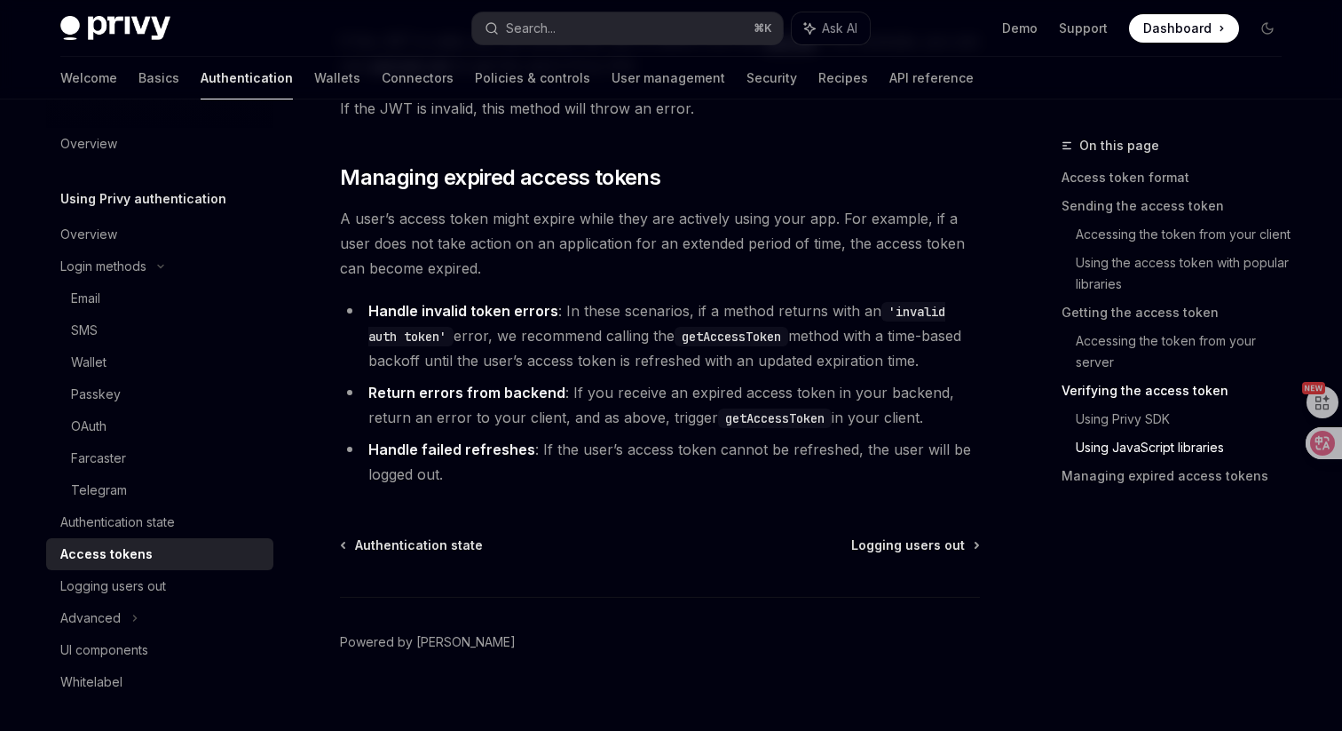
scroll to position [4602, 0]
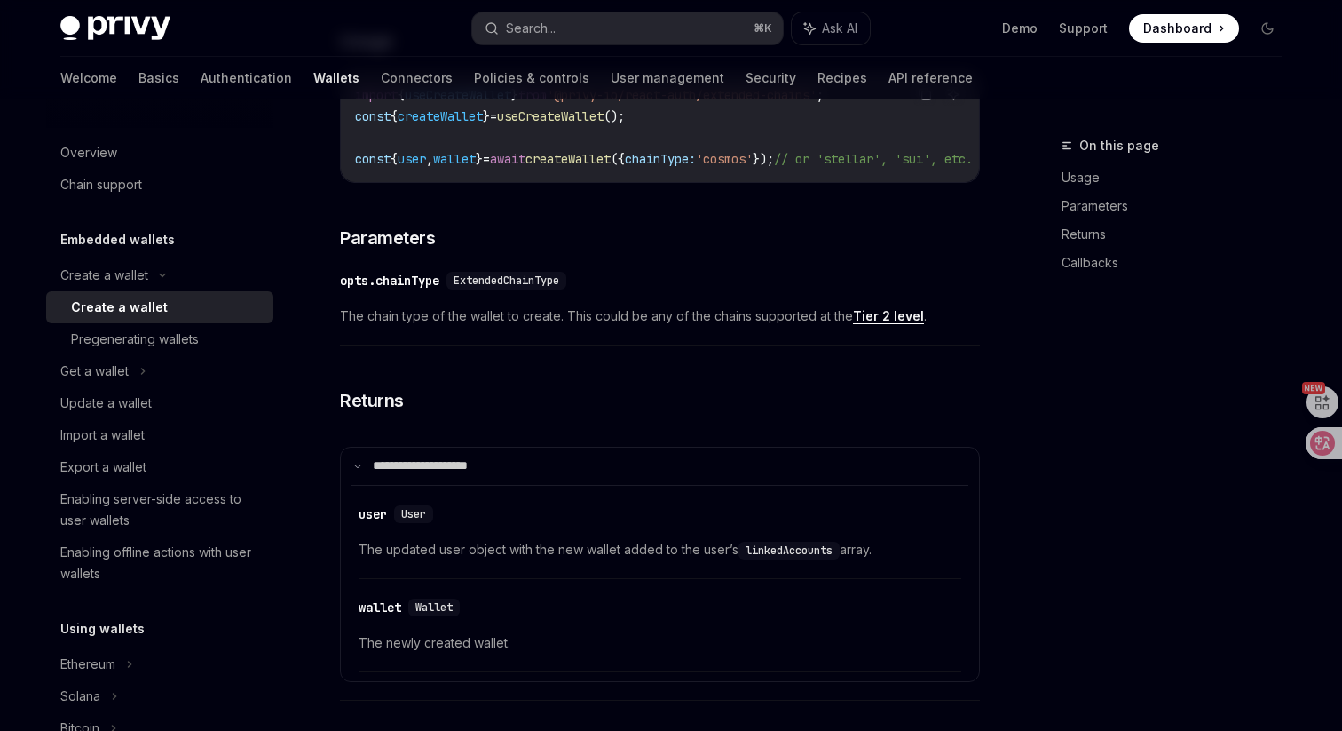
scroll to position [834, 0]
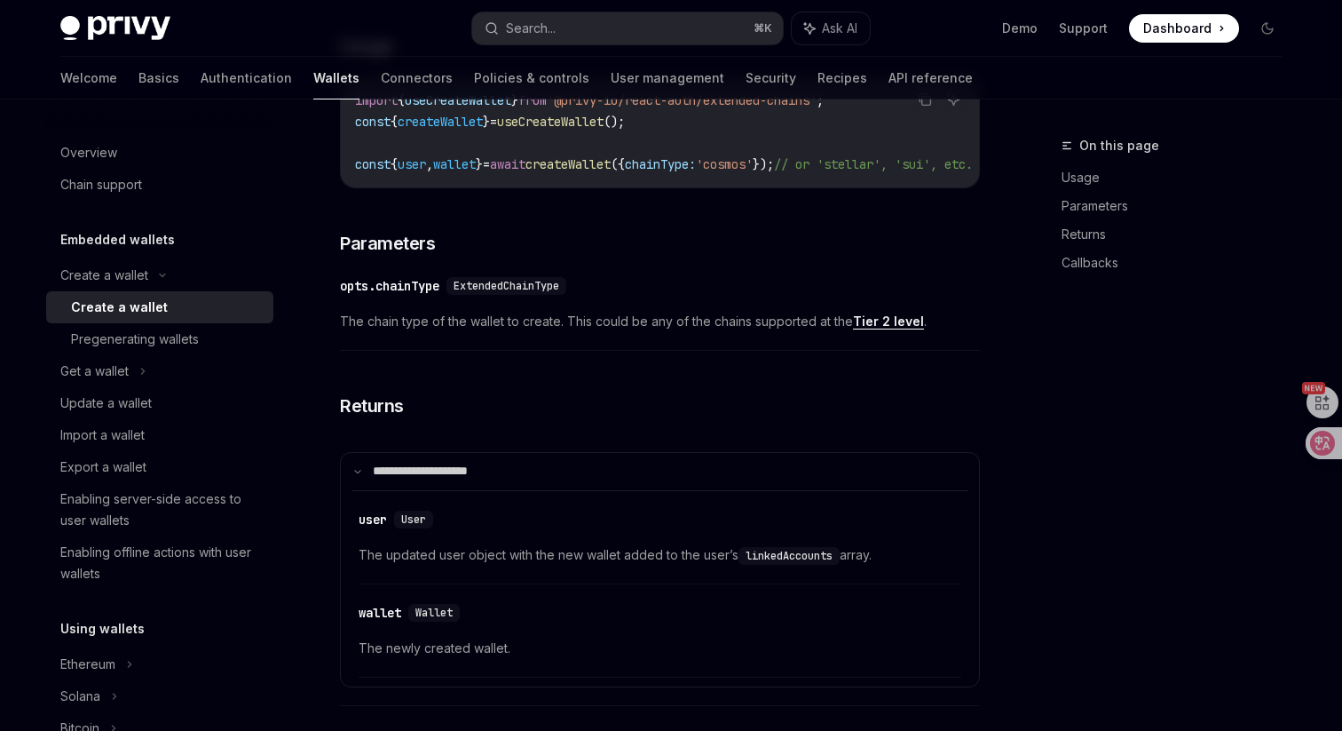
click at [881, 329] on link "Tier 2 level" at bounding box center [888, 321] width 71 height 16
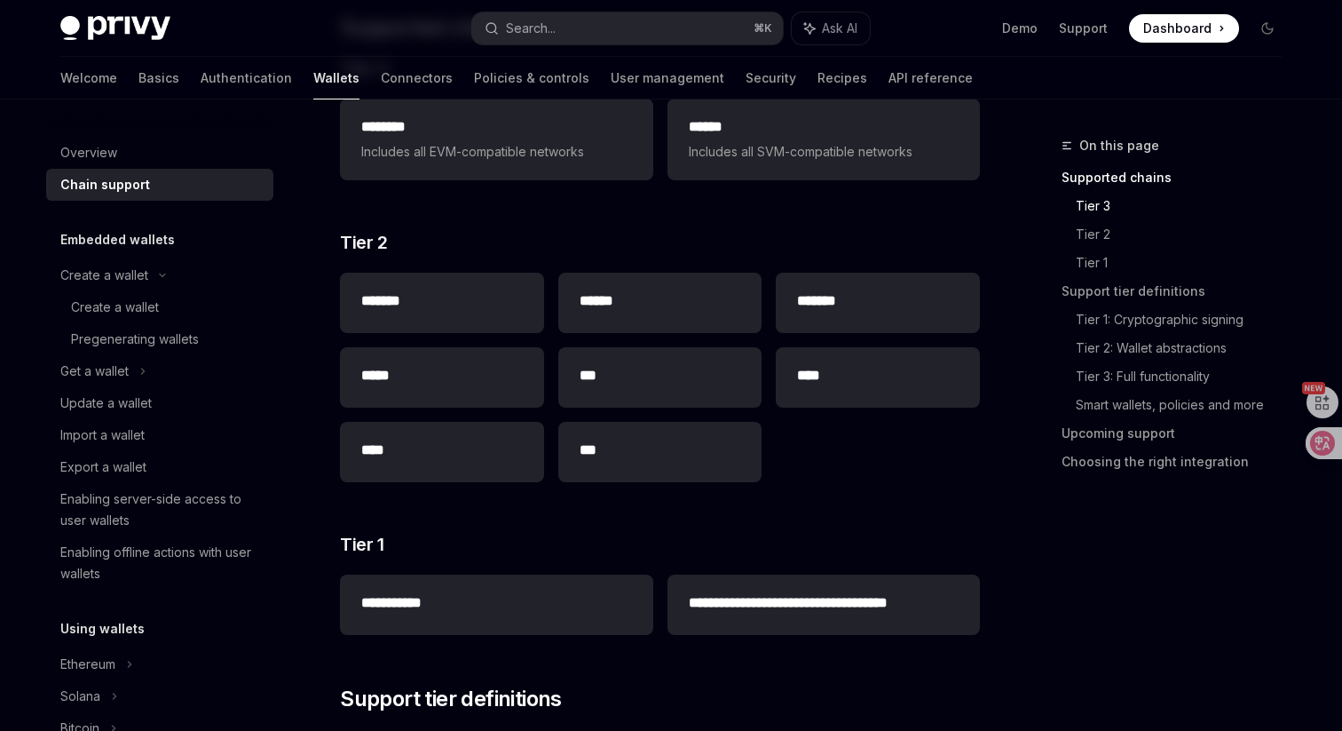
scroll to position [344, 0]
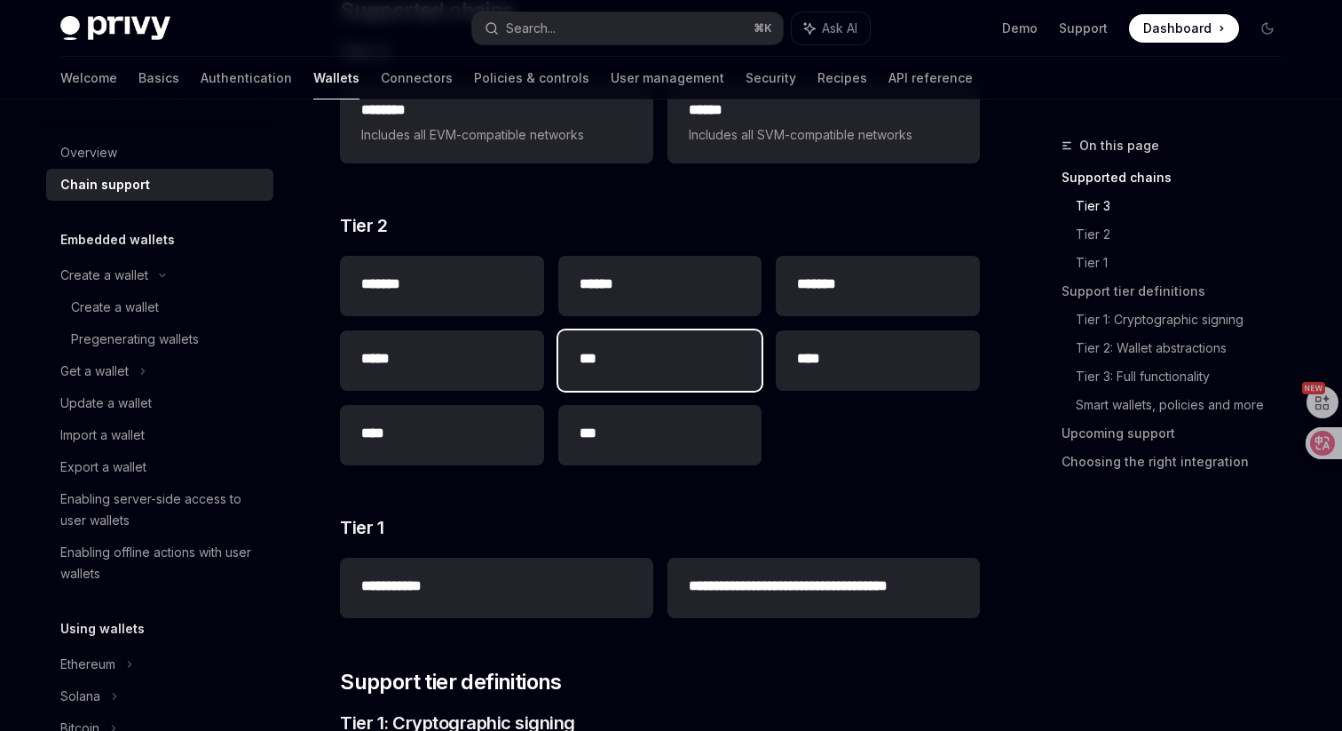
click at [665, 349] on h2 "***" at bounding box center [661, 358] width 162 height 21
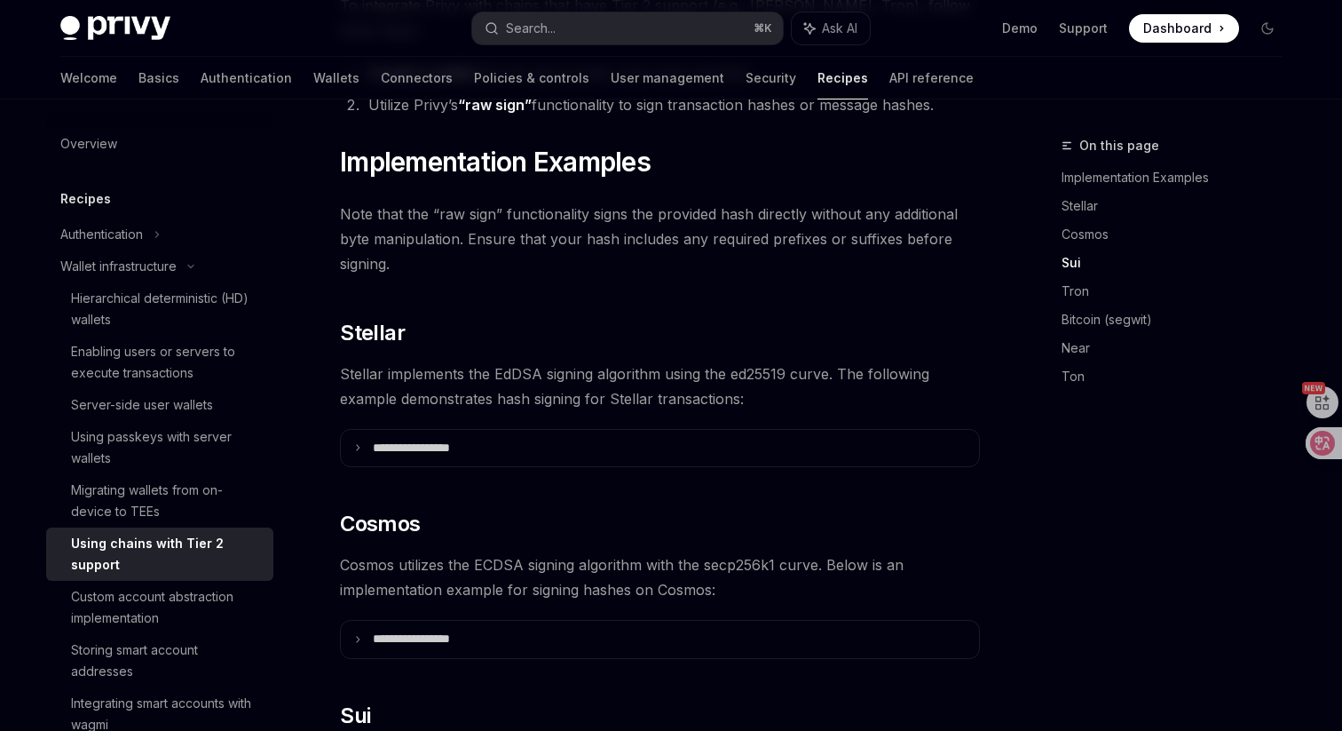
scroll to position [885, 0]
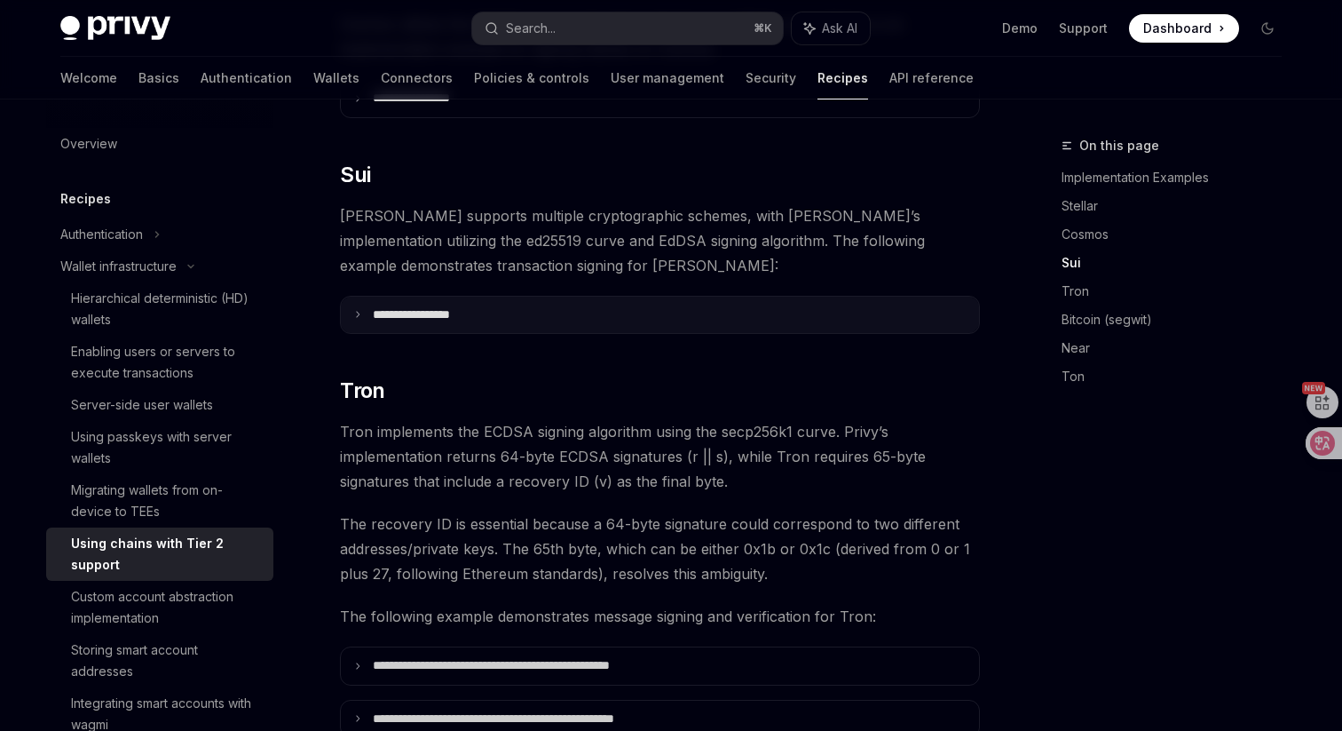
click at [702, 296] on summary "**********" at bounding box center [660, 314] width 638 height 37
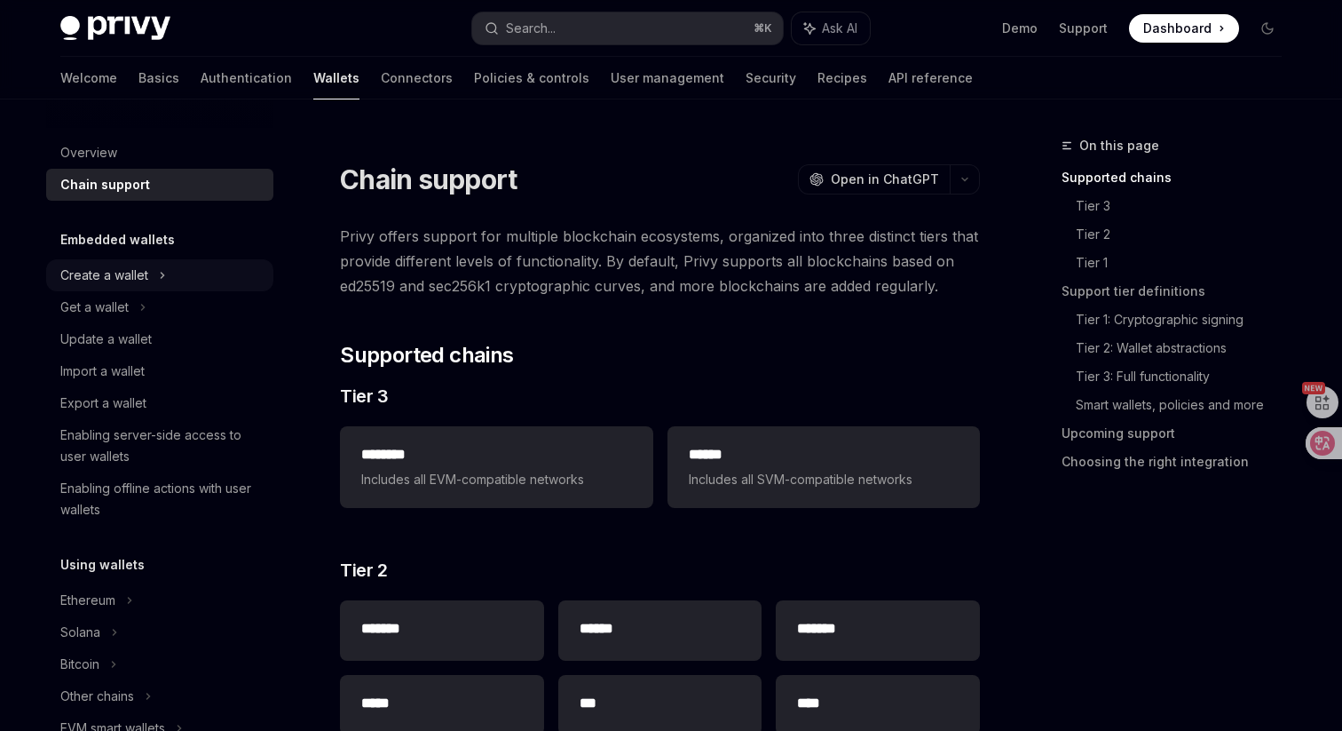
click at [196, 273] on div "Create a wallet" at bounding box center [159, 275] width 227 height 32
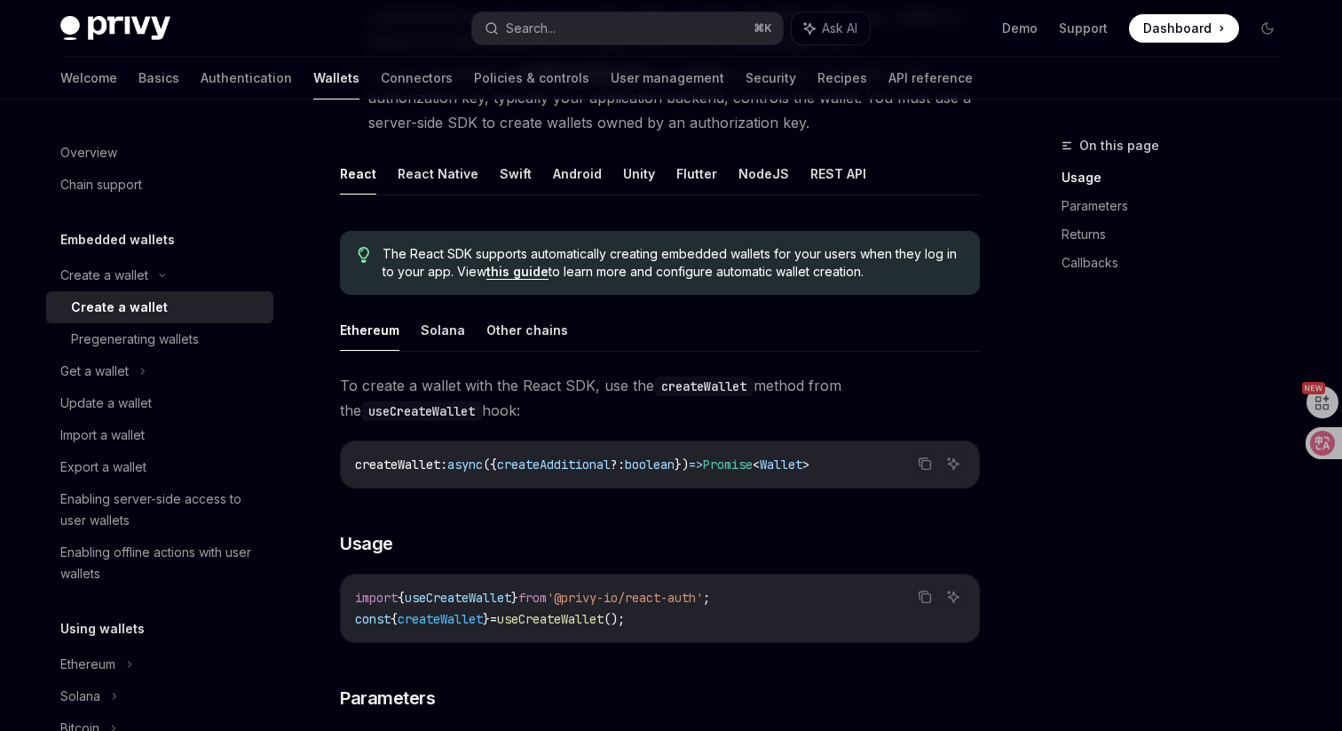
scroll to position [379, 0]
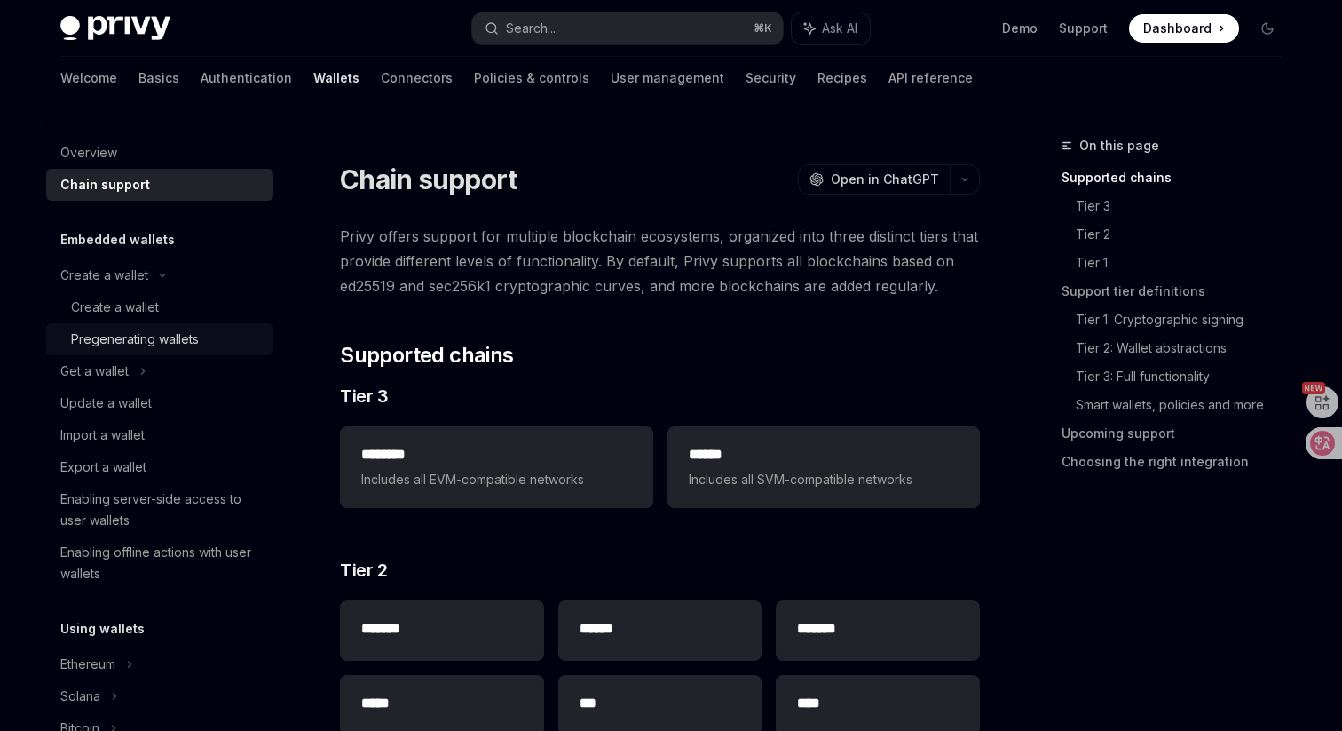
click at [158, 335] on div "Pregenerating wallets" at bounding box center [135, 338] width 128 height 21
type textarea "*"
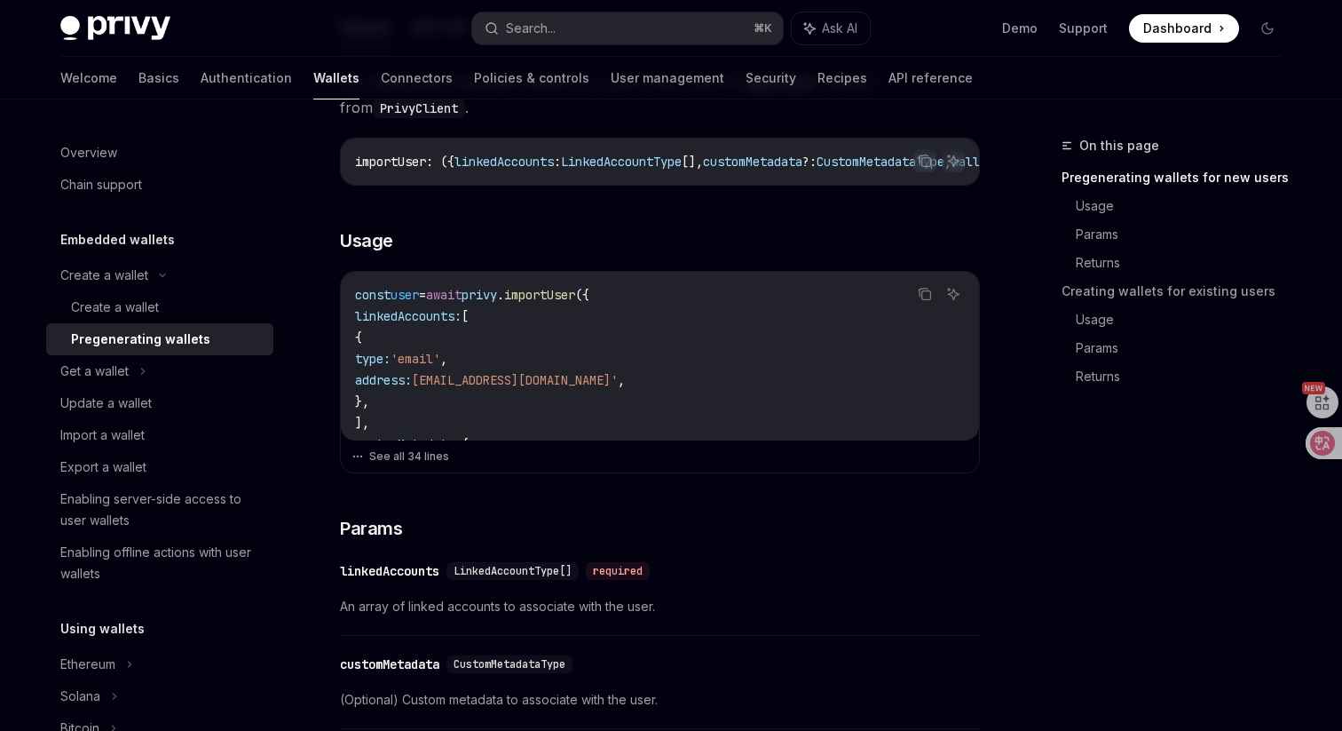
scroll to position [470, 0]
